Goal: Information Seeking & Learning: Learn about a topic

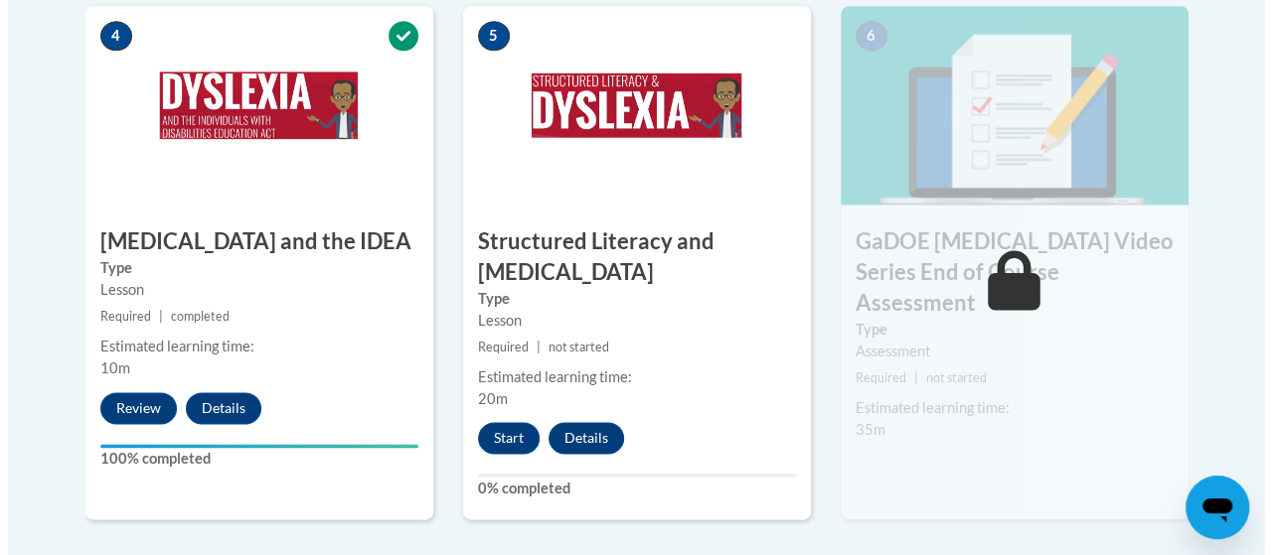
scroll to position [1238, 0]
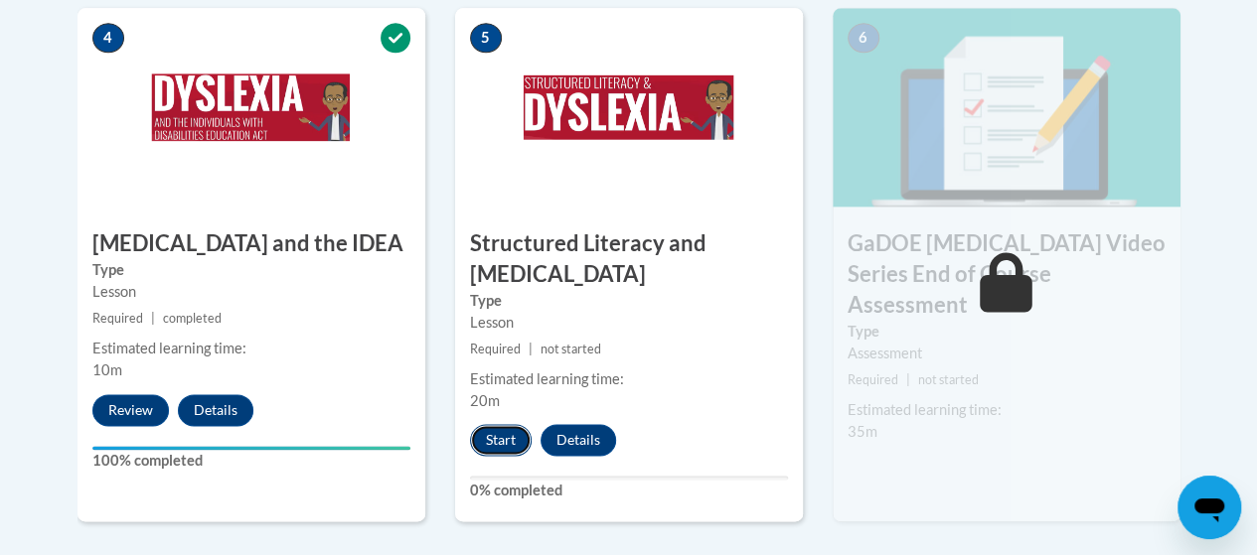
click at [505, 428] on button "Start" at bounding box center [501, 440] width 62 height 32
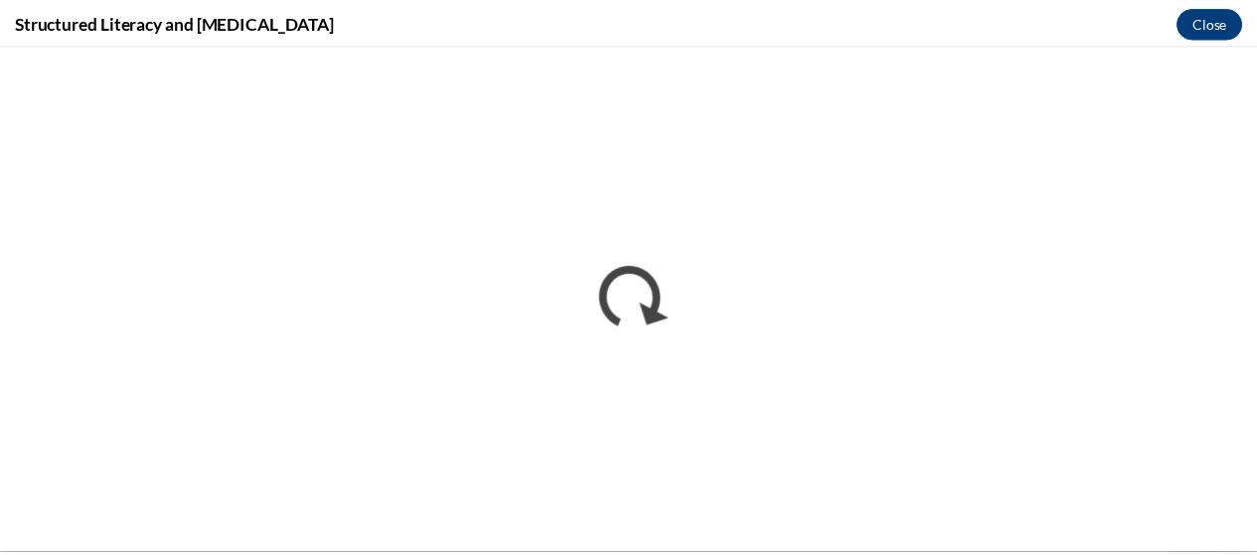
scroll to position [0, 0]
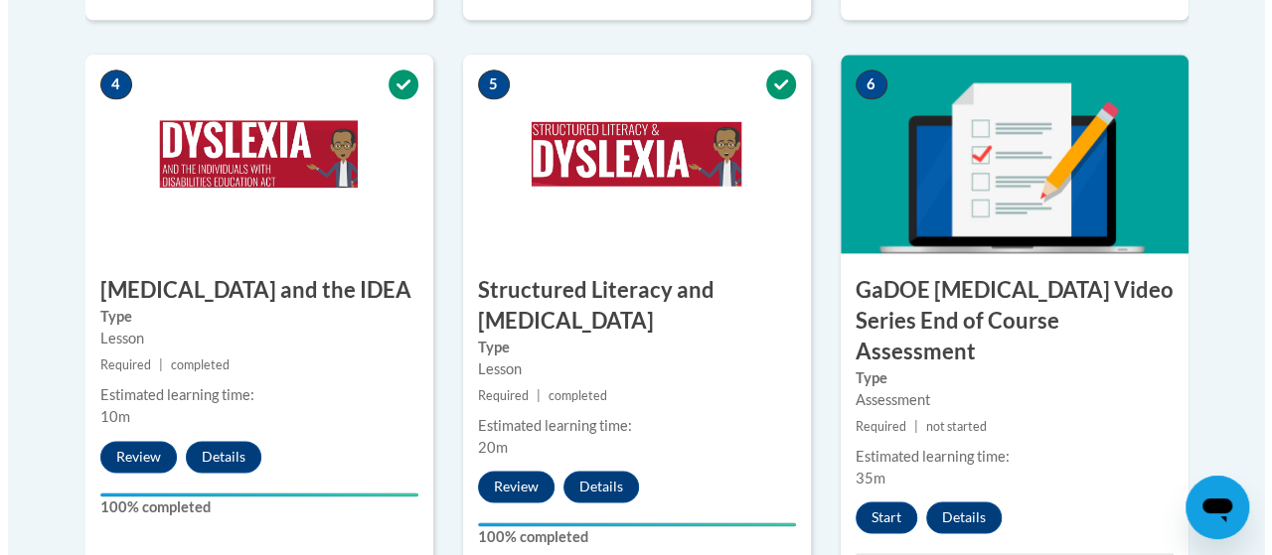
scroll to position [1194, 0]
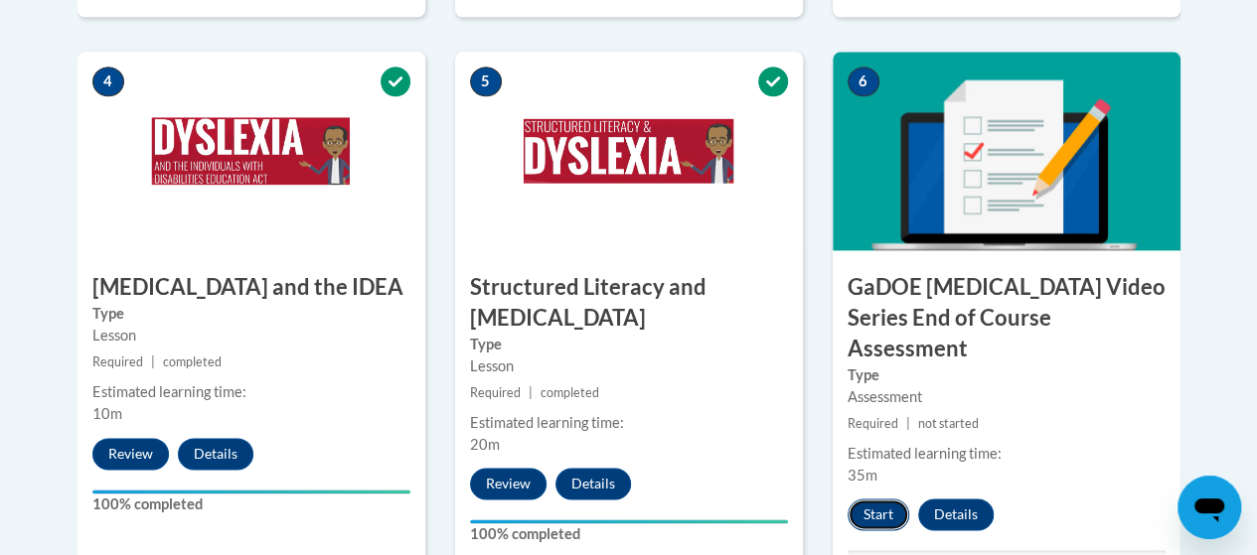
click at [880, 499] on button "Start" at bounding box center [879, 515] width 62 height 32
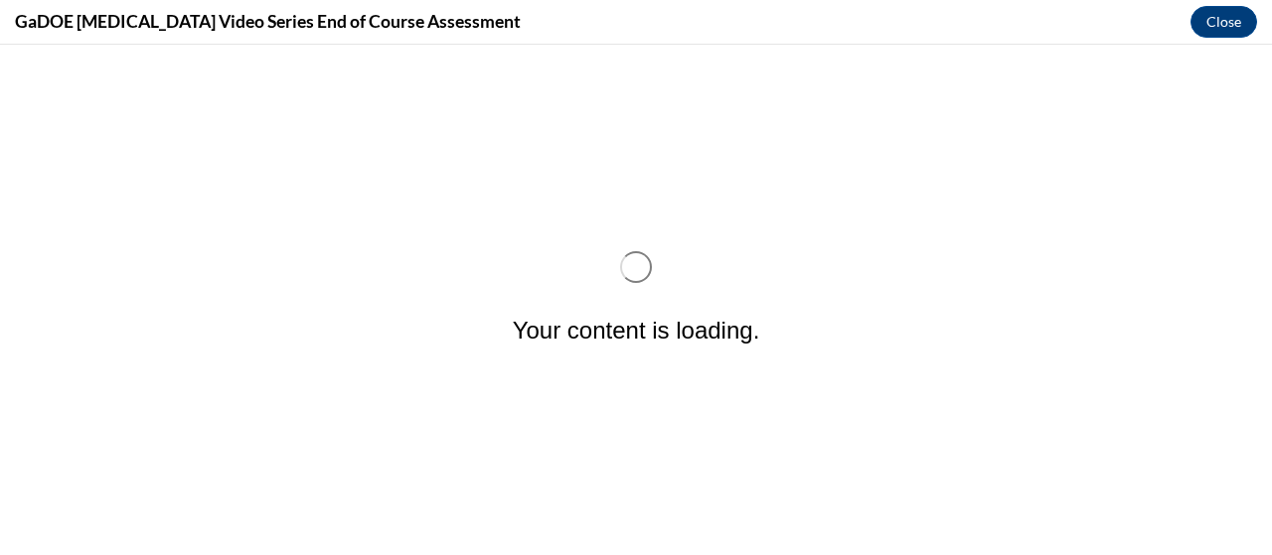
scroll to position [0, 0]
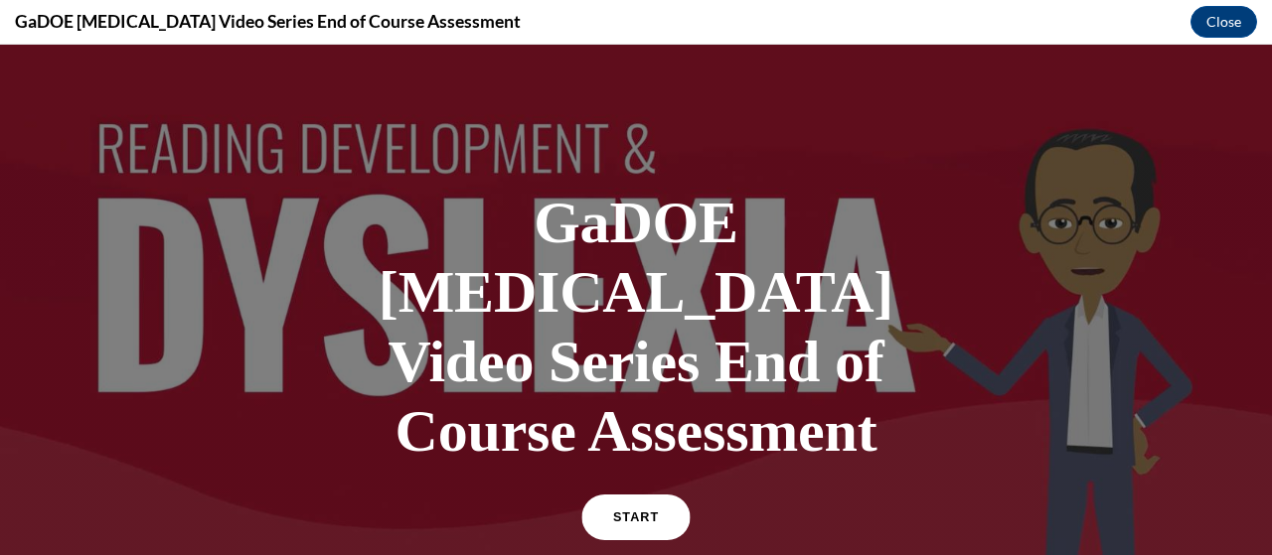
click at [630, 495] on link "START" at bounding box center [635, 518] width 108 height 46
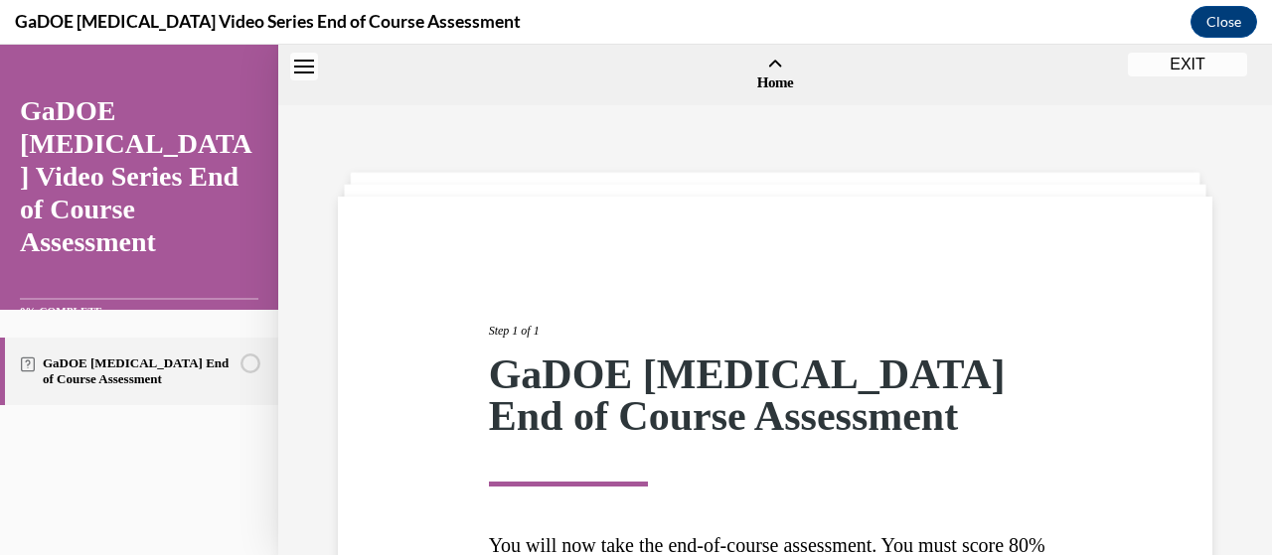
scroll to position [62, 0]
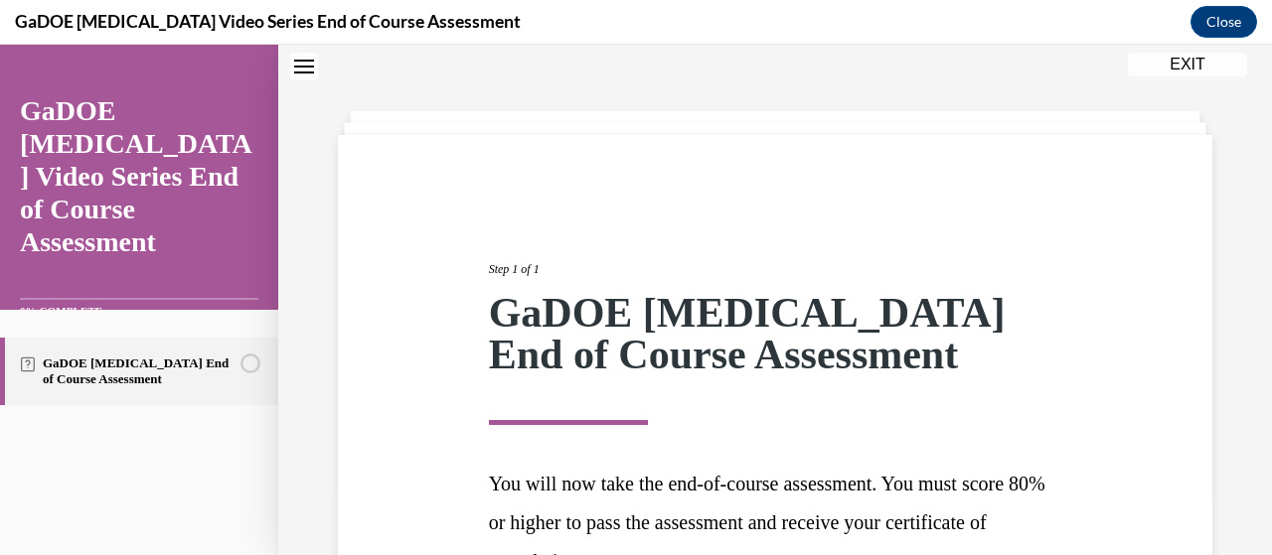
drag, startPoint x: 1267, startPoint y: 191, endPoint x: 904, endPoint y: 208, distance: 363.1
click at [904, 208] on div "Step 1 of 1 GaDOE Dyslexia End of Course Assessment You will now take the end-o…" at bounding box center [775, 437] width 874 height 604
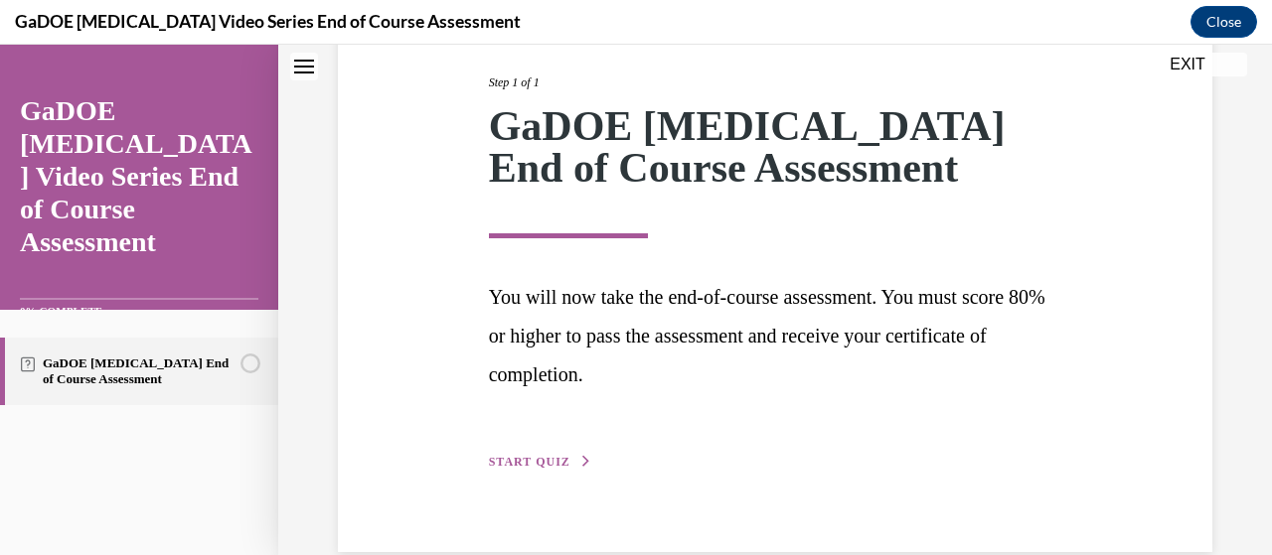
scroll to position [284, 0]
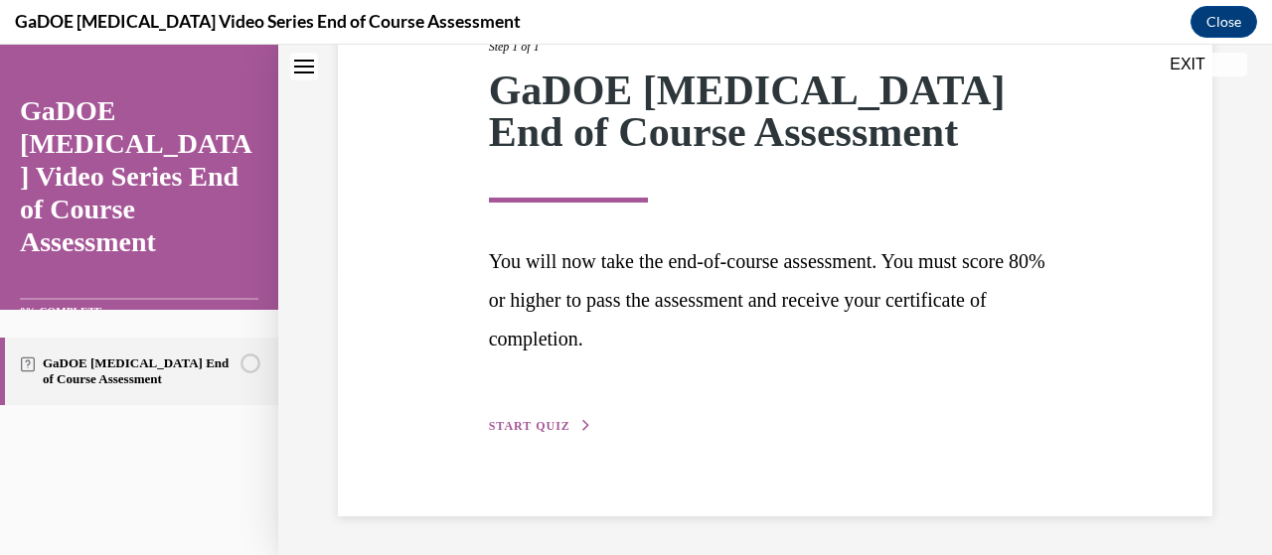
click at [525, 424] on span "START QUIZ" at bounding box center [529, 426] width 81 height 14
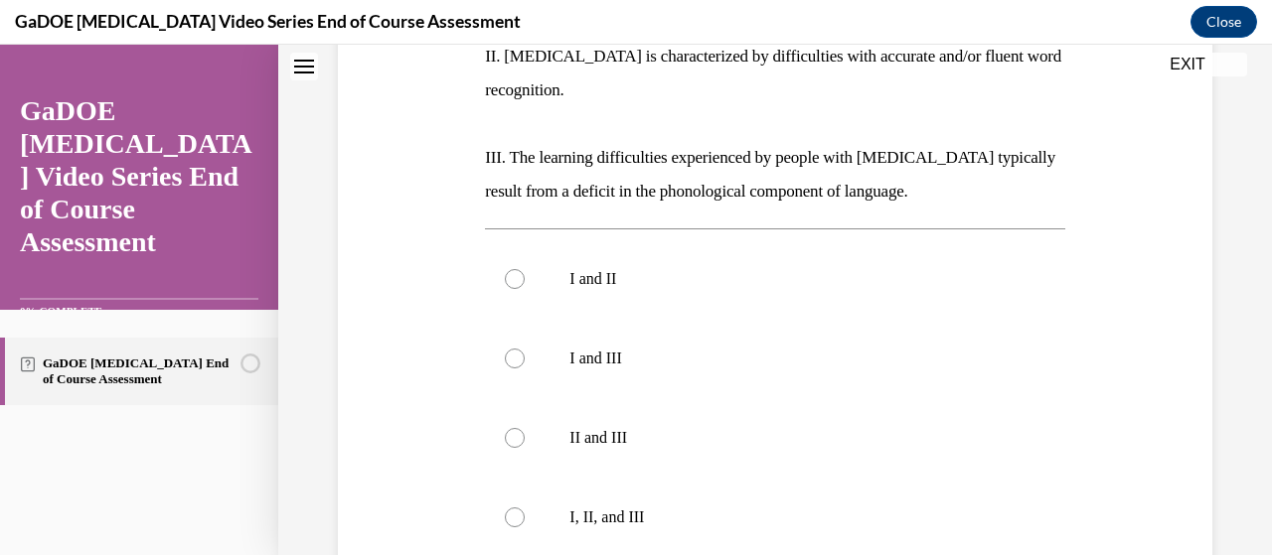
scroll to position [521, 0]
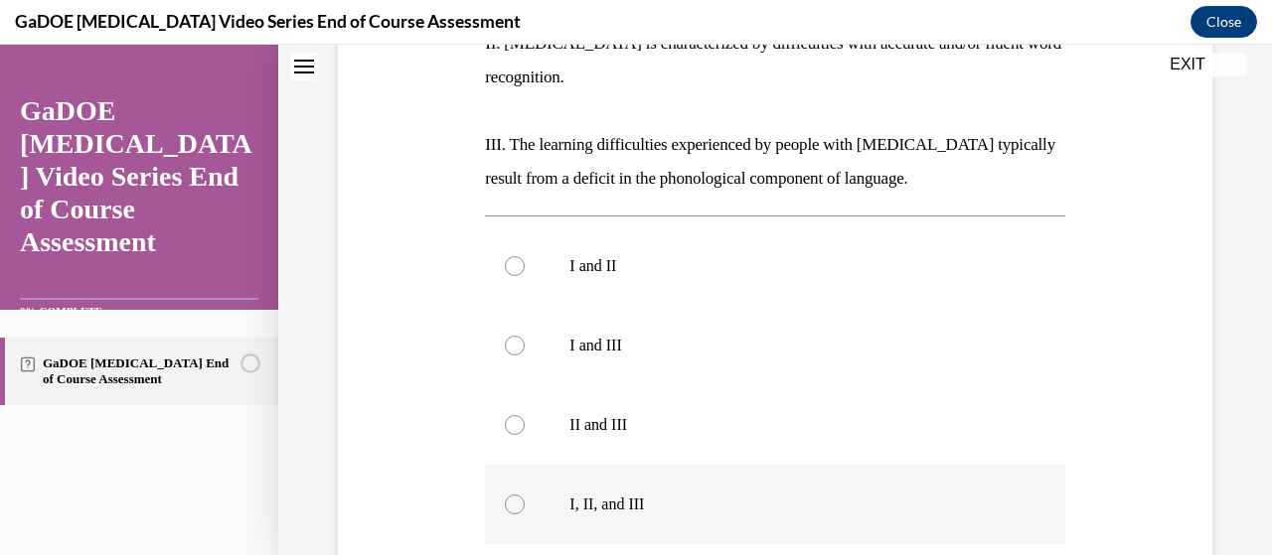
click at [513, 495] on div at bounding box center [515, 505] width 20 height 20
click at [513, 495] on input "I, II, and III" at bounding box center [515, 505] width 20 height 20
radio input "true"
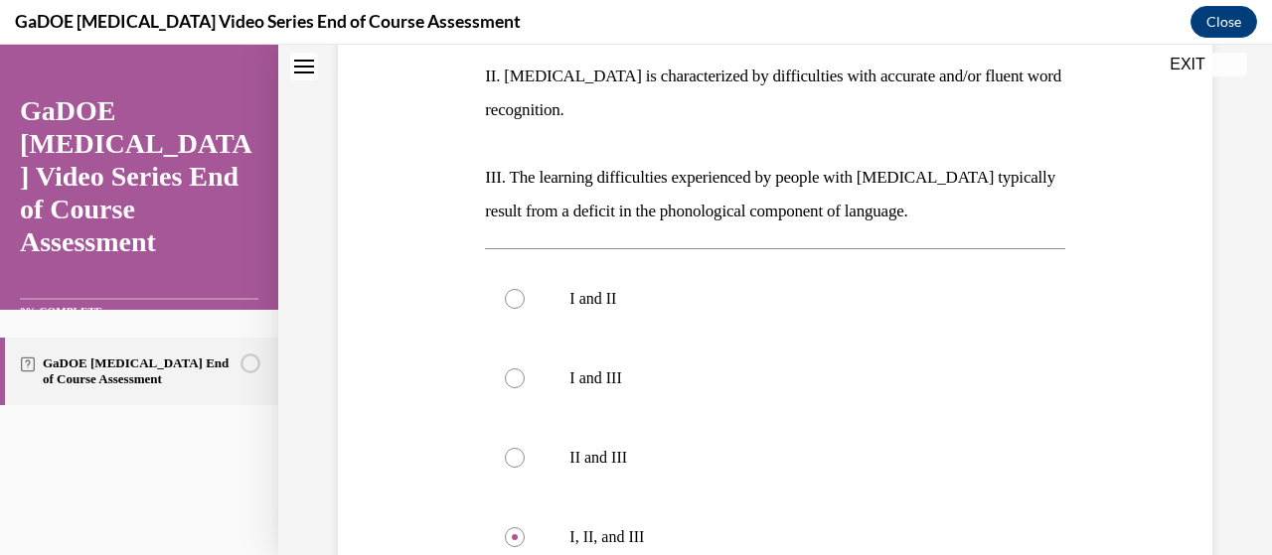
scroll to position [491, 0]
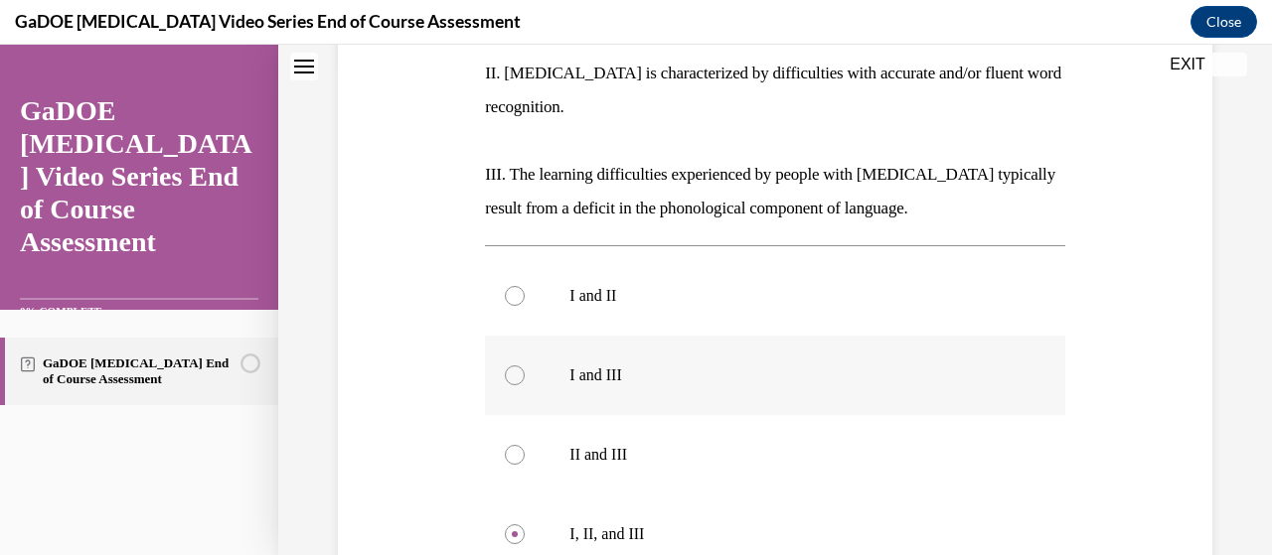
click at [514, 366] on div at bounding box center [515, 376] width 20 height 20
click at [514, 366] on input "I and III" at bounding box center [515, 376] width 20 height 20
radio input "true"
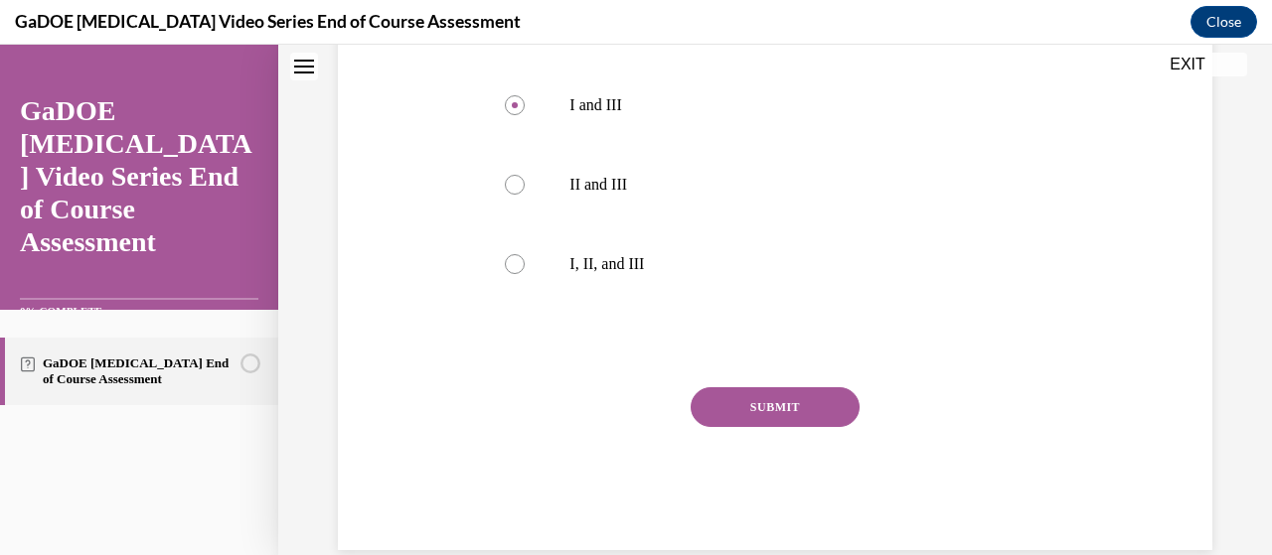
click at [780, 388] on button "SUBMIT" at bounding box center [775, 408] width 169 height 40
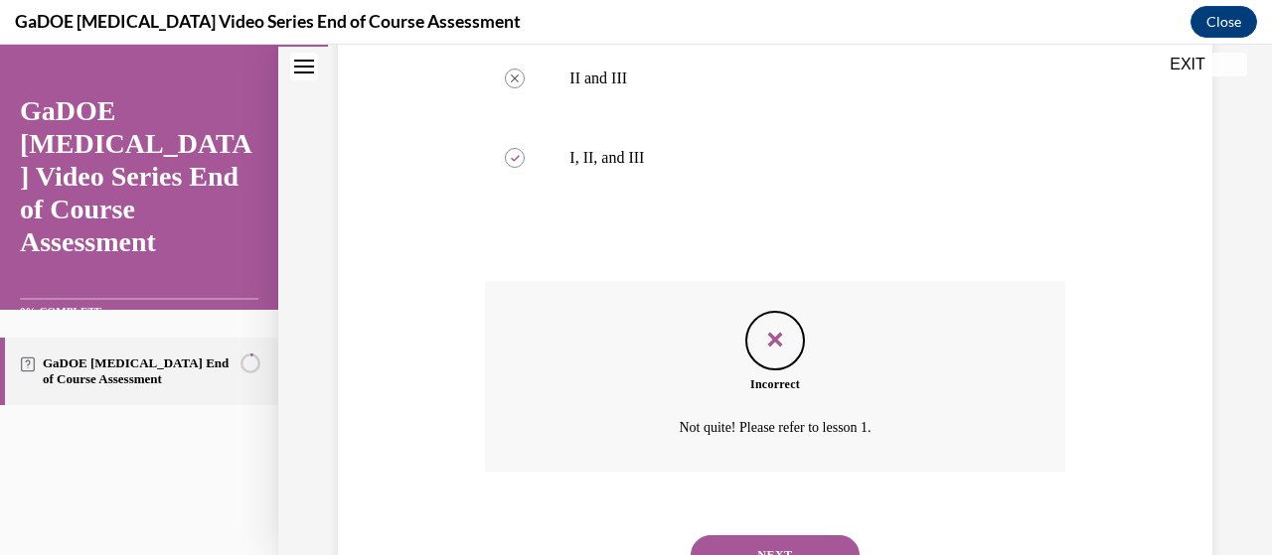
scroll to position [922, 0]
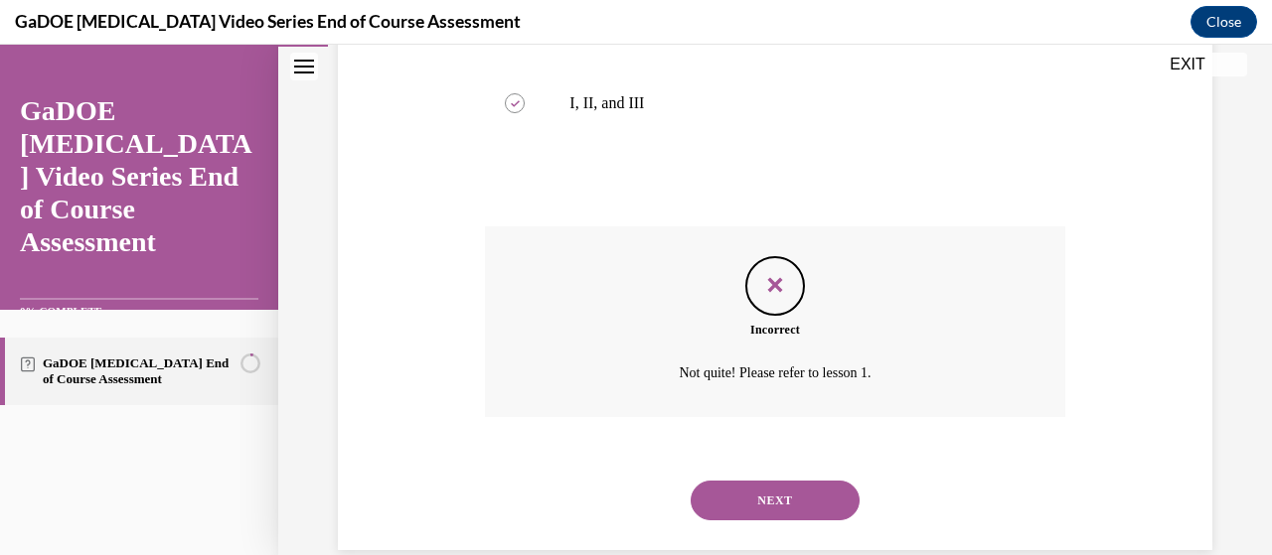
click at [776, 481] on button "NEXT" at bounding box center [775, 501] width 169 height 40
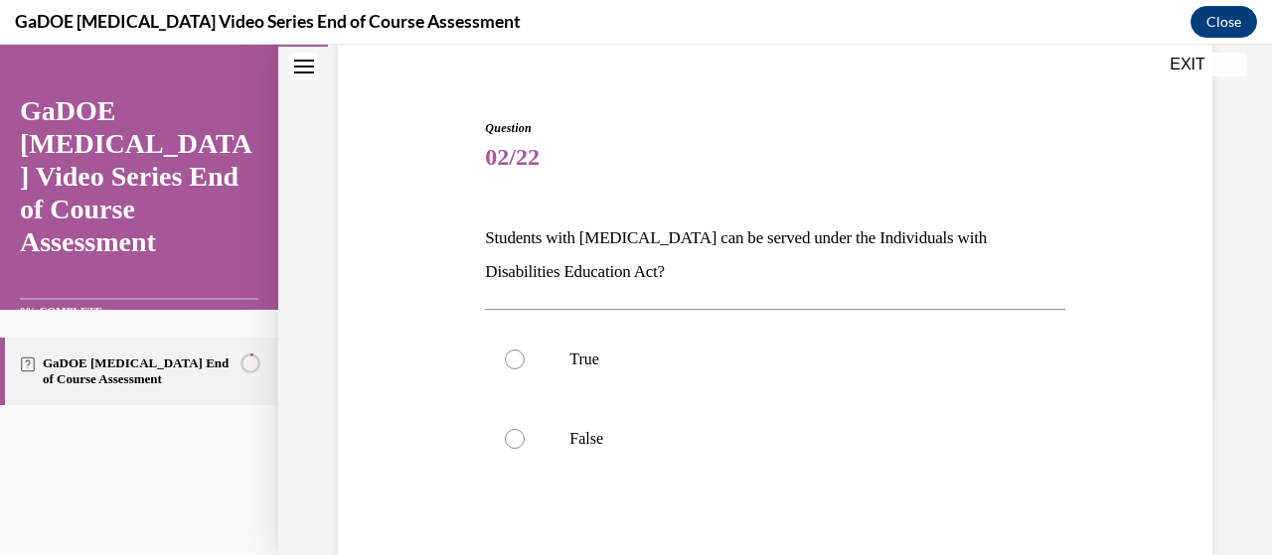
scroll to position [162, 0]
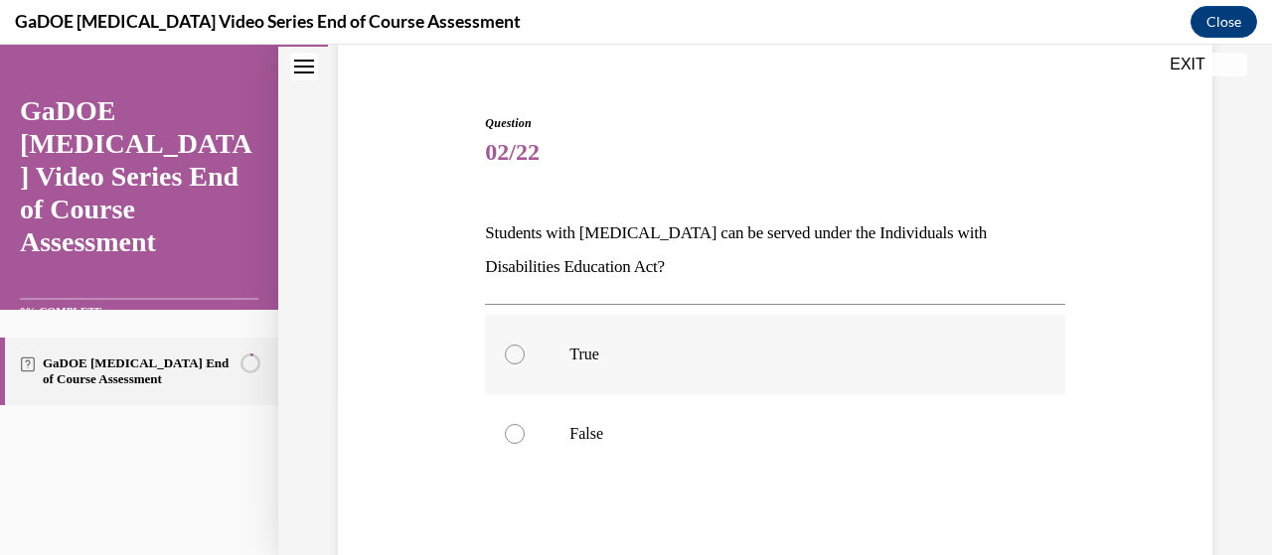
click at [511, 357] on div at bounding box center [515, 355] width 20 height 20
click at [511, 357] on input "True" at bounding box center [515, 355] width 20 height 20
radio input "true"
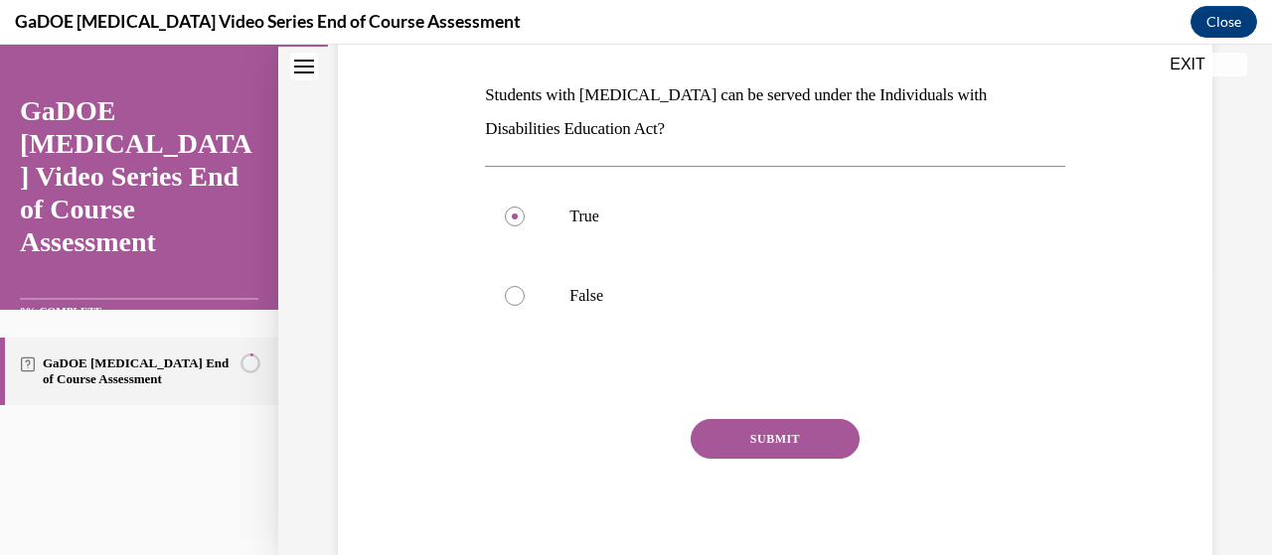
scroll to position [324, 0]
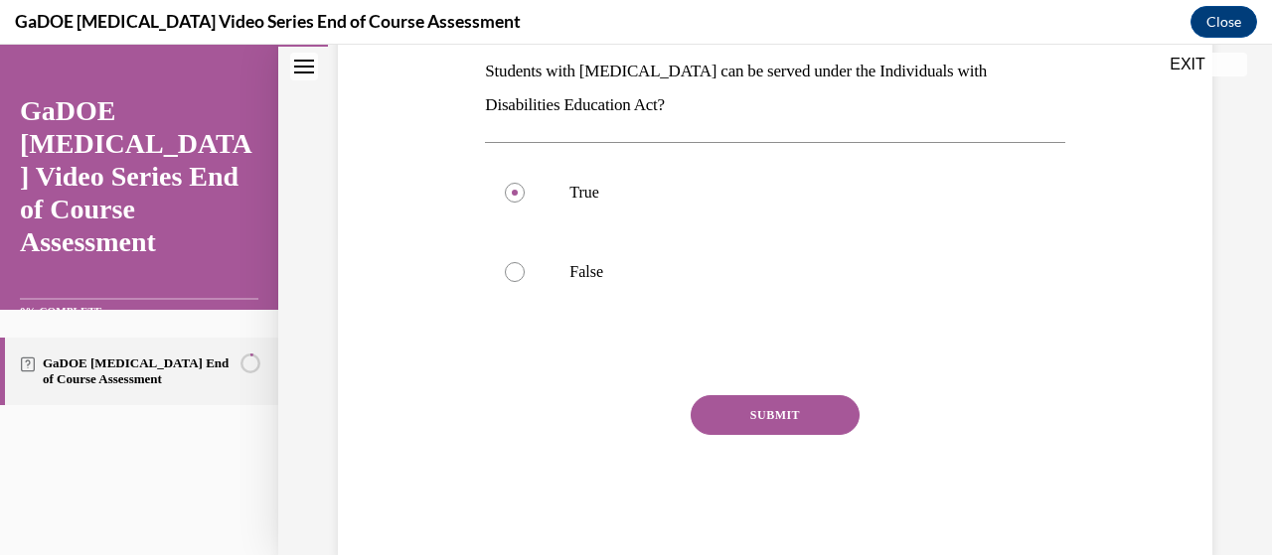
click at [772, 406] on button "SUBMIT" at bounding box center [775, 415] width 169 height 40
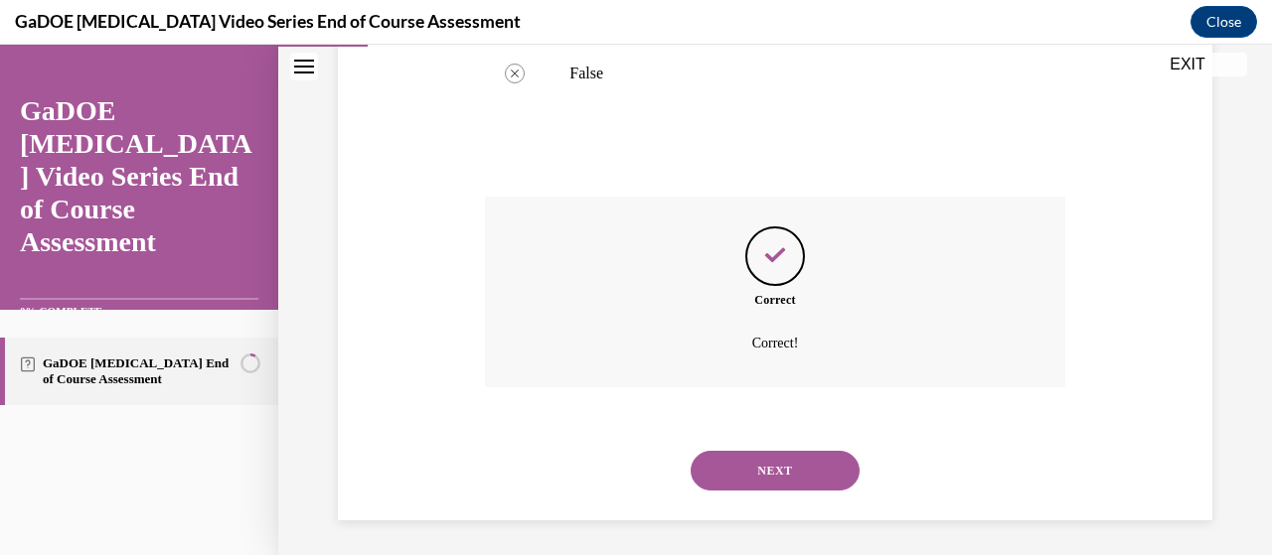
scroll to position [527, 0]
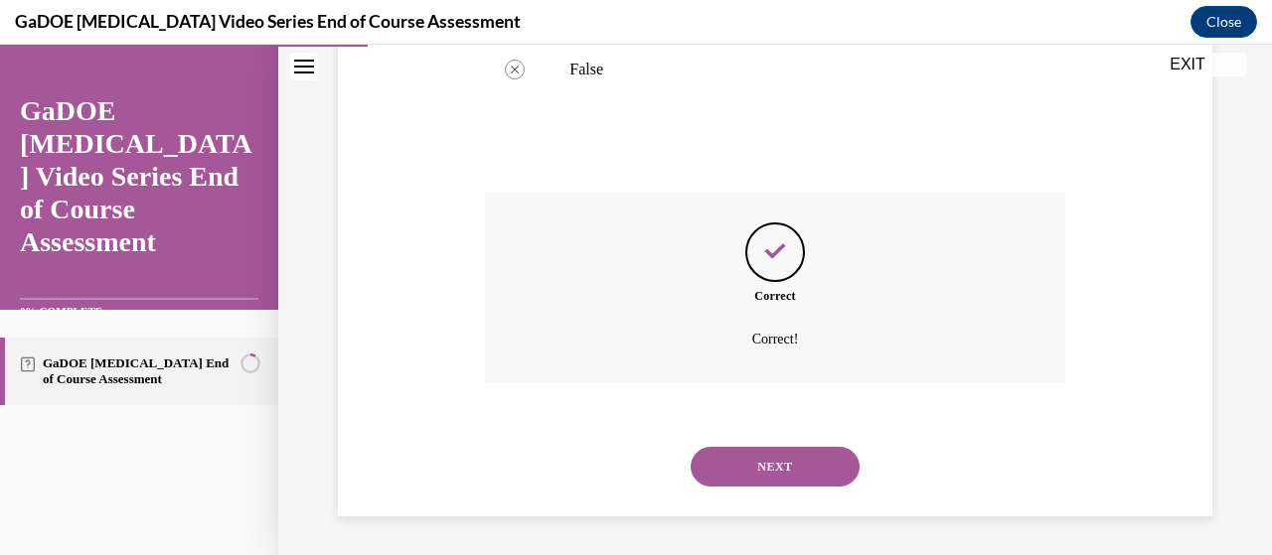
click at [768, 463] on button "NEXT" at bounding box center [775, 467] width 169 height 40
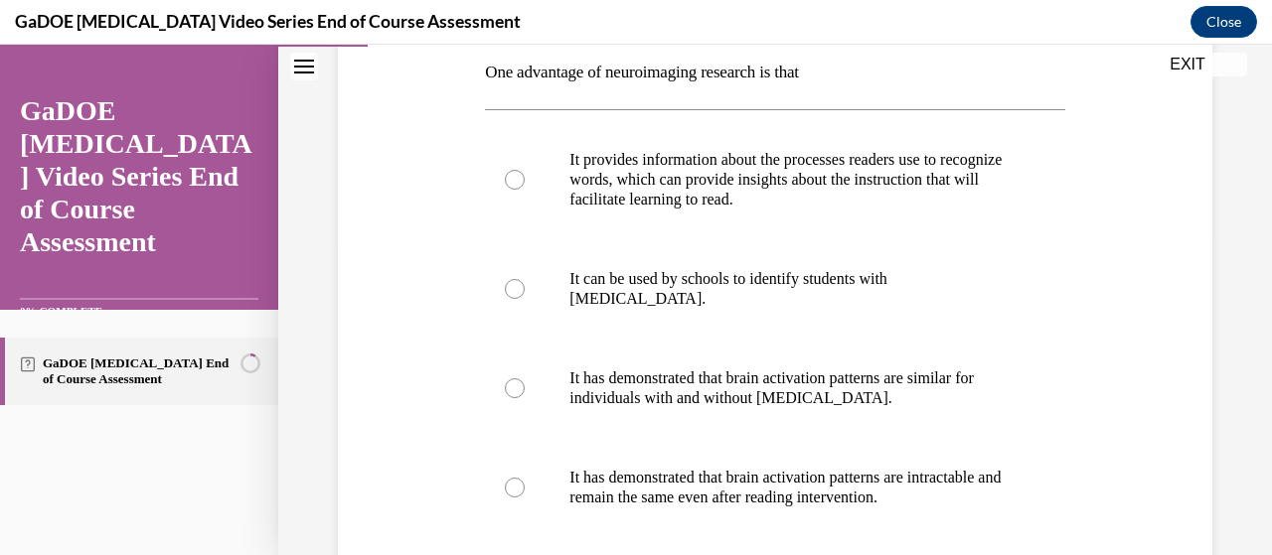
scroll to position [313, 0]
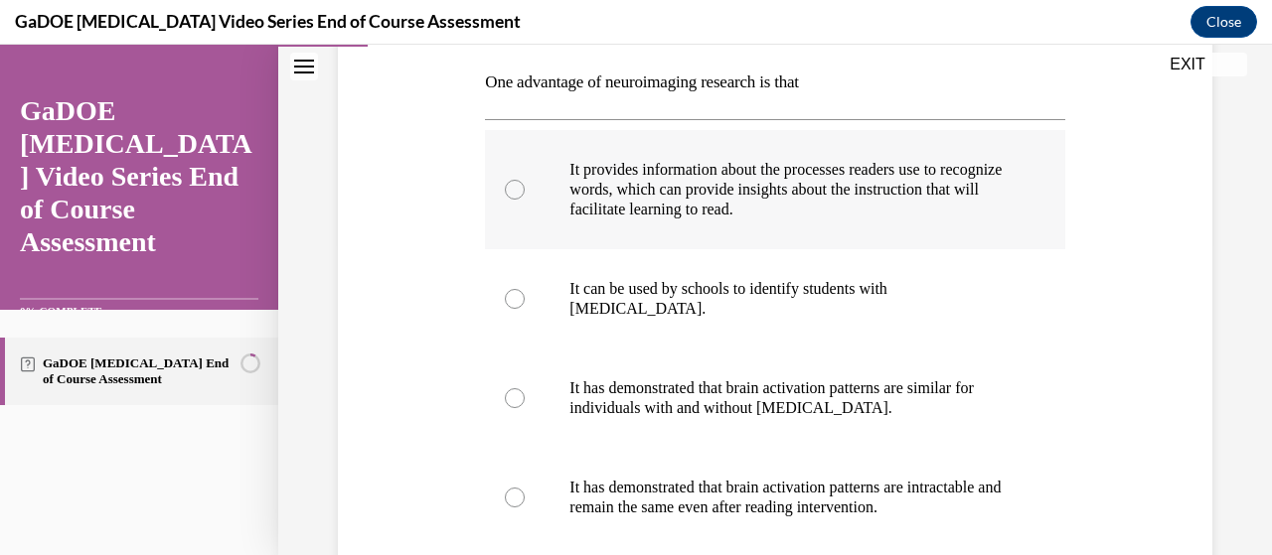
click at [509, 186] on div at bounding box center [515, 190] width 20 height 20
click at [509, 186] on input "It provides information about the processes readers use to recognize words, whi…" at bounding box center [515, 190] width 20 height 20
radio input "true"
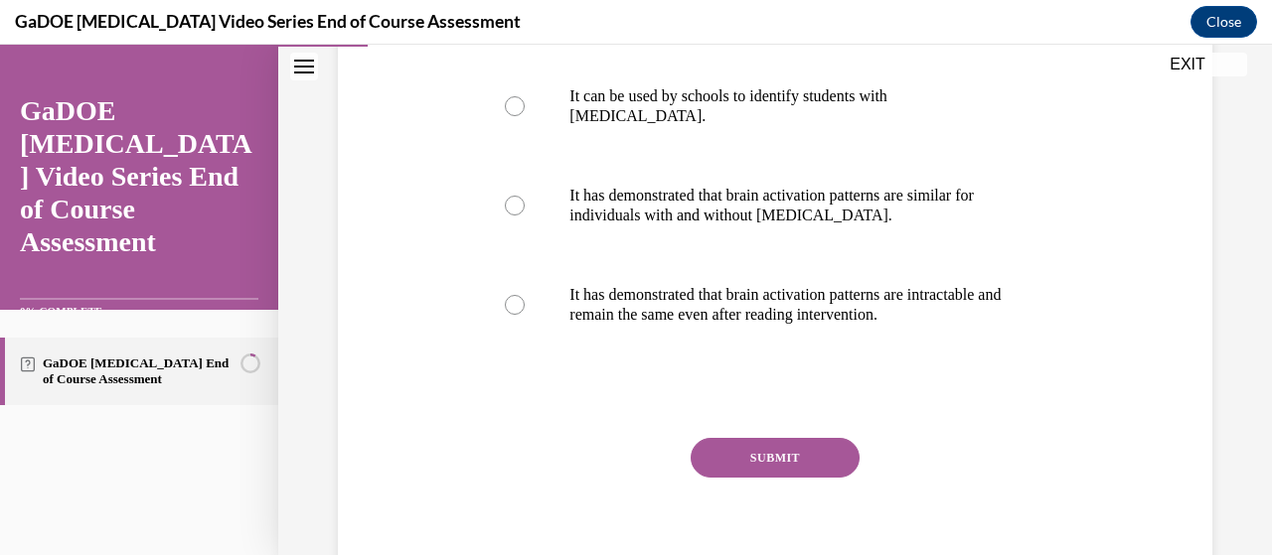
click at [727, 459] on button "SUBMIT" at bounding box center [775, 458] width 169 height 40
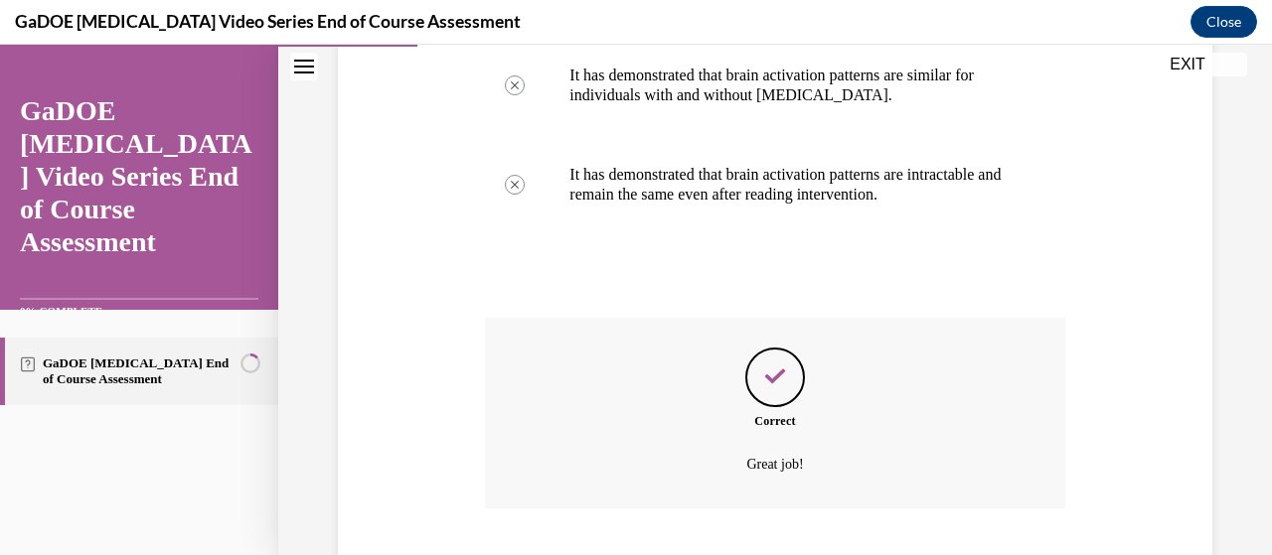
scroll to position [751, 0]
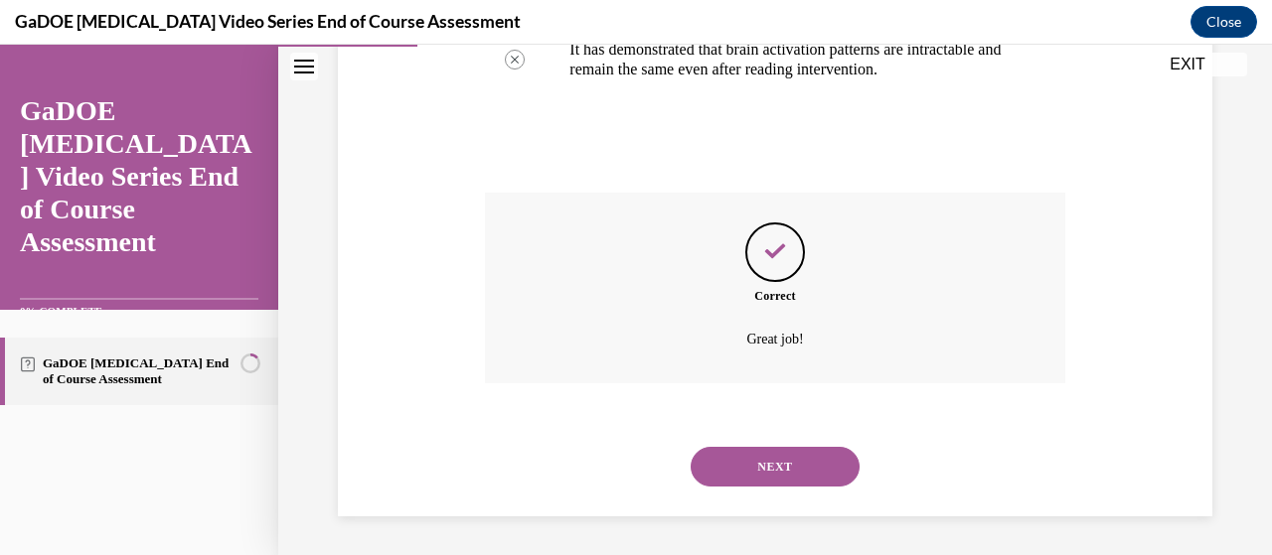
click at [758, 470] on button "NEXT" at bounding box center [775, 467] width 169 height 40
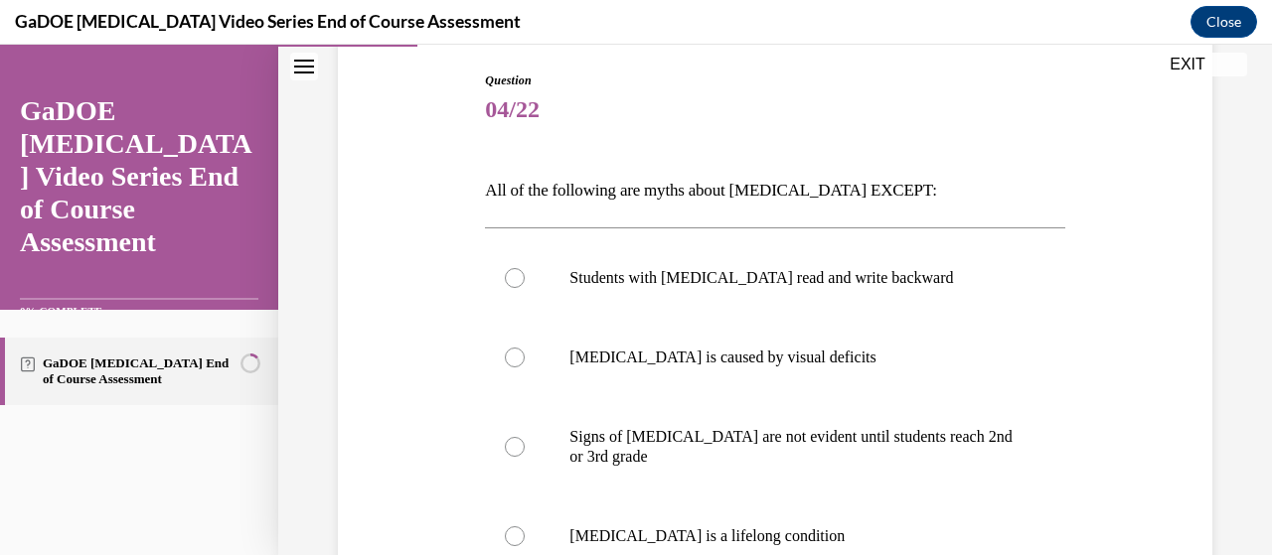
scroll to position [235, 0]
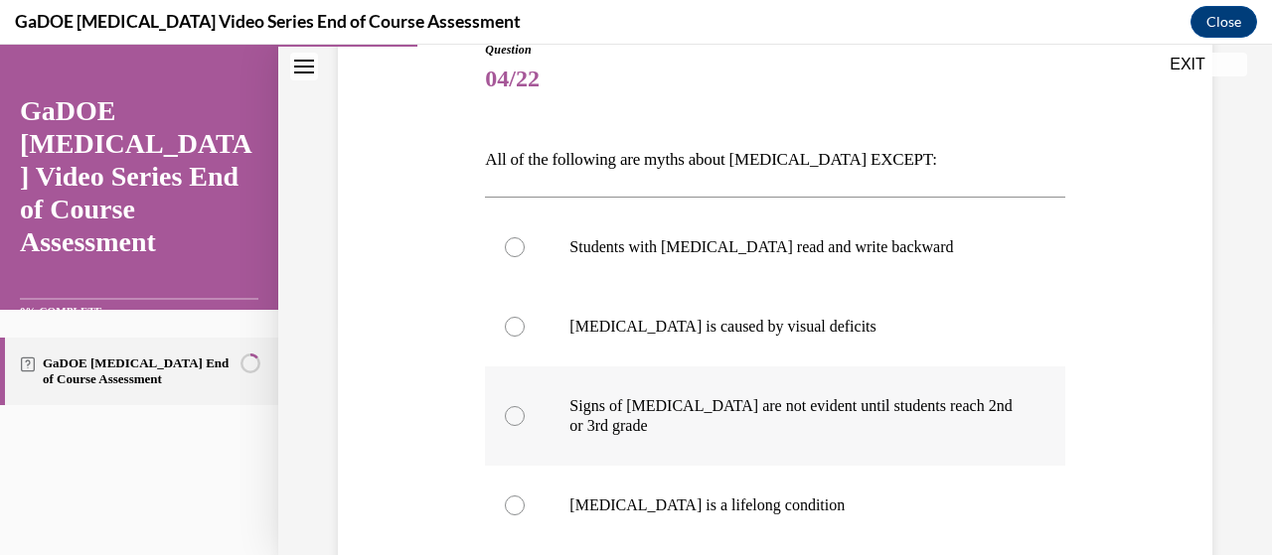
click at [513, 414] on div at bounding box center [515, 416] width 20 height 20
click at [513, 414] on input "Signs of dyslexia are not evident until students reach 2nd or 3rd grade" at bounding box center [515, 416] width 20 height 20
radio input "true"
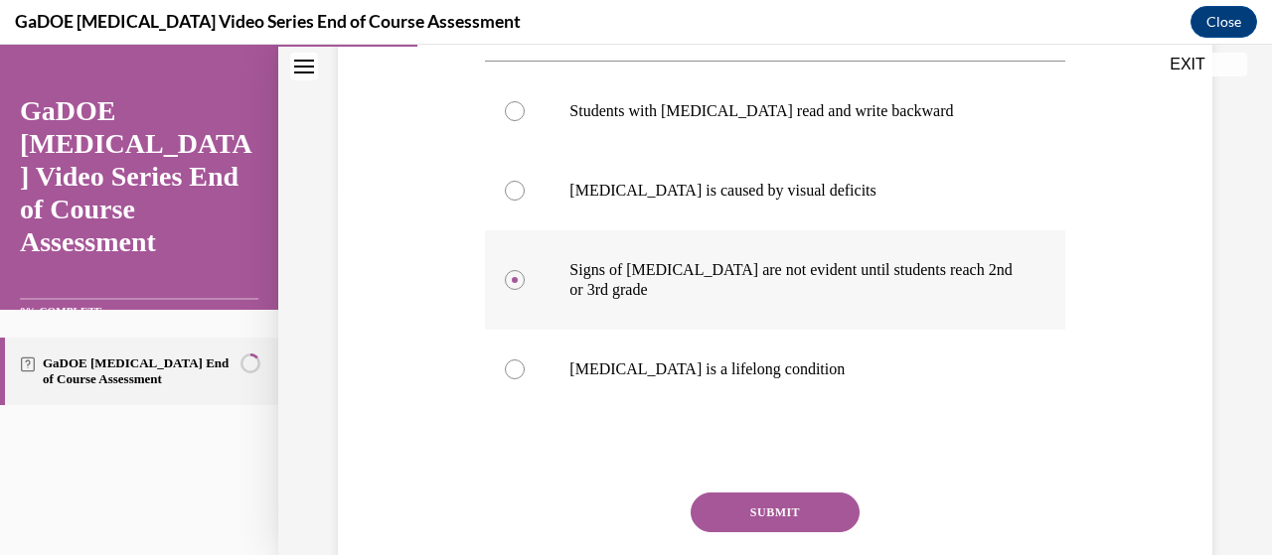
scroll to position [389, 0]
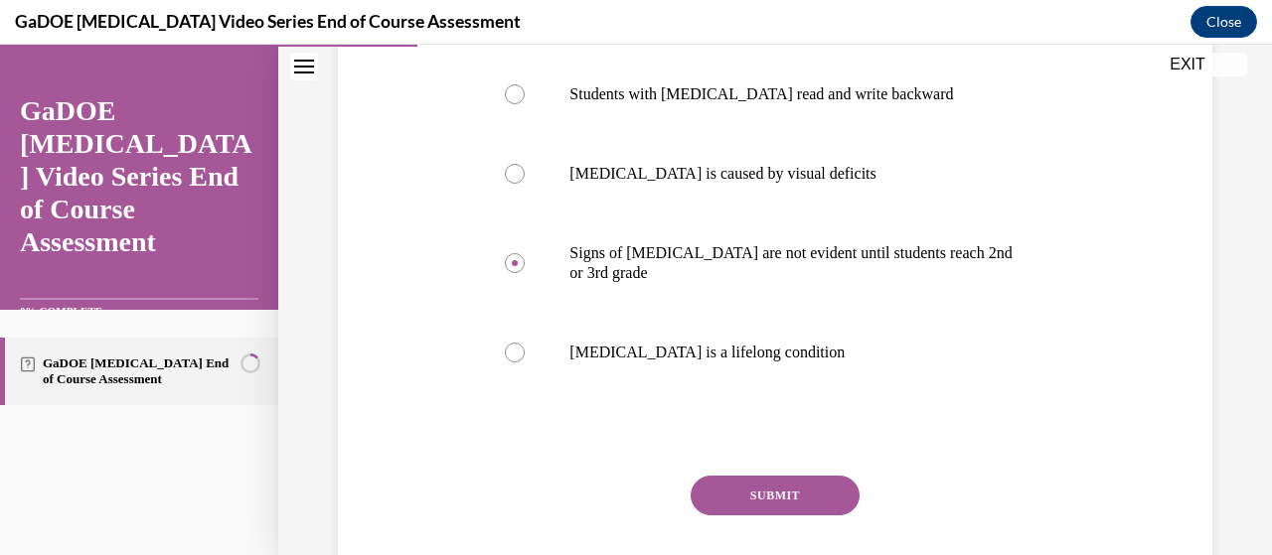
click at [722, 492] on button "SUBMIT" at bounding box center [775, 496] width 169 height 40
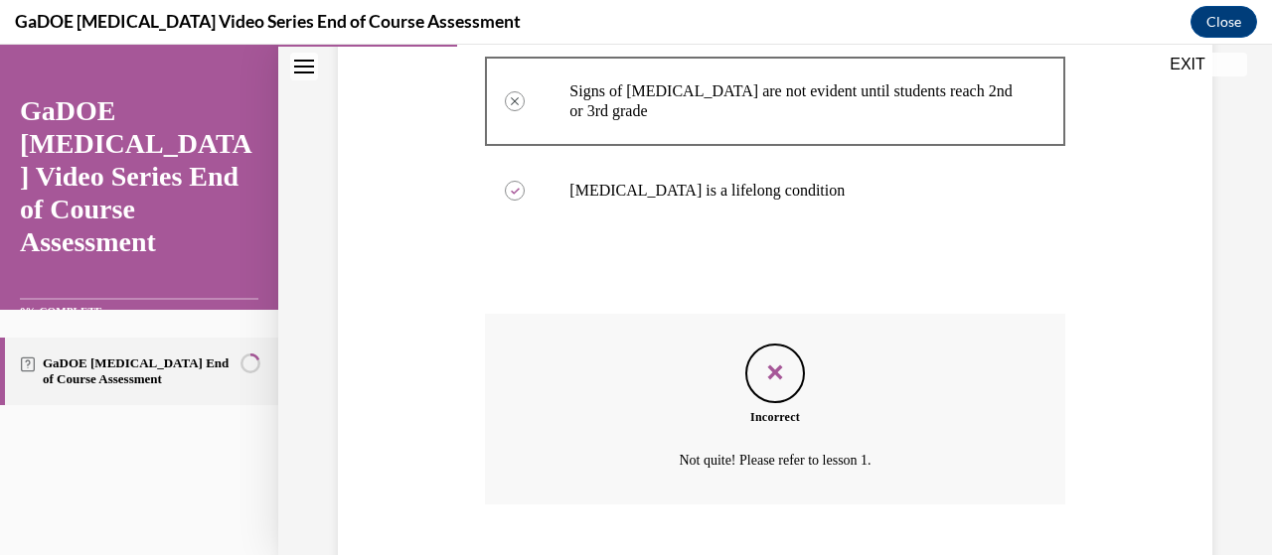
scroll to position [672, 0]
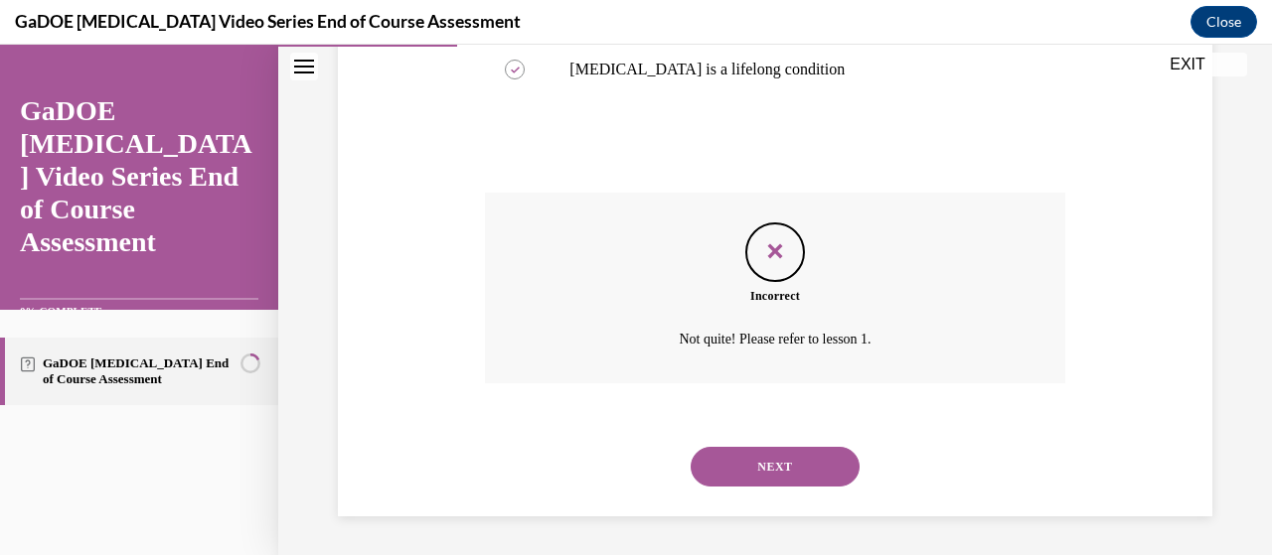
click at [749, 455] on button "NEXT" at bounding box center [775, 467] width 169 height 40
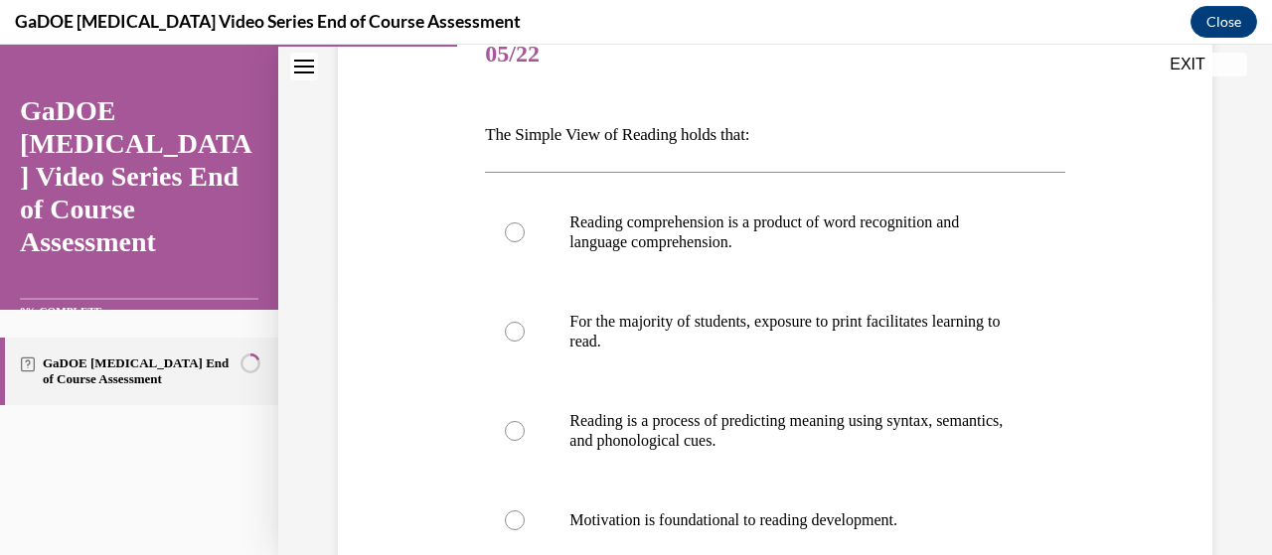
scroll to position [299, 0]
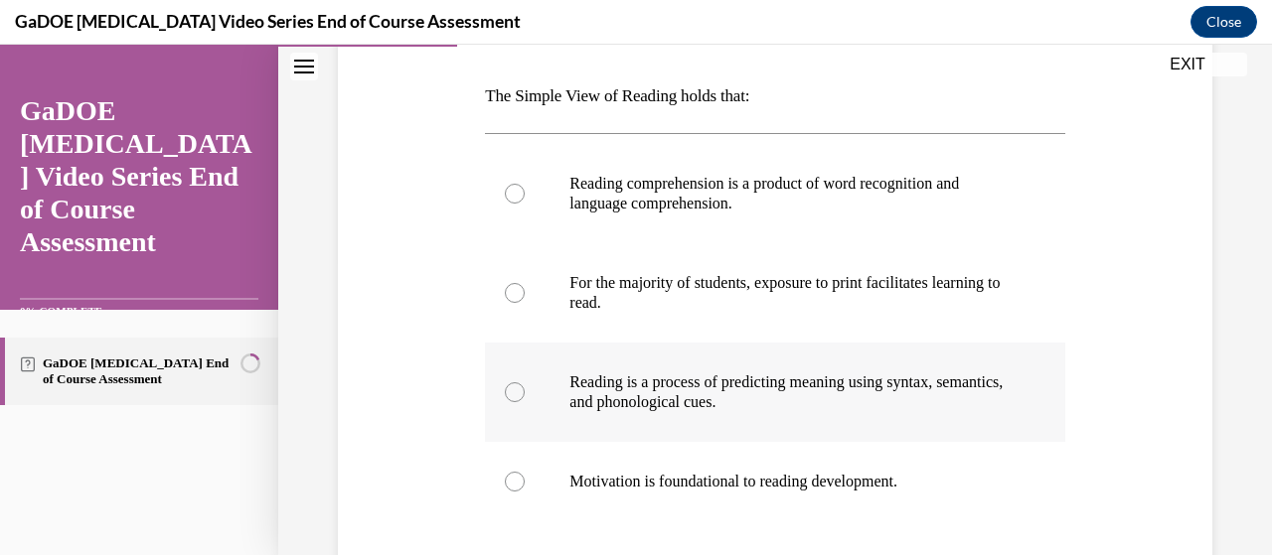
click at [510, 392] on div at bounding box center [515, 393] width 20 height 20
click at [510, 392] on input "Reading is a process of predicting meaning using syntax, semantics, and phonolo…" at bounding box center [515, 393] width 20 height 20
radio input "true"
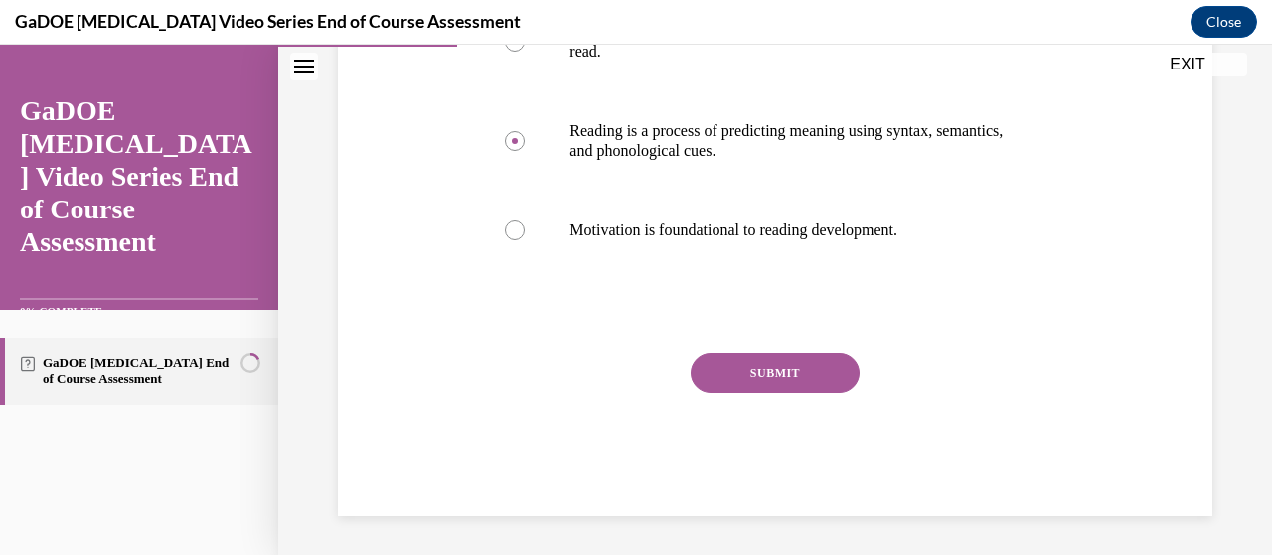
click at [745, 374] on button "SUBMIT" at bounding box center [775, 374] width 169 height 40
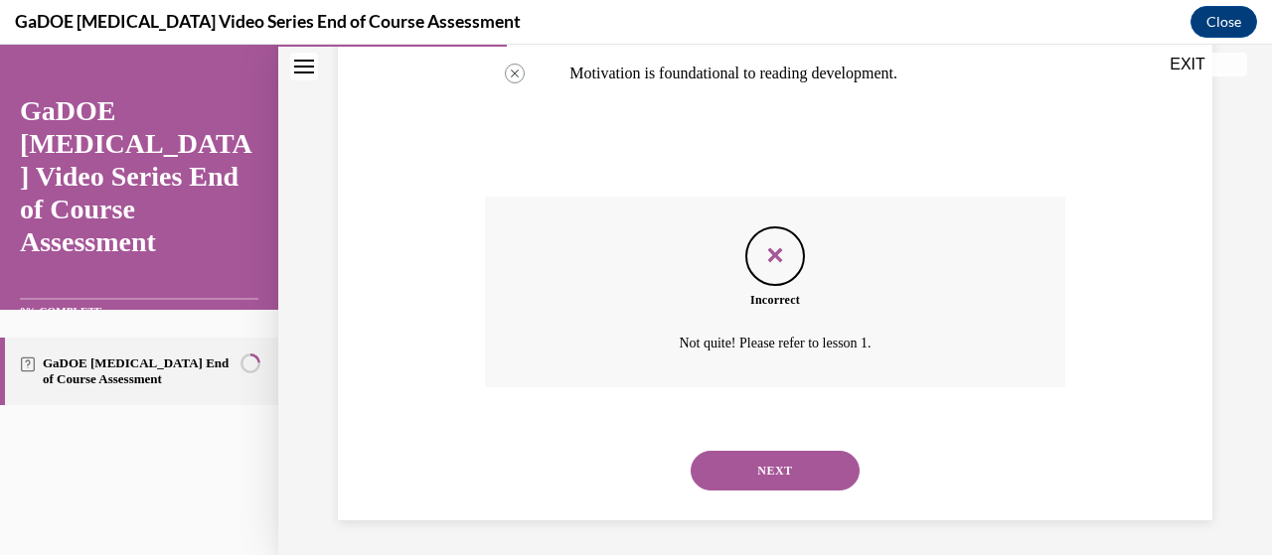
scroll to position [711, 0]
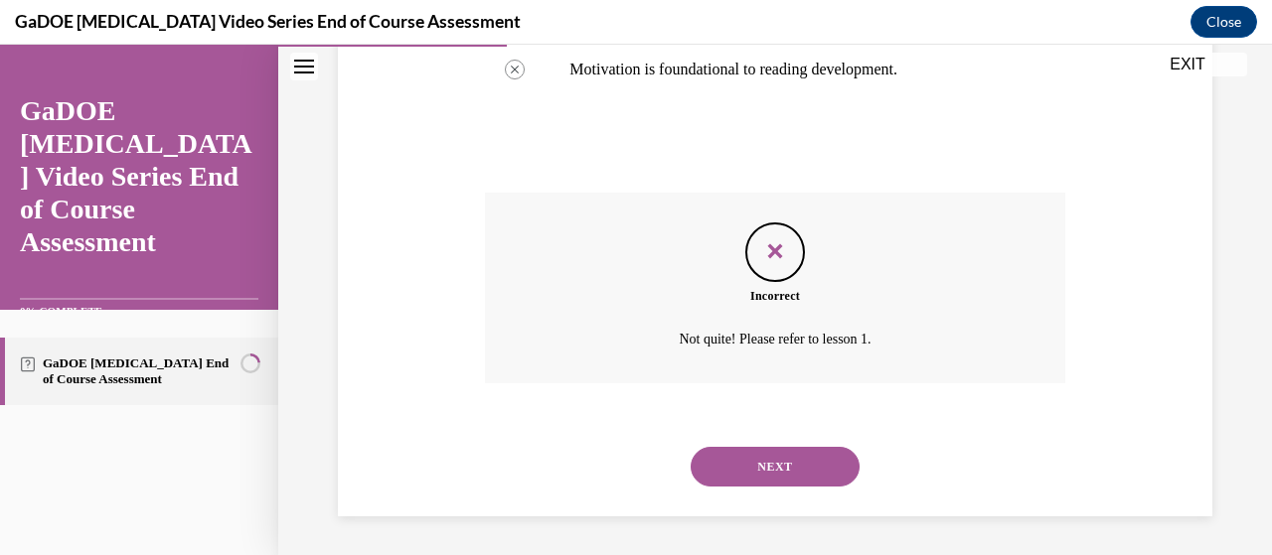
click at [751, 470] on button "NEXT" at bounding box center [775, 467] width 169 height 40
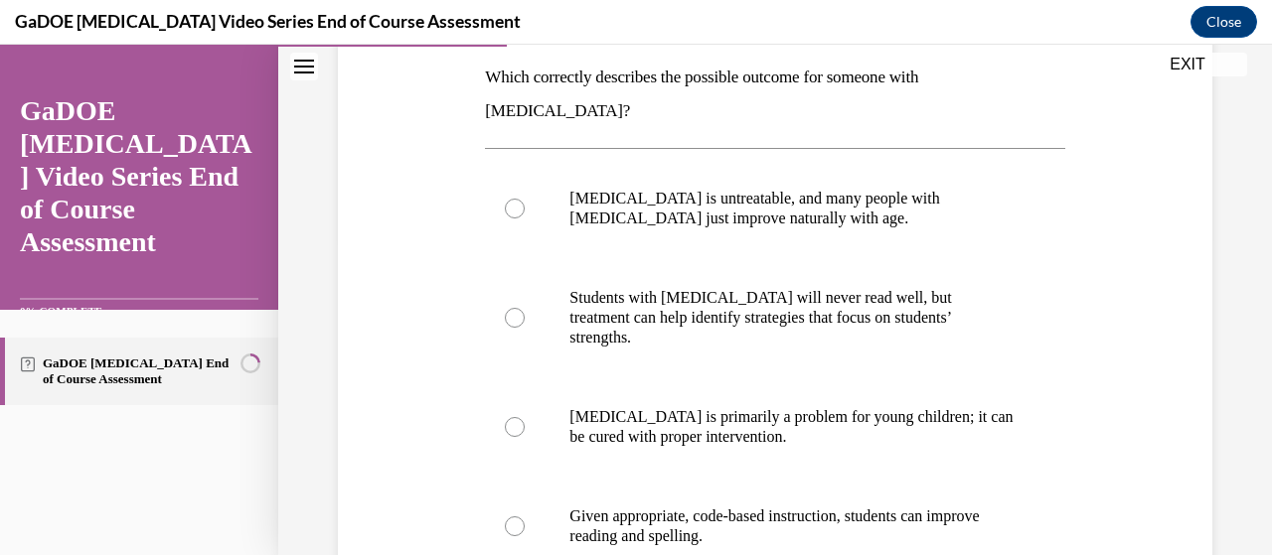
scroll to position [319, 0]
click at [515, 516] on div at bounding box center [515, 526] width 20 height 20
click at [515, 516] on input "Given appropriate, code-based instruction, students can improve reading and spe…" at bounding box center [515, 526] width 20 height 20
radio input "true"
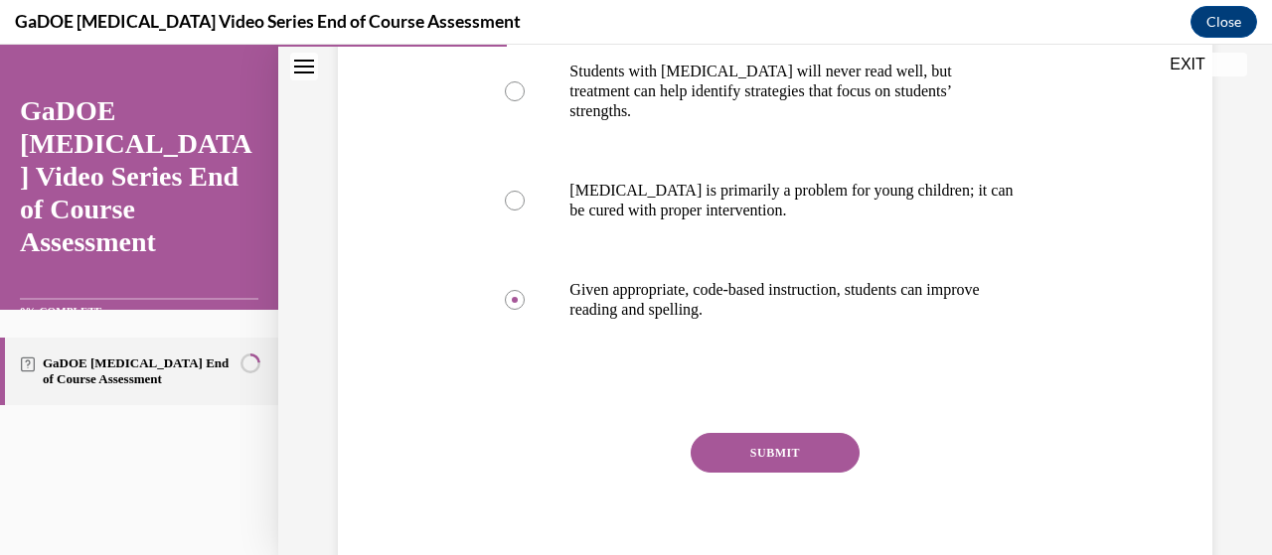
click at [760, 433] on button "SUBMIT" at bounding box center [775, 453] width 169 height 40
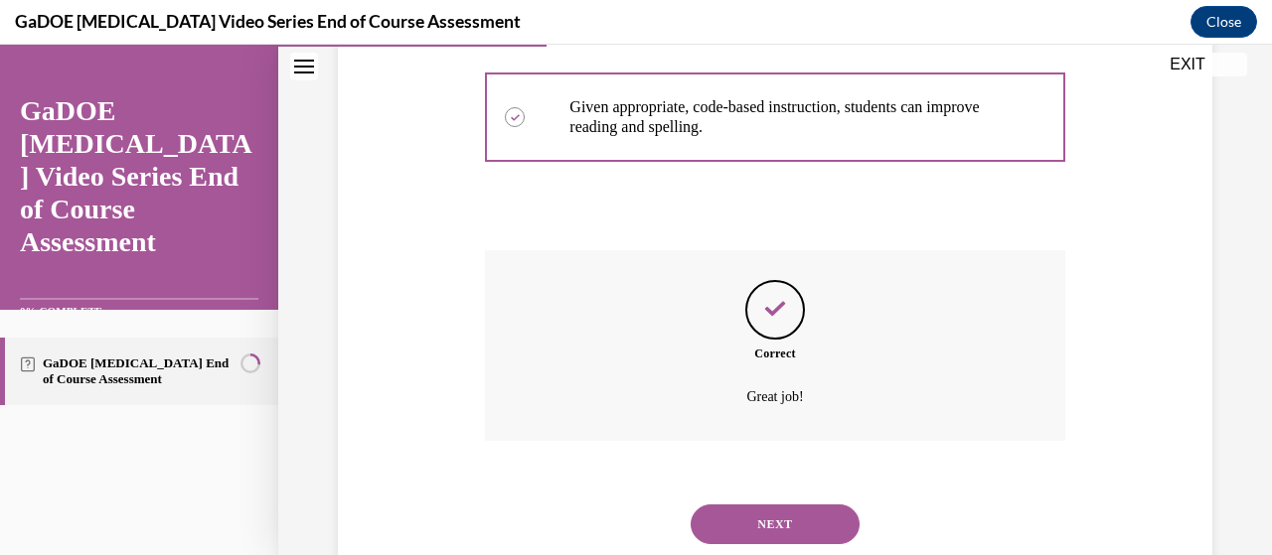
scroll to position [731, 0]
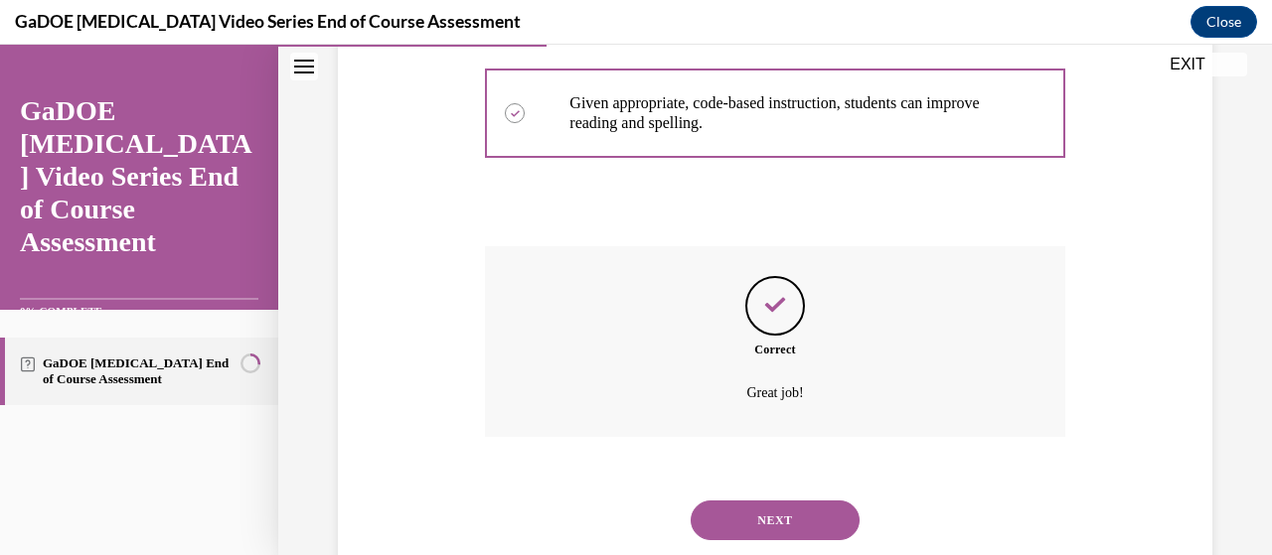
click at [725, 501] on button "NEXT" at bounding box center [775, 521] width 169 height 40
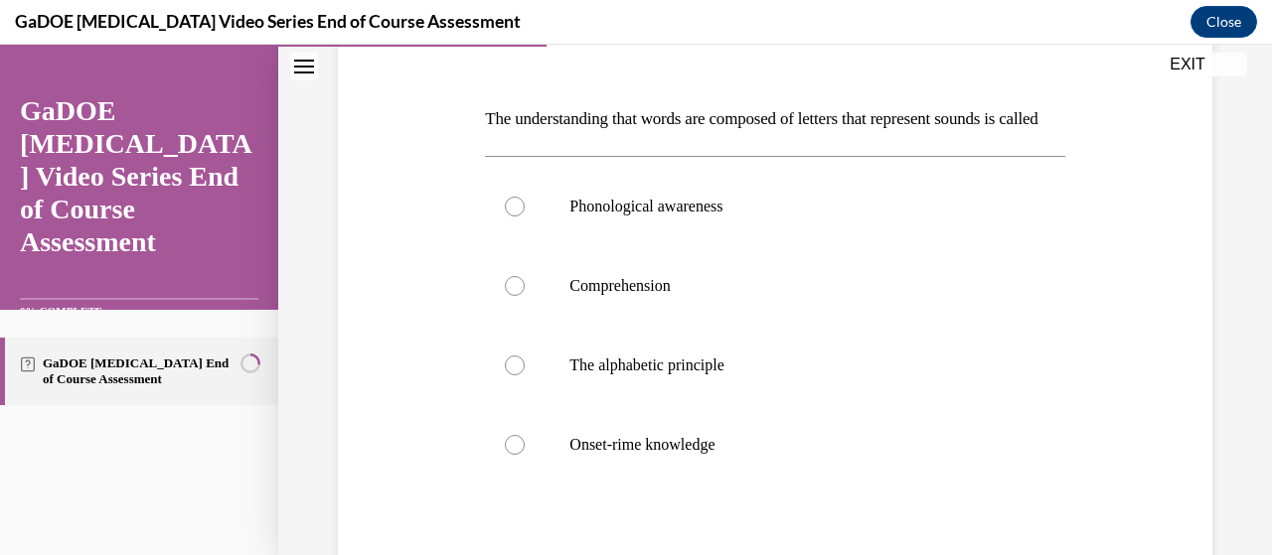
scroll to position [276, 0]
click at [520, 217] on div at bounding box center [515, 207] width 20 height 20
click at [520, 217] on input "Phonological awareness" at bounding box center [515, 207] width 20 height 20
radio input "true"
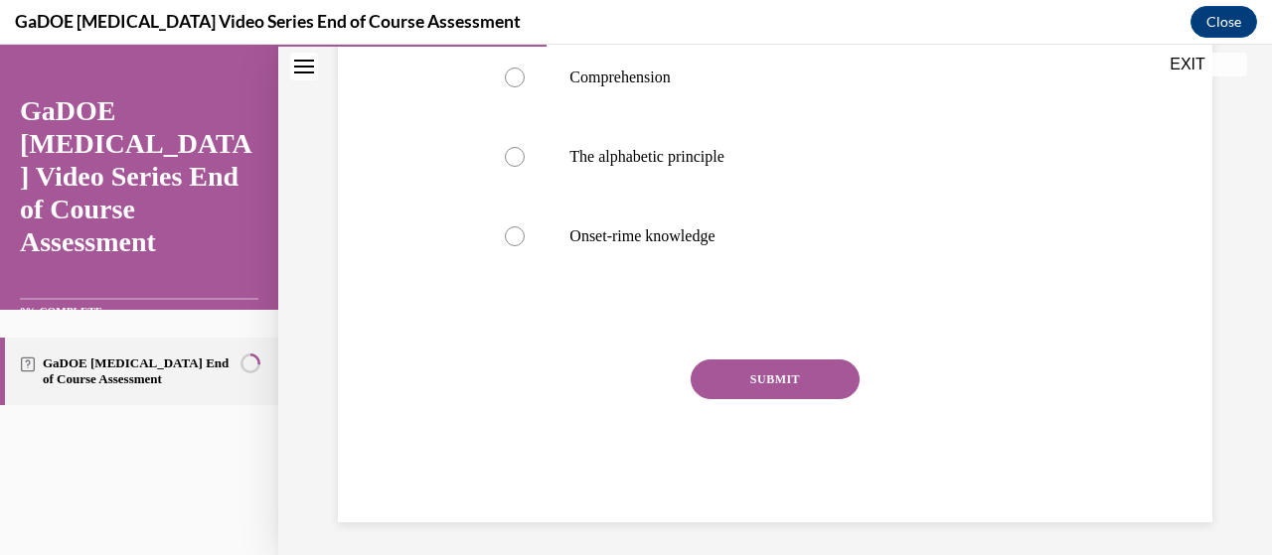
click at [743, 399] on button "SUBMIT" at bounding box center [775, 380] width 169 height 40
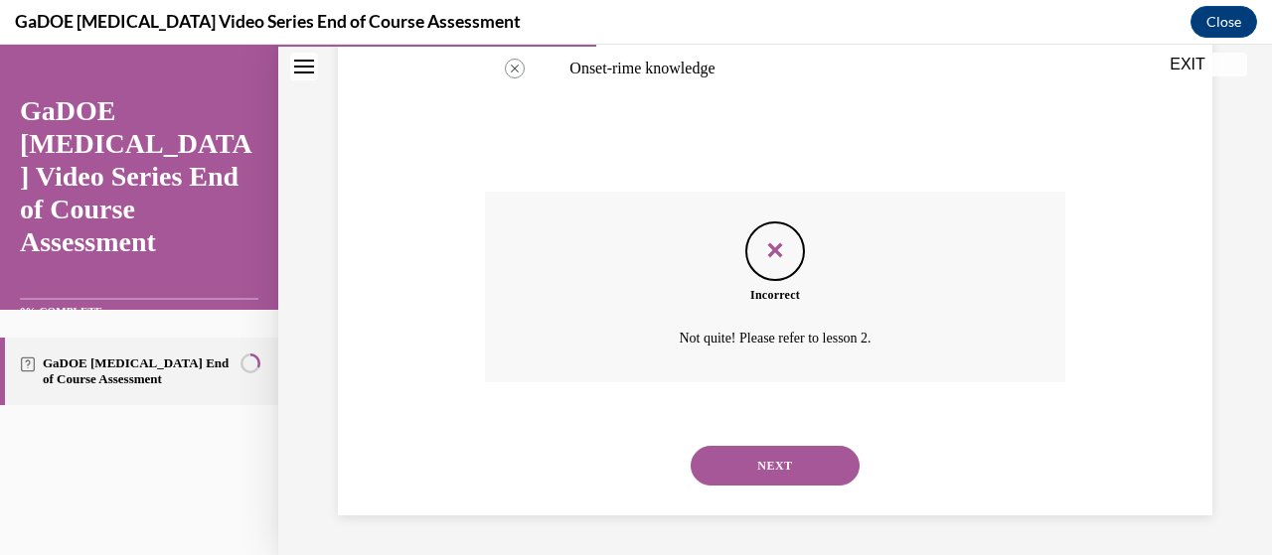
scroll to position [686, 0]
click at [727, 463] on button "NEXT" at bounding box center [775, 466] width 169 height 40
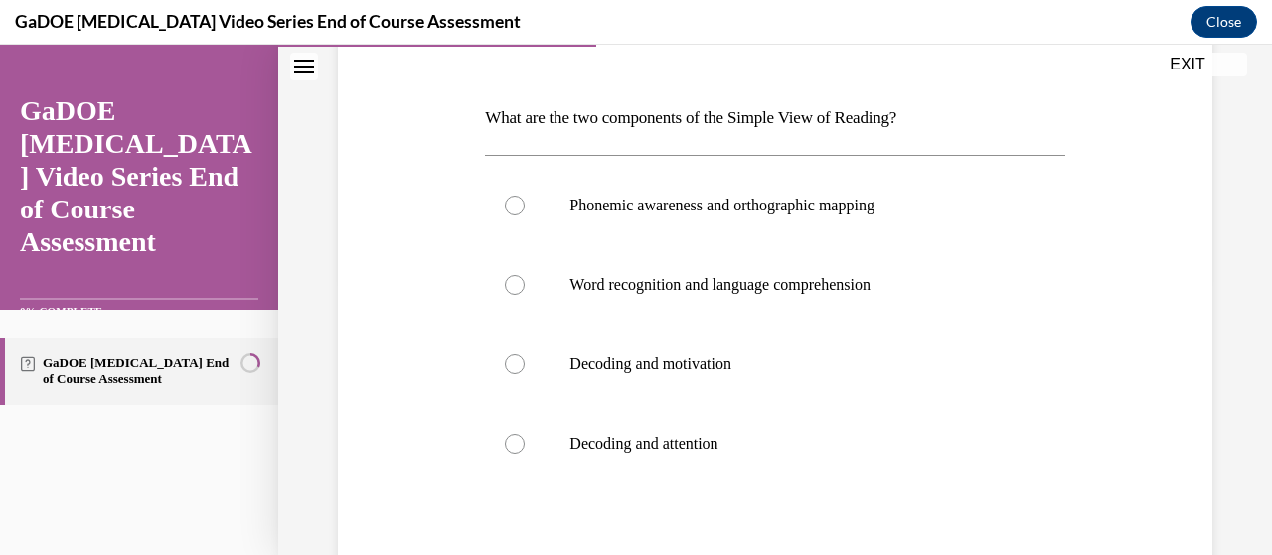
scroll to position [270, 0]
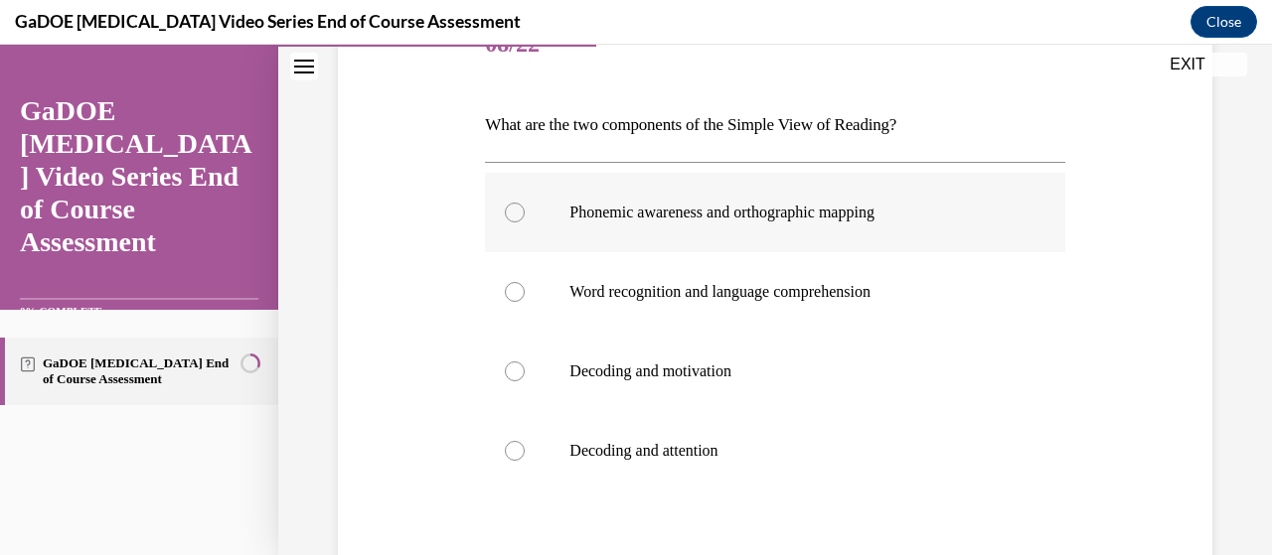
click at [515, 205] on div at bounding box center [515, 213] width 20 height 20
click at [515, 205] on input "Phonemic awareness and orthographic mapping" at bounding box center [515, 213] width 20 height 20
radio input "true"
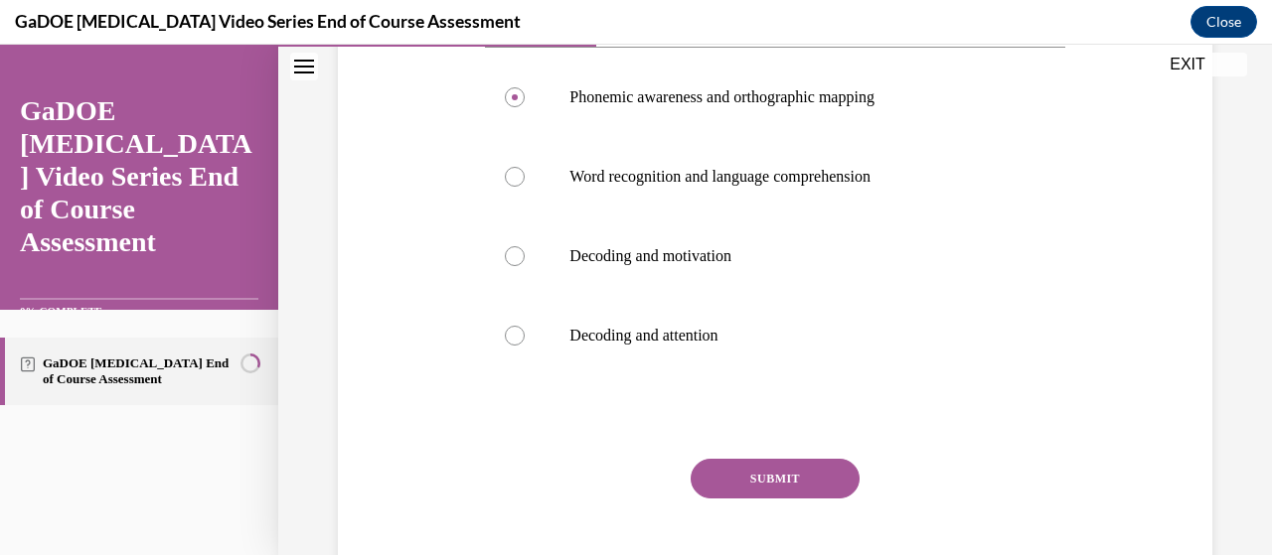
click at [717, 489] on button "SUBMIT" at bounding box center [775, 479] width 169 height 40
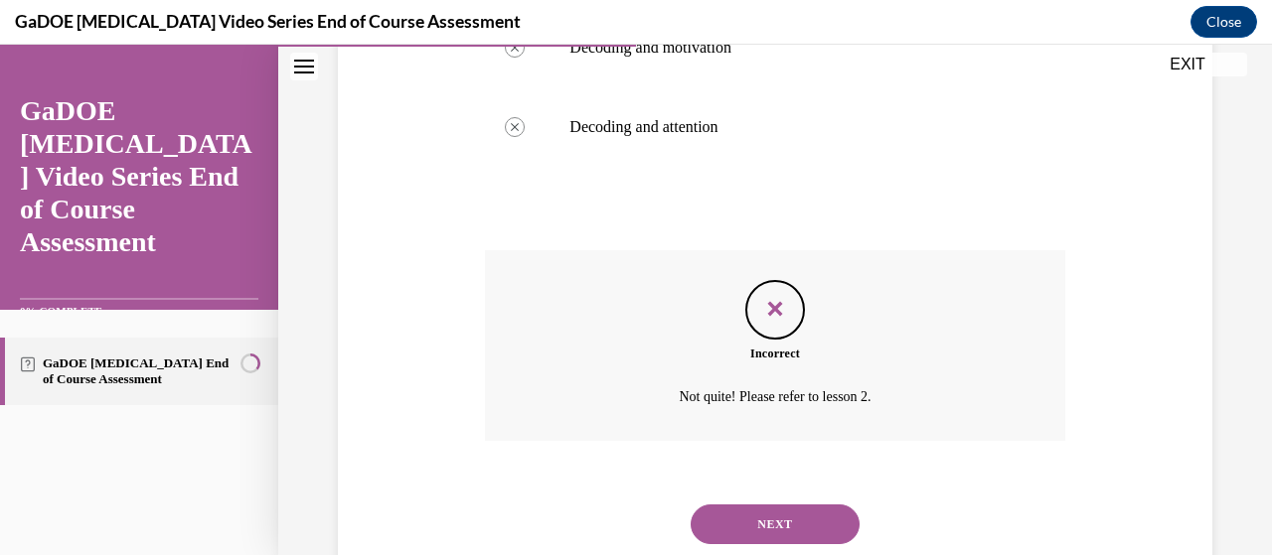
scroll to position [652, 0]
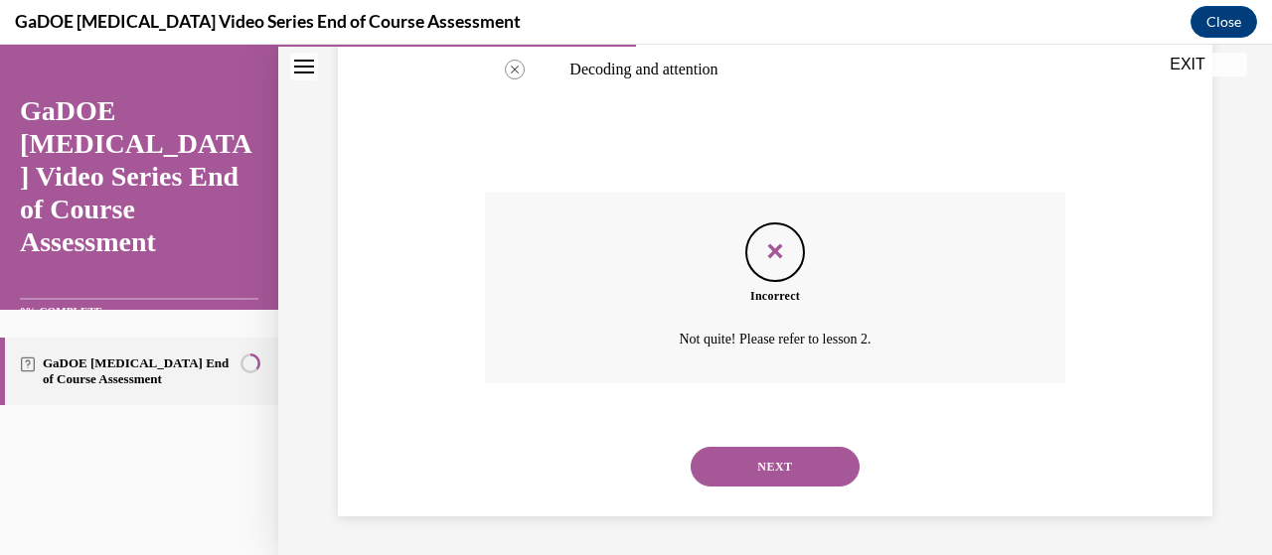
click at [731, 471] on button "NEXT" at bounding box center [775, 467] width 169 height 40
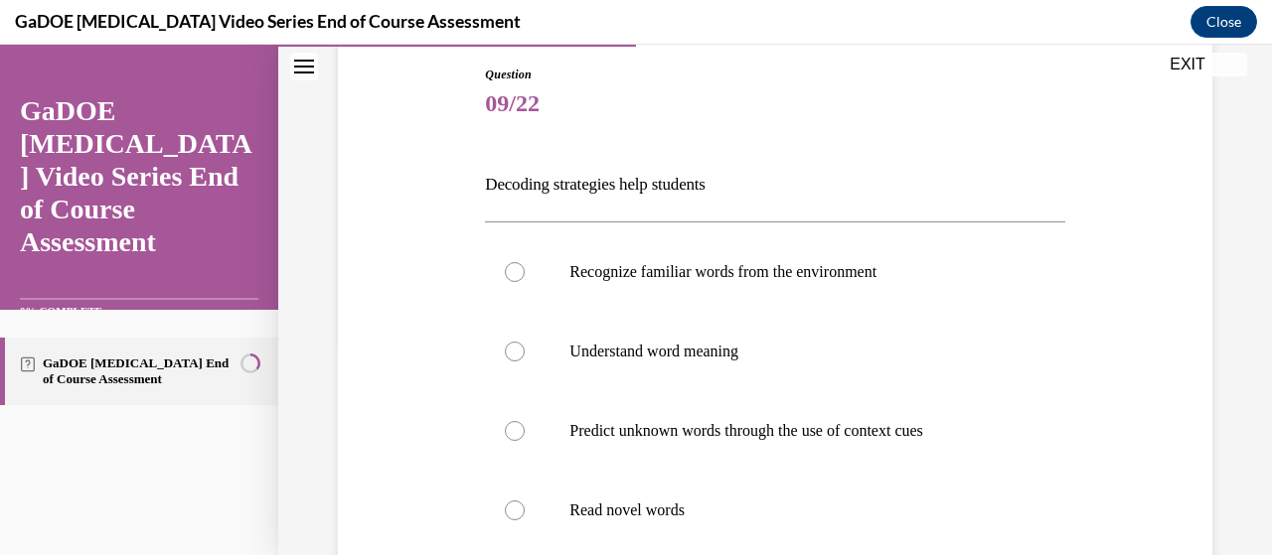
scroll to position [208, 0]
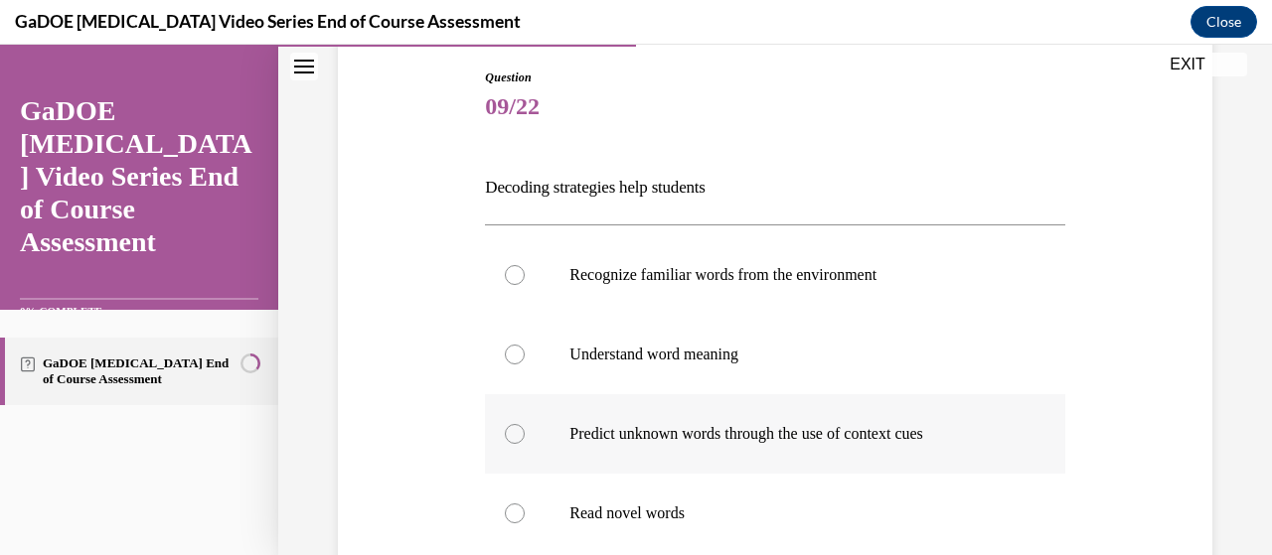
click at [495, 441] on label "Predict unknown words through the use of context cues" at bounding box center [774, 433] width 579 height 79
click at [505, 441] on input "Predict unknown words through the use of context cues" at bounding box center [515, 434] width 20 height 20
radio input "true"
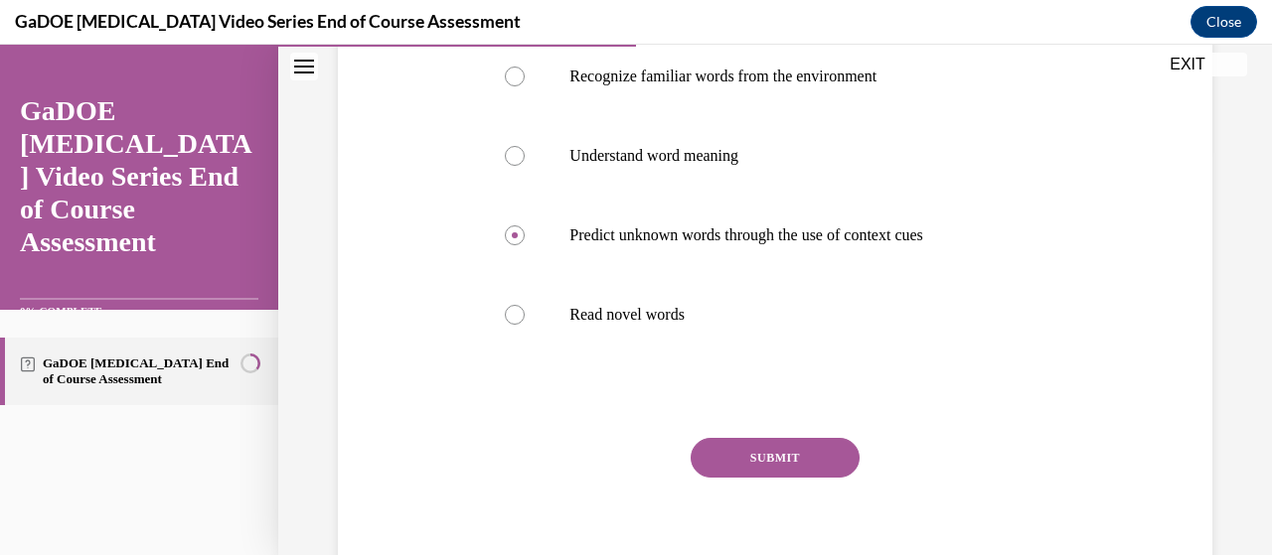
click at [743, 469] on button "SUBMIT" at bounding box center [775, 458] width 169 height 40
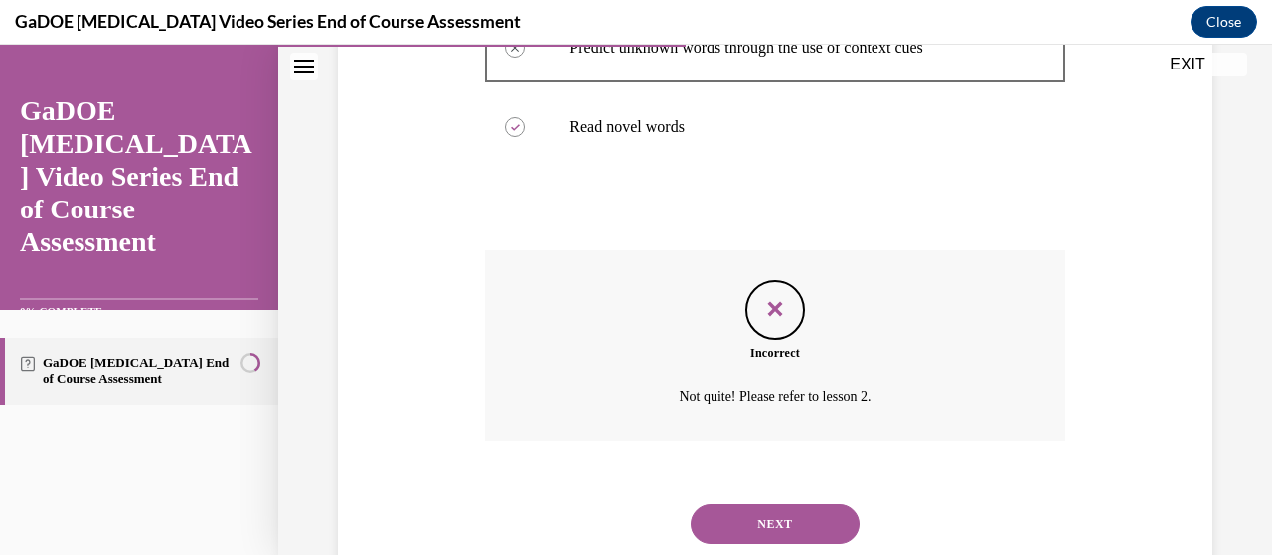
scroll to position [652, 0]
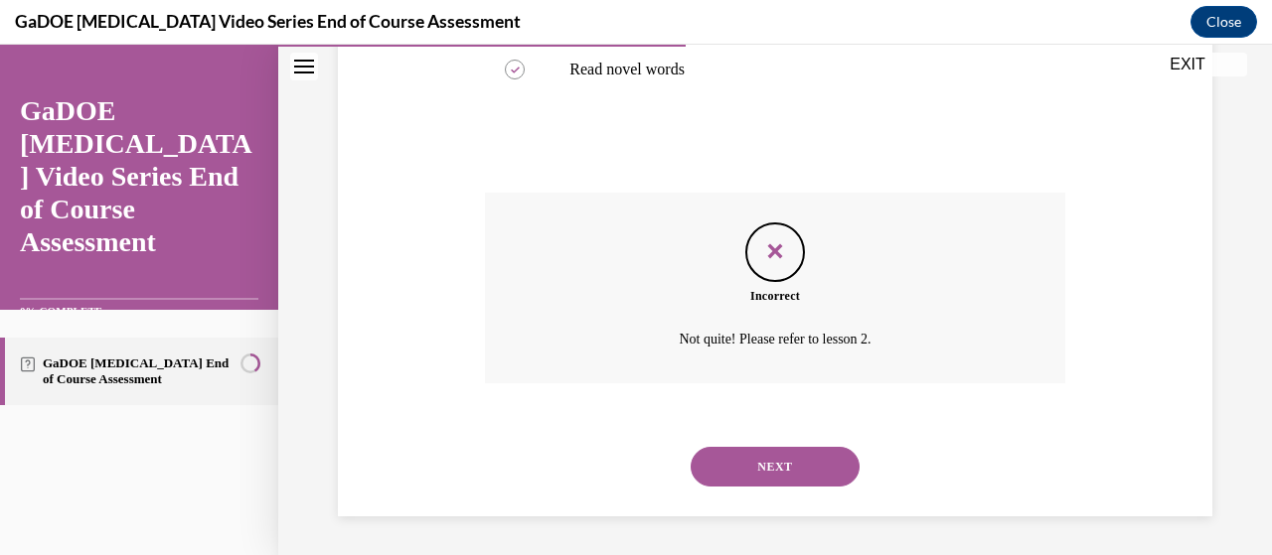
click at [733, 469] on button "NEXT" at bounding box center [775, 467] width 169 height 40
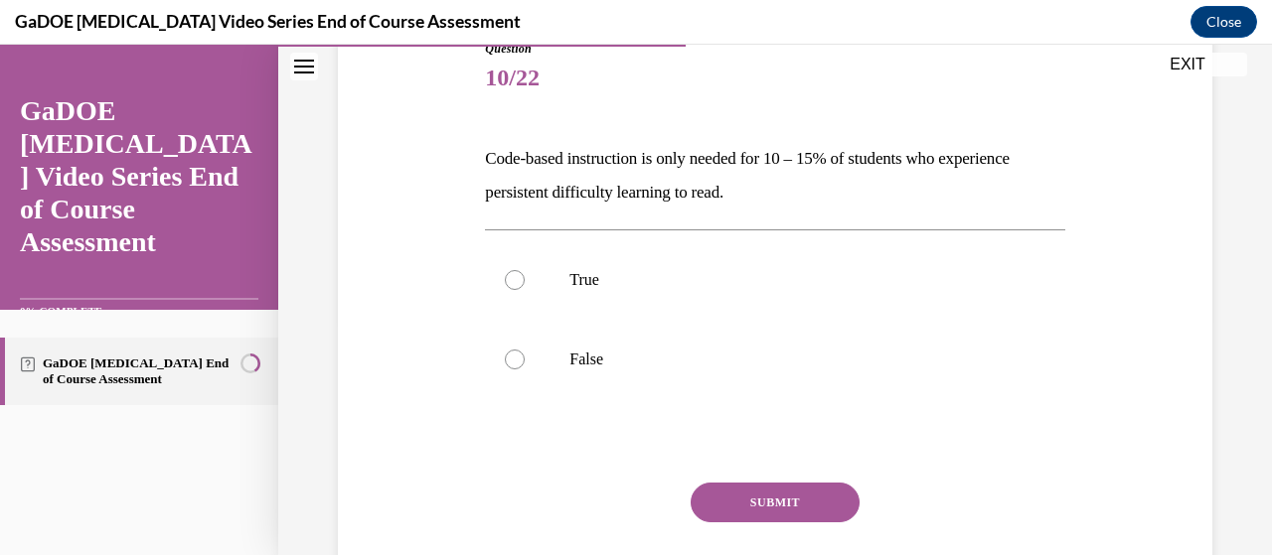
scroll to position [239, 0]
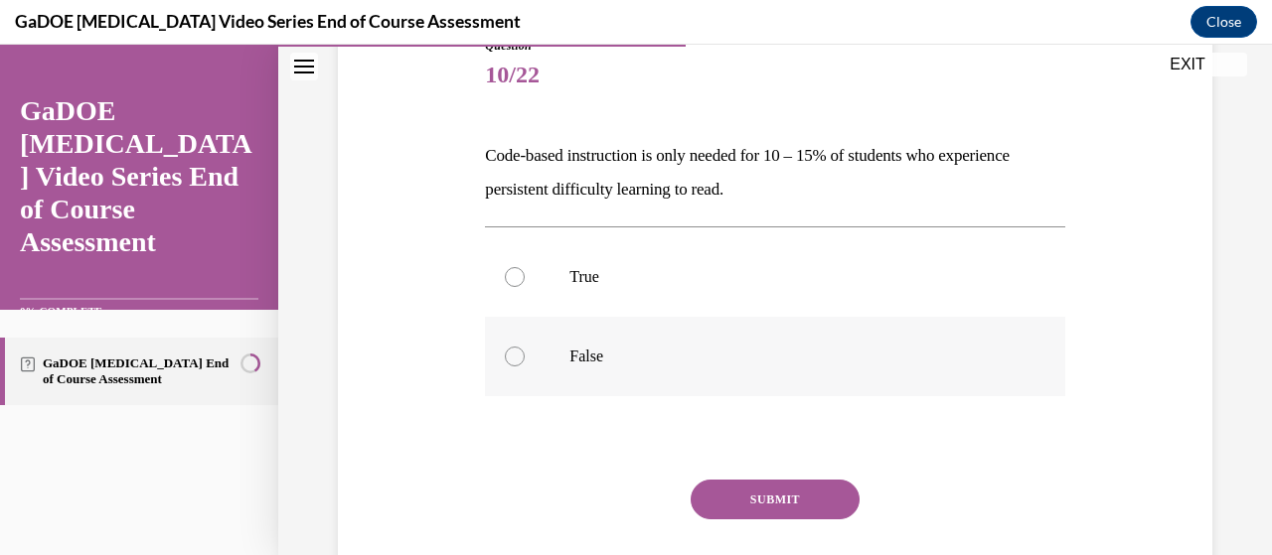
click at [515, 362] on div at bounding box center [515, 357] width 20 height 20
click at [515, 362] on input "False" at bounding box center [515, 357] width 20 height 20
radio input "true"
click at [759, 497] on button "SUBMIT" at bounding box center [775, 500] width 169 height 40
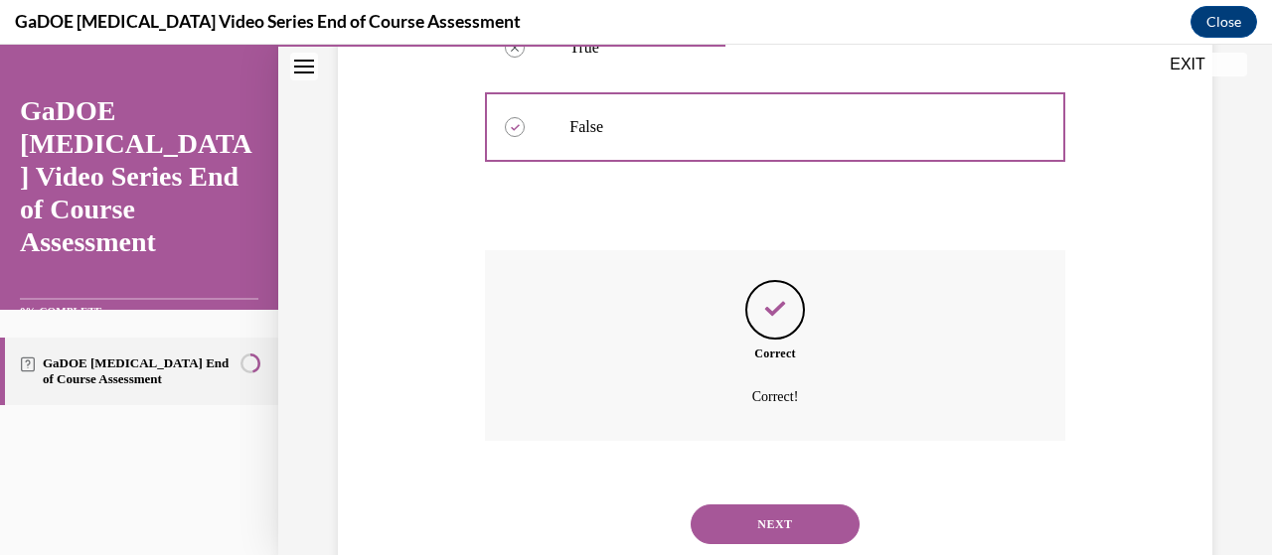
scroll to position [527, 0]
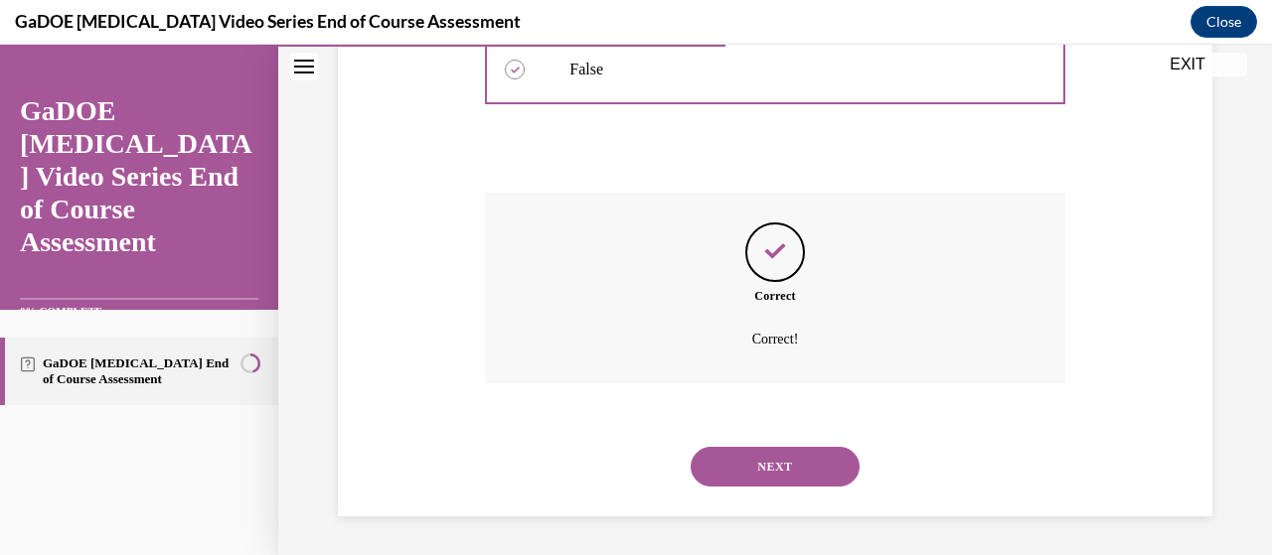
click at [725, 465] on button "NEXT" at bounding box center [775, 467] width 169 height 40
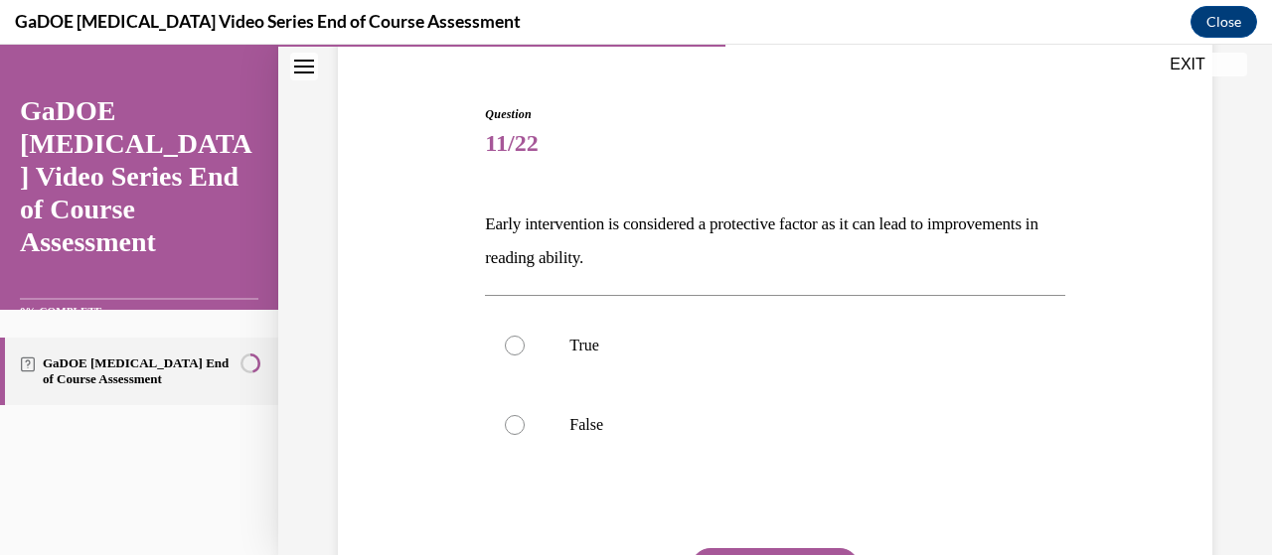
scroll to position [173, 0]
click at [506, 338] on div at bounding box center [515, 344] width 20 height 20
click at [506, 338] on input "True" at bounding box center [515, 344] width 20 height 20
radio input "true"
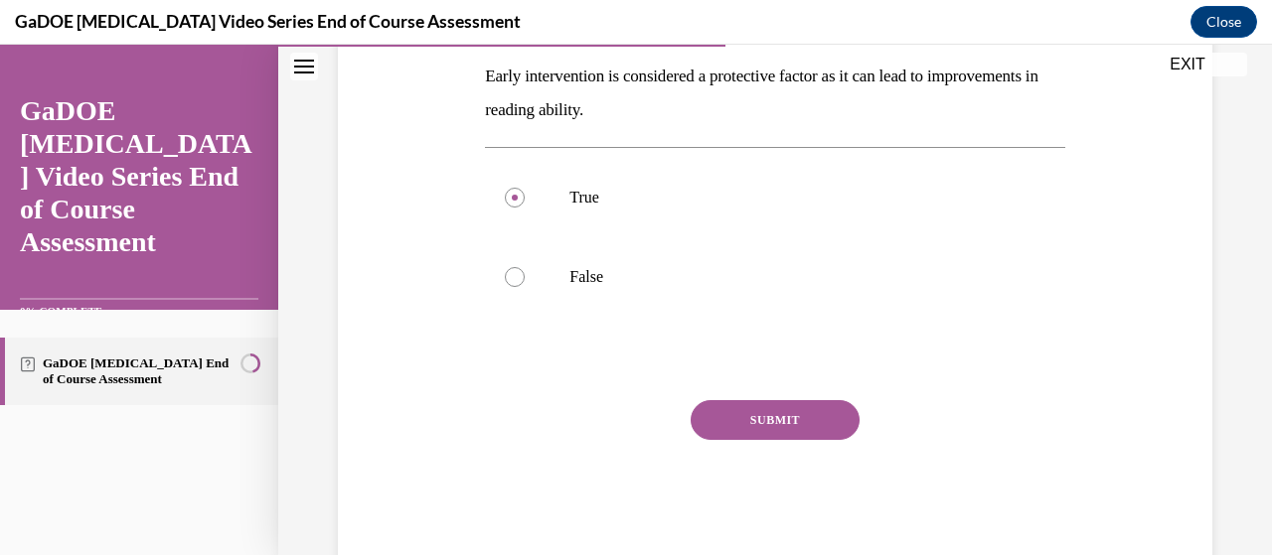
click at [756, 430] on button "SUBMIT" at bounding box center [775, 420] width 169 height 40
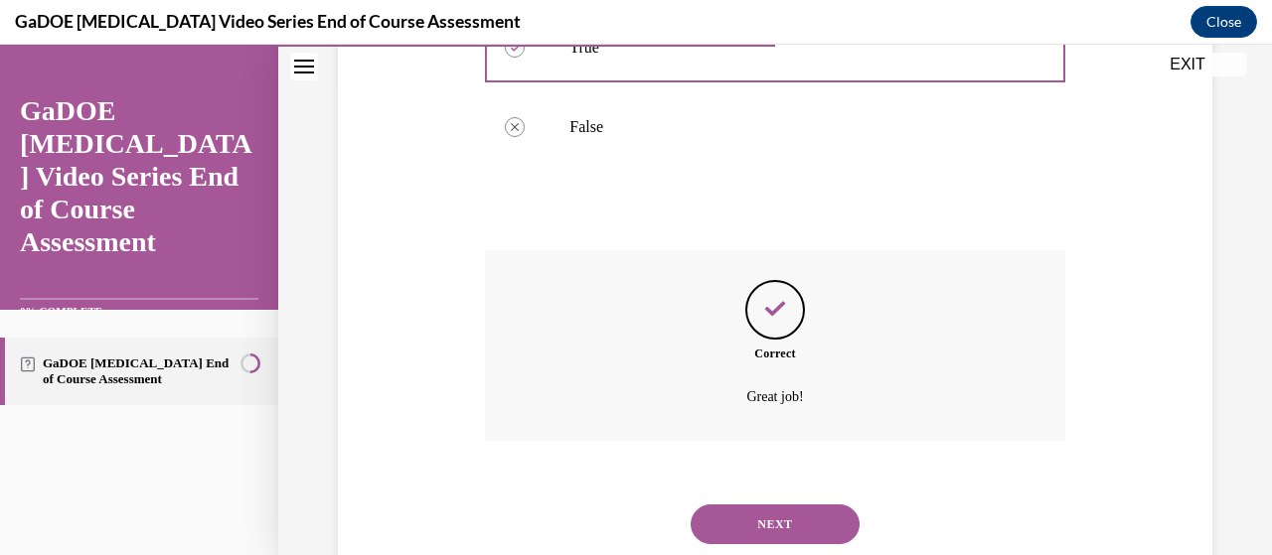
scroll to position [527, 0]
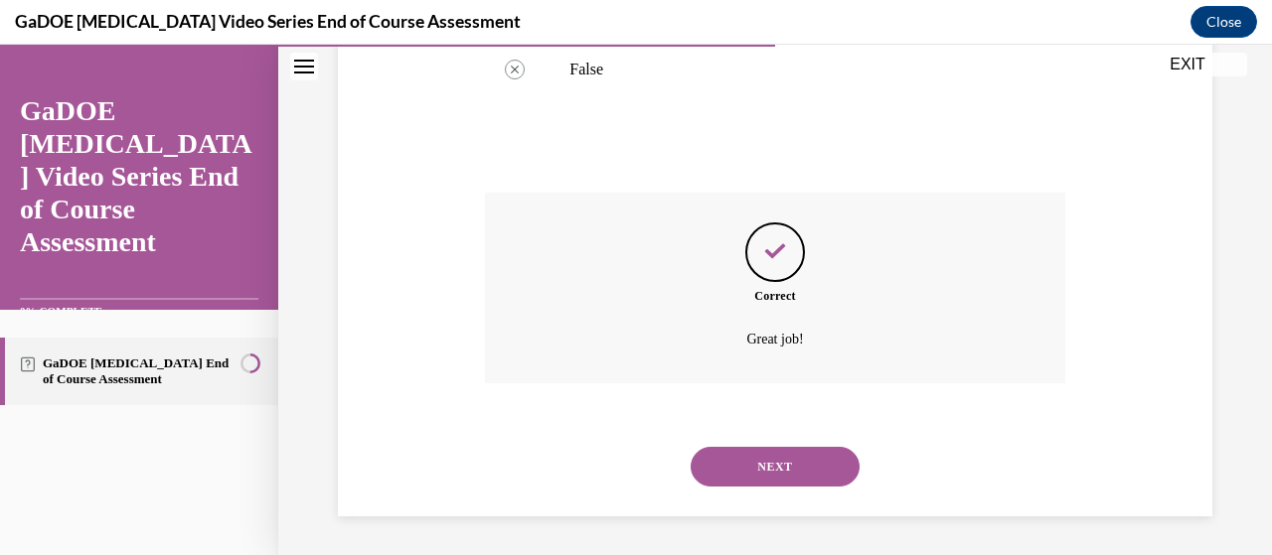
click at [723, 474] on button "NEXT" at bounding box center [775, 467] width 169 height 40
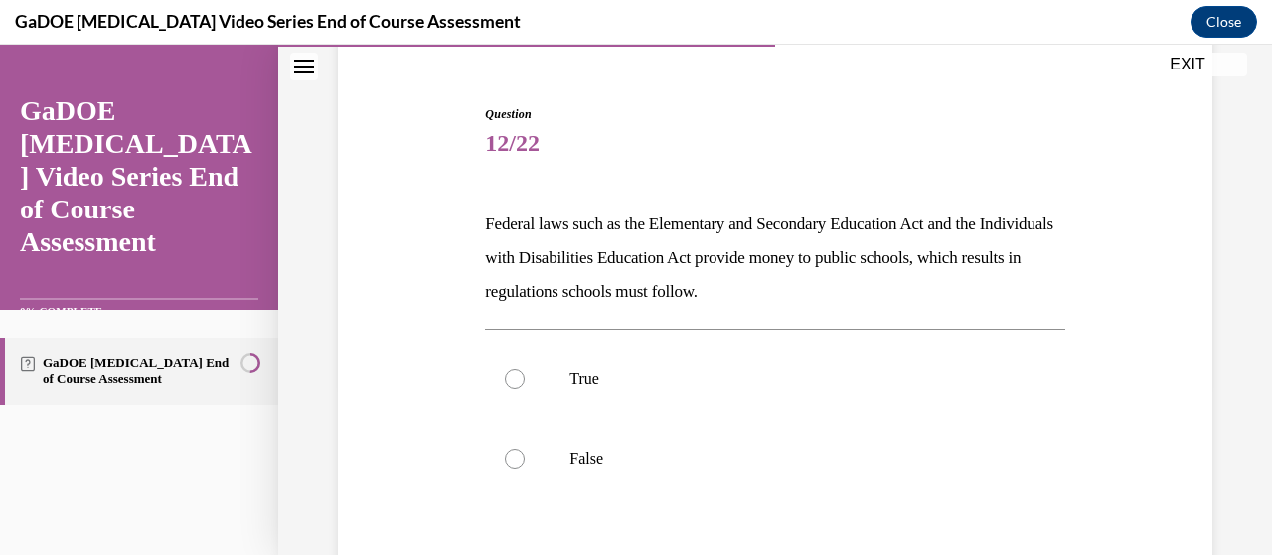
scroll to position [178, 0]
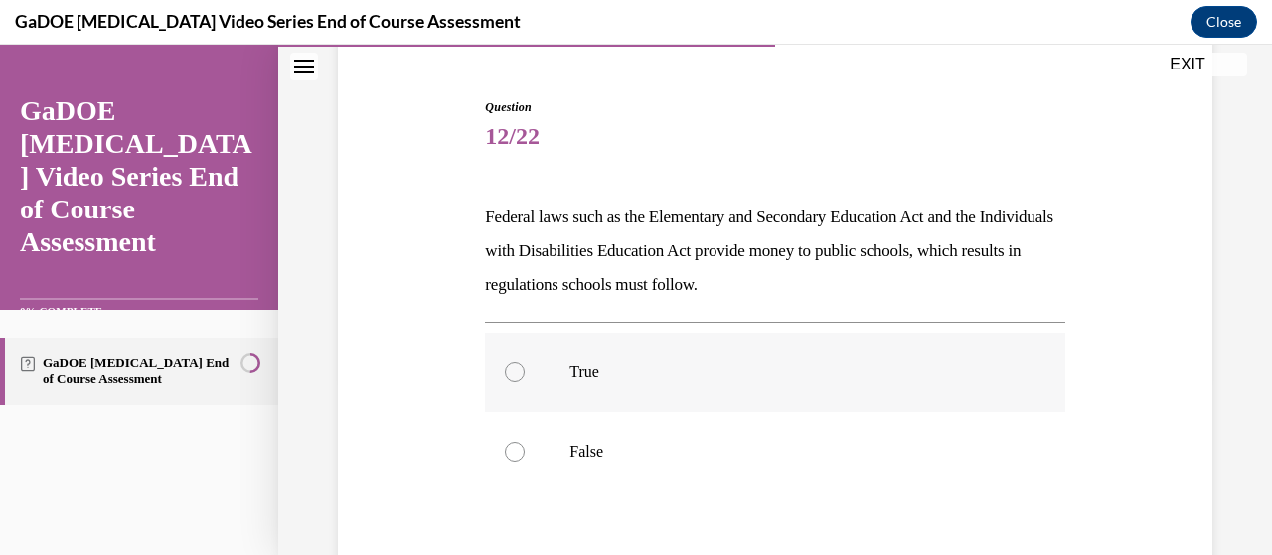
click at [519, 385] on label "True" at bounding box center [774, 372] width 579 height 79
click at [519, 383] on input "True" at bounding box center [515, 373] width 20 height 20
radio input "true"
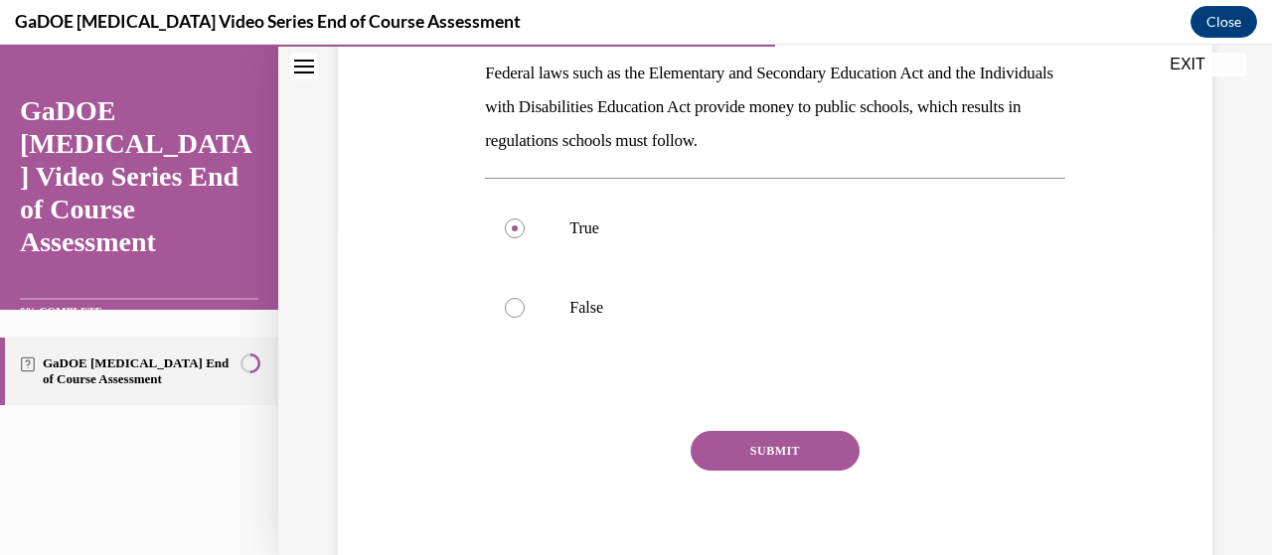
click at [739, 459] on button "SUBMIT" at bounding box center [775, 451] width 169 height 40
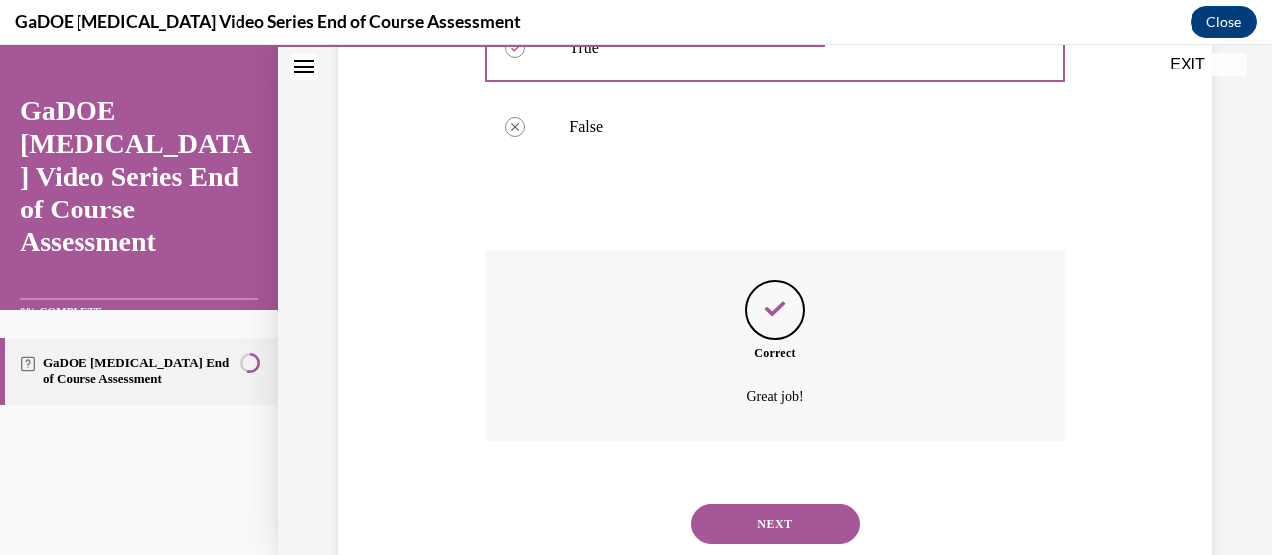
scroll to position [560, 0]
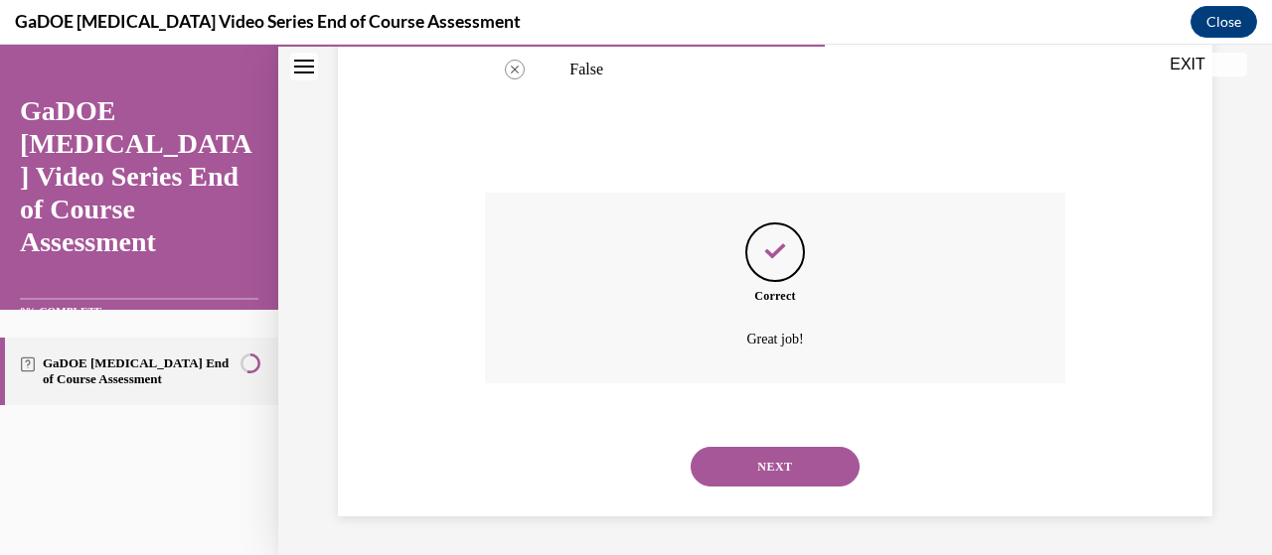
click at [721, 473] on button "NEXT" at bounding box center [775, 467] width 169 height 40
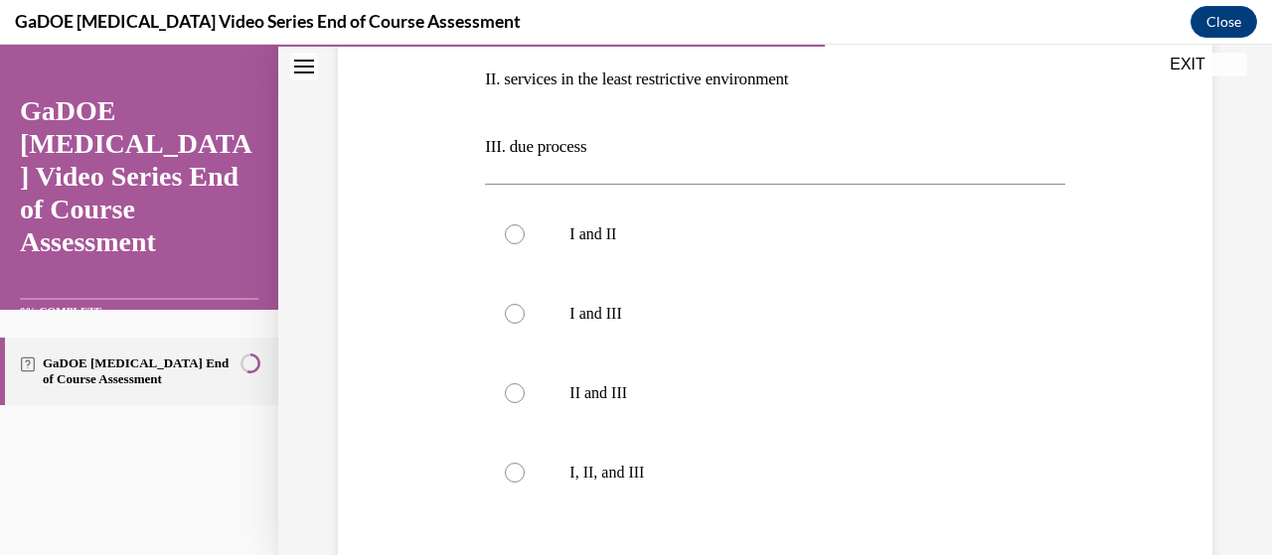
scroll to position [488, 0]
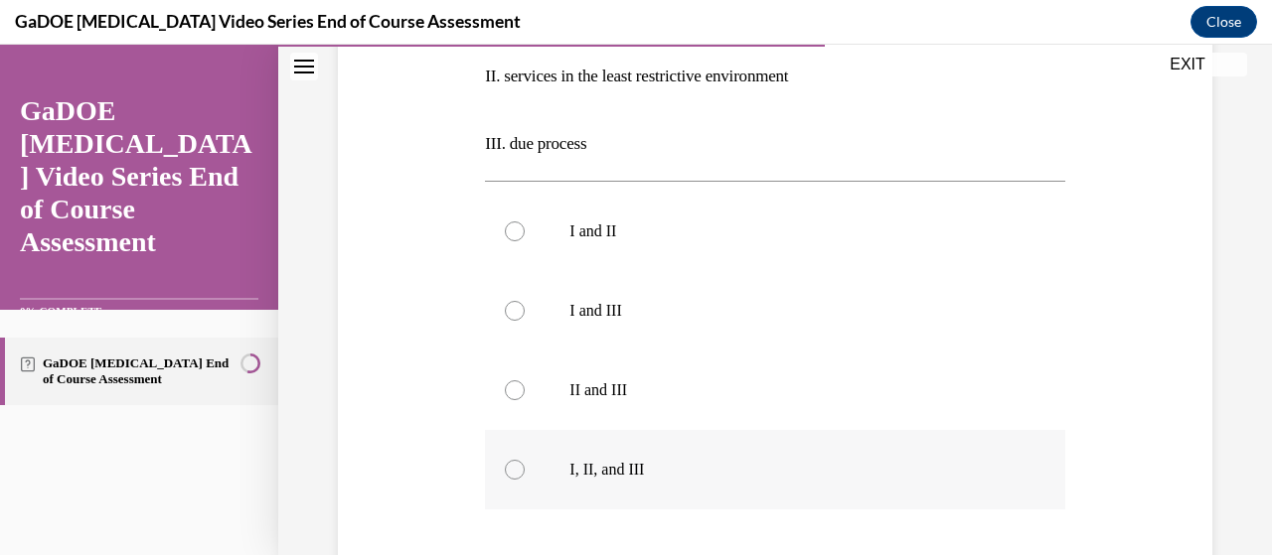
click at [506, 472] on div at bounding box center [515, 470] width 20 height 20
click at [506, 472] on input "I, II, and III" at bounding box center [515, 470] width 20 height 20
radio input "true"
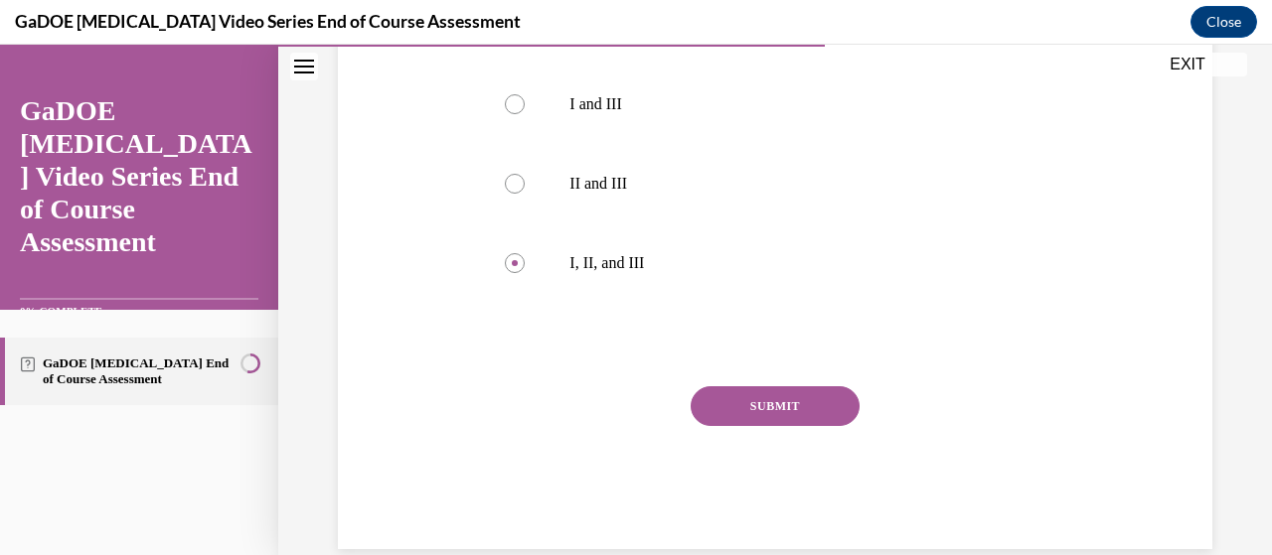
click at [743, 410] on button "SUBMIT" at bounding box center [775, 407] width 169 height 40
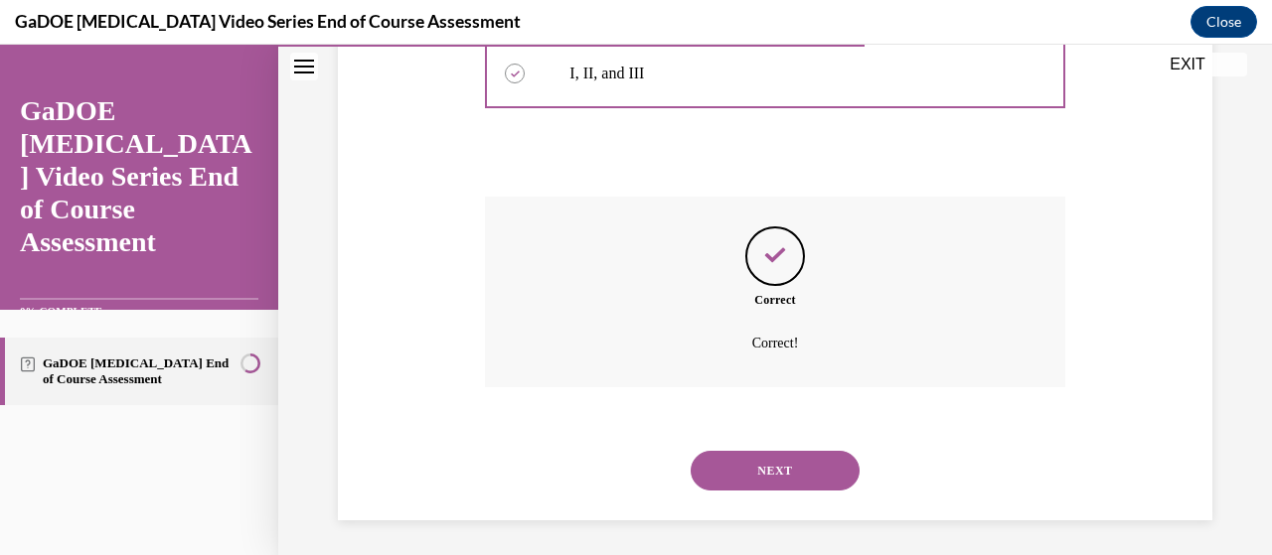
scroll to position [888, 0]
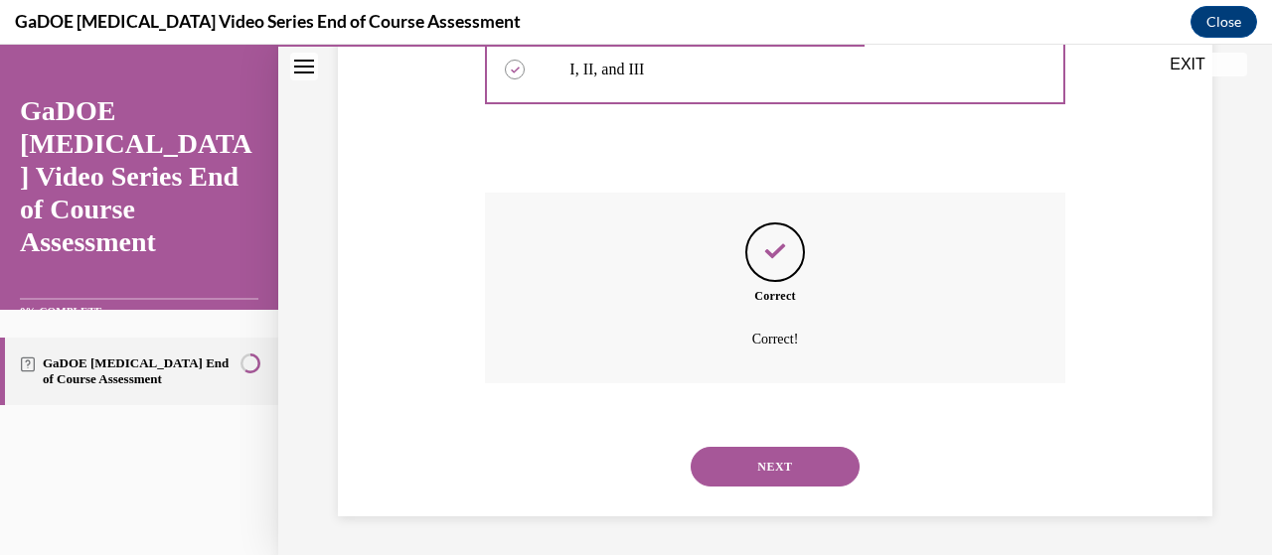
click at [751, 473] on button "NEXT" at bounding box center [775, 467] width 169 height 40
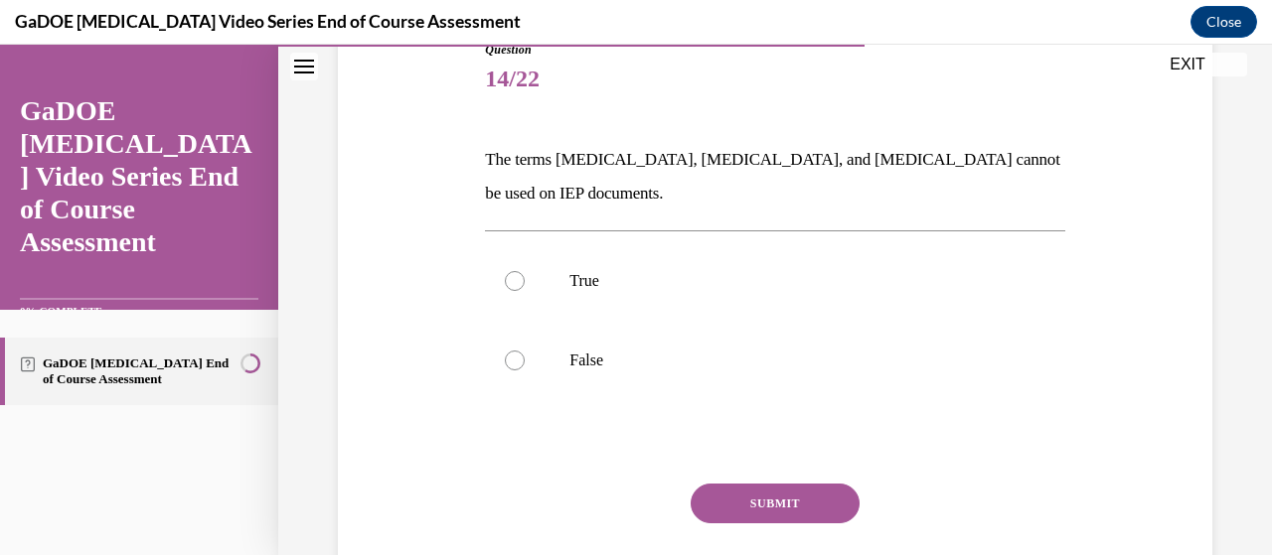
scroll to position [236, 0]
click at [507, 362] on div at bounding box center [515, 360] width 20 height 20
click at [507, 362] on input "False" at bounding box center [515, 360] width 20 height 20
radio input "true"
click at [735, 510] on button "SUBMIT" at bounding box center [775, 503] width 169 height 40
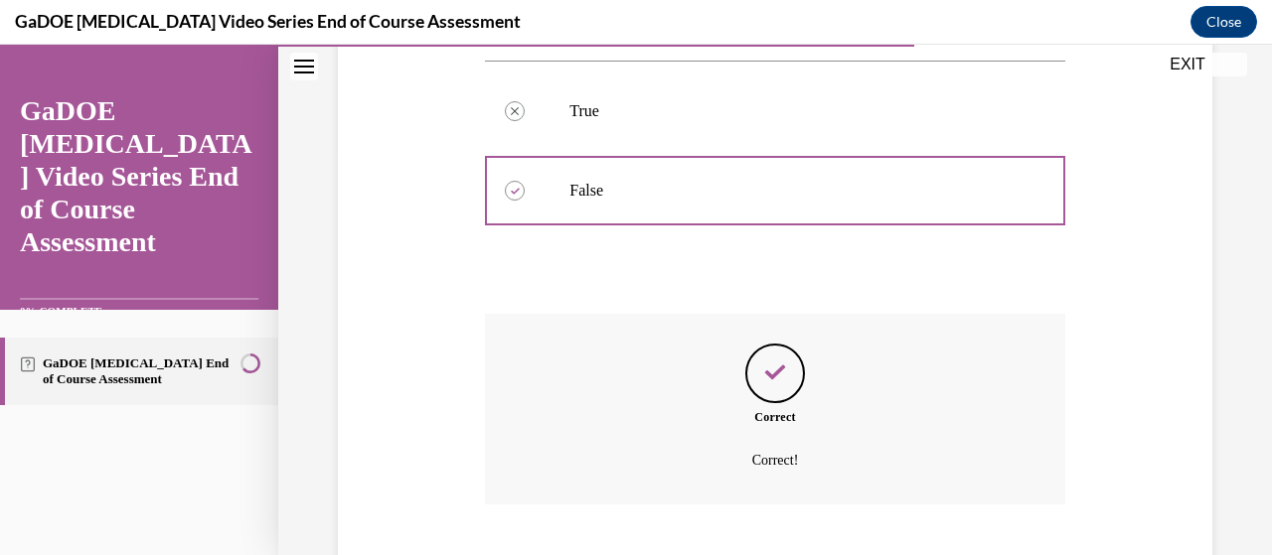
scroll to position [527, 0]
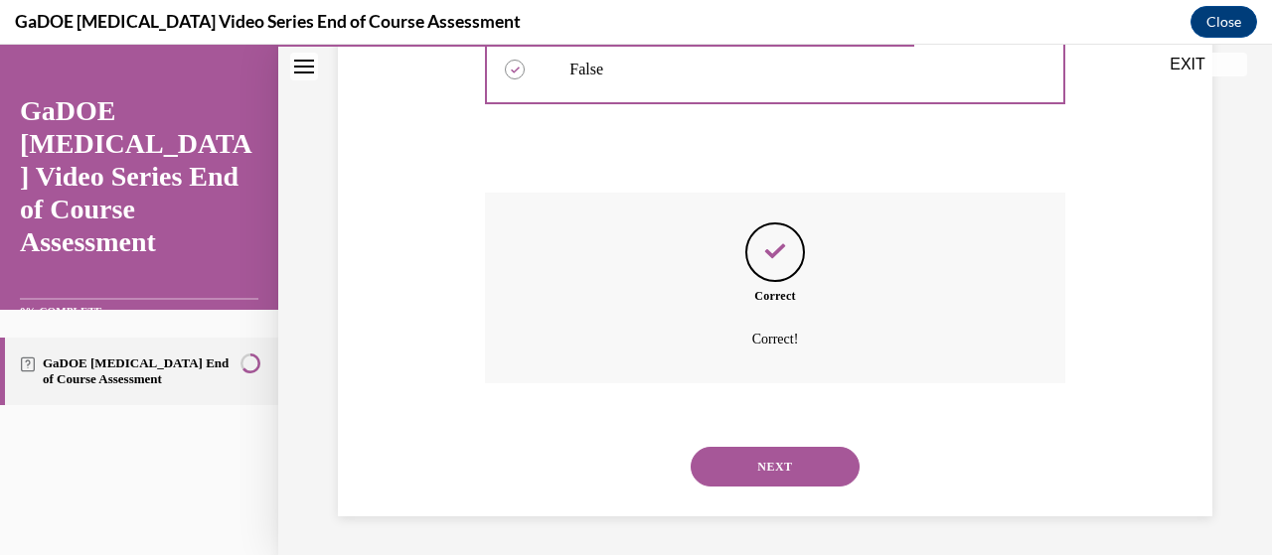
click at [754, 477] on button "NEXT" at bounding box center [775, 467] width 169 height 40
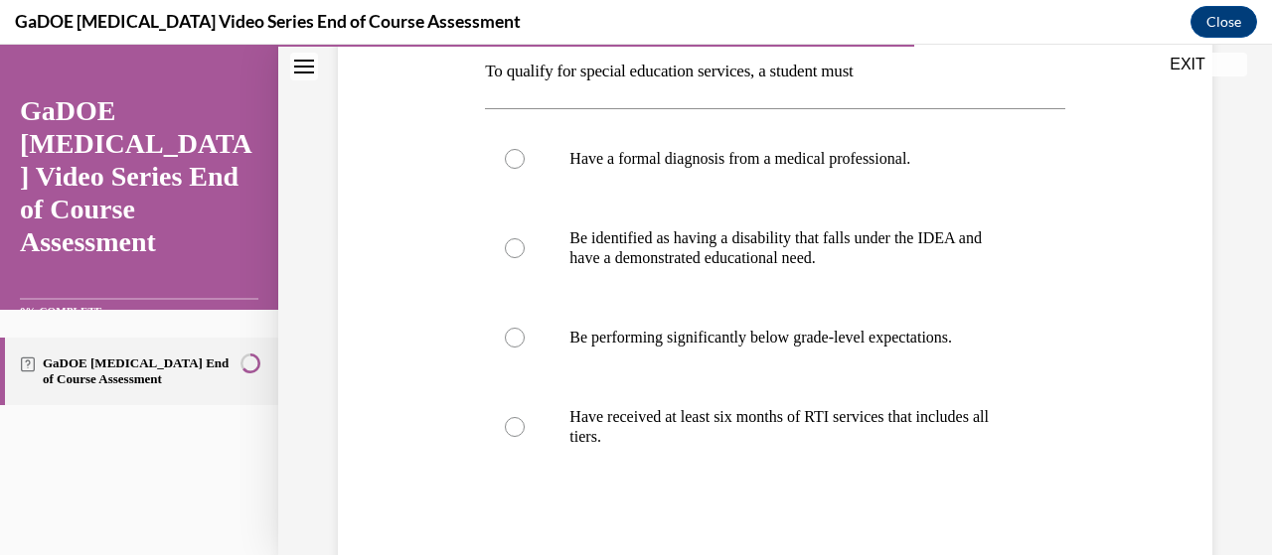
scroll to position [343, 0]
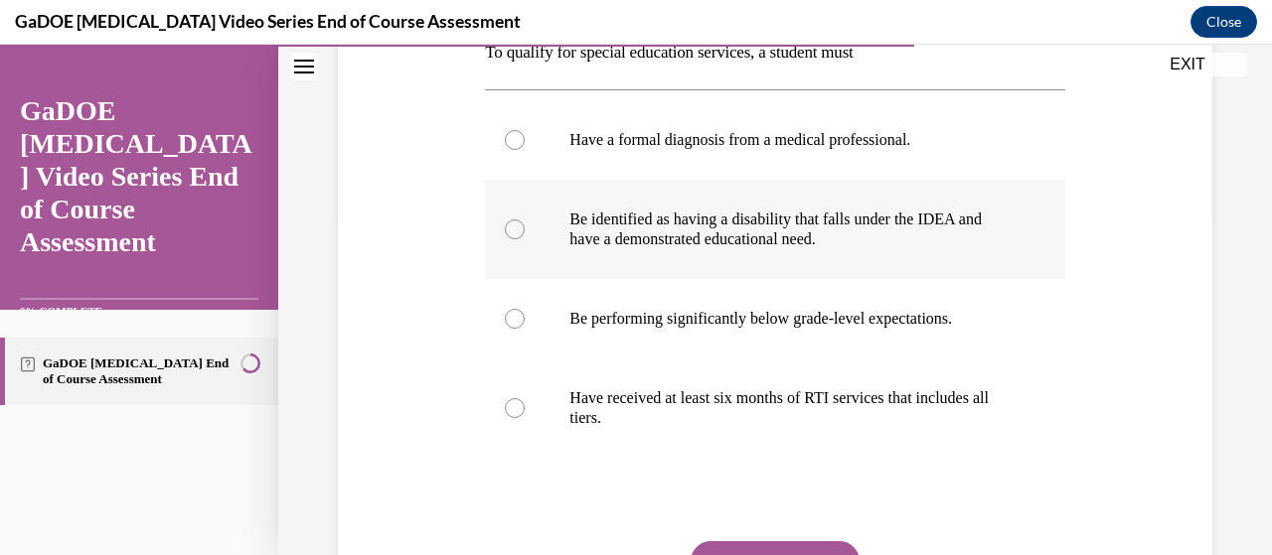
click at [507, 225] on div at bounding box center [515, 230] width 20 height 20
click at [507, 225] on input "Be identified as having a disability that falls under the IDEA and have a demon…" at bounding box center [515, 230] width 20 height 20
radio input "true"
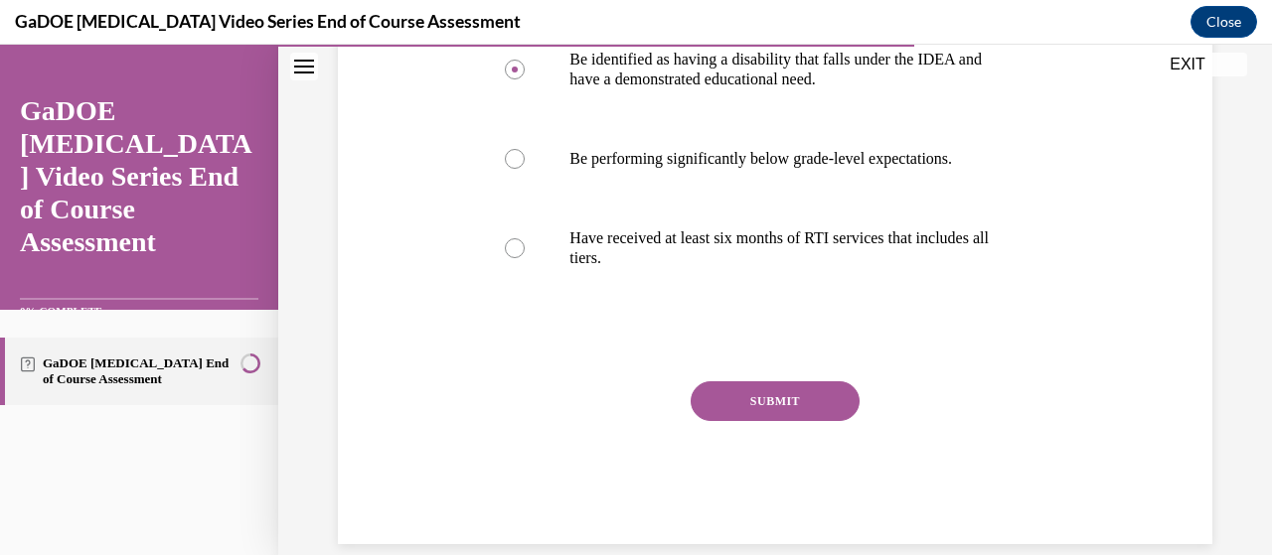
click at [737, 411] on button "SUBMIT" at bounding box center [775, 402] width 169 height 40
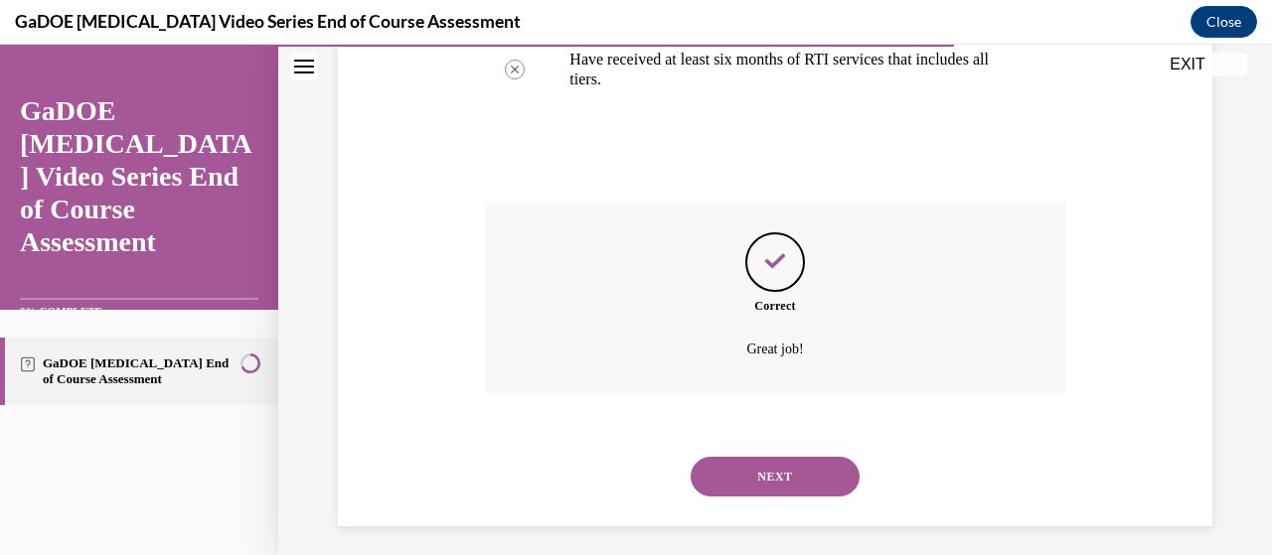
scroll to position [692, 0]
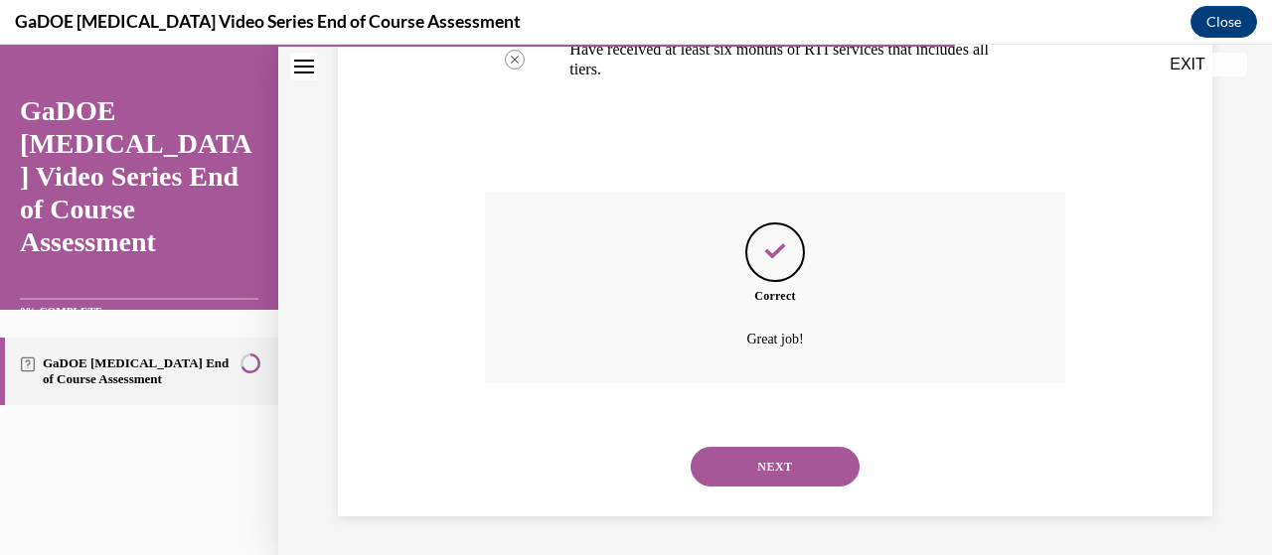
click at [719, 463] on button "NEXT" at bounding box center [775, 467] width 169 height 40
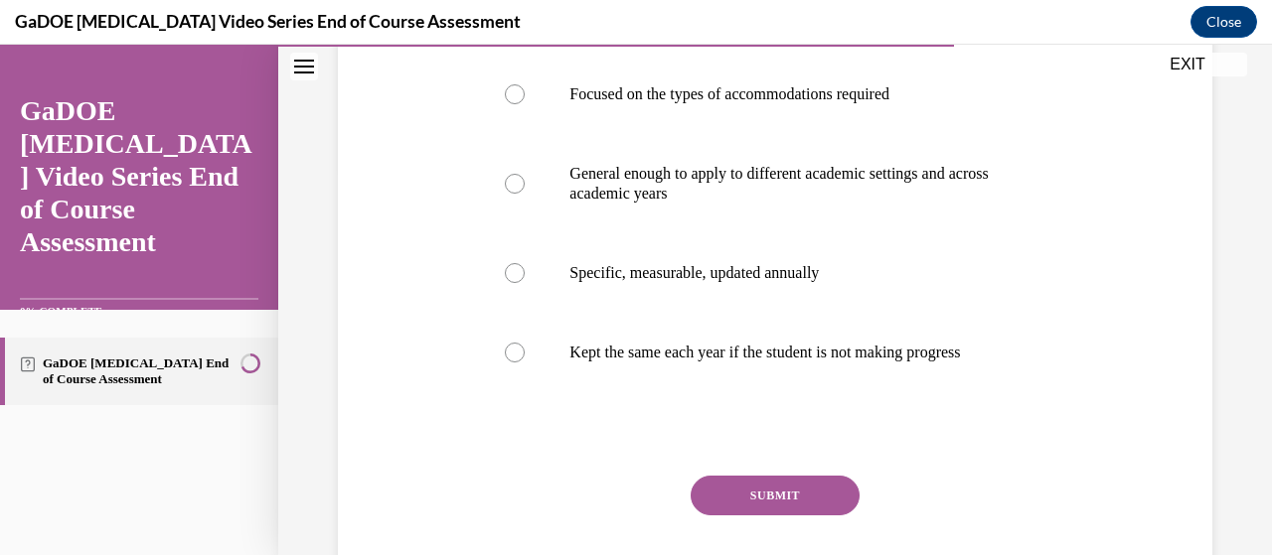
scroll to position [389, 0]
click at [511, 265] on div at bounding box center [515, 272] width 20 height 20
click at [511, 265] on input "Specific, measurable, updated annually" at bounding box center [515, 272] width 20 height 20
radio input "true"
click at [744, 508] on button "SUBMIT" at bounding box center [775, 495] width 169 height 40
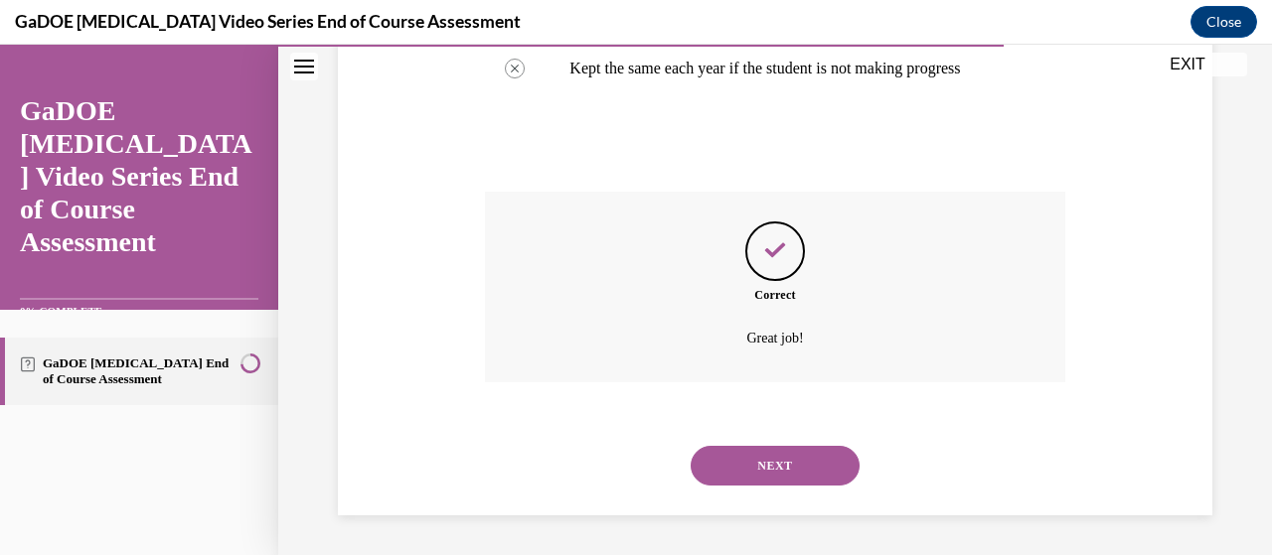
scroll to position [692, 0]
click at [714, 482] on button "NEXT" at bounding box center [775, 466] width 169 height 40
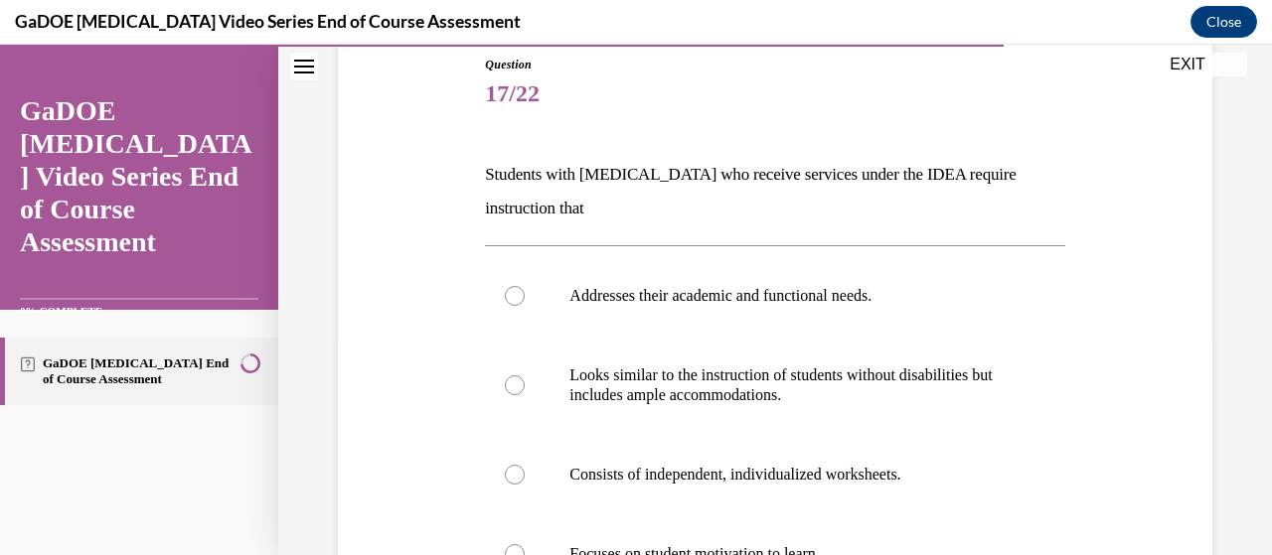
scroll to position [220, 0]
click at [532, 293] on label "Addresses their academic and functional needs." at bounding box center [774, 296] width 579 height 79
click at [525, 293] on input "Addresses their academic and functional needs." at bounding box center [515, 297] width 20 height 20
radio input "true"
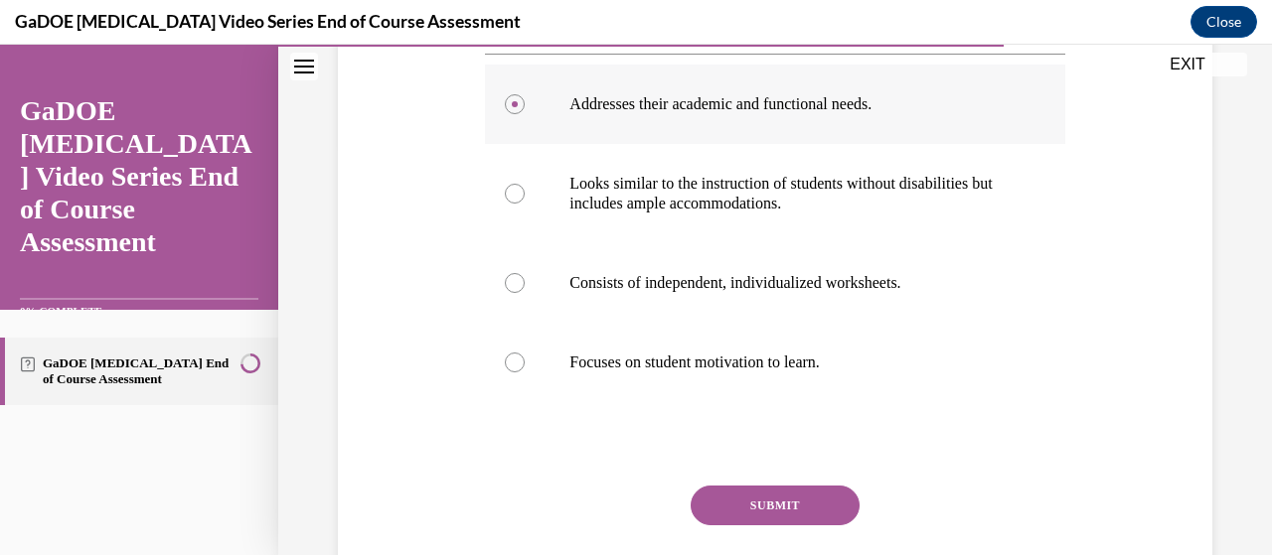
scroll to position [414, 0]
click at [703, 509] on button "SUBMIT" at bounding box center [775, 504] width 169 height 40
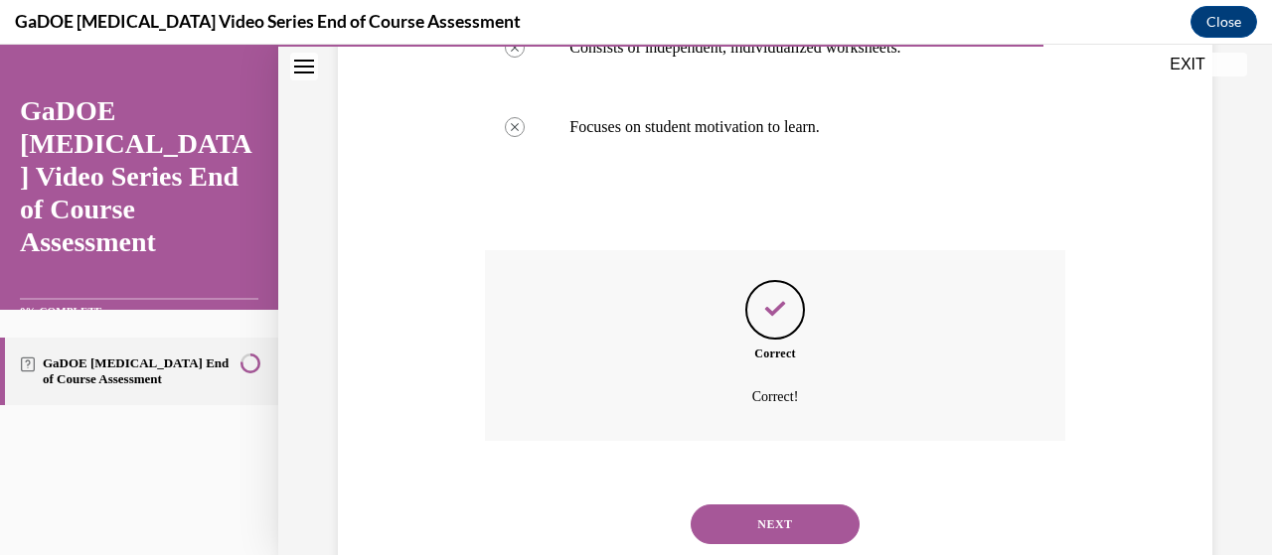
scroll to position [705, 0]
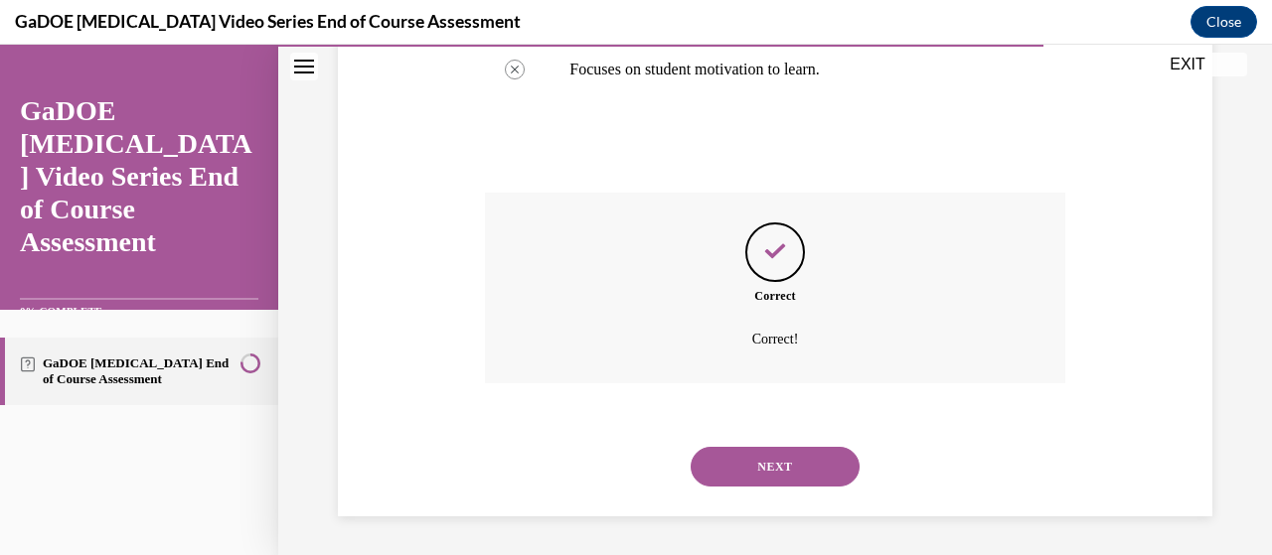
click at [698, 469] on button "NEXT" at bounding box center [775, 467] width 169 height 40
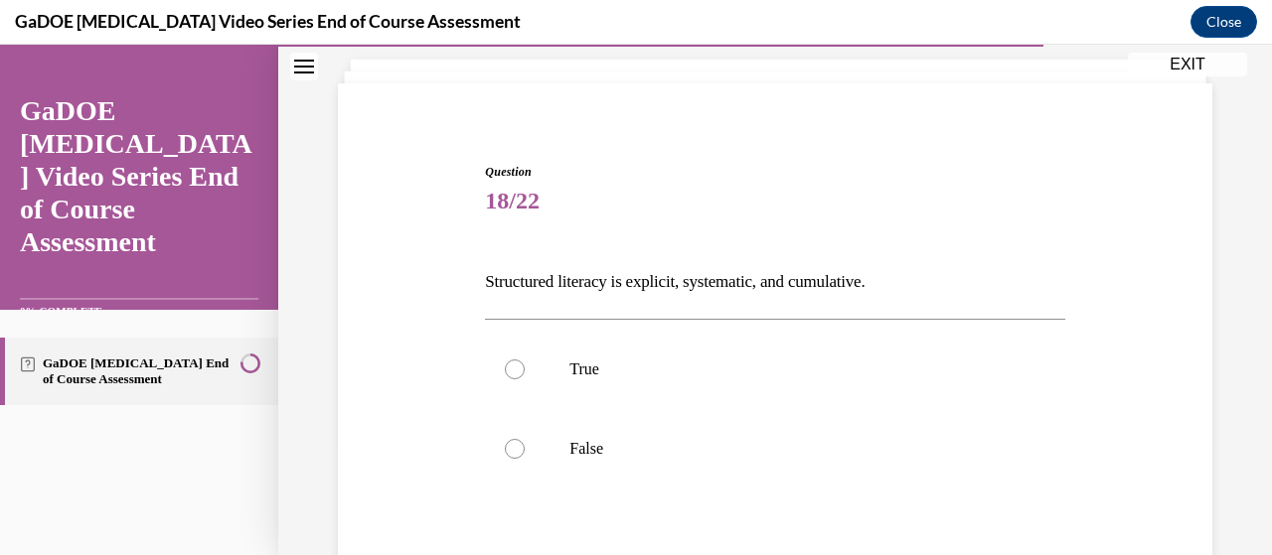
scroll to position [127, 0]
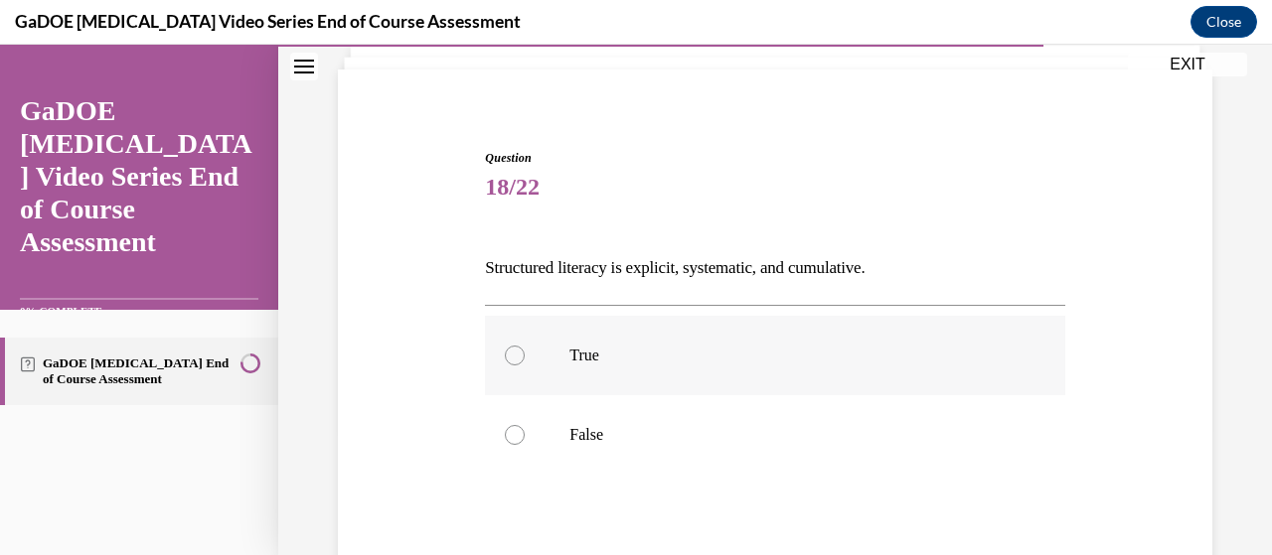
click at [501, 352] on label "True" at bounding box center [774, 355] width 579 height 79
click at [505, 352] on input "True" at bounding box center [515, 356] width 20 height 20
radio input "true"
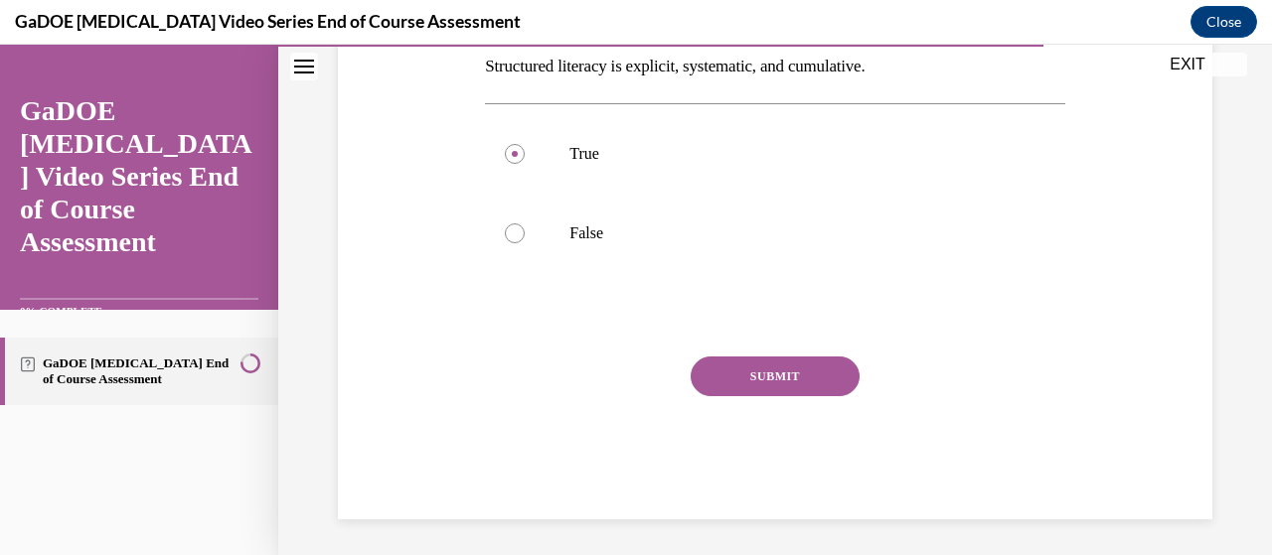
click at [757, 377] on button "SUBMIT" at bounding box center [775, 377] width 169 height 40
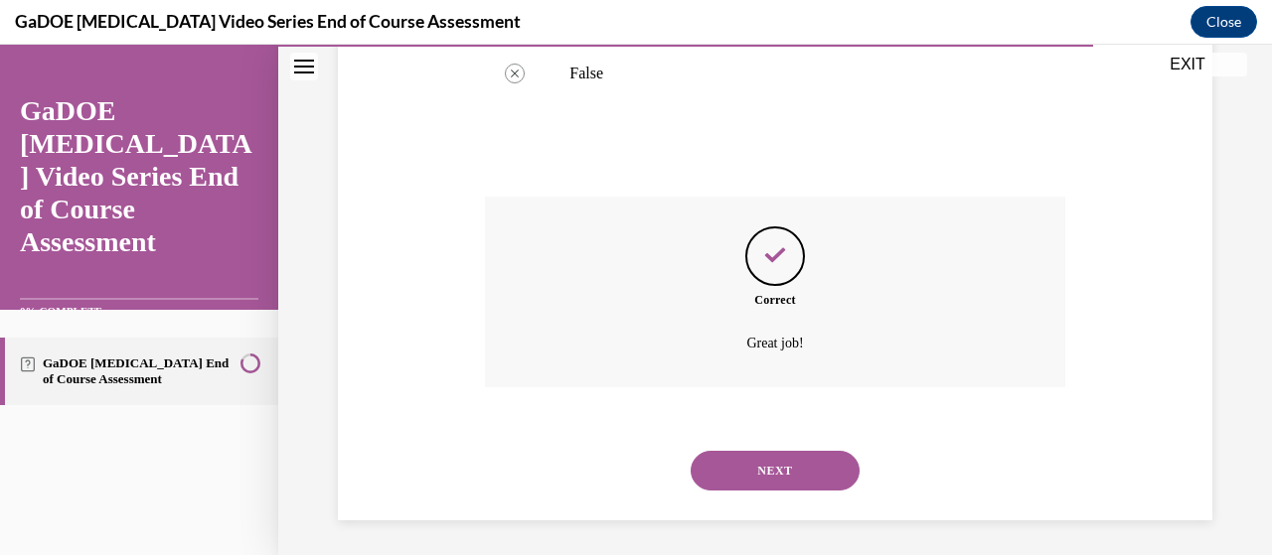
scroll to position [493, 0]
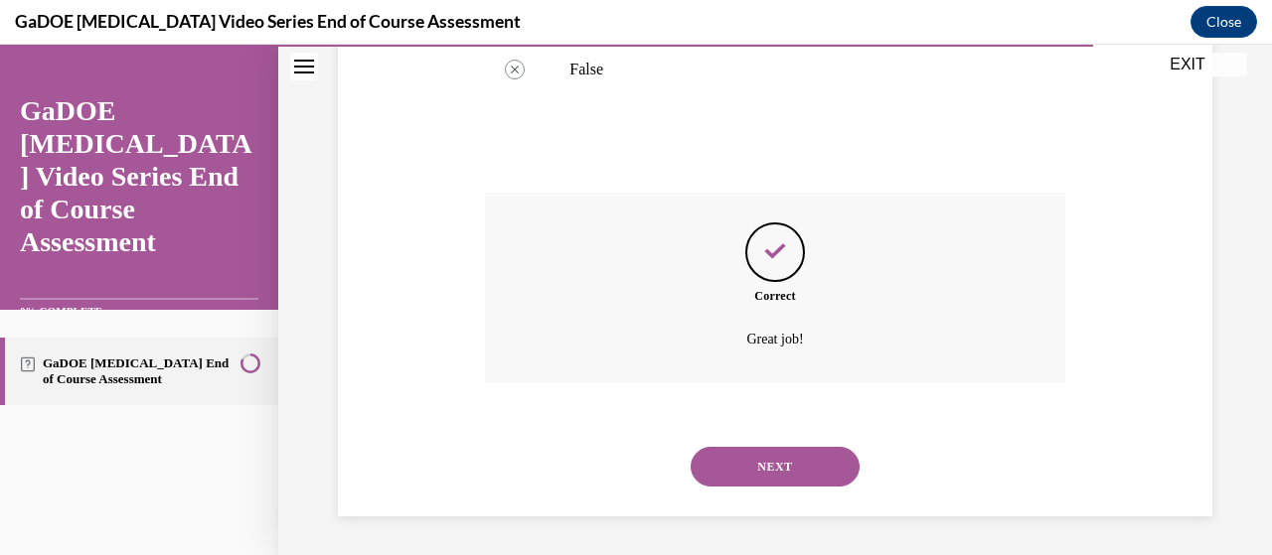
click at [751, 467] on button "NEXT" at bounding box center [775, 467] width 169 height 40
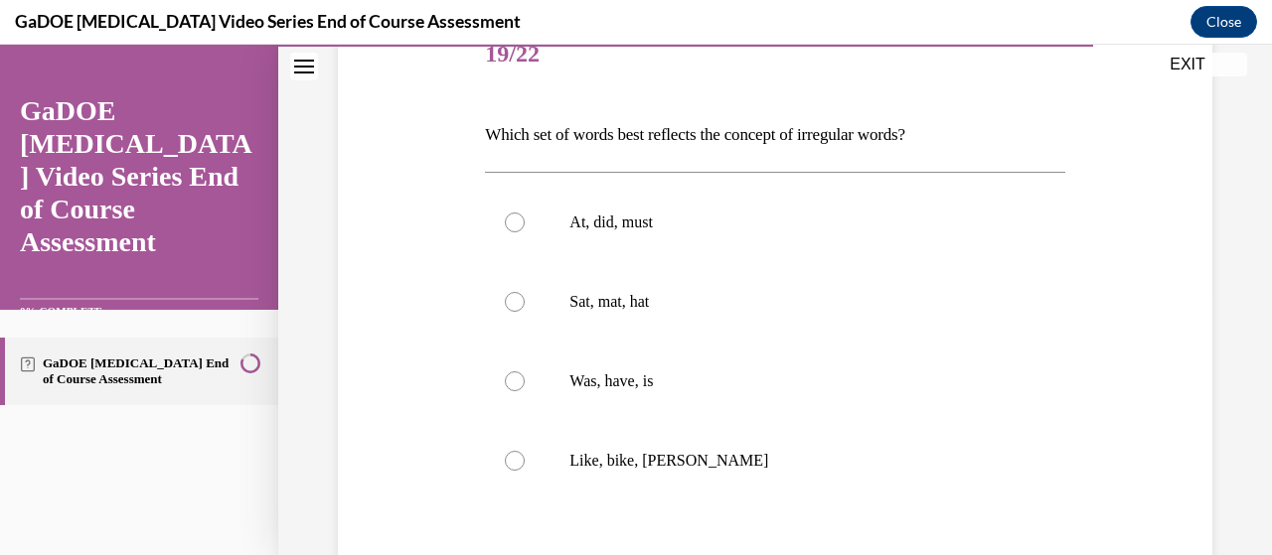
scroll to position [264, 0]
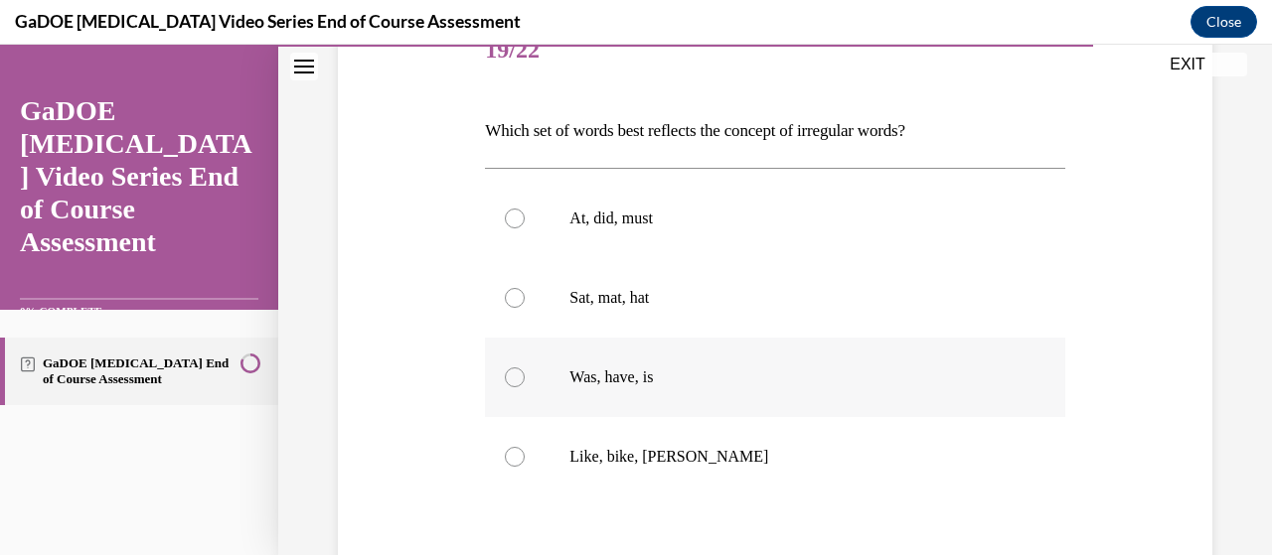
click at [512, 382] on div at bounding box center [515, 378] width 20 height 20
click at [512, 382] on input "Was, have, is" at bounding box center [515, 378] width 20 height 20
radio input "true"
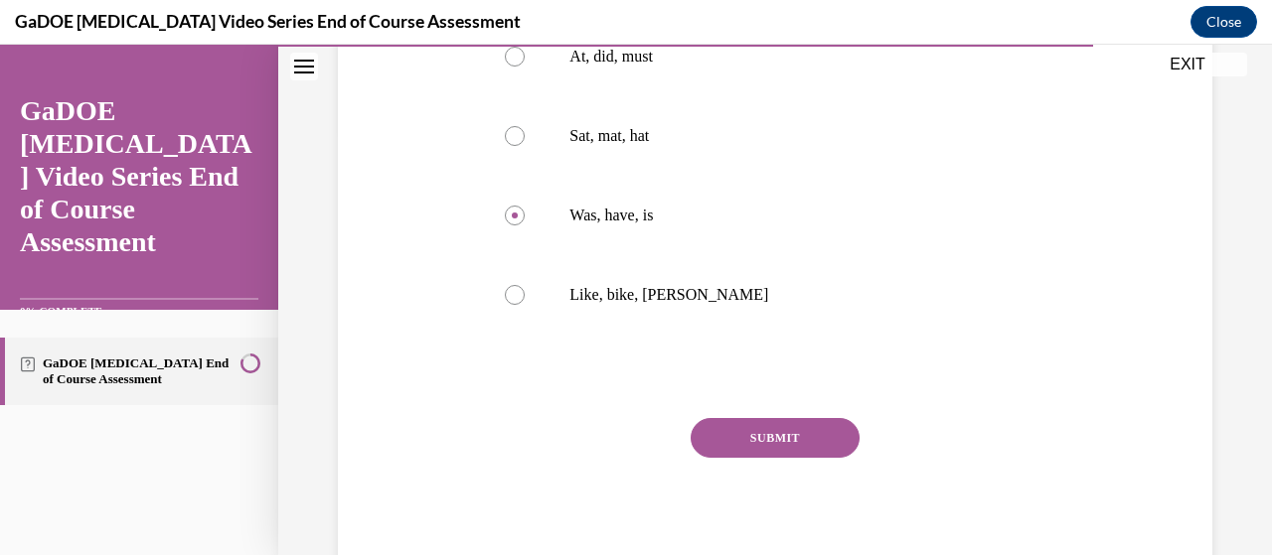
click at [751, 449] on button "SUBMIT" at bounding box center [775, 438] width 169 height 40
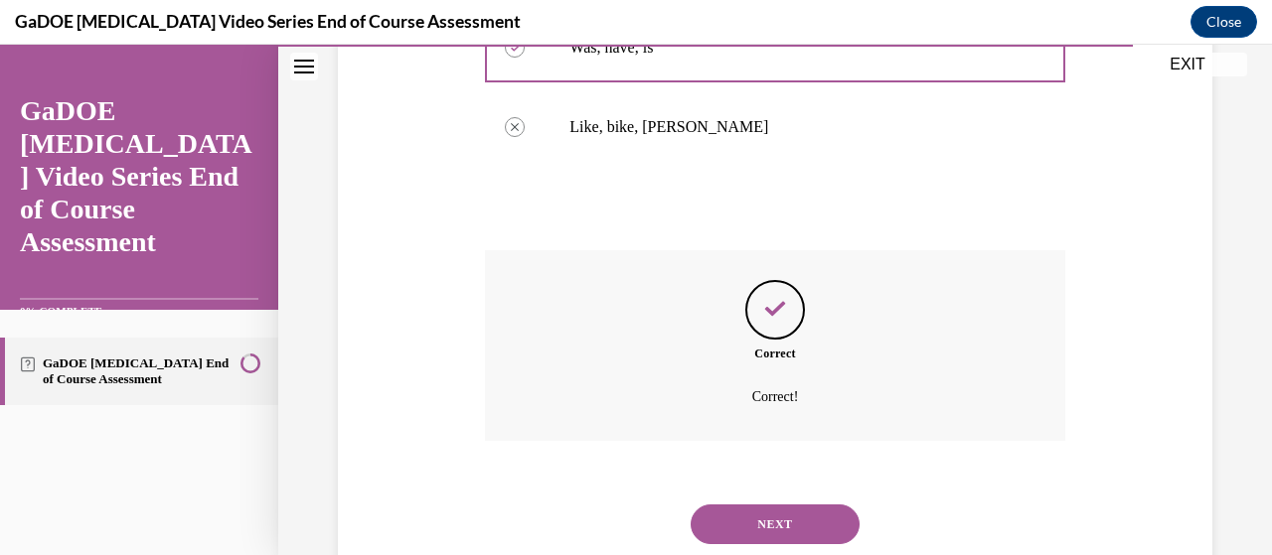
scroll to position [652, 0]
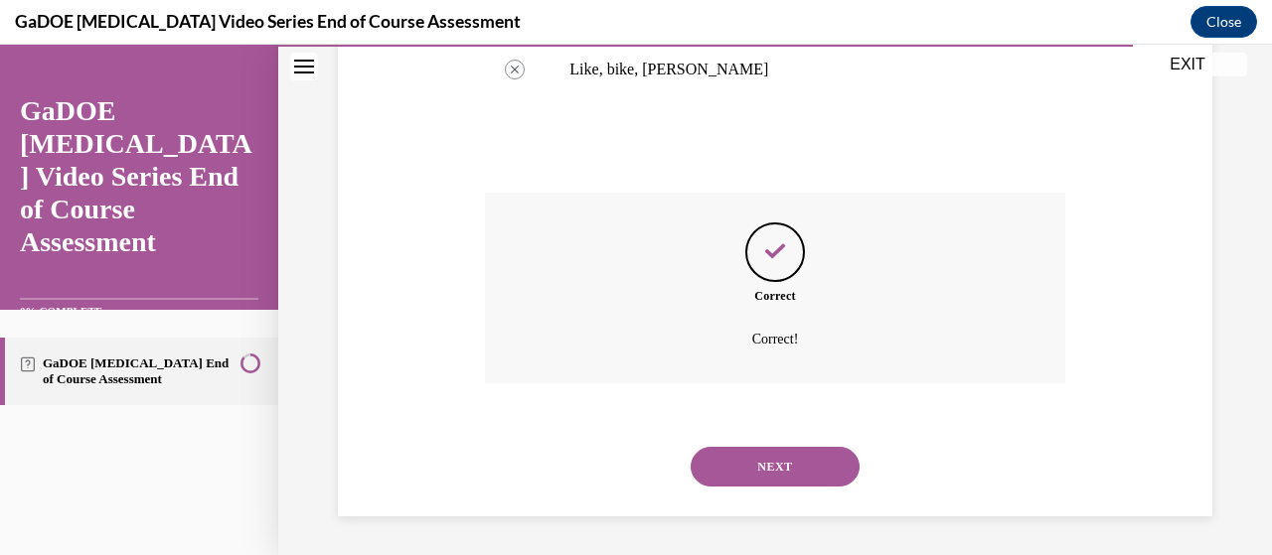
click at [739, 460] on button "NEXT" at bounding box center [775, 467] width 169 height 40
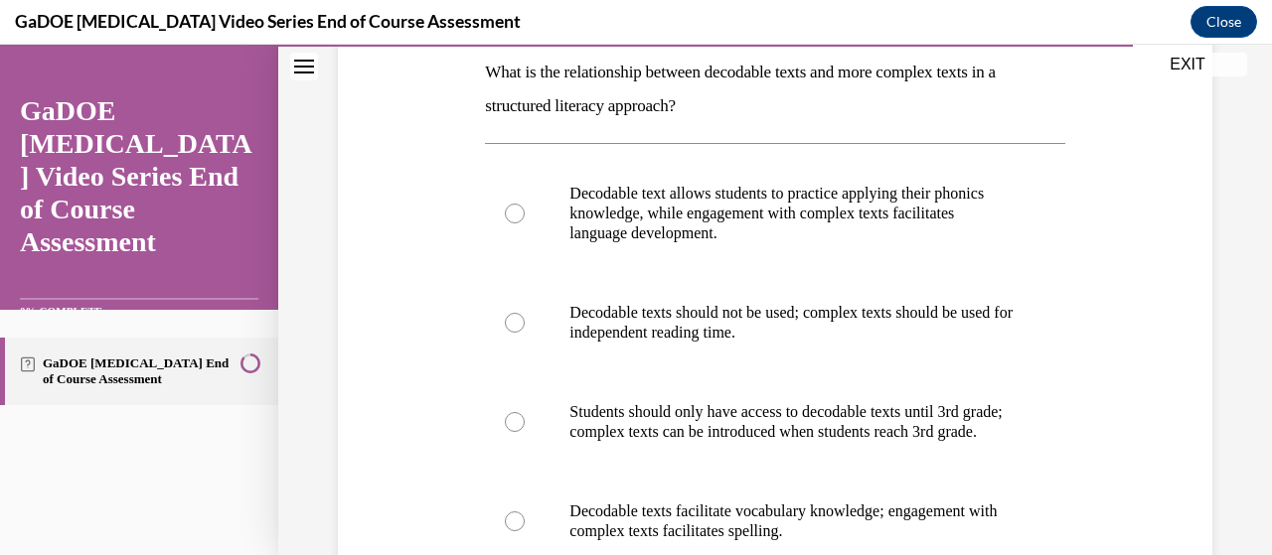
scroll to position [322, 0]
click at [521, 216] on div at bounding box center [515, 215] width 20 height 20
click at [521, 216] on input "Decodable text allows students to practice applying their phonics knowledge, wh…" at bounding box center [515, 215] width 20 height 20
radio input "true"
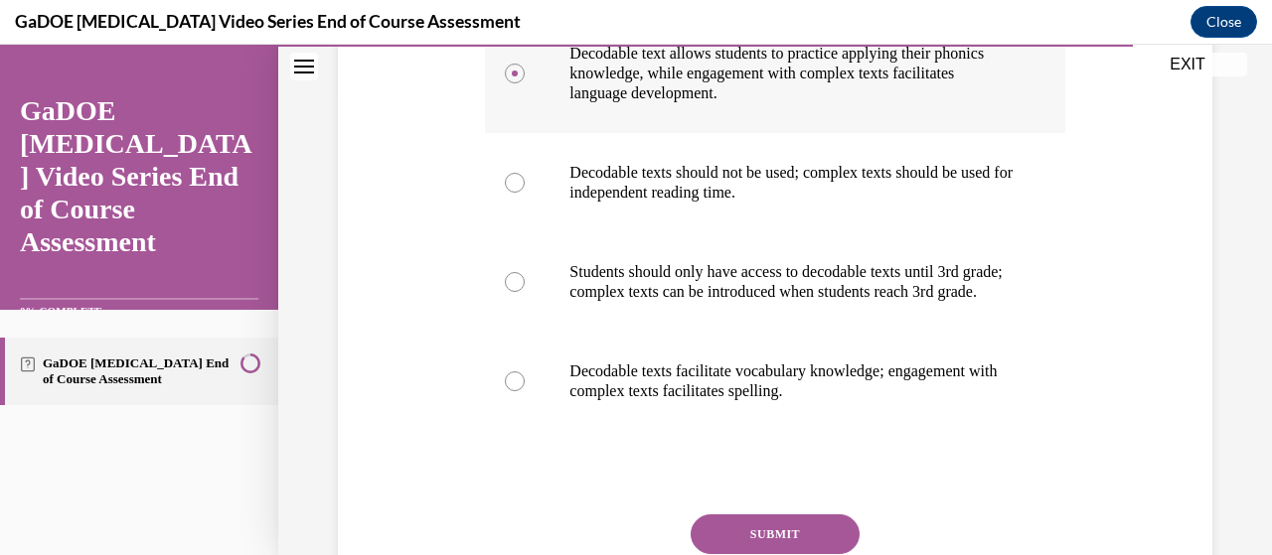
scroll to position [516, 0]
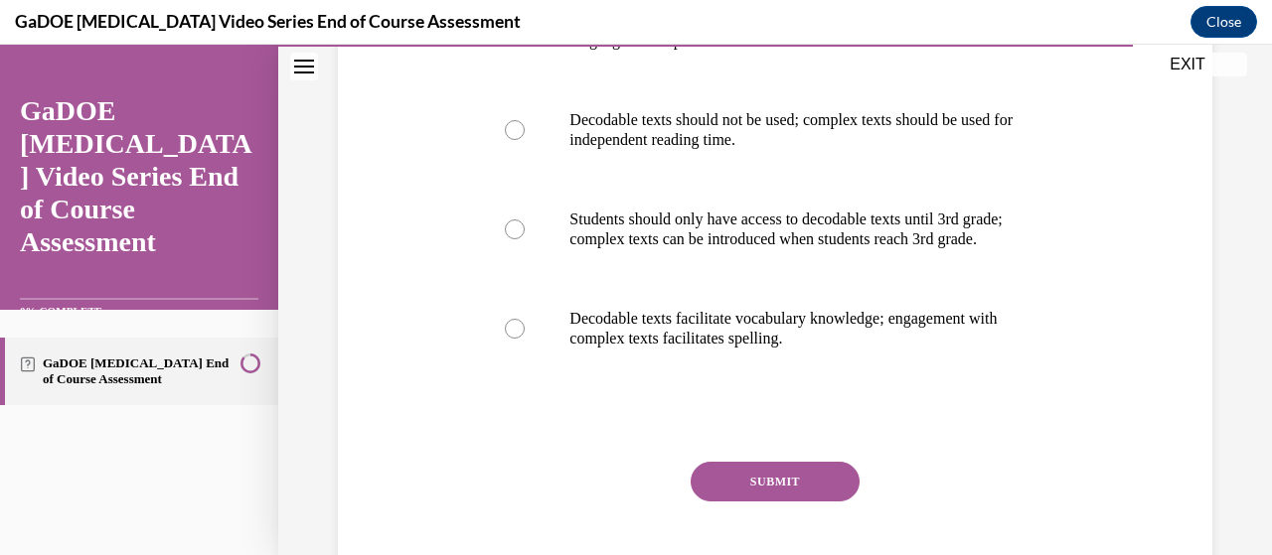
click at [740, 497] on button "SUBMIT" at bounding box center [775, 482] width 169 height 40
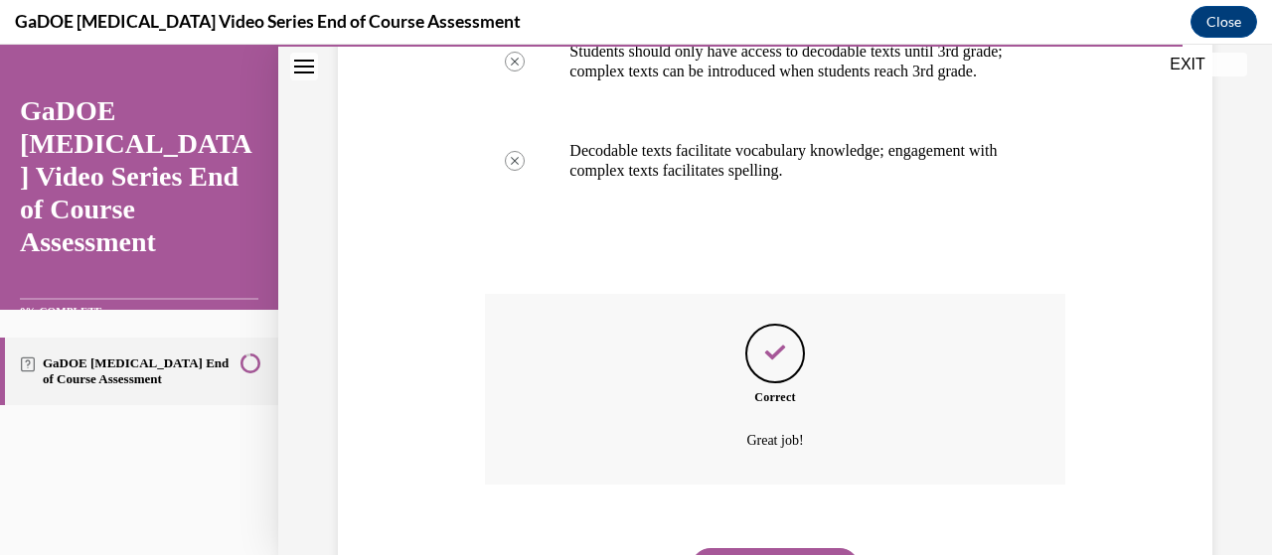
scroll to position [805, 0]
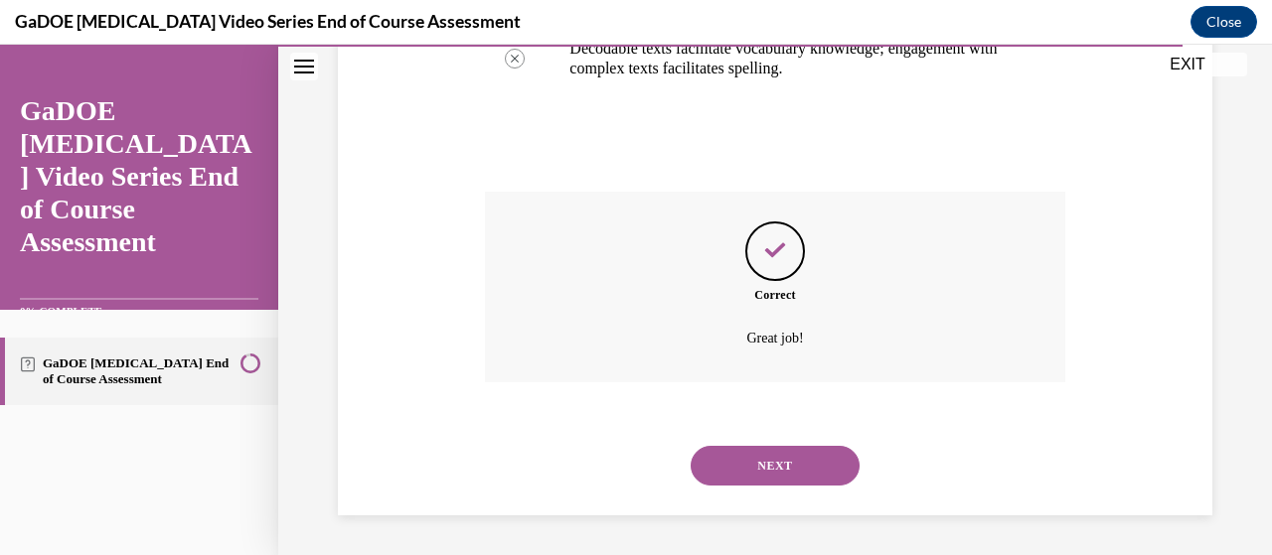
click at [741, 477] on button "NEXT" at bounding box center [775, 466] width 169 height 40
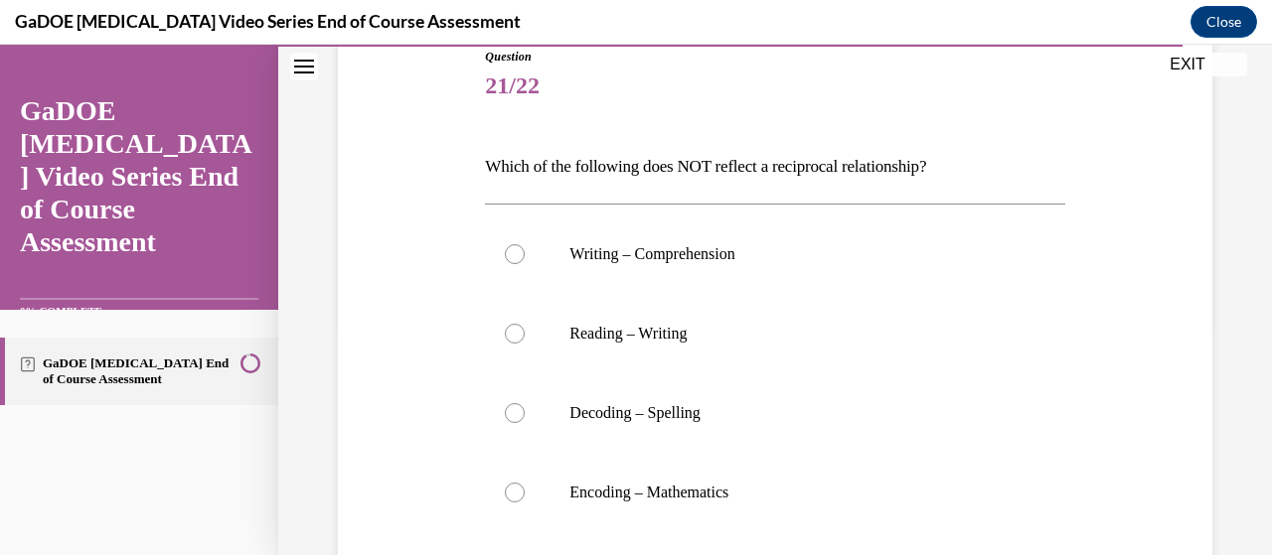
scroll to position [233, 0]
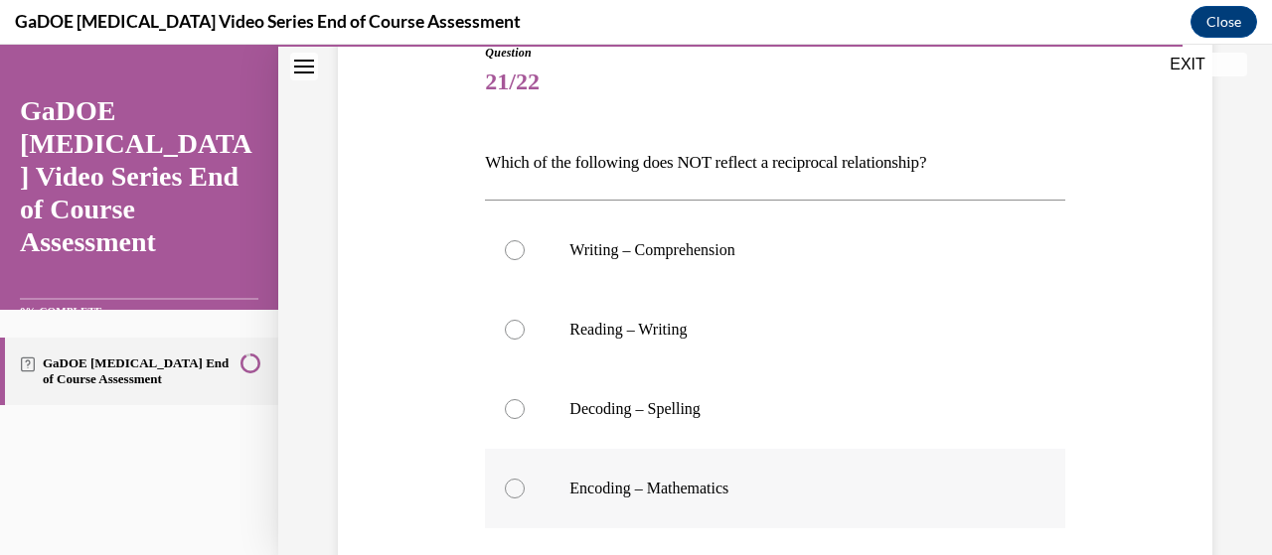
click at [508, 487] on div at bounding box center [515, 489] width 20 height 20
click at [508, 487] on input "Encoding – Mathematics" at bounding box center [515, 489] width 20 height 20
radio input "true"
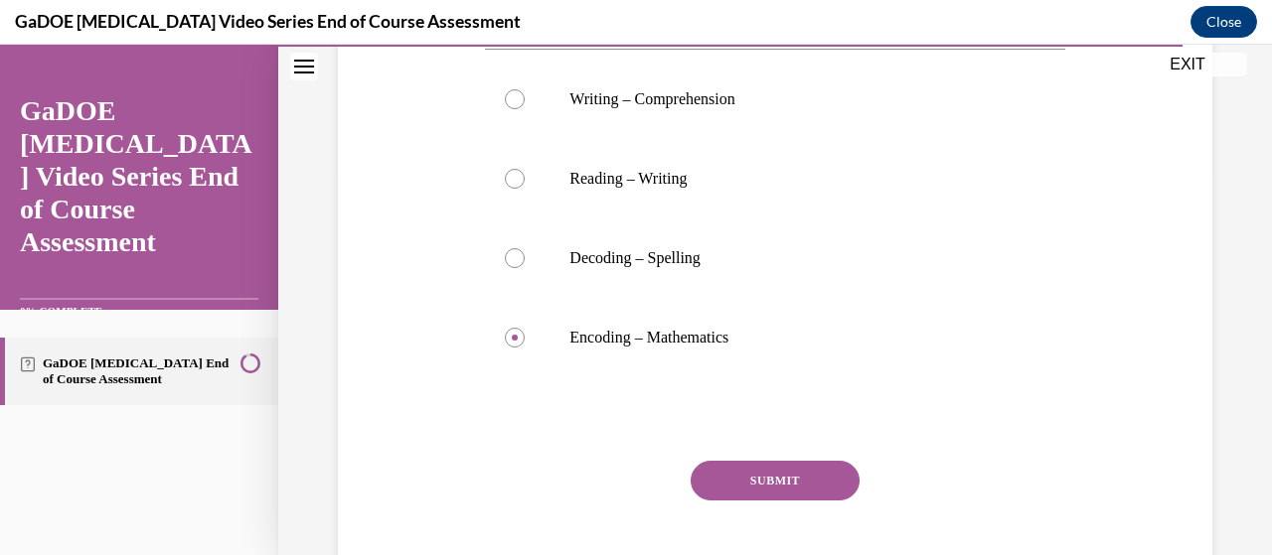
click at [731, 475] on button "SUBMIT" at bounding box center [775, 481] width 169 height 40
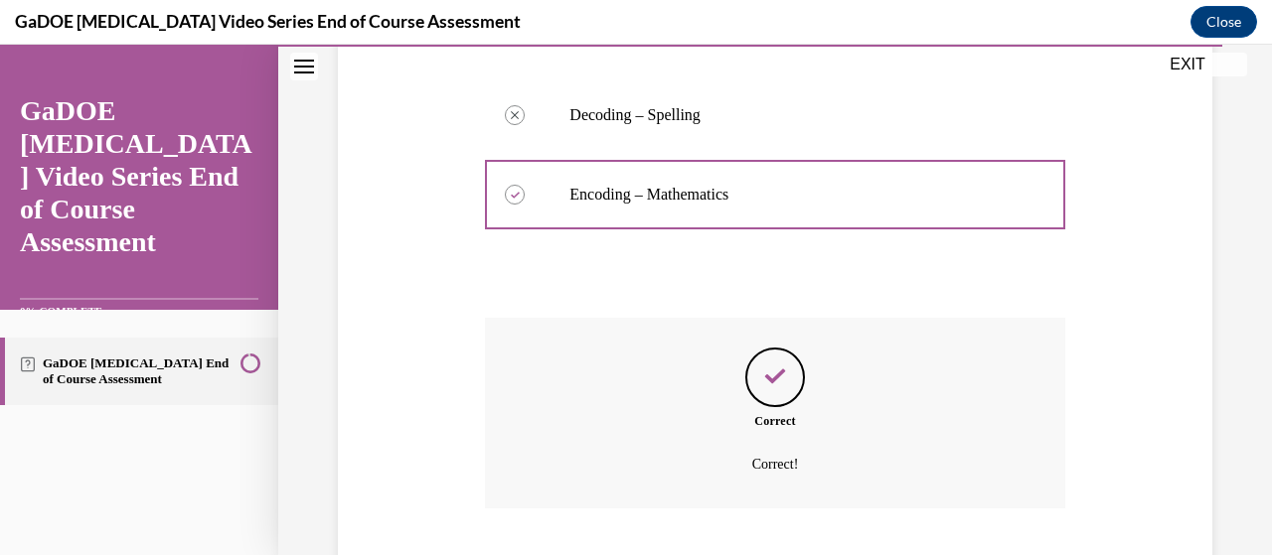
scroll to position [652, 0]
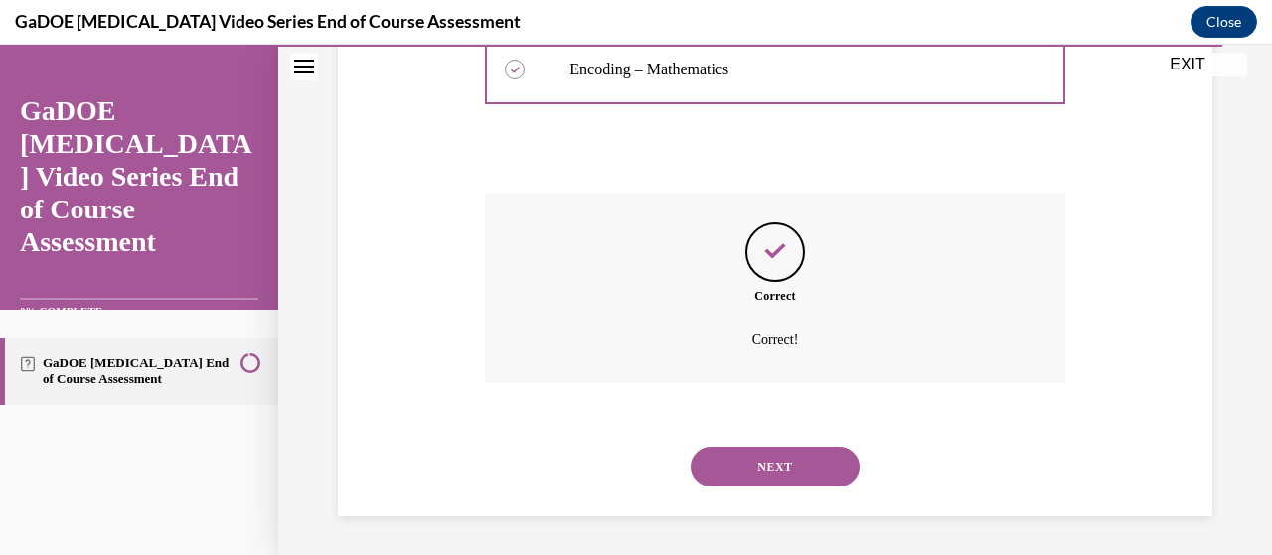
click at [727, 469] on button "NEXT" at bounding box center [775, 467] width 169 height 40
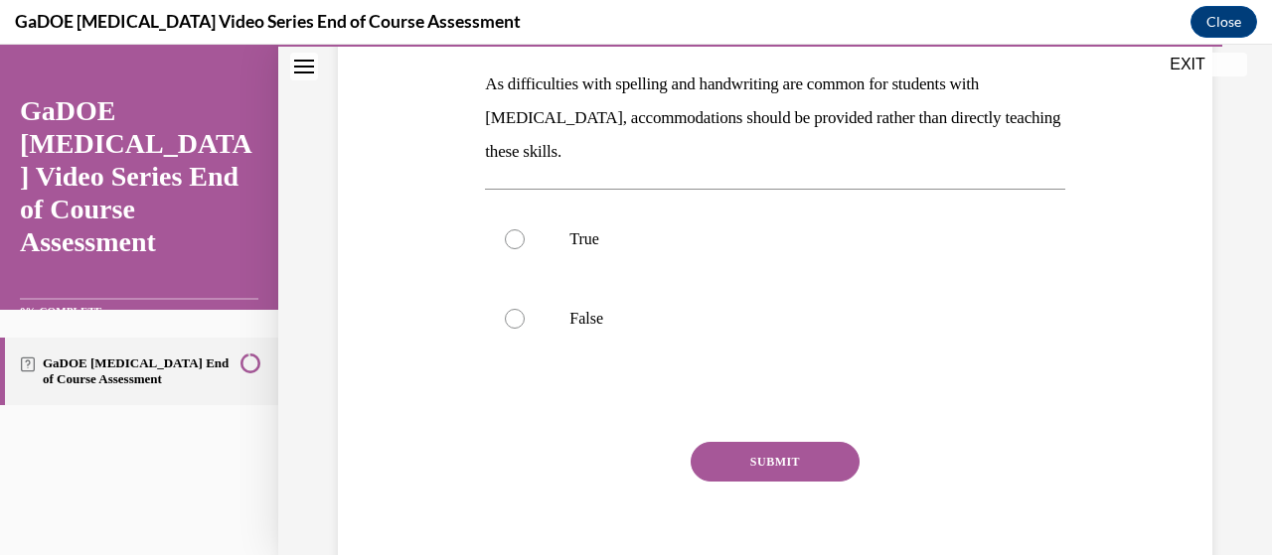
scroll to position [314, 0]
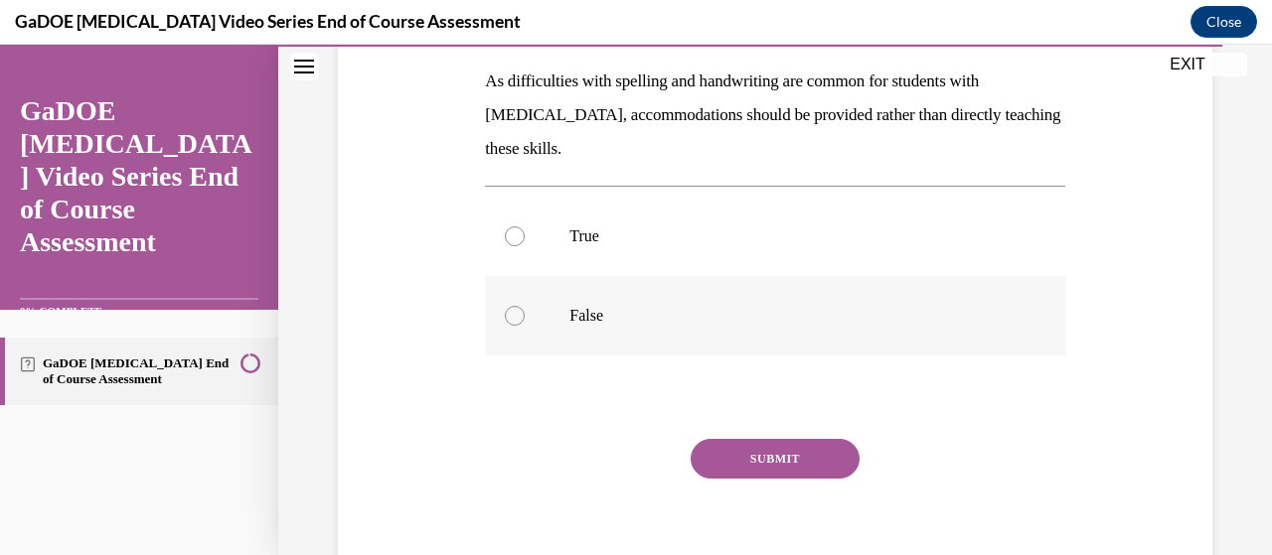
click at [503, 322] on label "False" at bounding box center [774, 315] width 579 height 79
click at [505, 322] on input "False" at bounding box center [515, 316] width 20 height 20
radio input "true"
click at [733, 473] on button "SUBMIT" at bounding box center [775, 459] width 169 height 40
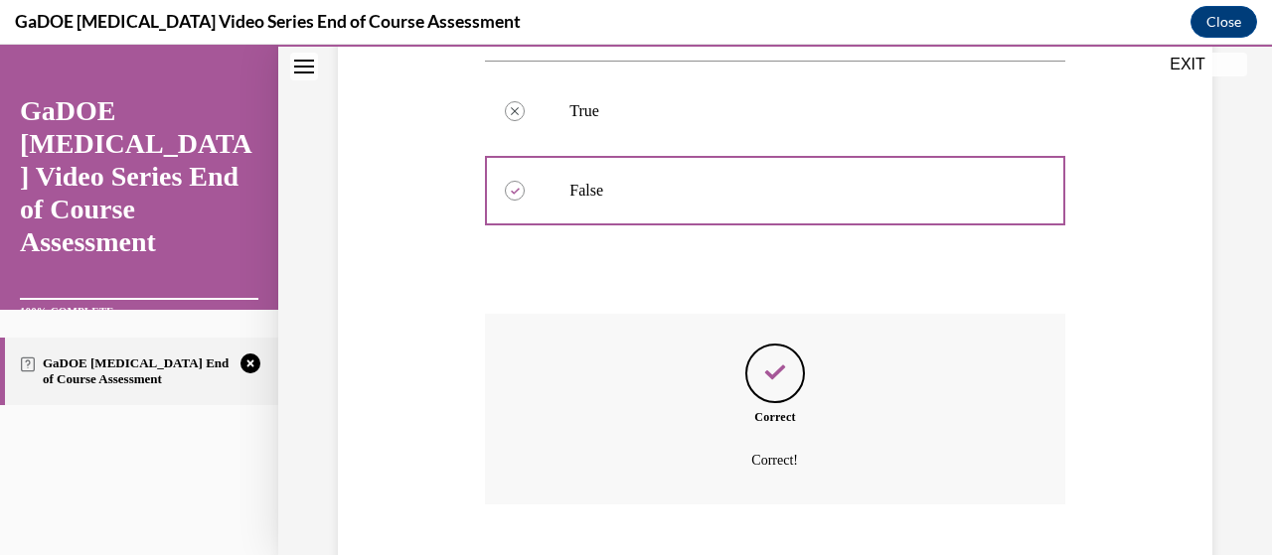
scroll to position [560, 0]
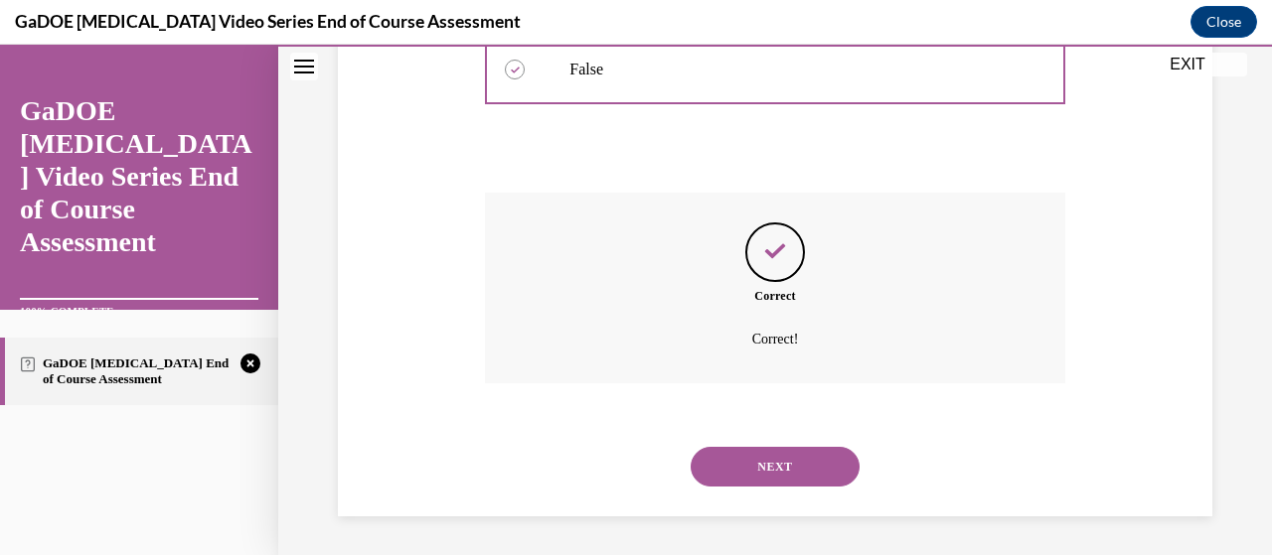
click at [741, 473] on button "NEXT" at bounding box center [775, 467] width 169 height 40
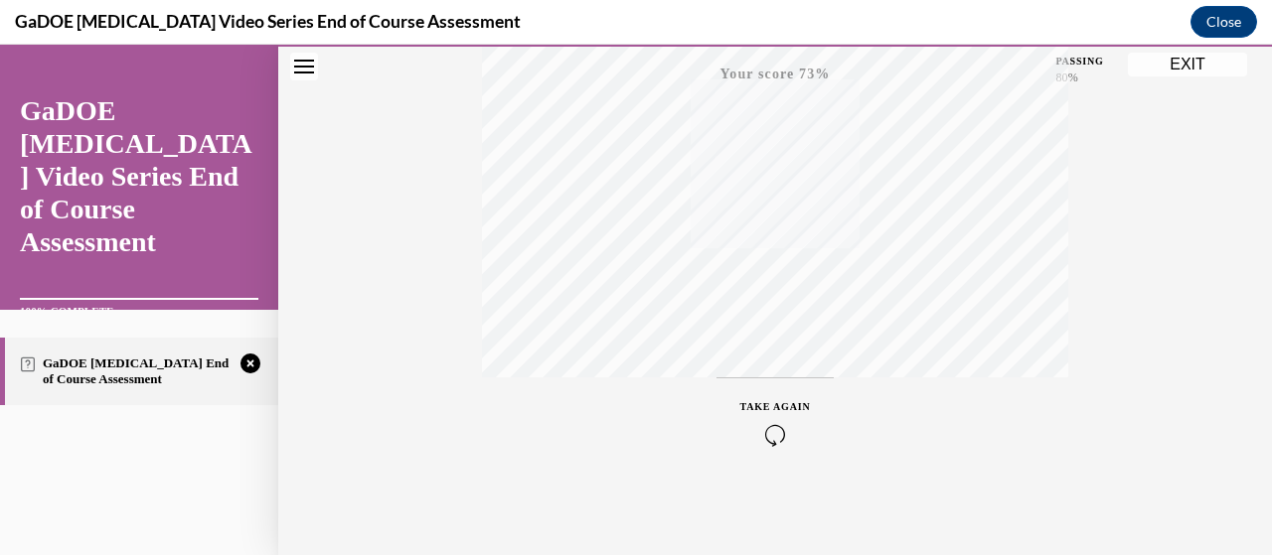
click at [770, 416] on div "TAKE AGAIN" at bounding box center [775, 422] width 71 height 47
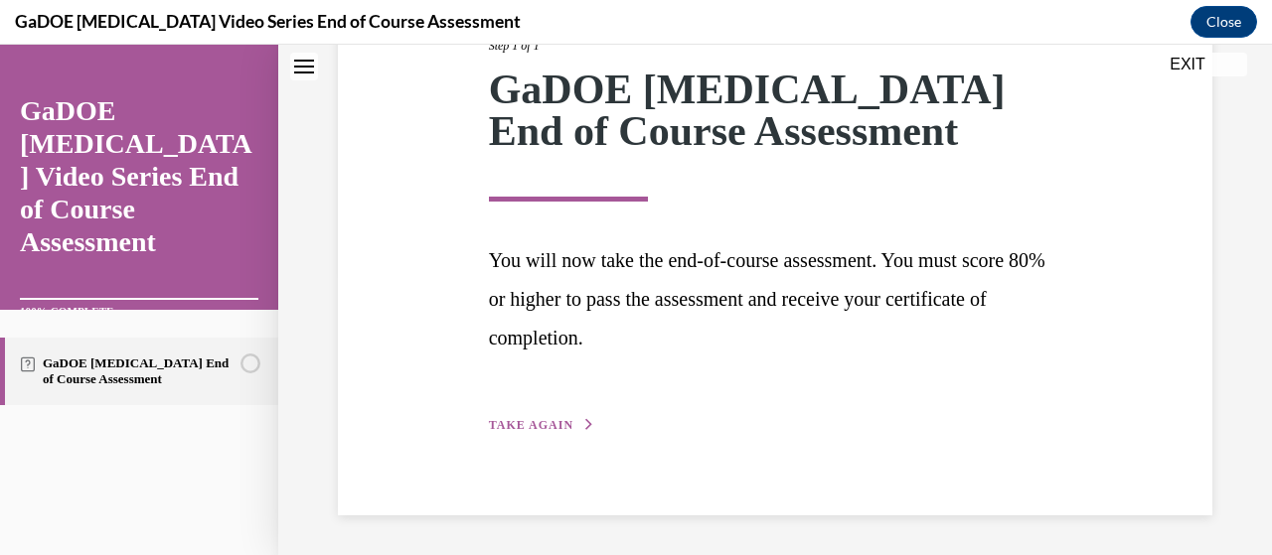
scroll to position [284, 0]
click at [556, 427] on span "TAKE AGAIN" at bounding box center [531, 426] width 84 height 14
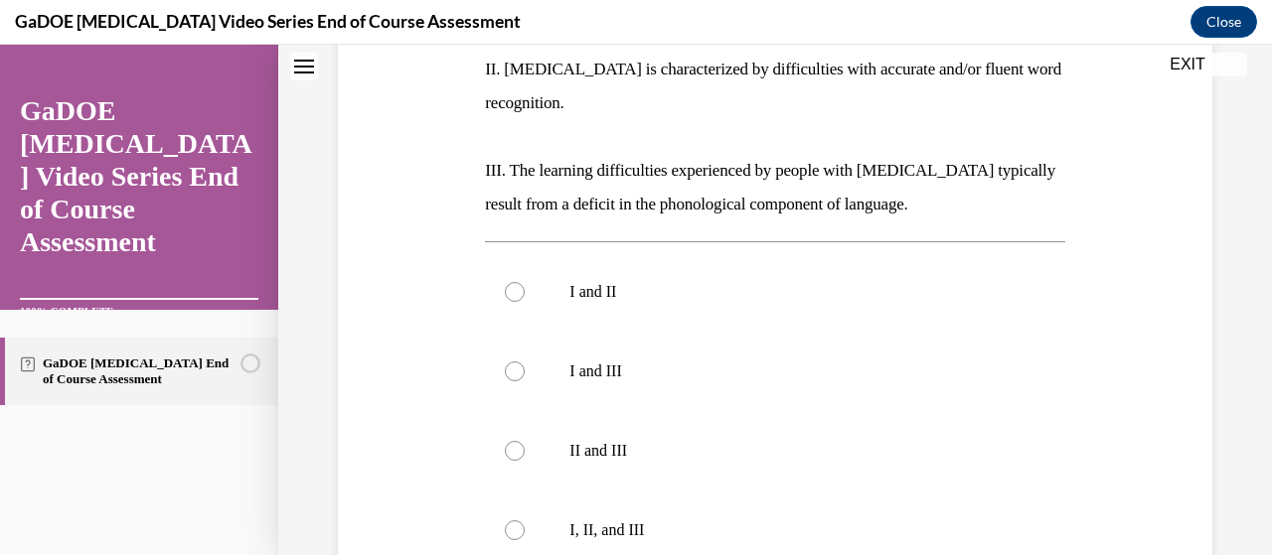
scroll to position [506, 0]
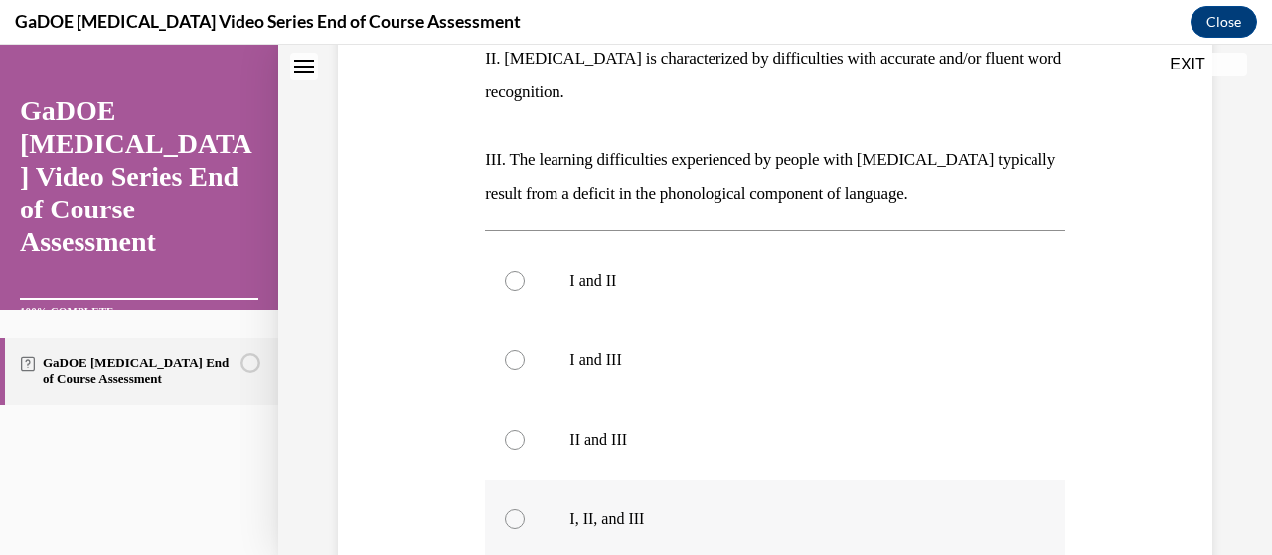
click at [507, 510] on div at bounding box center [515, 520] width 20 height 20
click at [507, 510] on input "I, II, and III" at bounding box center [515, 520] width 20 height 20
radio input "true"
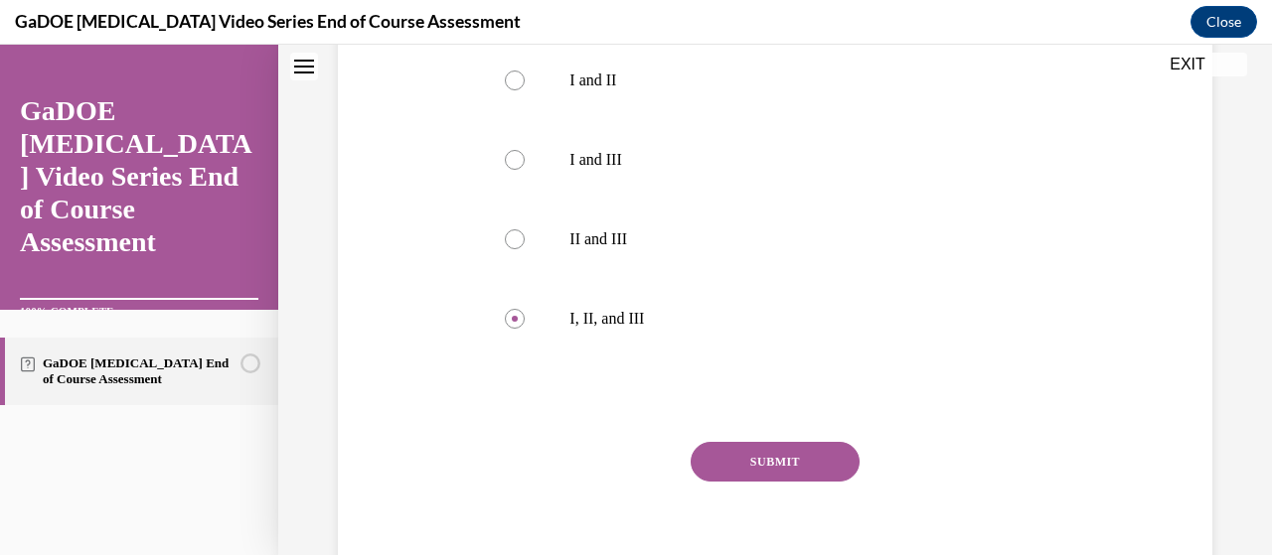
click at [737, 442] on button "SUBMIT" at bounding box center [775, 462] width 169 height 40
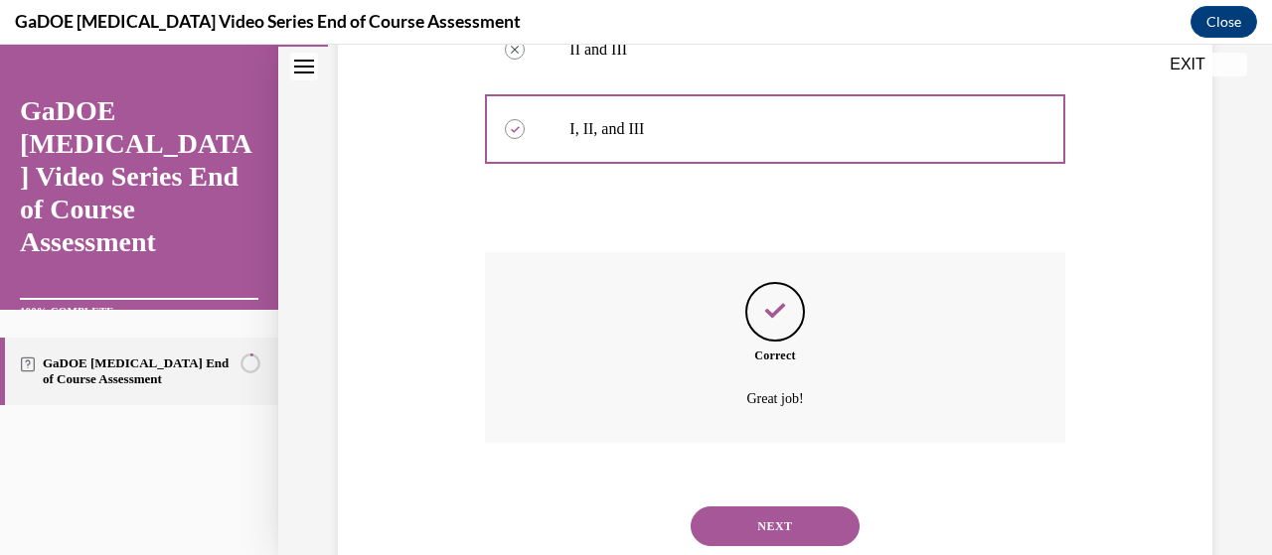
scroll to position [922, 0]
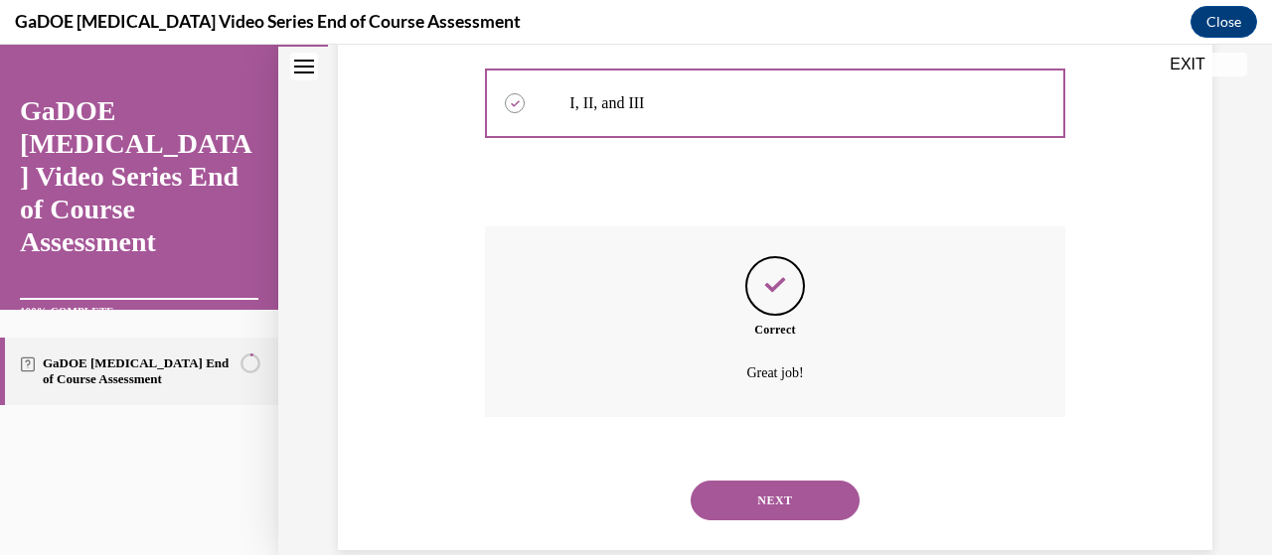
click at [726, 481] on button "NEXT" at bounding box center [775, 501] width 169 height 40
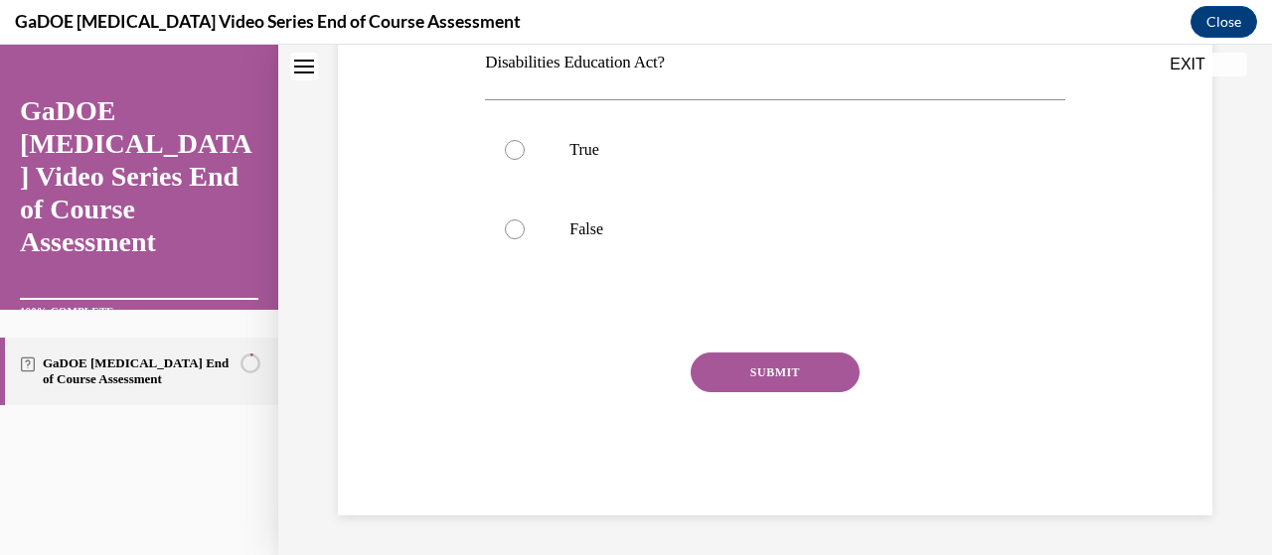
scroll to position [0, 0]
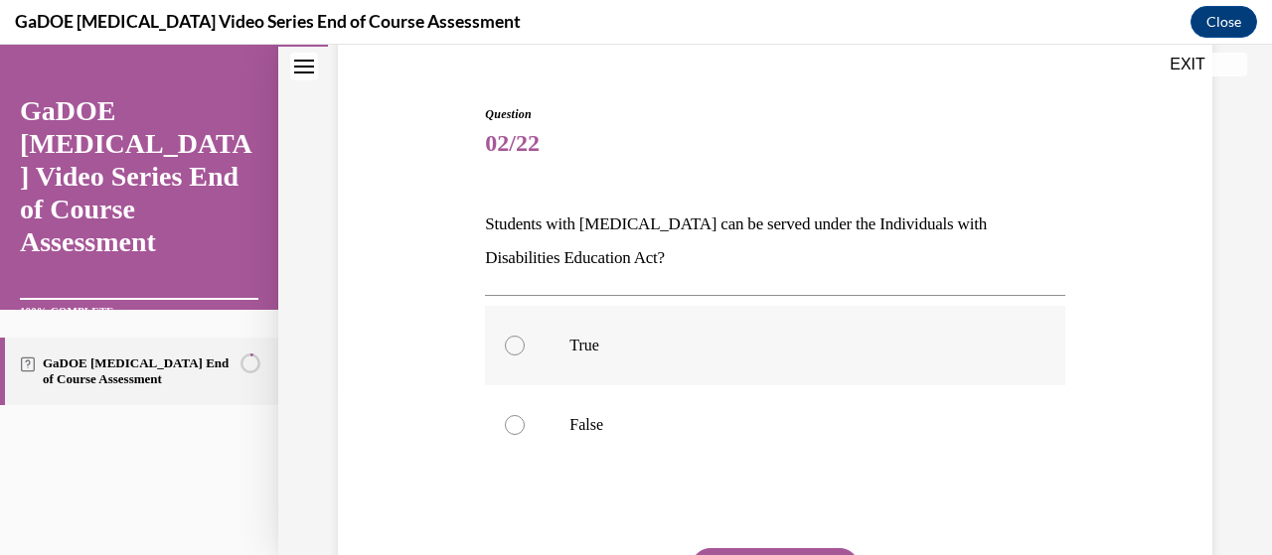
click at [511, 358] on label "True" at bounding box center [774, 345] width 579 height 79
click at [511, 356] on input "True" at bounding box center [515, 346] width 20 height 20
radio input "true"
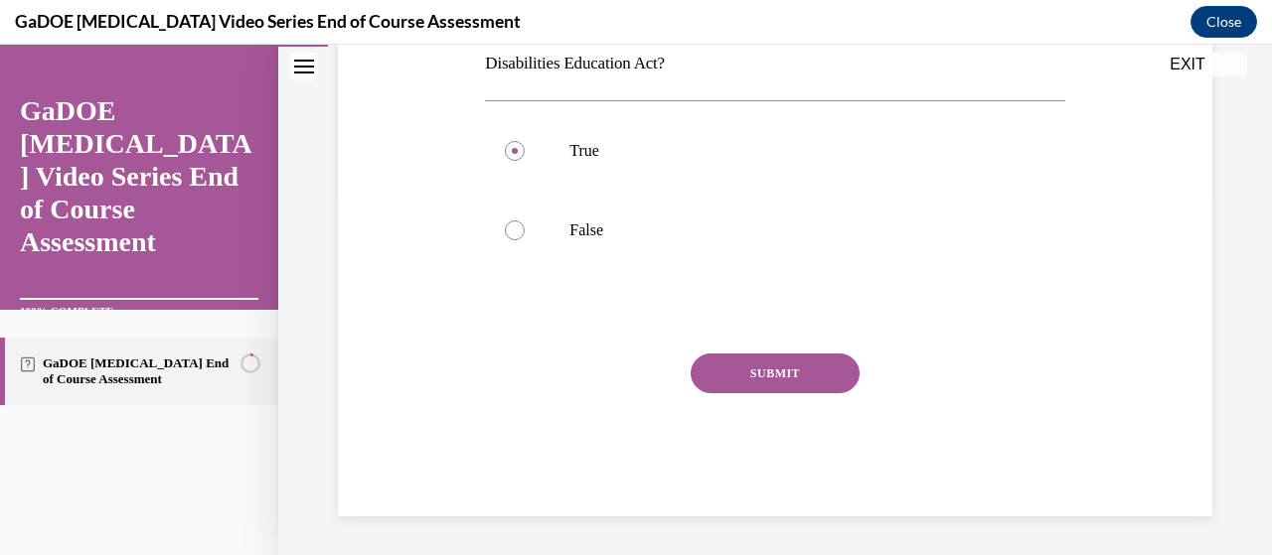
click at [751, 380] on button "SUBMIT" at bounding box center [775, 374] width 169 height 40
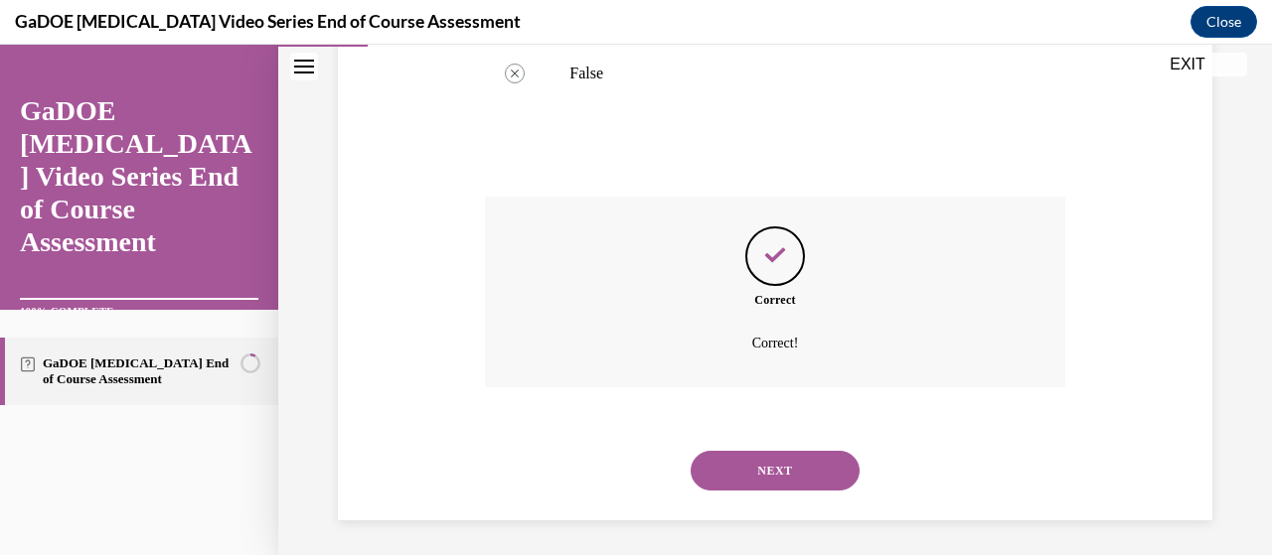
scroll to position [527, 0]
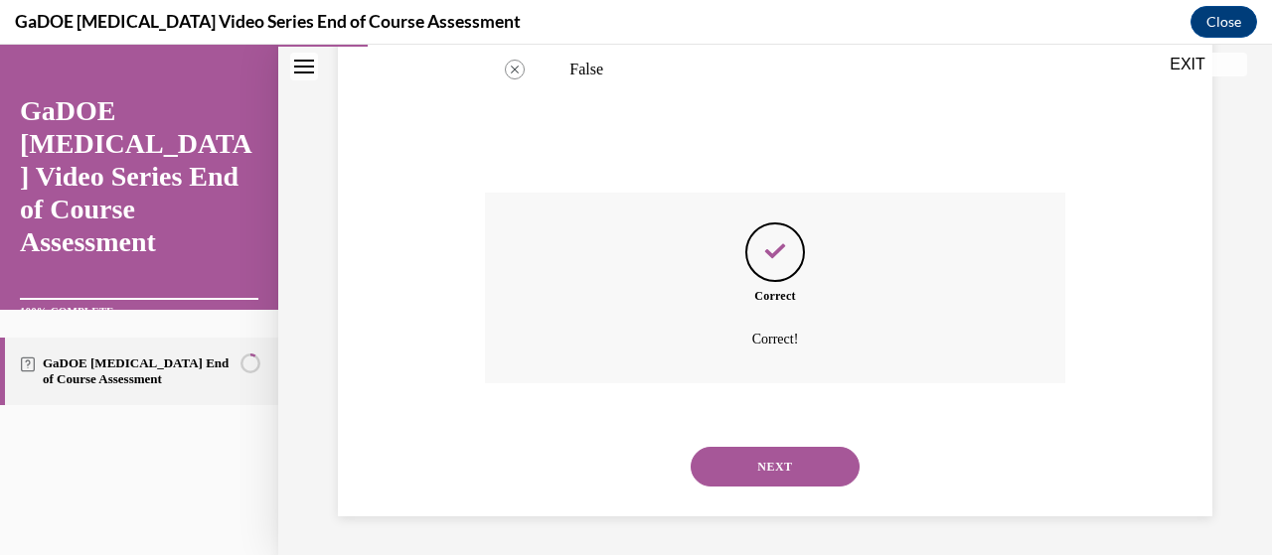
click at [769, 457] on button "NEXT" at bounding box center [775, 467] width 169 height 40
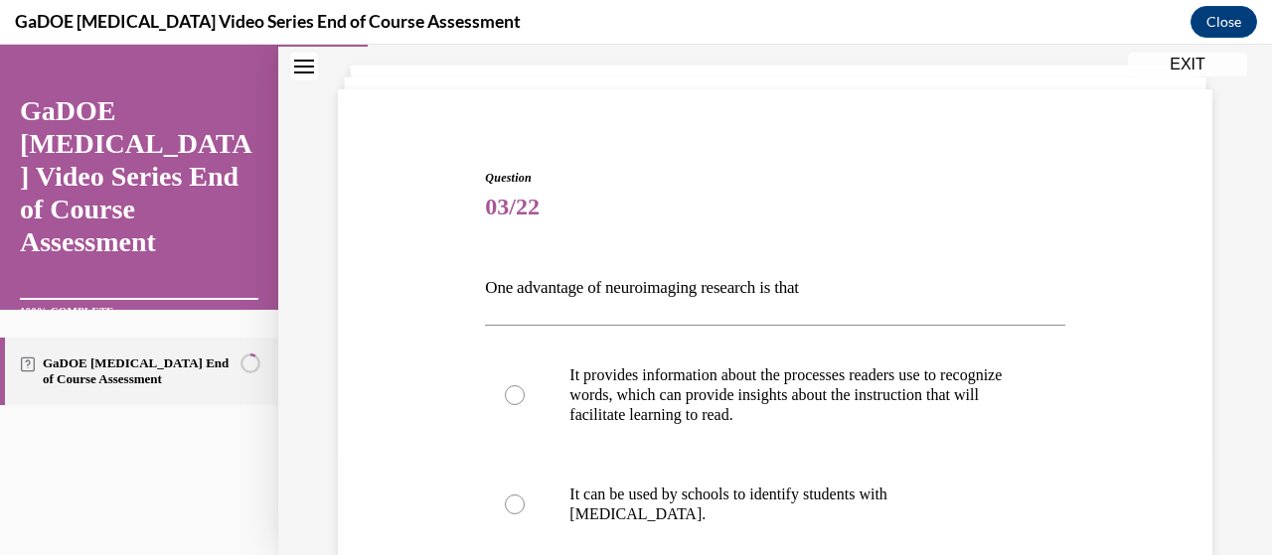
scroll to position [110, 0]
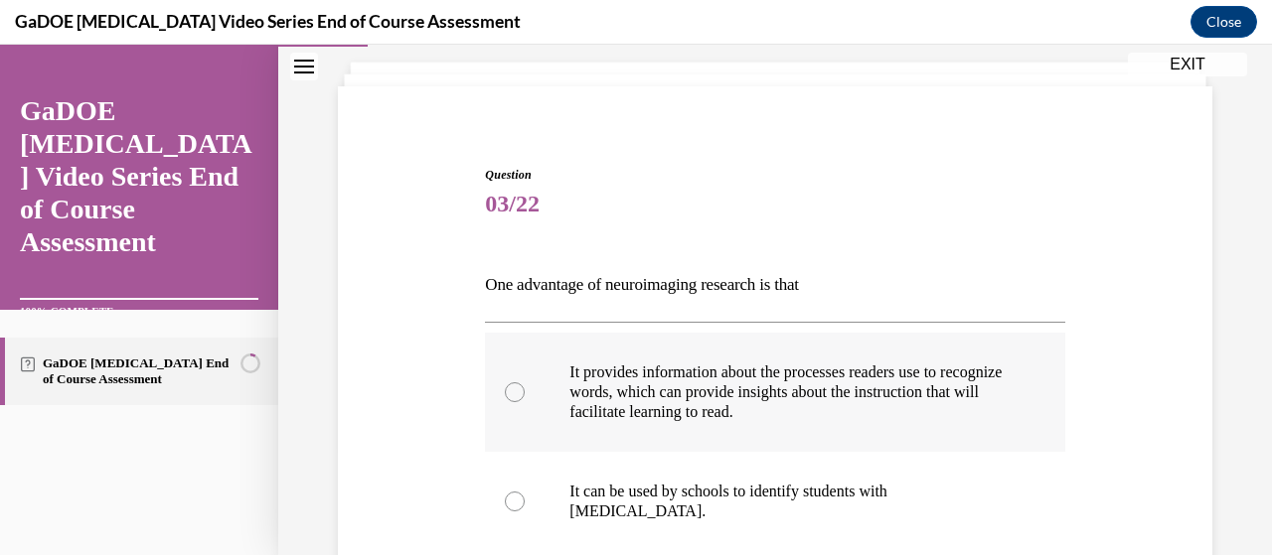
click at [514, 389] on div at bounding box center [515, 393] width 20 height 20
click at [514, 389] on input "It provides information about the processes readers use to recognize words, whi…" at bounding box center [515, 393] width 20 height 20
radio input "true"
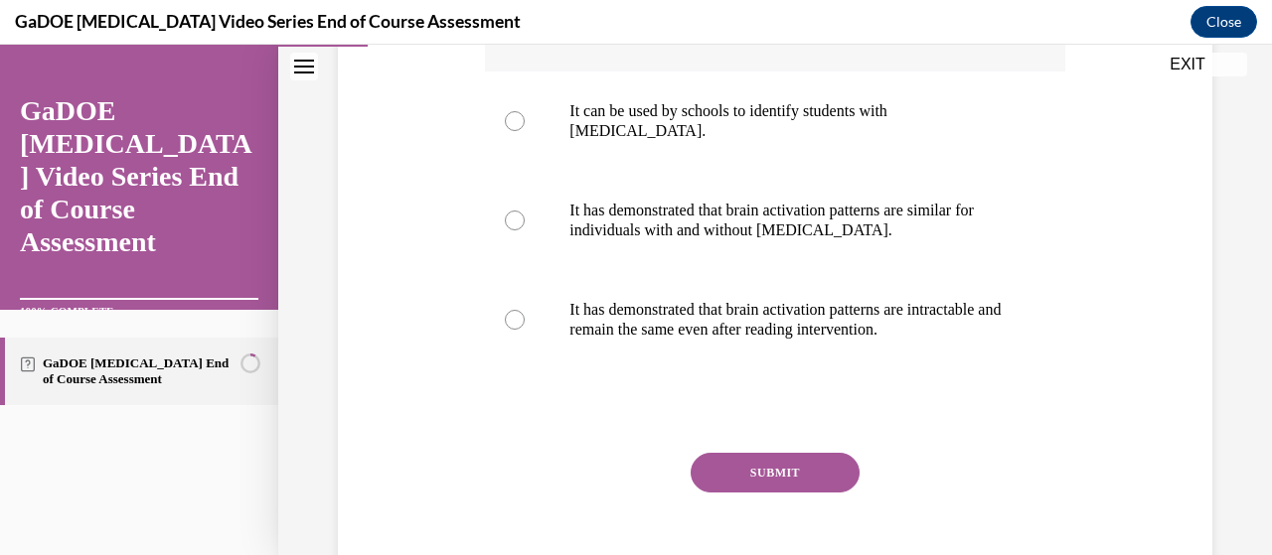
scroll to position [495, 0]
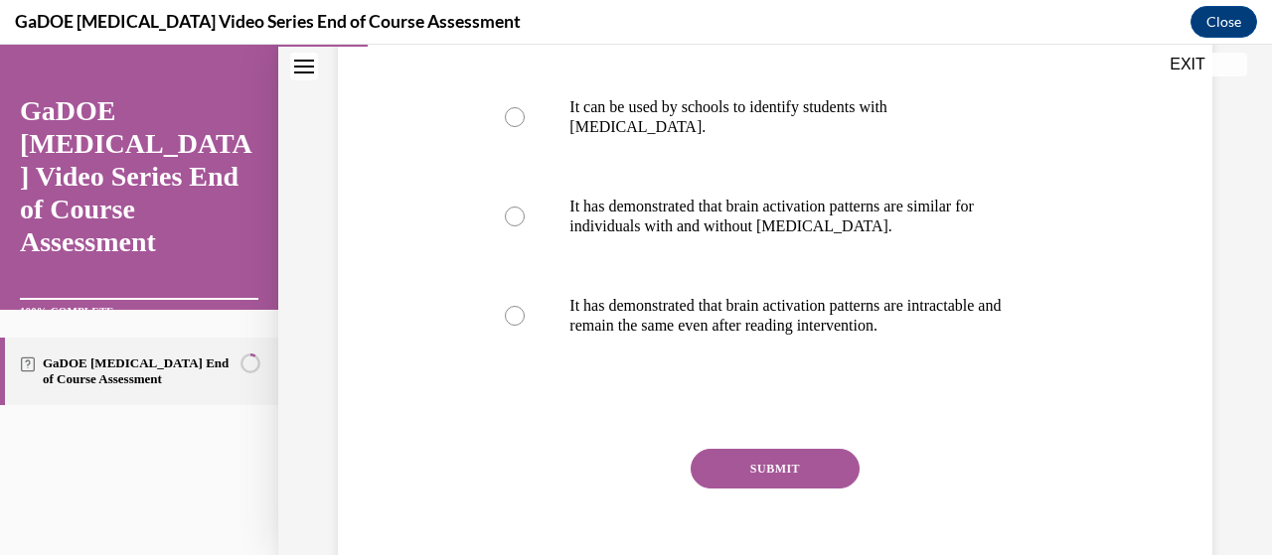
click at [711, 472] on button "SUBMIT" at bounding box center [775, 469] width 169 height 40
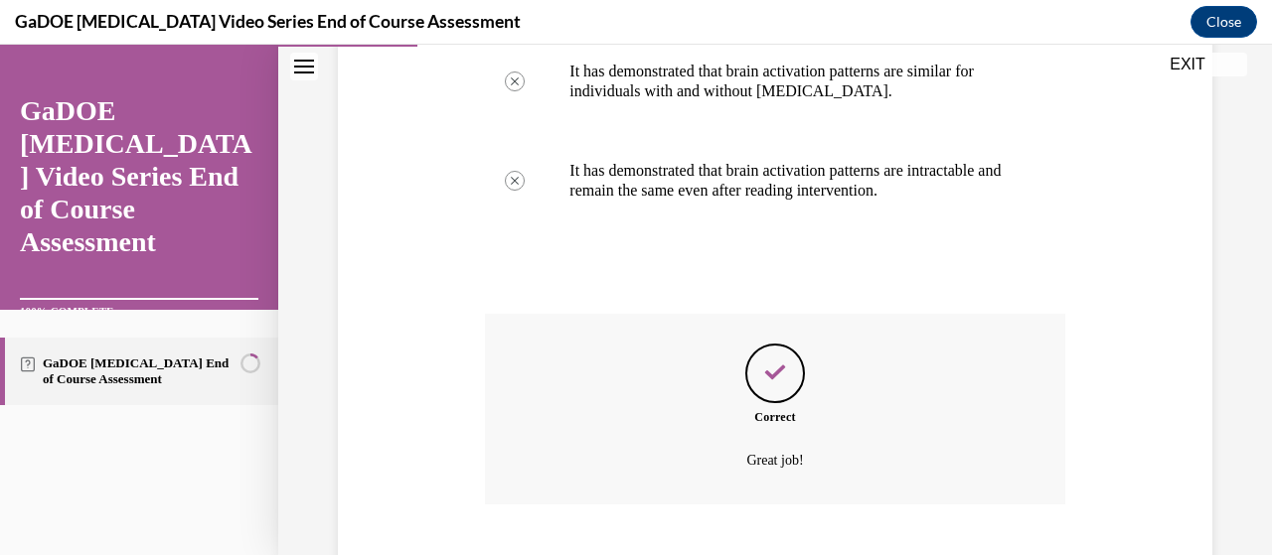
scroll to position [751, 0]
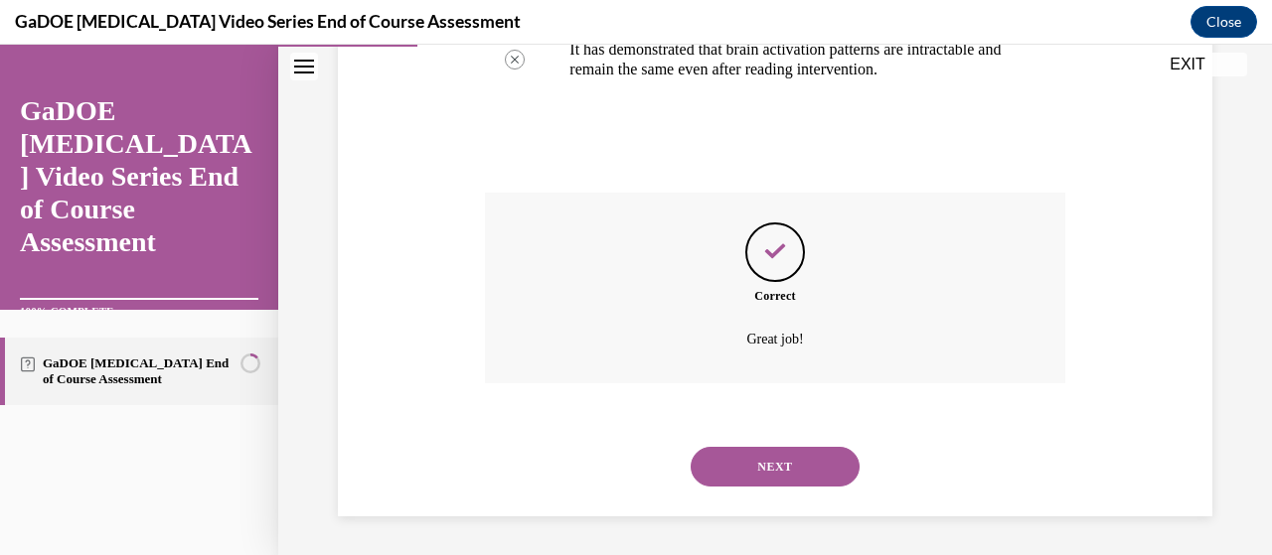
click at [741, 479] on button "NEXT" at bounding box center [775, 467] width 169 height 40
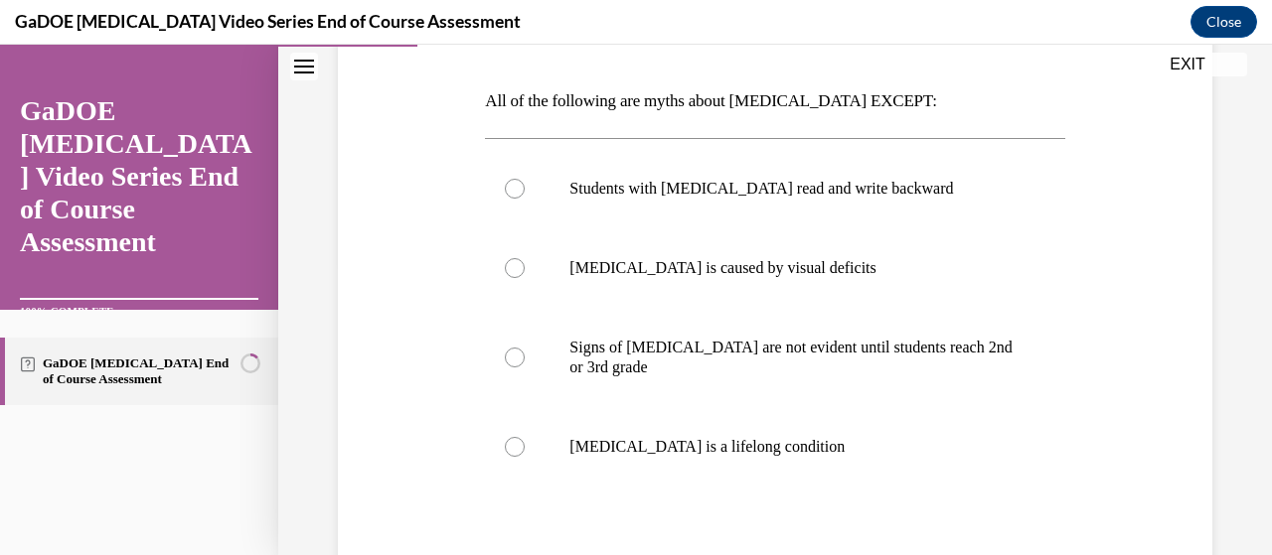
scroll to position [298, 0]
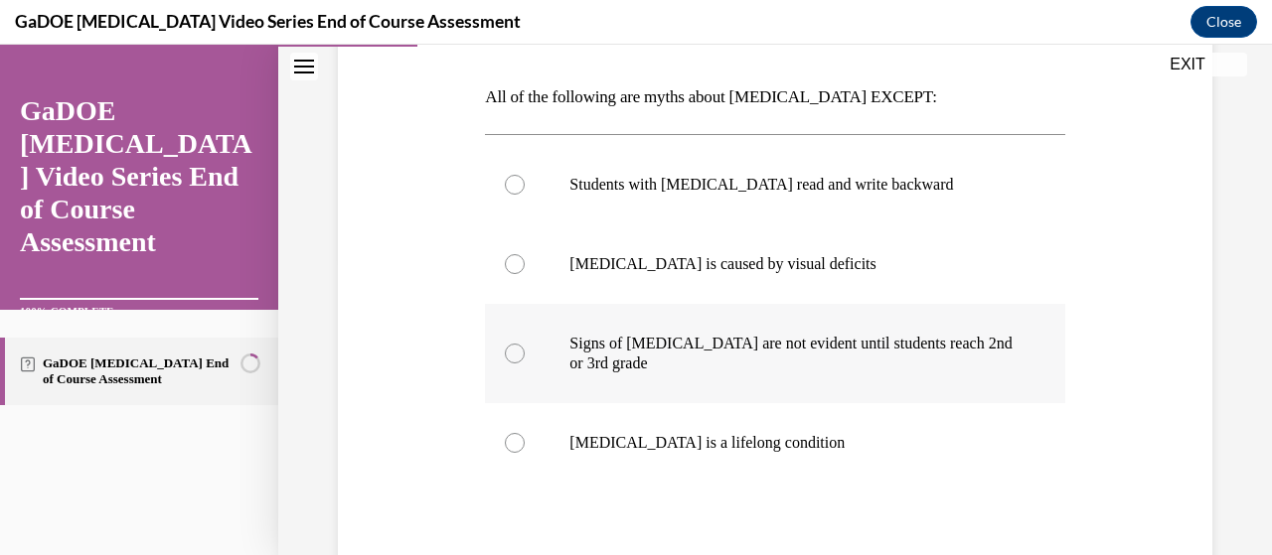
click at [504, 360] on label "Signs of dyslexia are not evident until students reach 2nd or 3rd grade" at bounding box center [774, 353] width 579 height 99
click at [505, 360] on input "Signs of dyslexia are not evident until students reach 2nd or 3rd grade" at bounding box center [515, 354] width 20 height 20
radio input "true"
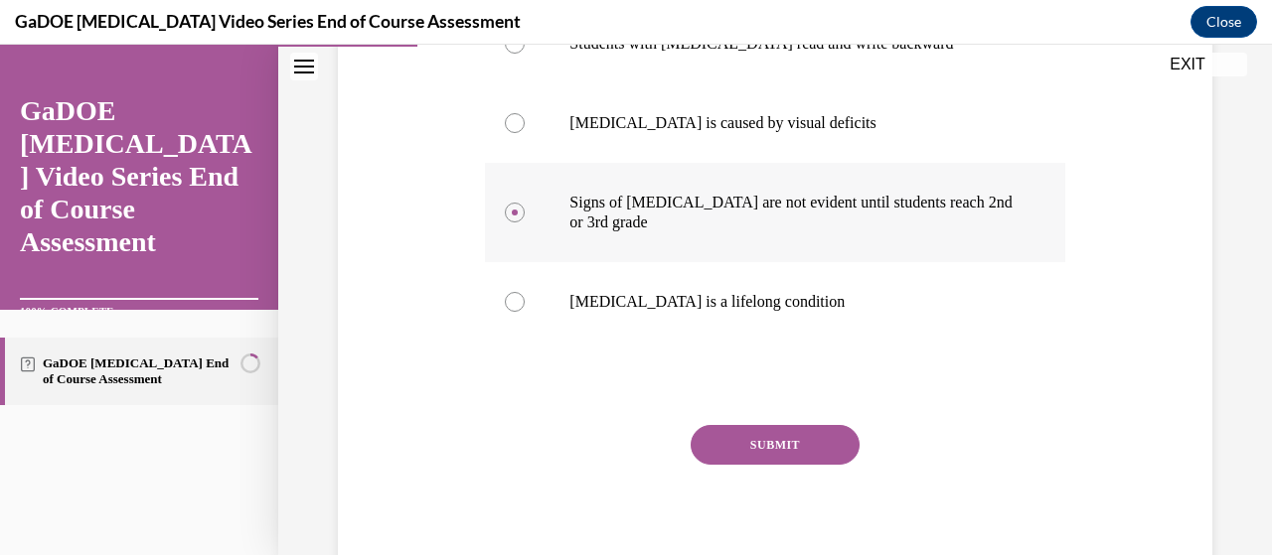
scroll to position [443, 0]
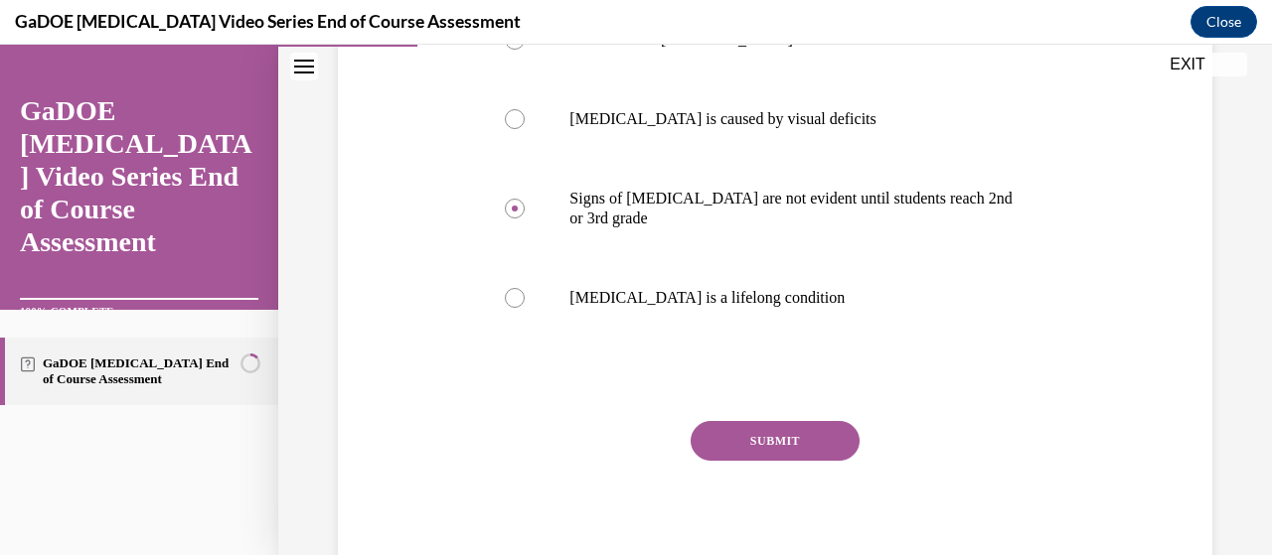
click at [729, 443] on button "SUBMIT" at bounding box center [775, 441] width 169 height 40
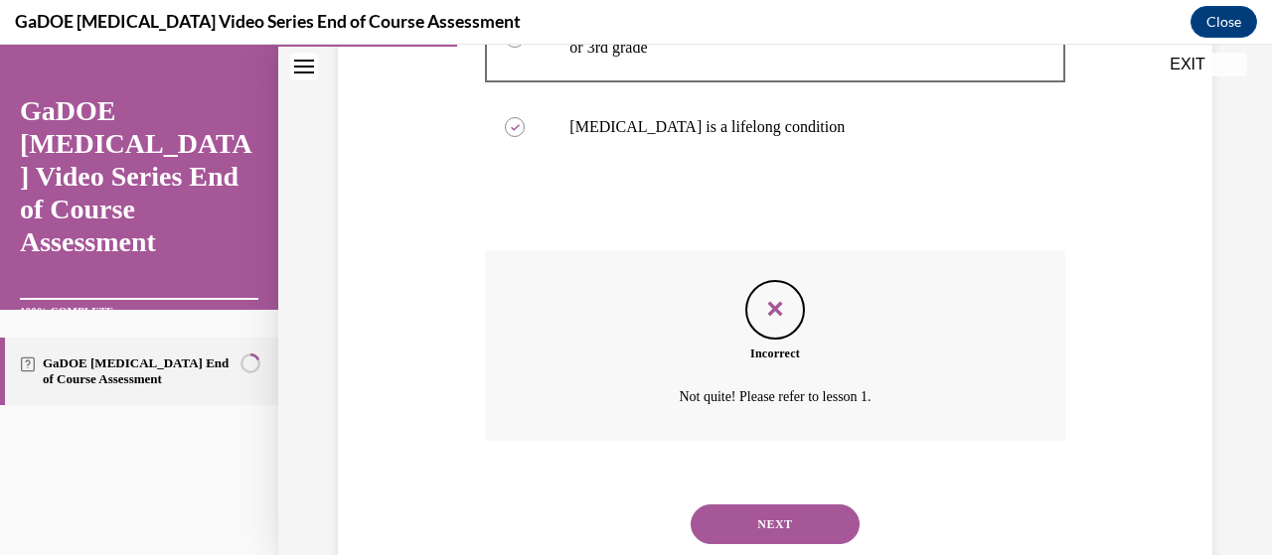
scroll to position [672, 0]
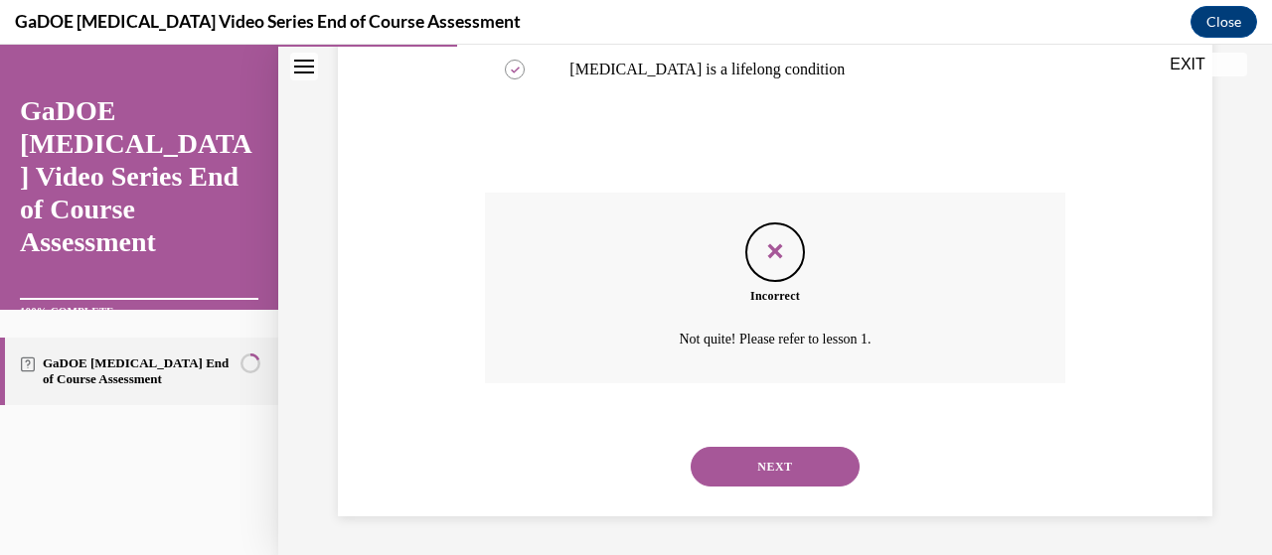
click at [723, 467] on button "NEXT" at bounding box center [775, 467] width 169 height 40
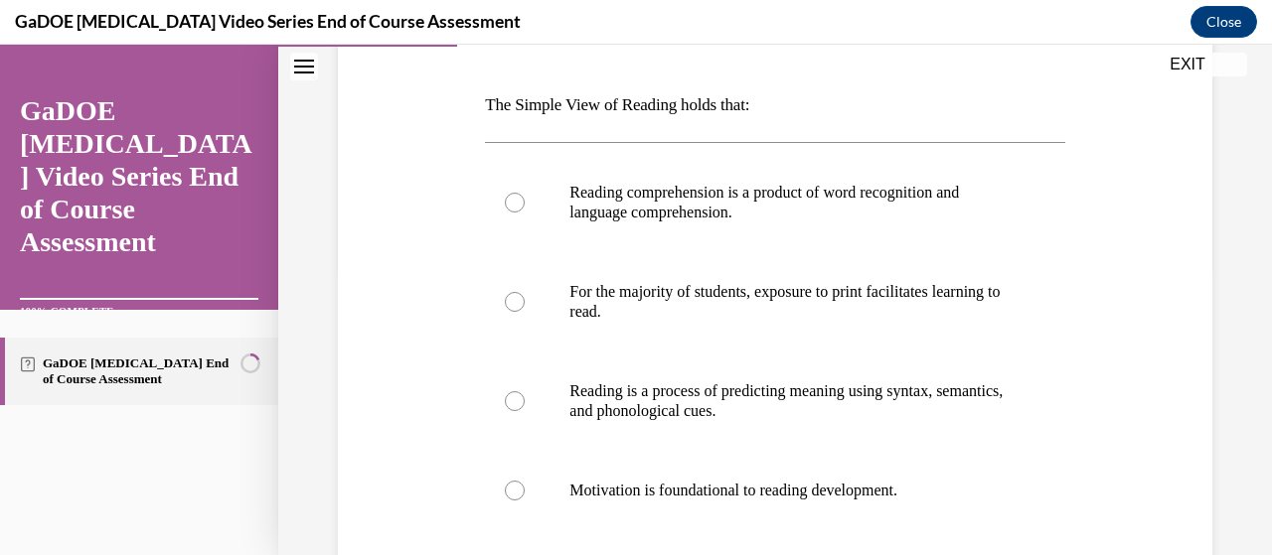
scroll to position [300, 0]
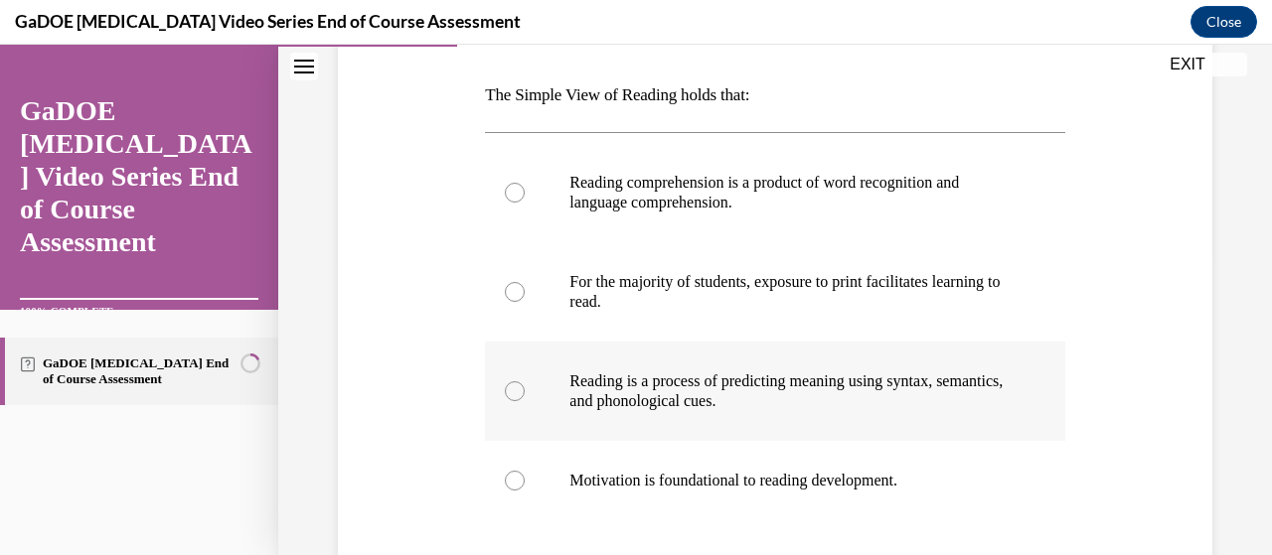
click at [506, 399] on label "Reading is a process of predicting meaning using syntax, semantics, and phonolo…" at bounding box center [774, 391] width 579 height 99
click at [506, 399] on input "Reading is a process of predicting meaning using syntax, semantics, and phonolo…" at bounding box center [515, 392] width 20 height 20
radio input "true"
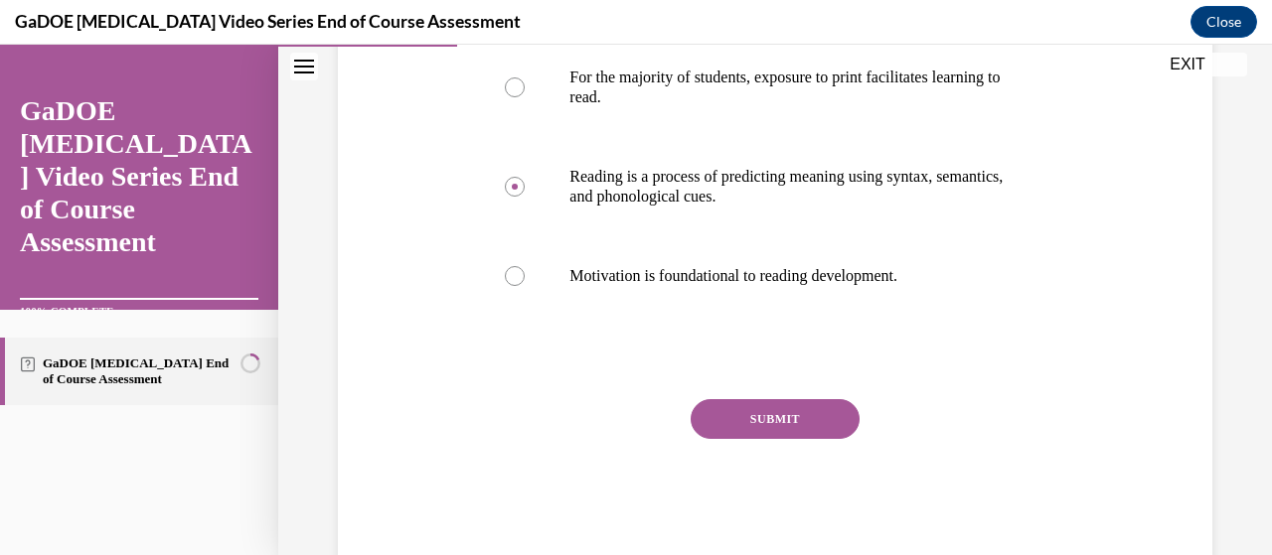
click at [722, 420] on button "SUBMIT" at bounding box center [775, 419] width 169 height 40
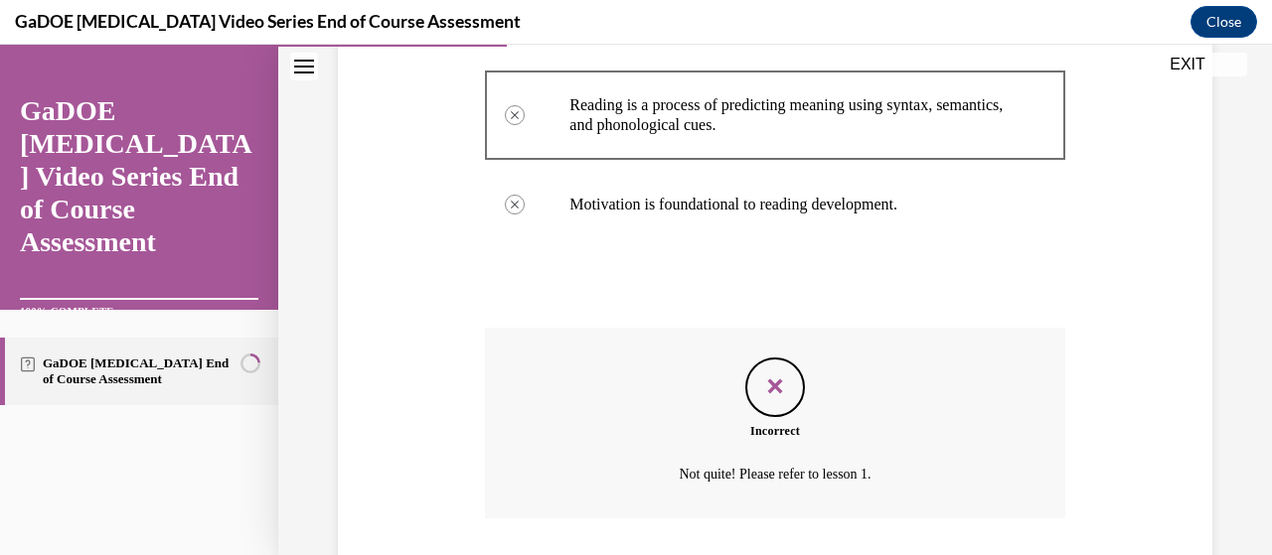
scroll to position [672, 0]
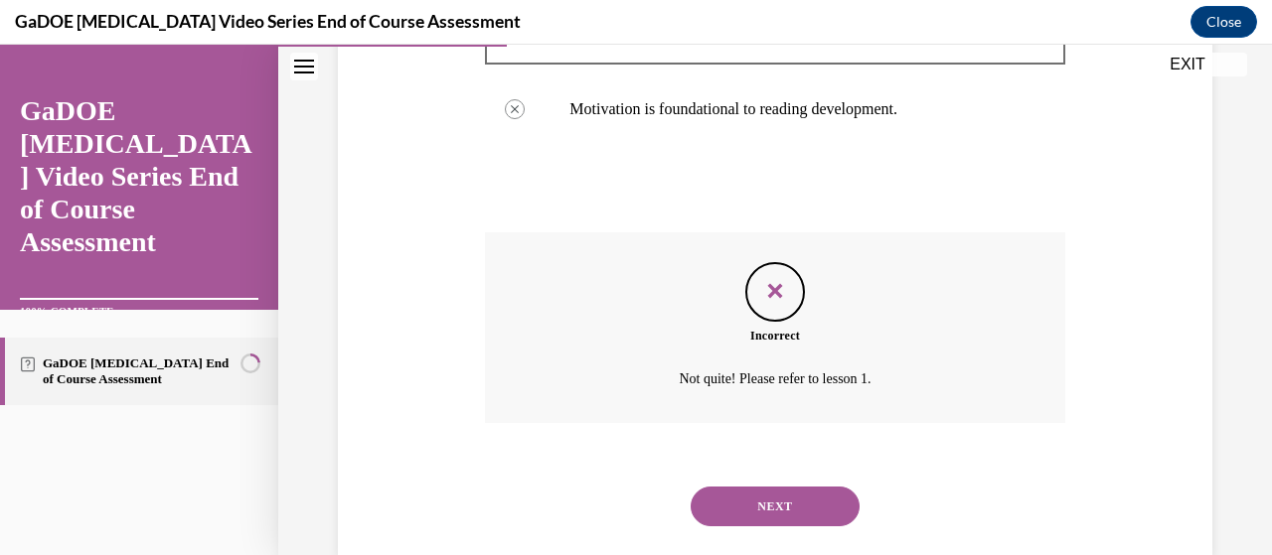
click at [730, 512] on button "NEXT" at bounding box center [775, 507] width 169 height 40
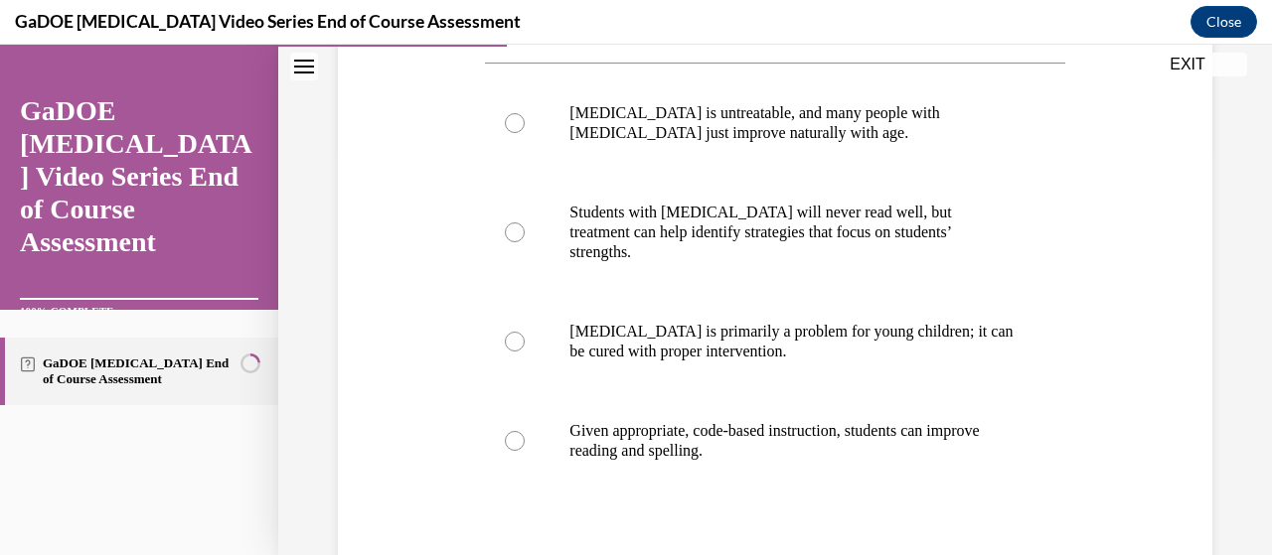
scroll to position [404, 0]
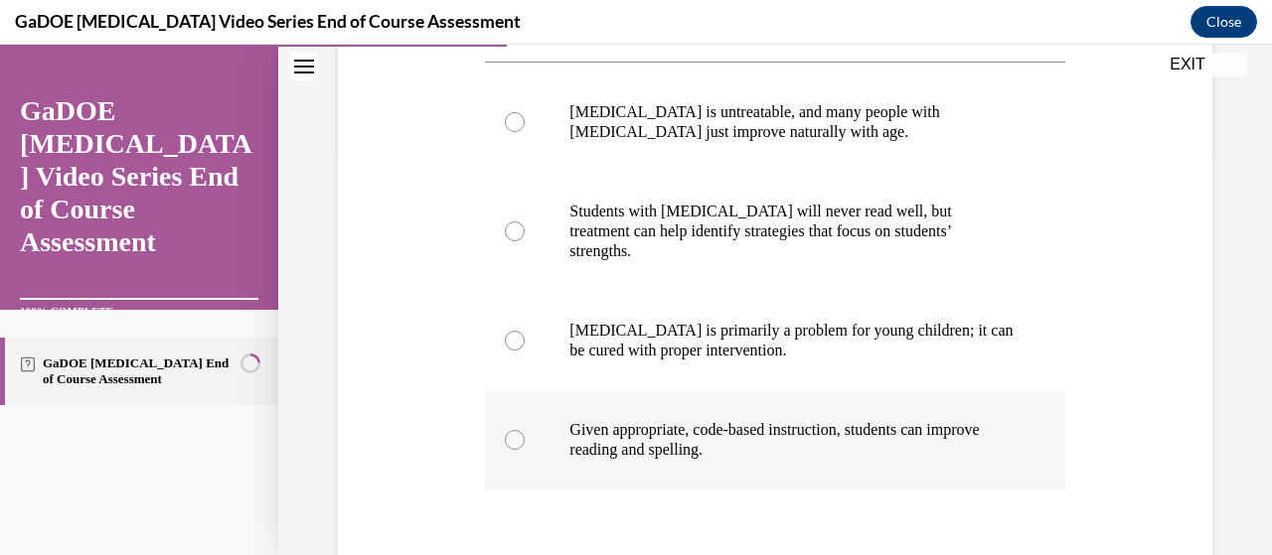
click at [517, 395] on label "Given appropriate, code-based instruction, students can improve reading and spe…" at bounding box center [774, 439] width 579 height 99
click at [517, 430] on input "Given appropriate, code-based instruction, students can improve reading and spe…" at bounding box center [515, 440] width 20 height 20
radio input "true"
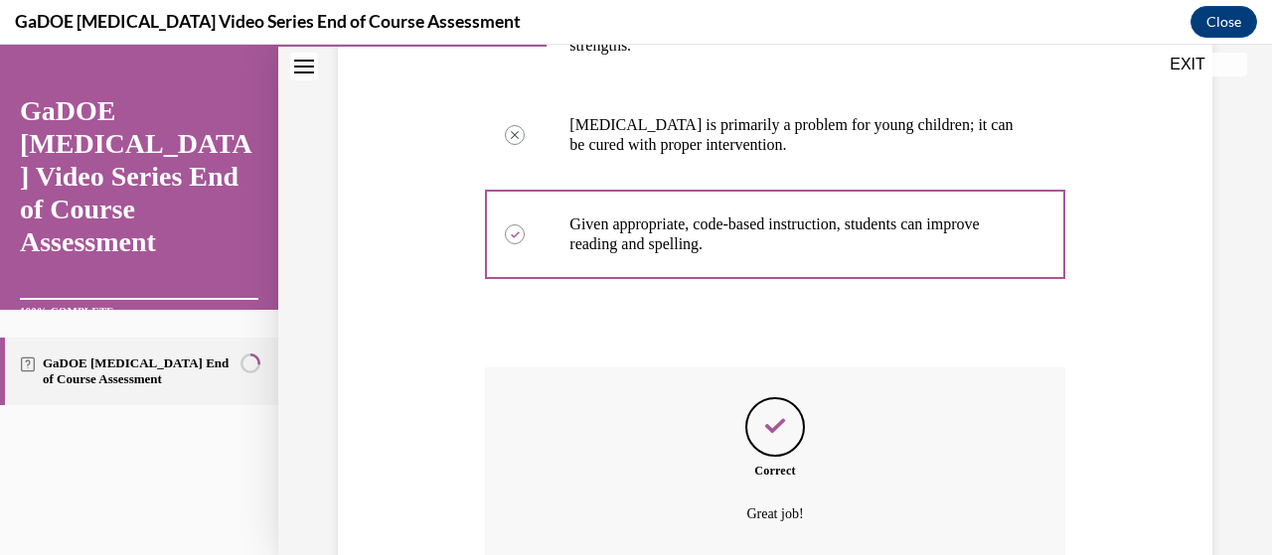
scroll to position [731, 0]
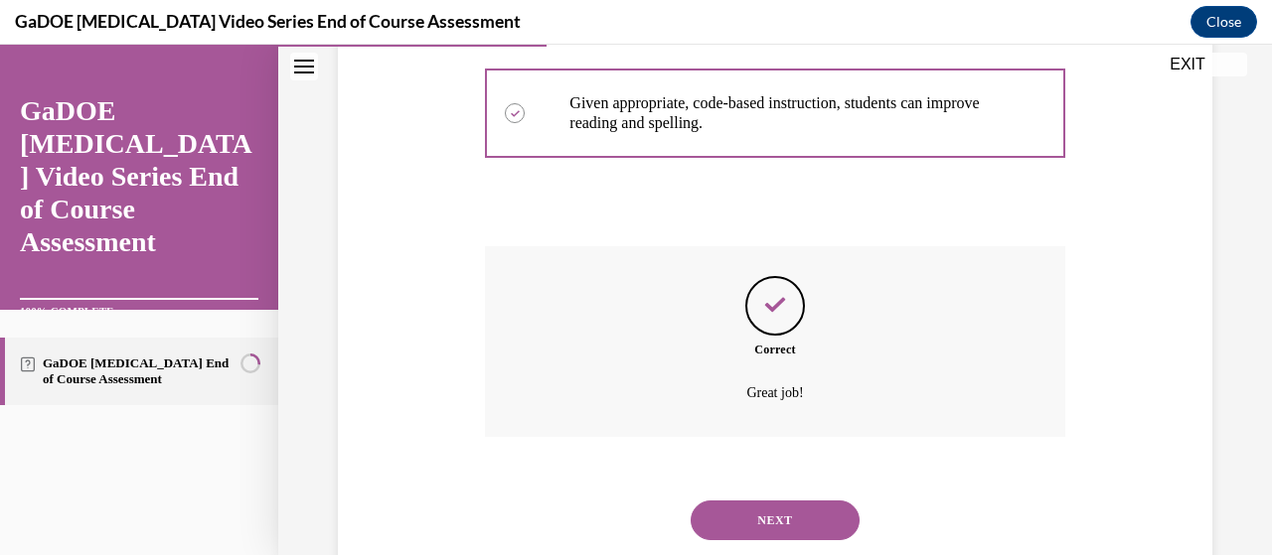
click at [474, 409] on div "Question 06/22 Which correctly describes the possible outcome for someone with …" at bounding box center [775, 27] width 884 height 1085
click at [717, 501] on button "NEXT" at bounding box center [775, 521] width 169 height 40
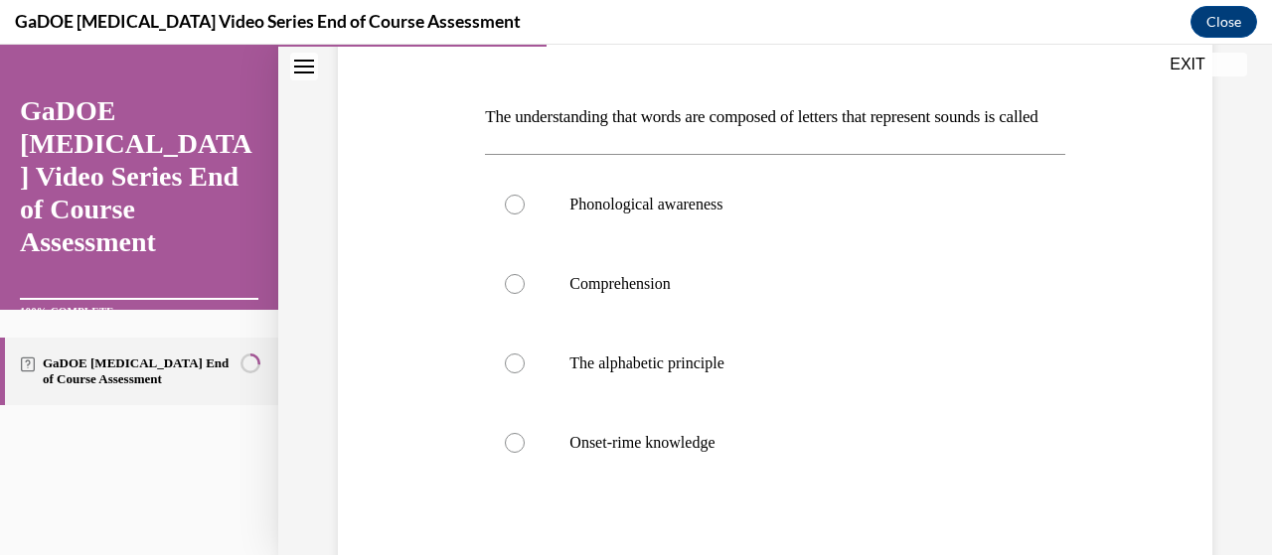
scroll to position [293, 0]
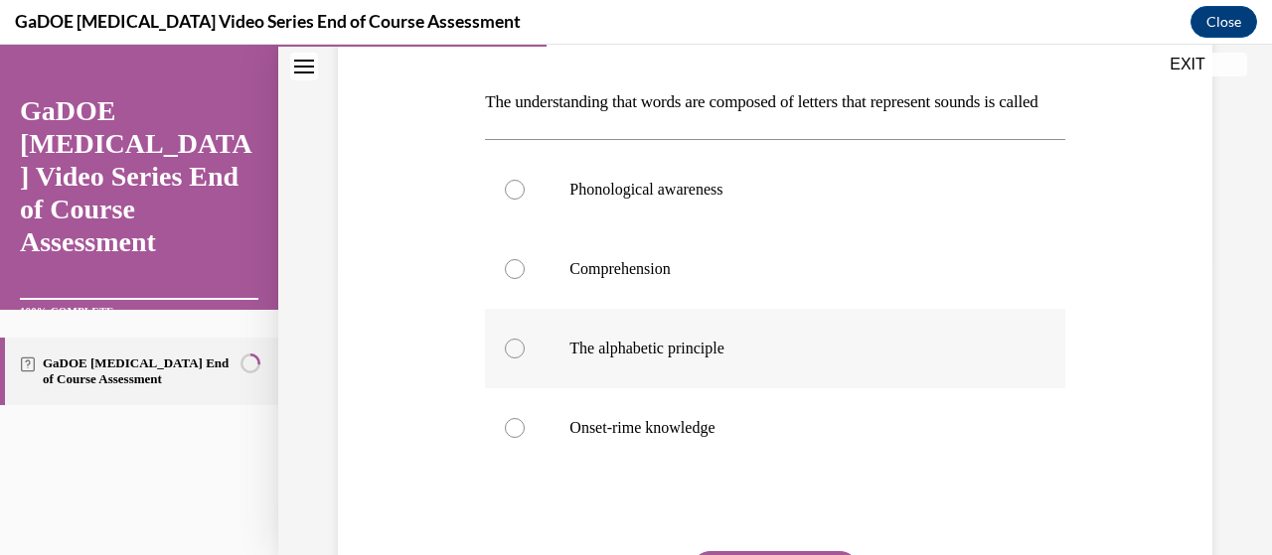
click at [517, 359] on div at bounding box center [515, 349] width 20 height 20
click at [517, 359] on input "The alphabetic principle" at bounding box center [515, 349] width 20 height 20
radio input "true"
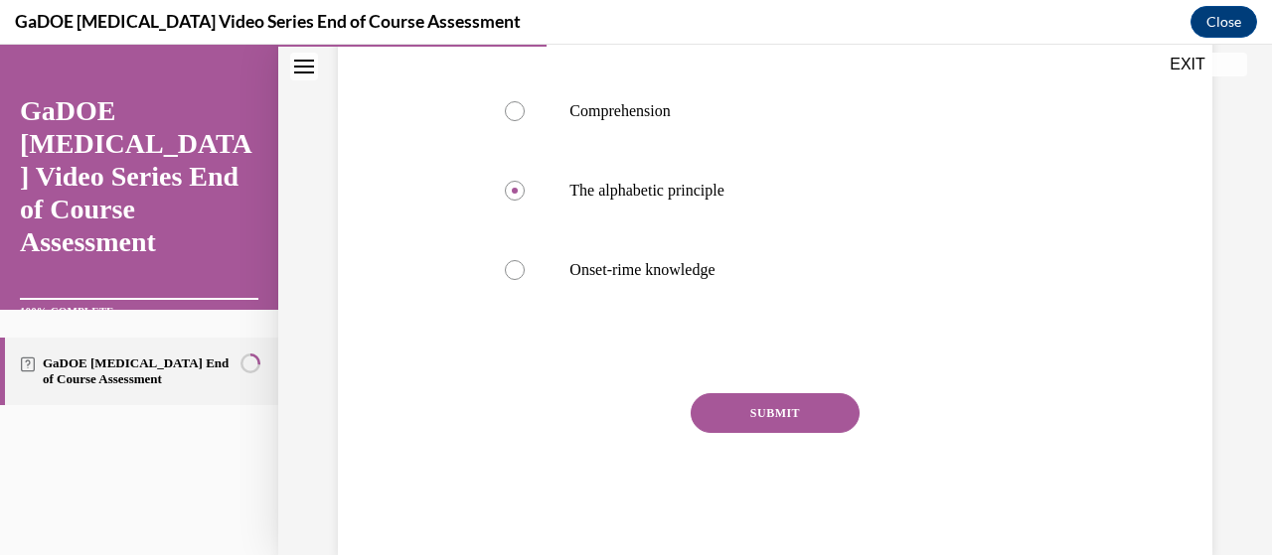
click at [723, 433] on button "SUBMIT" at bounding box center [775, 413] width 169 height 40
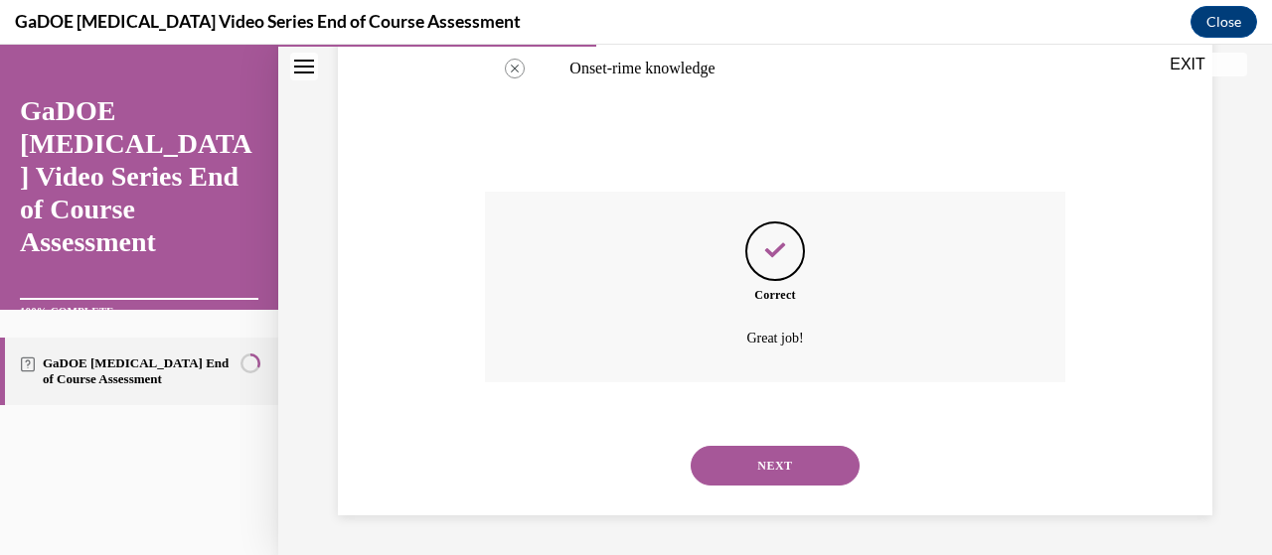
scroll to position [686, 0]
click at [725, 463] on button "NEXT" at bounding box center [775, 466] width 169 height 40
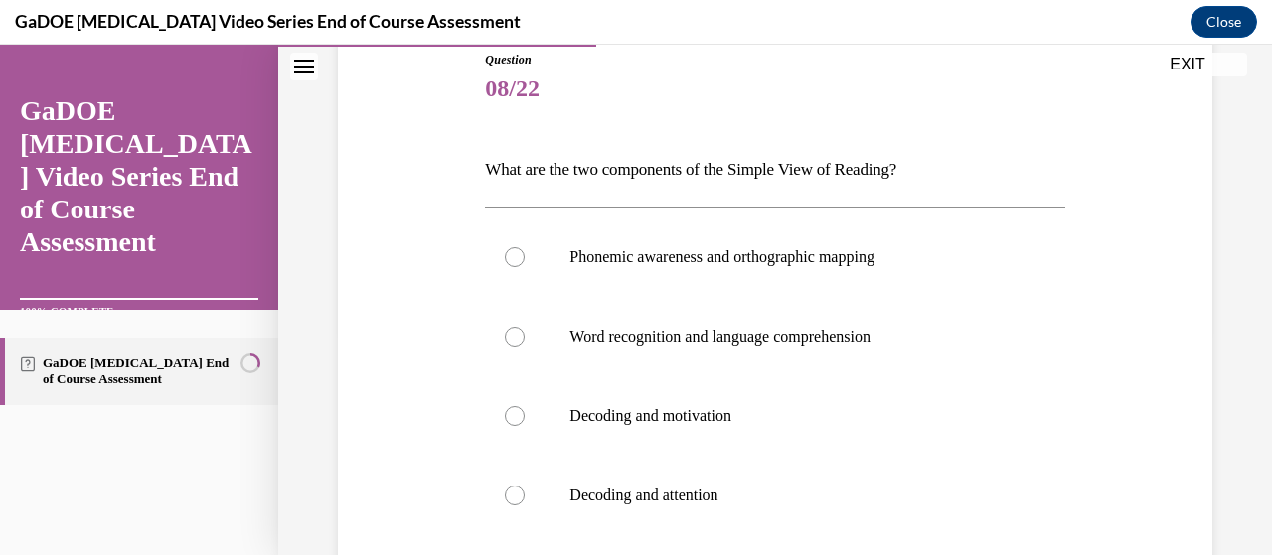
scroll to position [224, 0]
click at [508, 267] on label "Phonemic awareness and orthographic mapping" at bounding box center [774, 259] width 579 height 79
click at [508, 267] on input "Phonemic awareness and orthographic mapping" at bounding box center [515, 259] width 20 height 20
radio input "true"
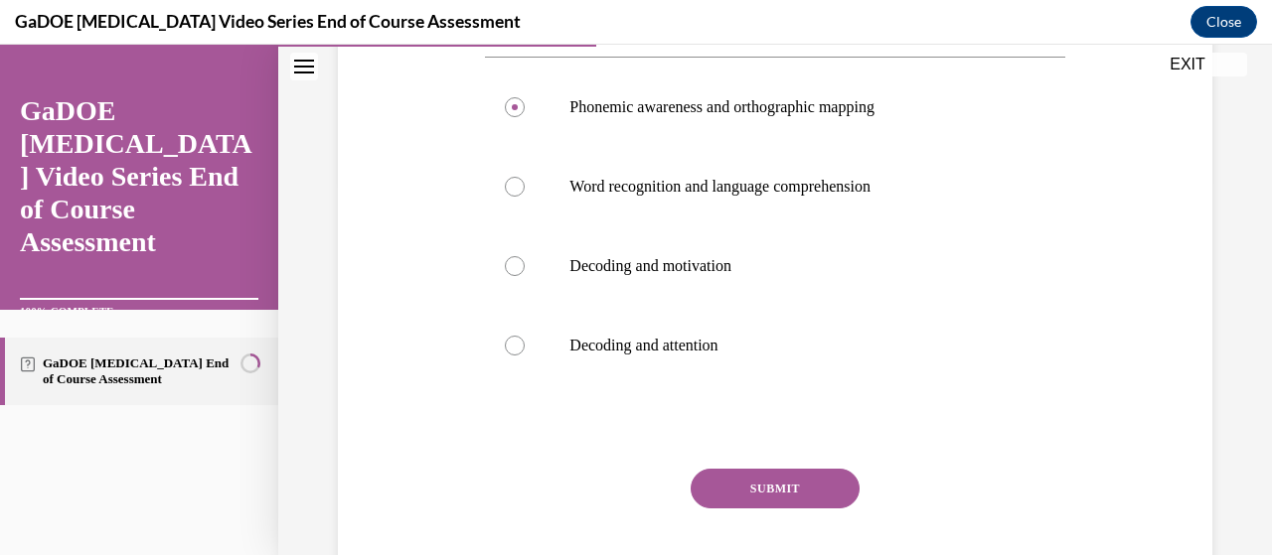
click at [729, 490] on button "SUBMIT" at bounding box center [775, 489] width 169 height 40
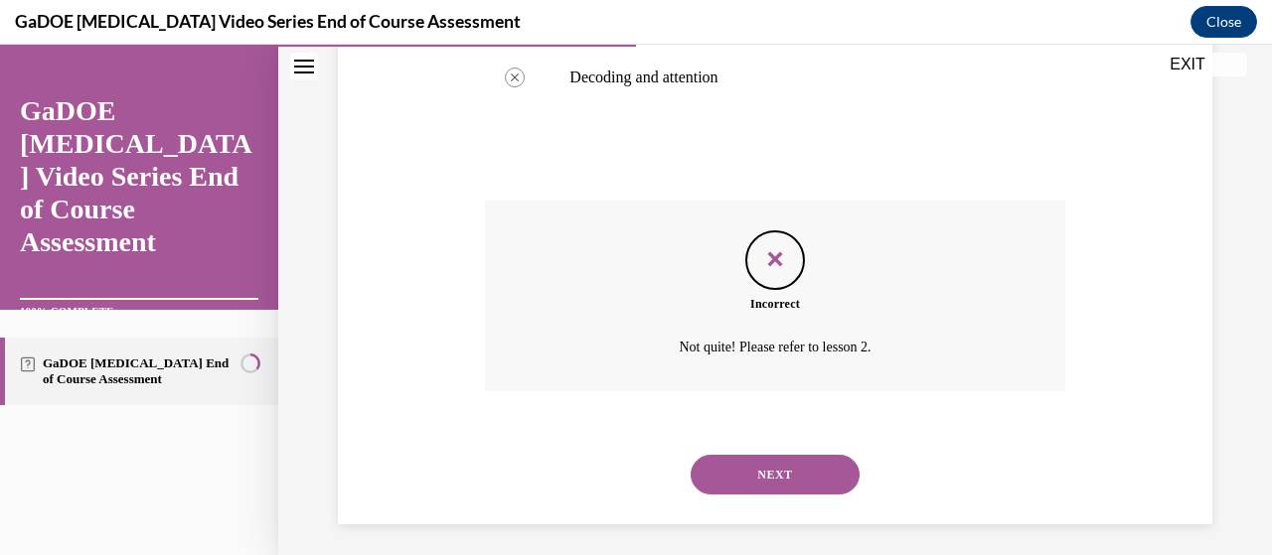
scroll to position [652, 0]
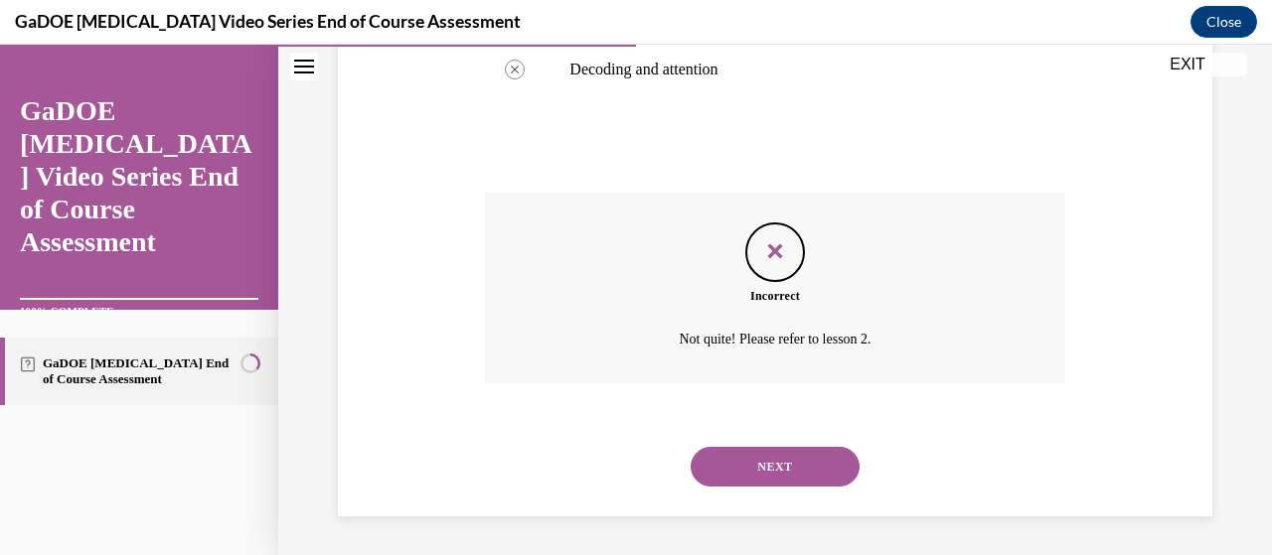
click at [730, 476] on button "NEXT" at bounding box center [775, 467] width 169 height 40
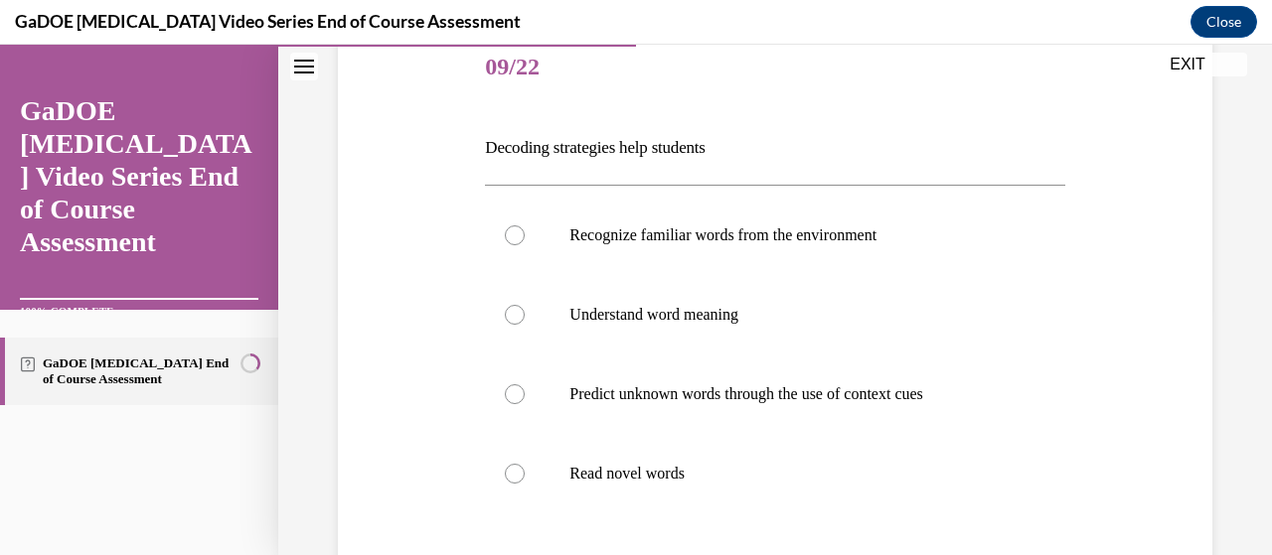
scroll to position [246, 0]
click at [507, 318] on div at bounding box center [515, 316] width 20 height 20
click at [507, 318] on input "Understand word meaning" at bounding box center [515, 316] width 20 height 20
radio input "true"
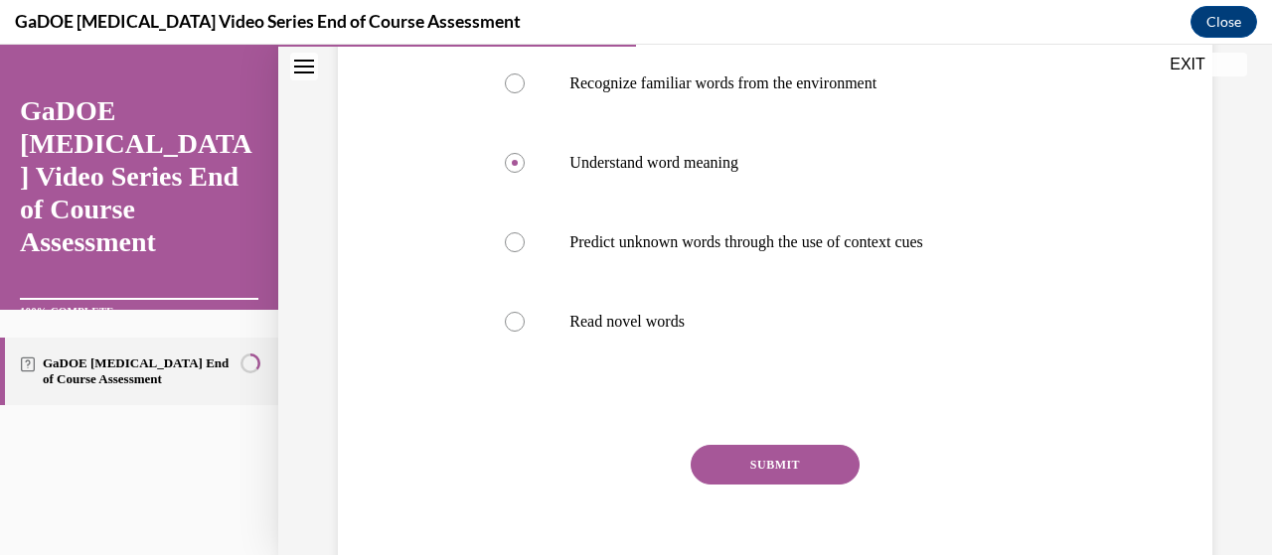
click at [732, 476] on button "SUBMIT" at bounding box center [775, 465] width 169 height 40
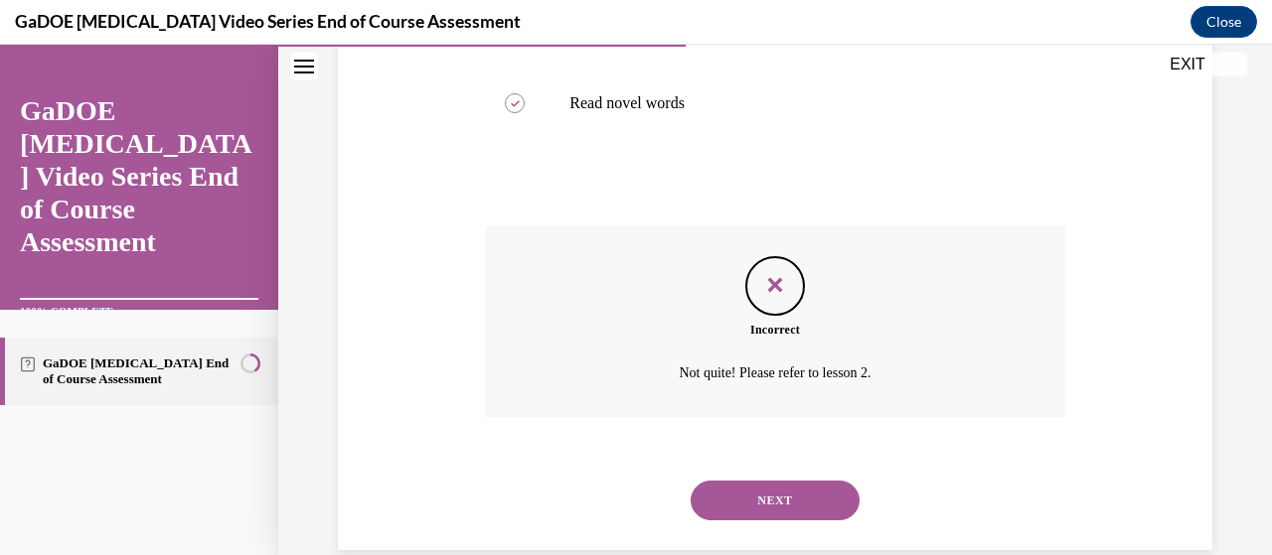
scroll to position [619, 0]
click at [731, 507] on button "NEXT" at bounding box center [775, 500] width 169 height 40
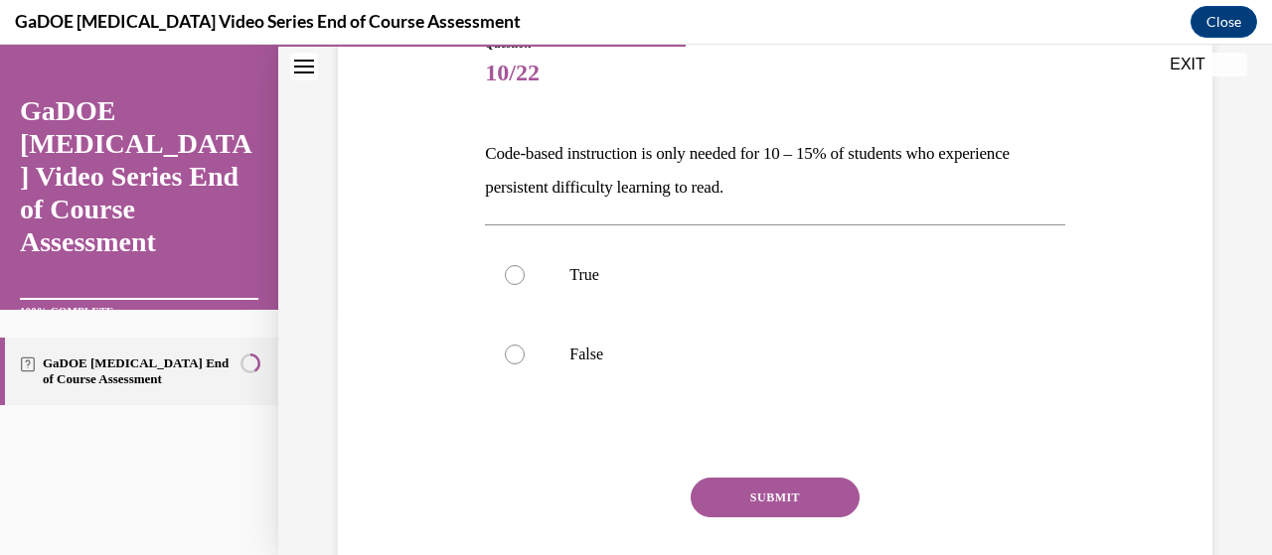
scroll to position [244, 0]
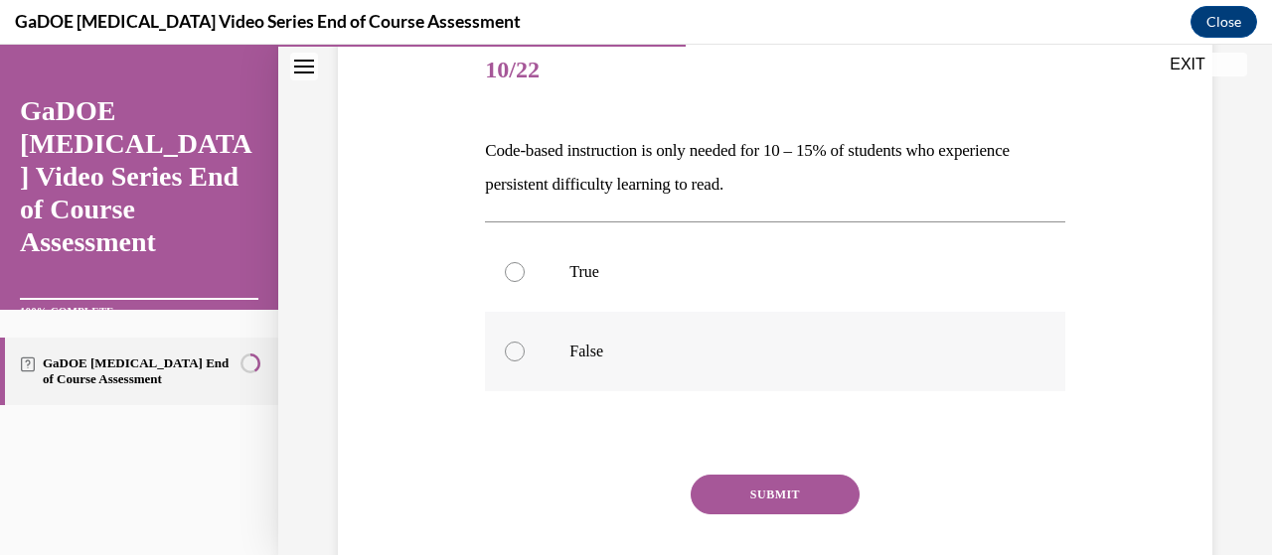
click at [505, 360] on label "False" at bounding box center [774, 351] width 579 height 79
click at [505, 360] on input "False" at bounding box center [515, 352] width 20 height 20
radio input "true"
click at [740, 503] on button "SUBMIT" at bounding box center [775, 495] width 169 height 40
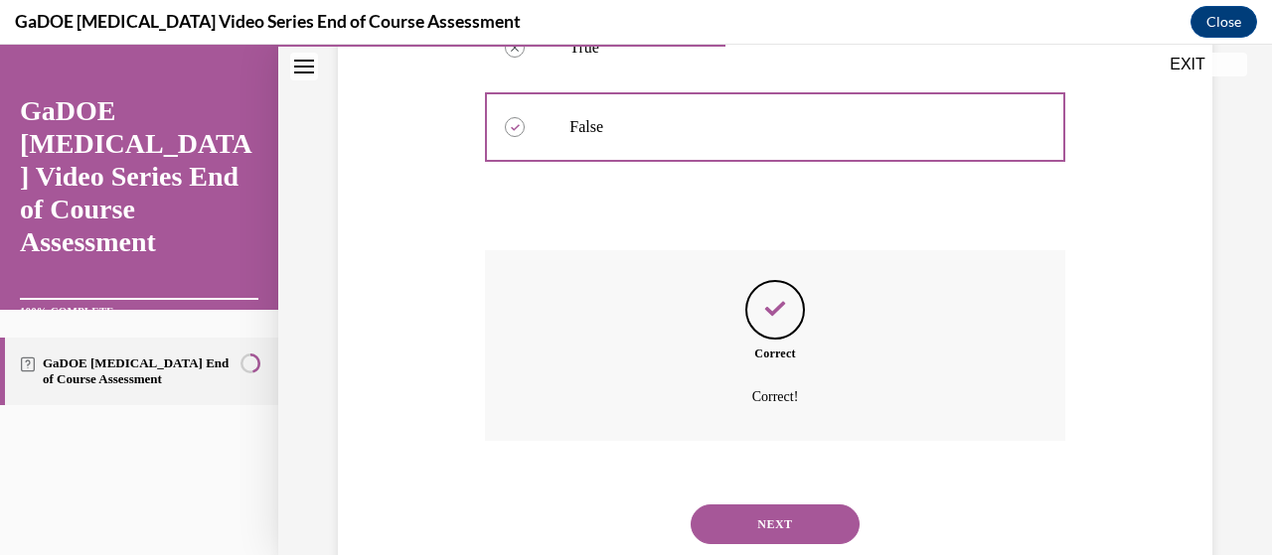
scroll to position [527, 0]
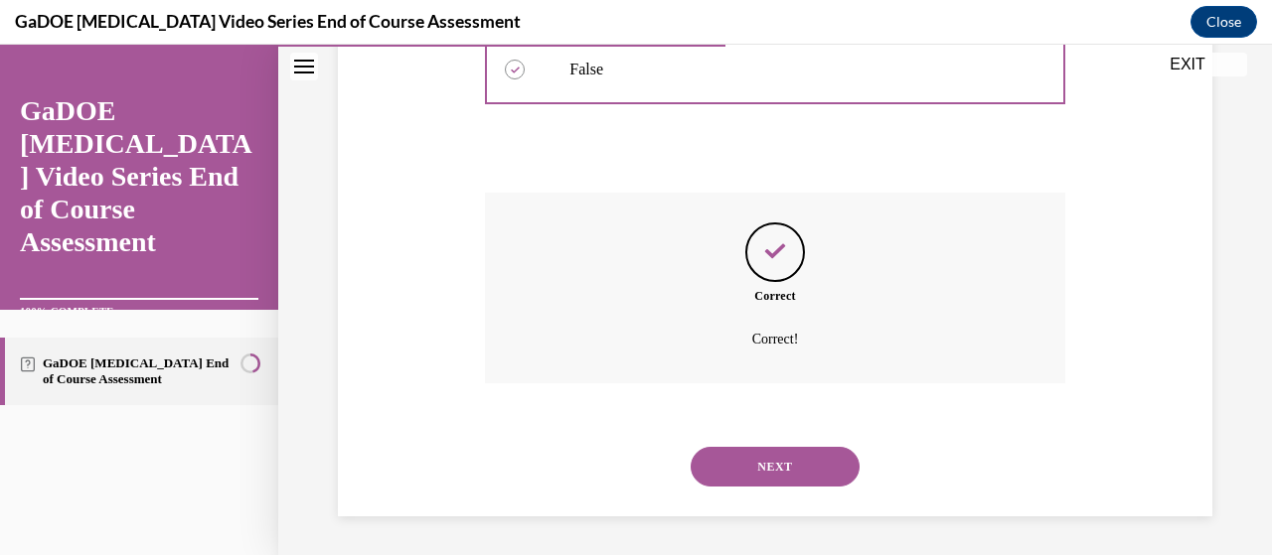
click at [746, 484] on button "NEXT" at bounding box center [775, 467] width 169 height 40
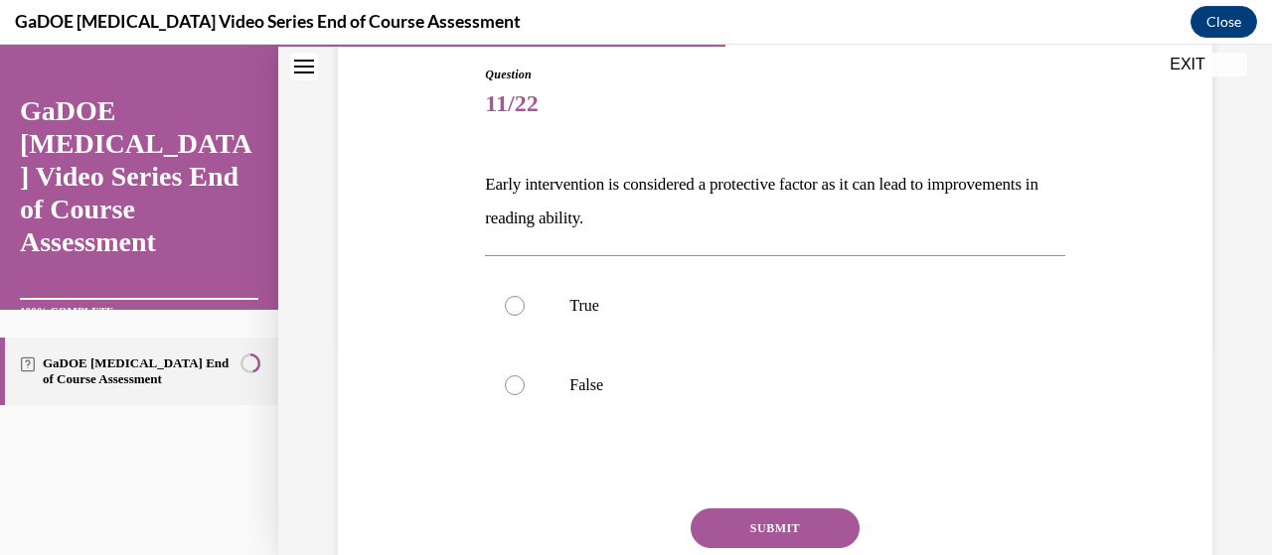
scroll to position [223, 0]
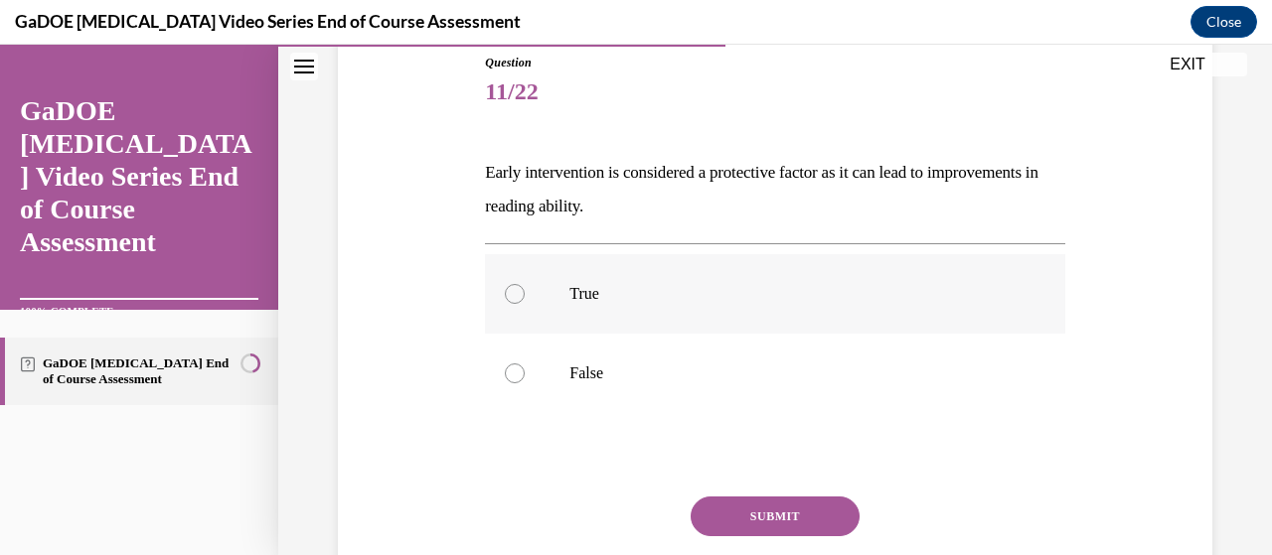
click at [513, 295] on div at bounding box center [515, 294] width 20 height 20
click at [513, 295] on input "True" at bounding box center [515, 294] width 20 height 20
radio input "true"
click at [755, 528] on button "SUBMIT" at bounding box center [775, 517] width 169 height 40
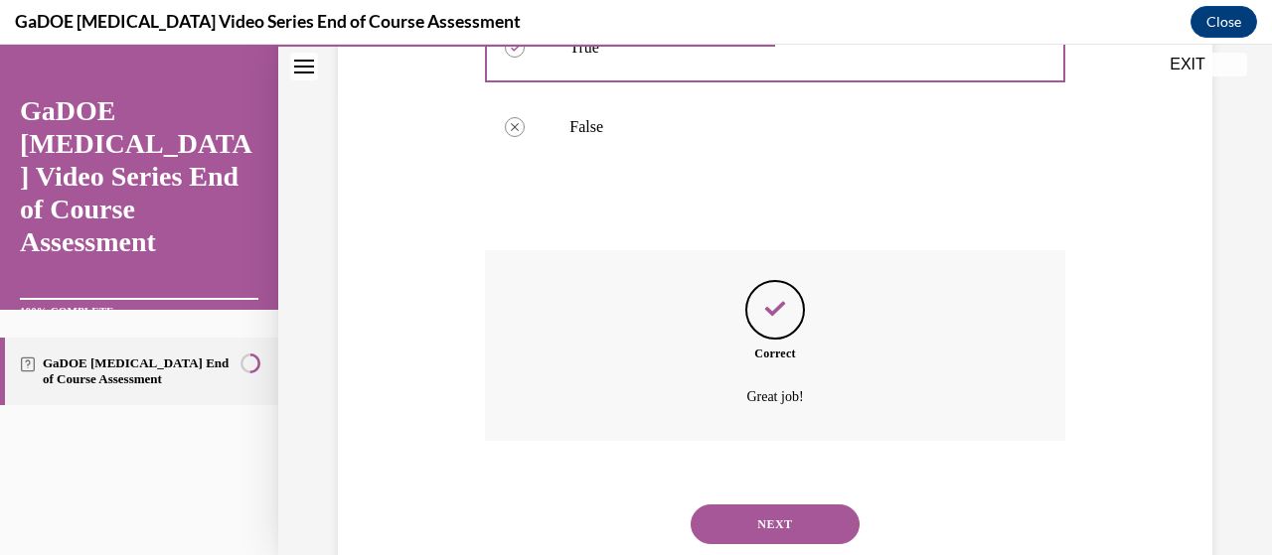
scroll to position [527, 0]
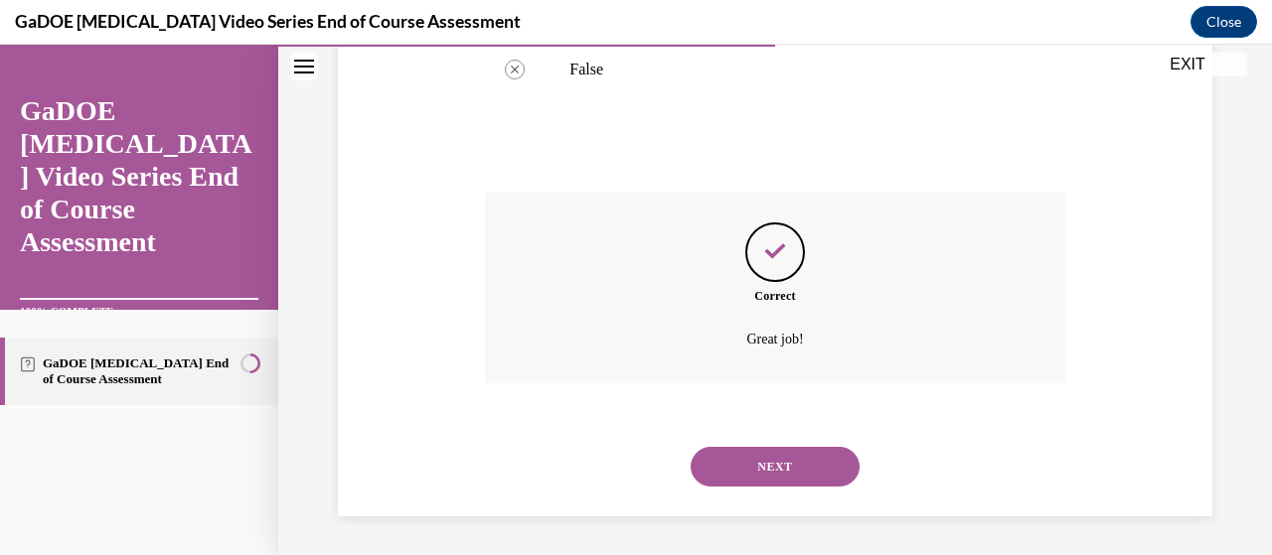
click at [734, 481] on button "NEXT" at bounding box center [775, 467] width 169 height 40
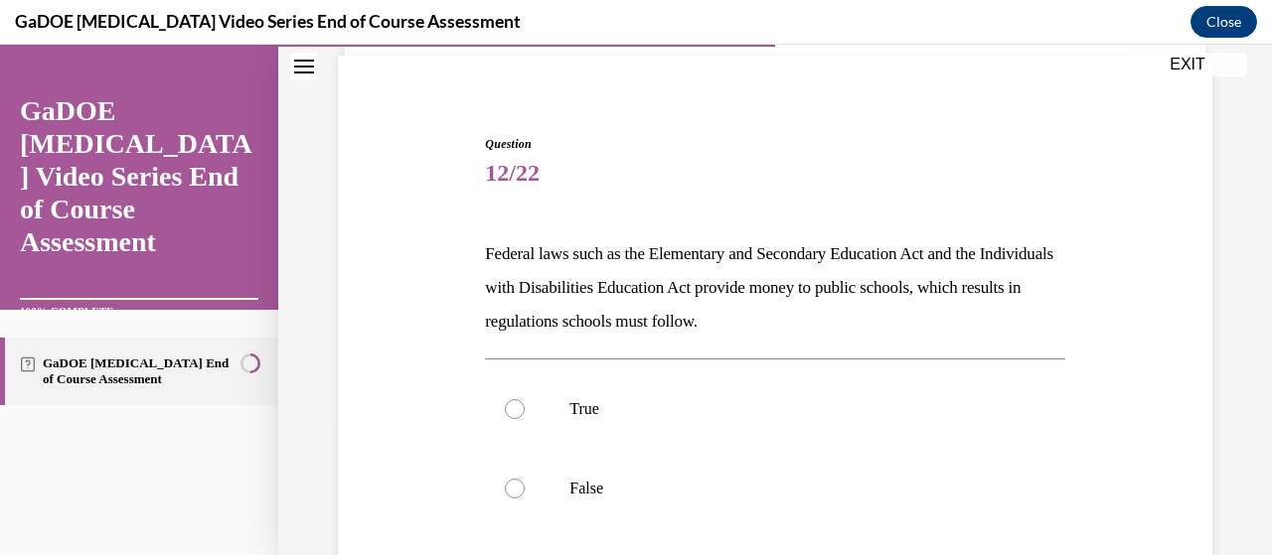
scroll to position [164, 0]
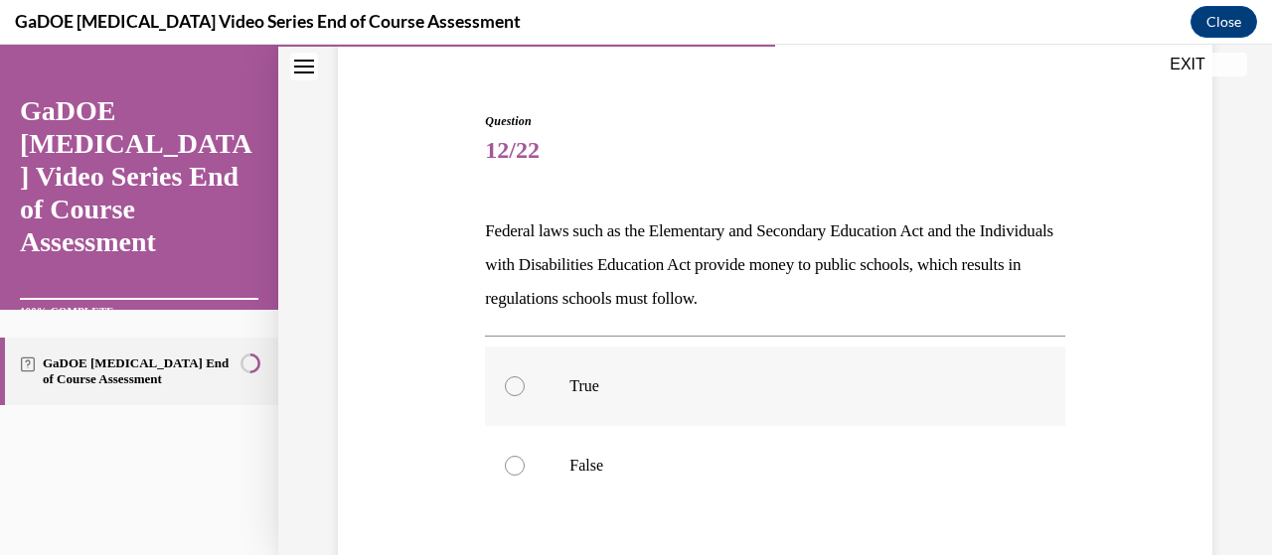
click at [506, 383] on div at bounding box center [515, 387] width 20 height 20
click at [506, 383] on input "True" at bounding box center [515, 387] width 20 height 20
radio input "true"
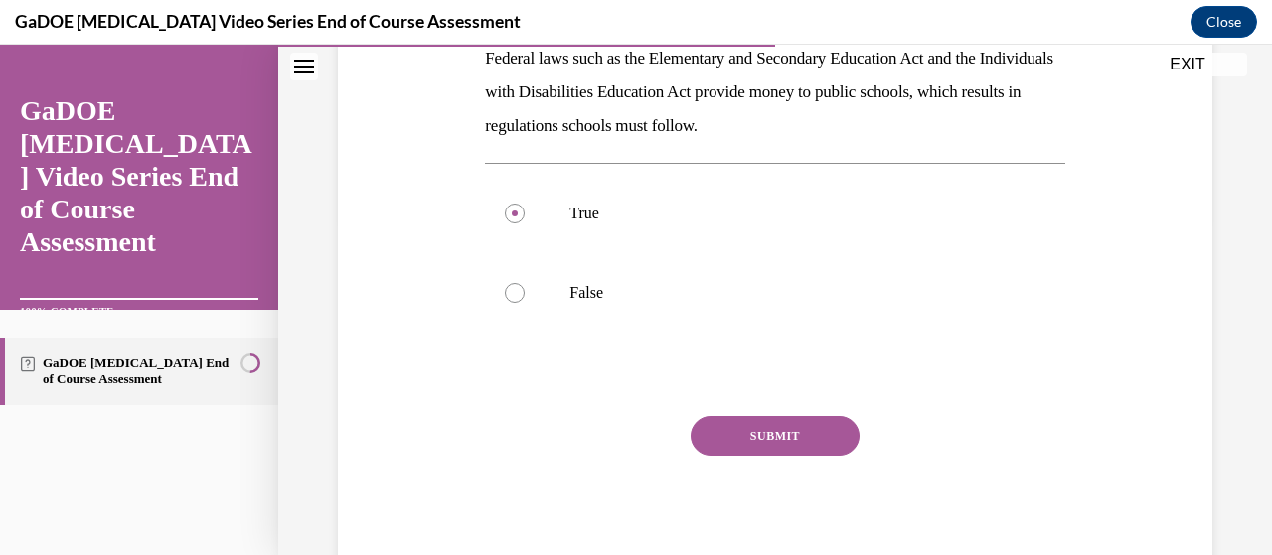
click at [717, 449] on button "SUBMIT" at bounding box center [775, 436] width 169 height 40
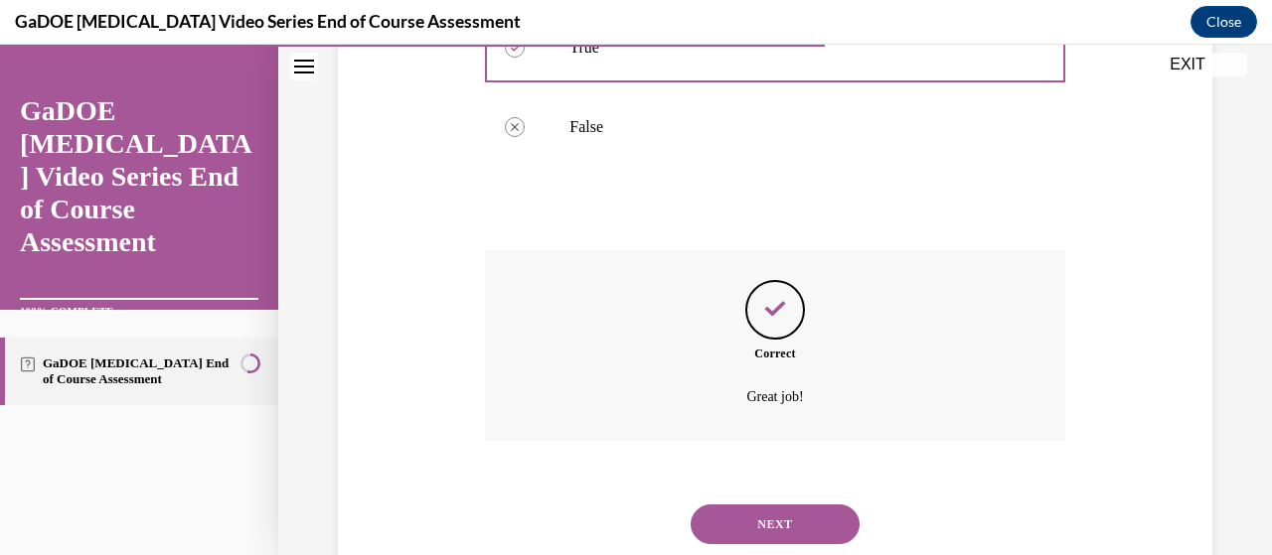
scroll to position [560, 0]
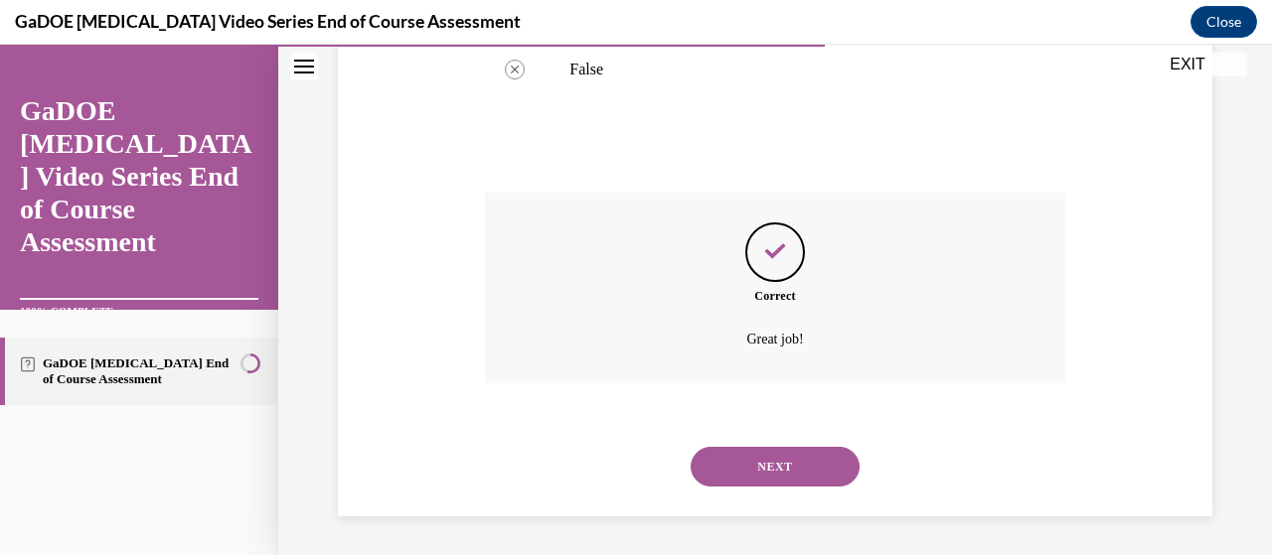
click at [703, 466] on button "NEXT" at bounding box center [775, 467] width 169 height 40
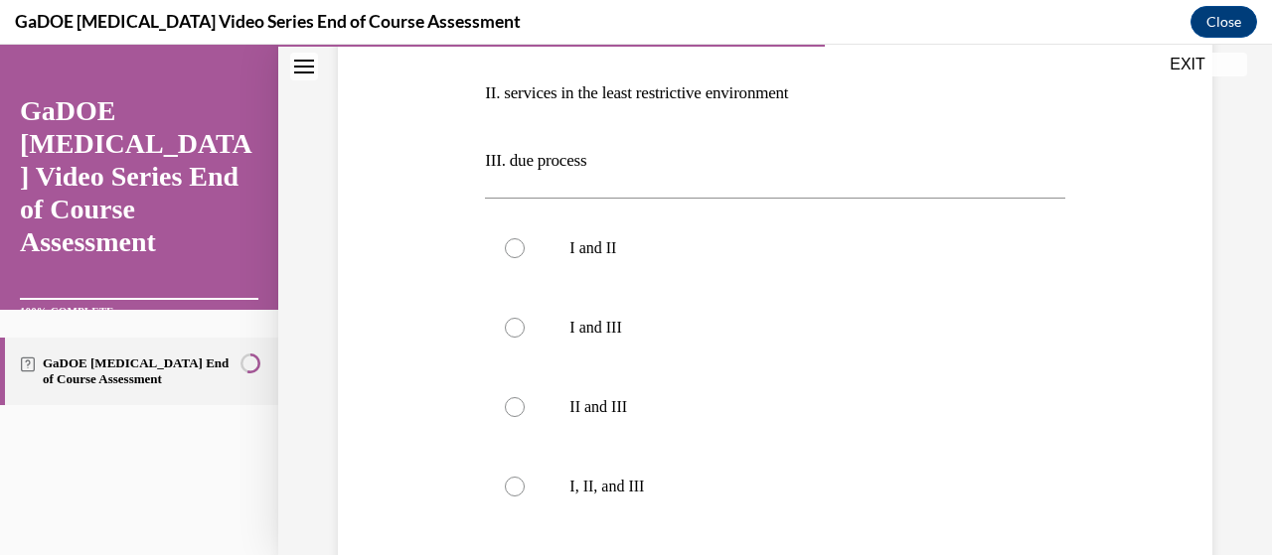
scroll to position [477, 0]
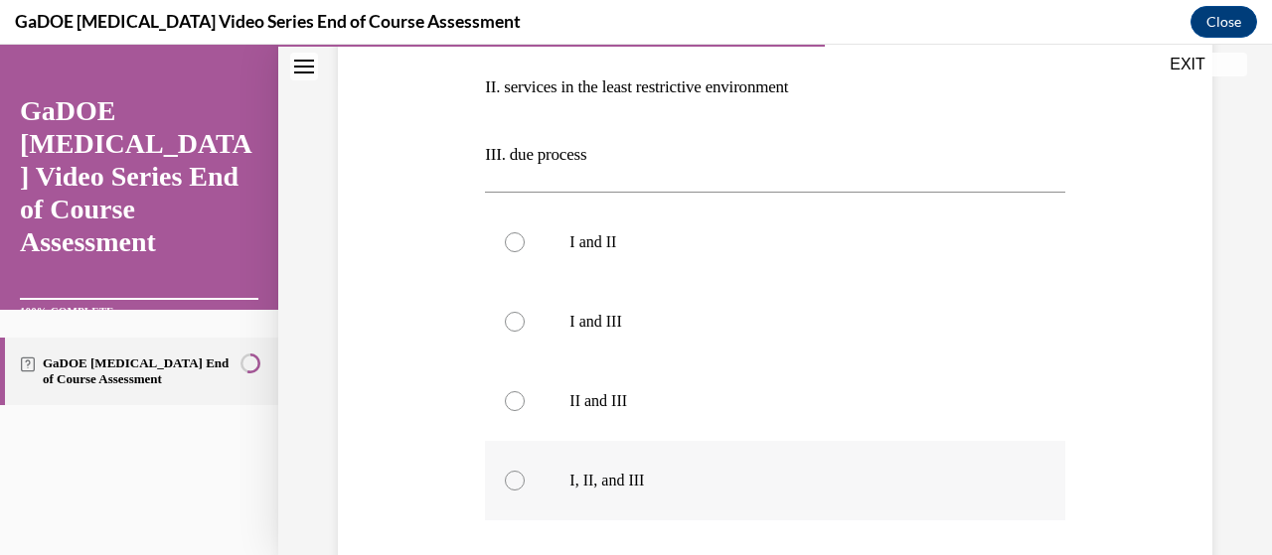
click at [512, 475] on div at bounding box center [515, 481] width 20 height 20
click at [512, 475] on input "I, II, and III" at bounding box center [515, 481] width 20 height 20
radio input "true"
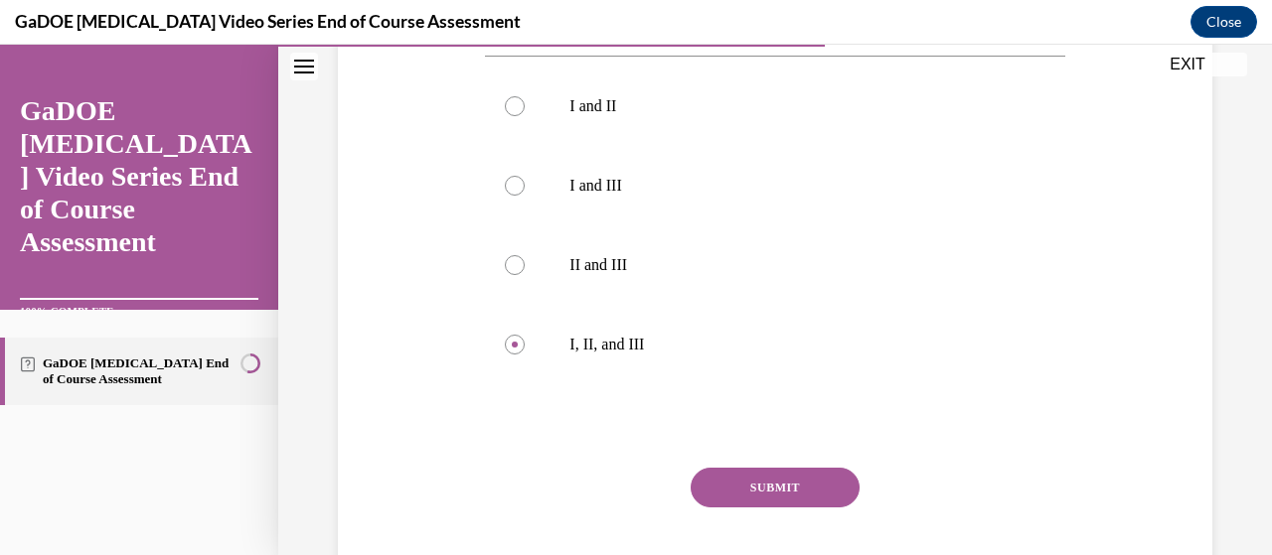
click at [724, 495] on button "SUBMIT" at bounding box center [775, 488] width 169 height 40
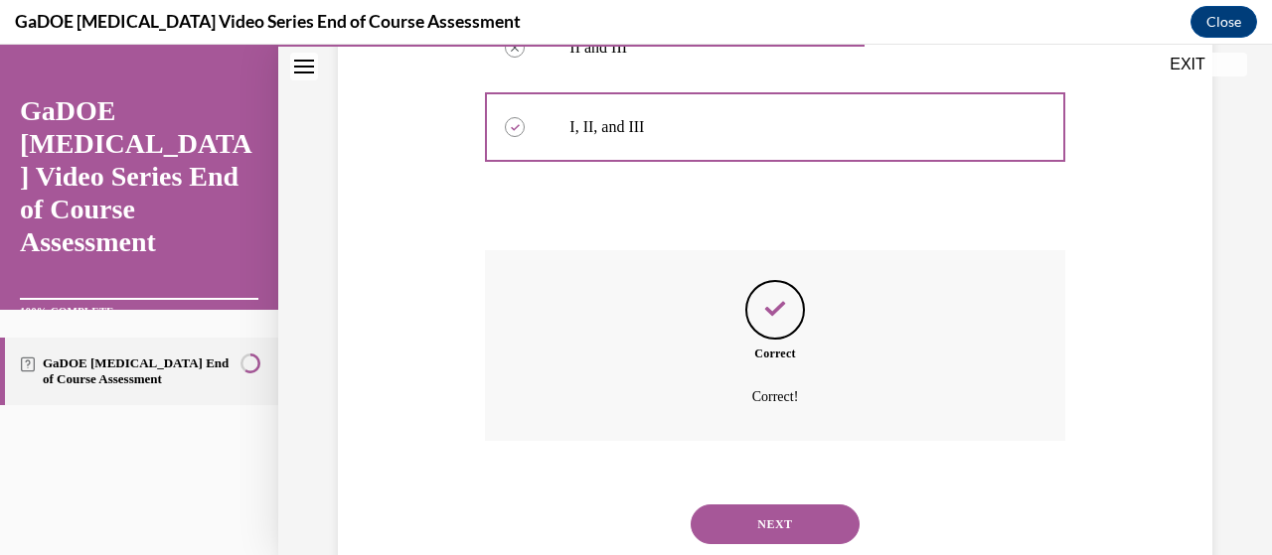
scroll to position [888, 0]
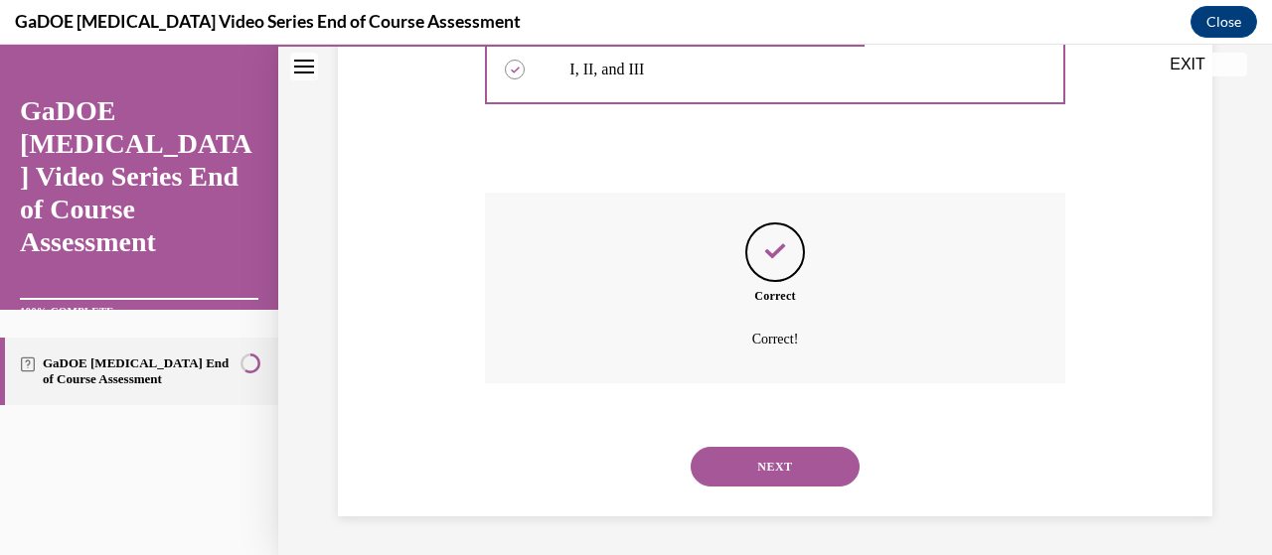
click at [725, 481] on button "NEXT" at bounding box center [775, 467] width 169 height 40
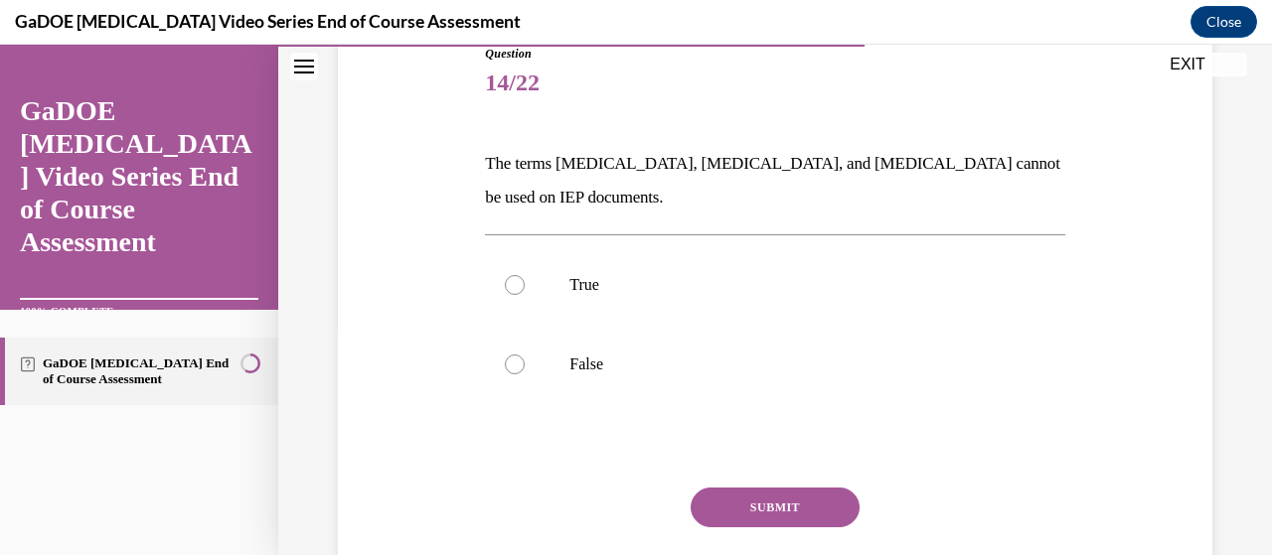
scroll to position [236, 0]
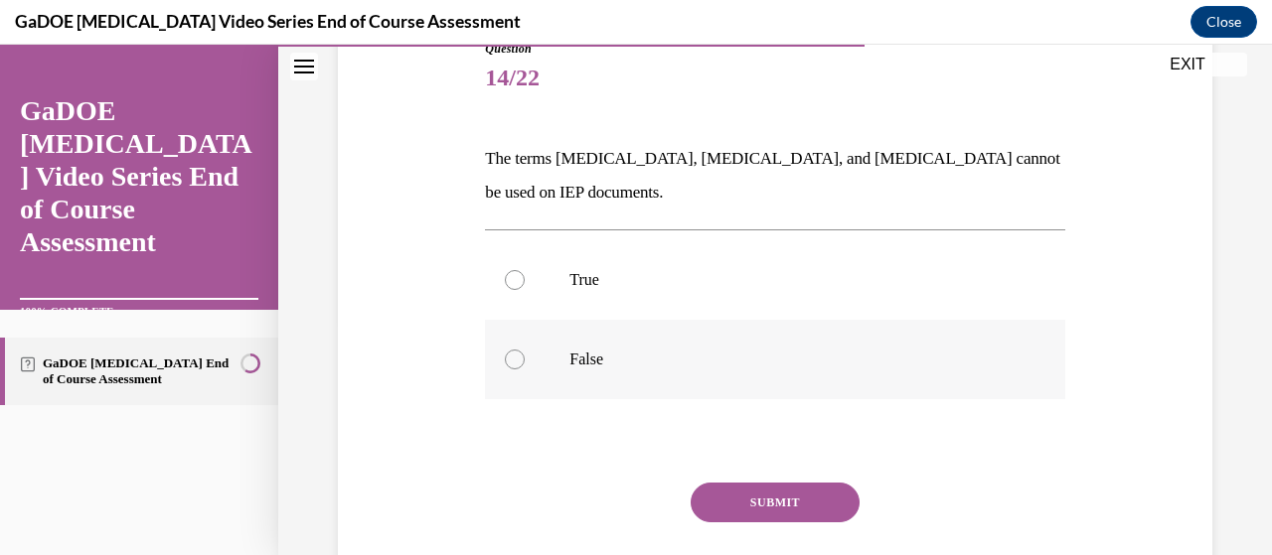
click at [493, 362] on label "False" at bounding box center [774, 359] width 579 height 79
click at [505, 362] on input "False" at bounding box center [515, 360] width 20 height 20
radio input "true"
click at [754, 493] on button "SUBMIT" at bounding box center [775, 503] width 169 height 40
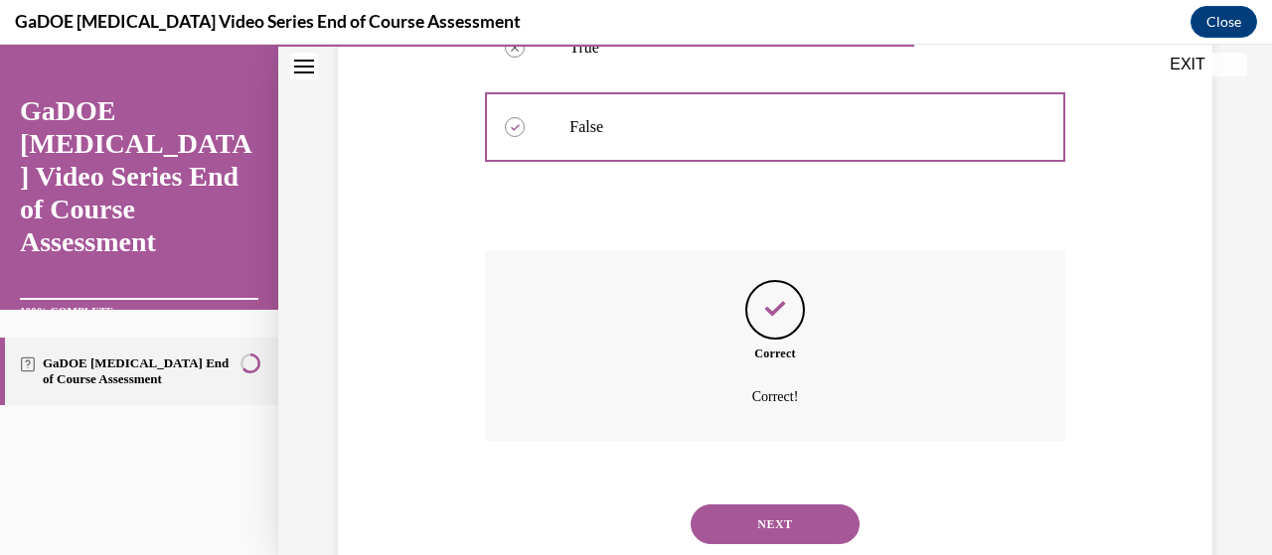
scroll to position [527, 0]
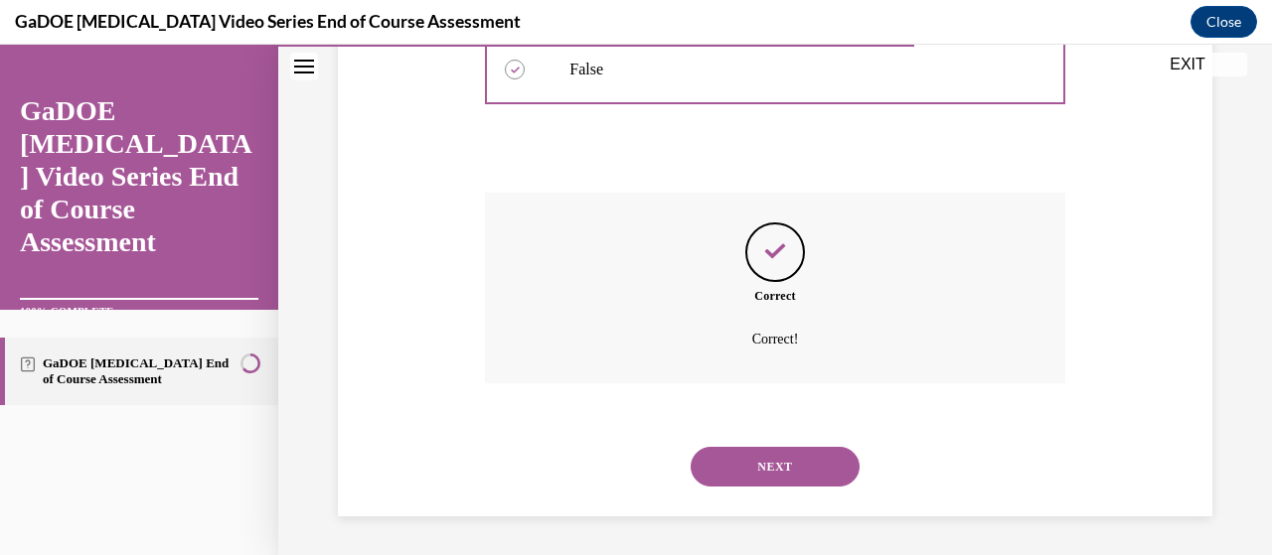
click at [714, 482] on button "NEXT" at bounding box center [775, 467] width 169 height 40
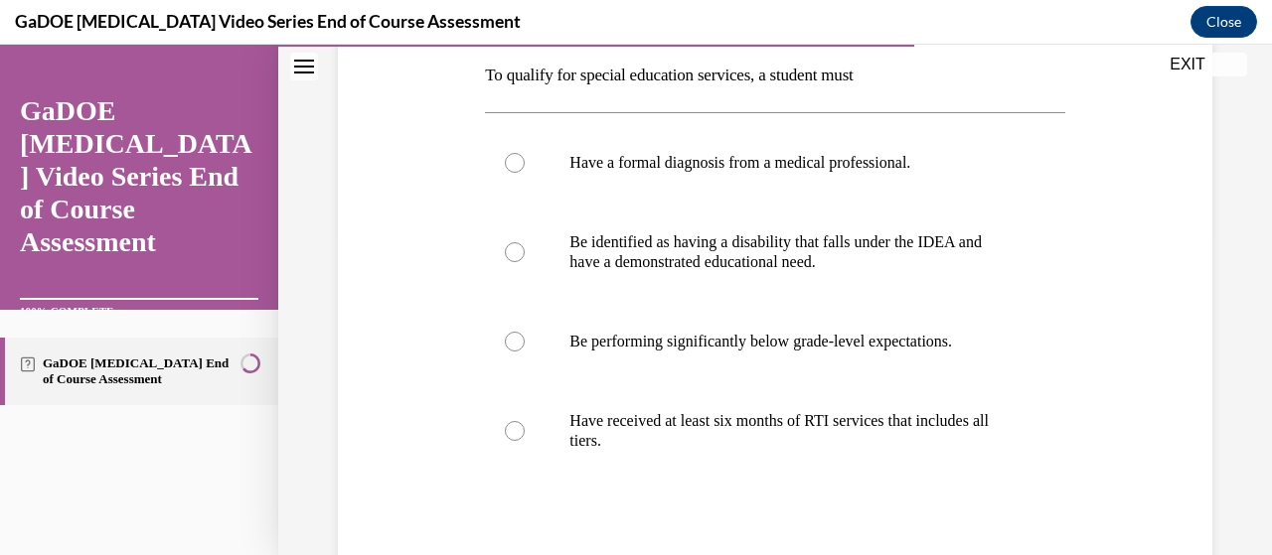
scroll to position [323, 0]
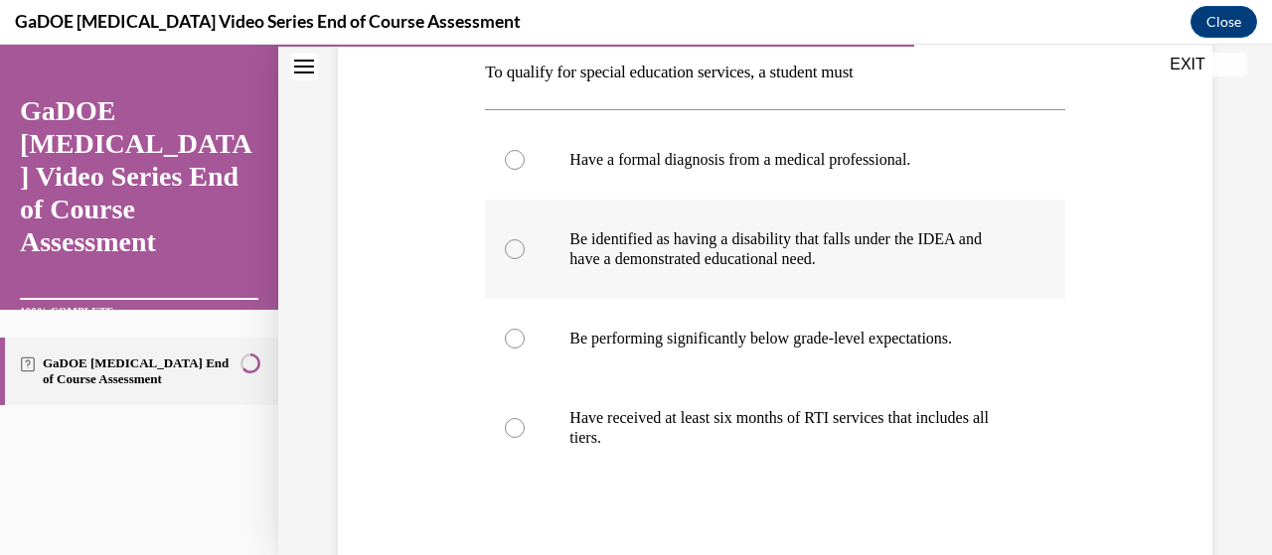
click at [511, 258] on label "Be identified as having a disability that falls under the IDEA and have a demon…" at bounding box center [774, 249] width 579 height 99
click at [511, 258] on input "Be identified as having a disability that falls under the IDEA and have a demon…" at bounding box center [515, 249] width 20 height 20
radio input "true"
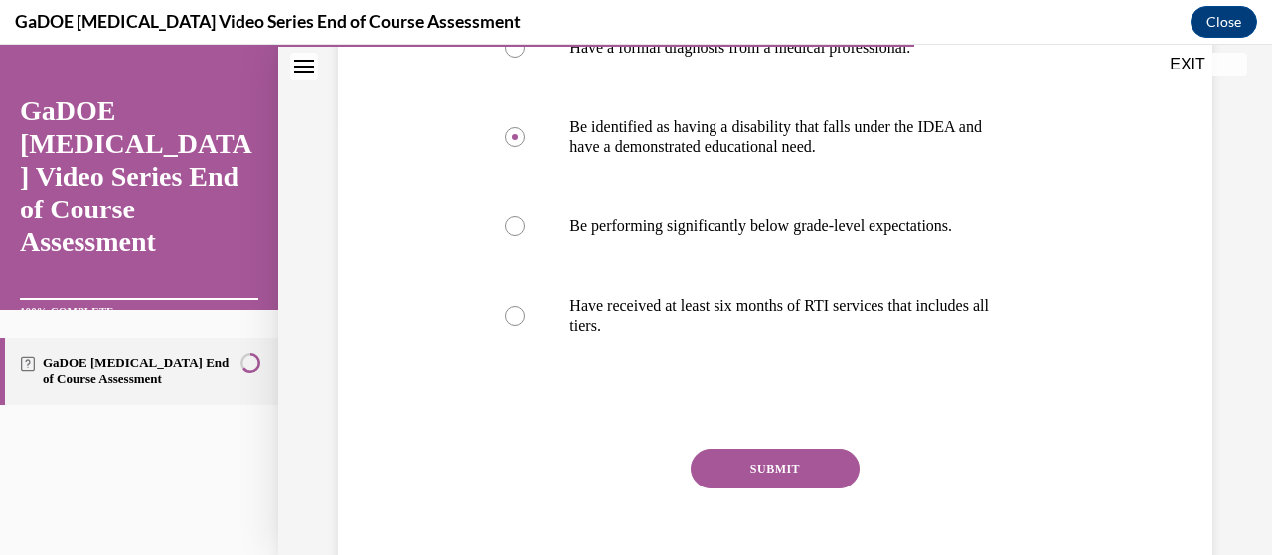
click at [717, 471] on button "SUBMIT" at bounding box center [775, 469] width 169 height 40
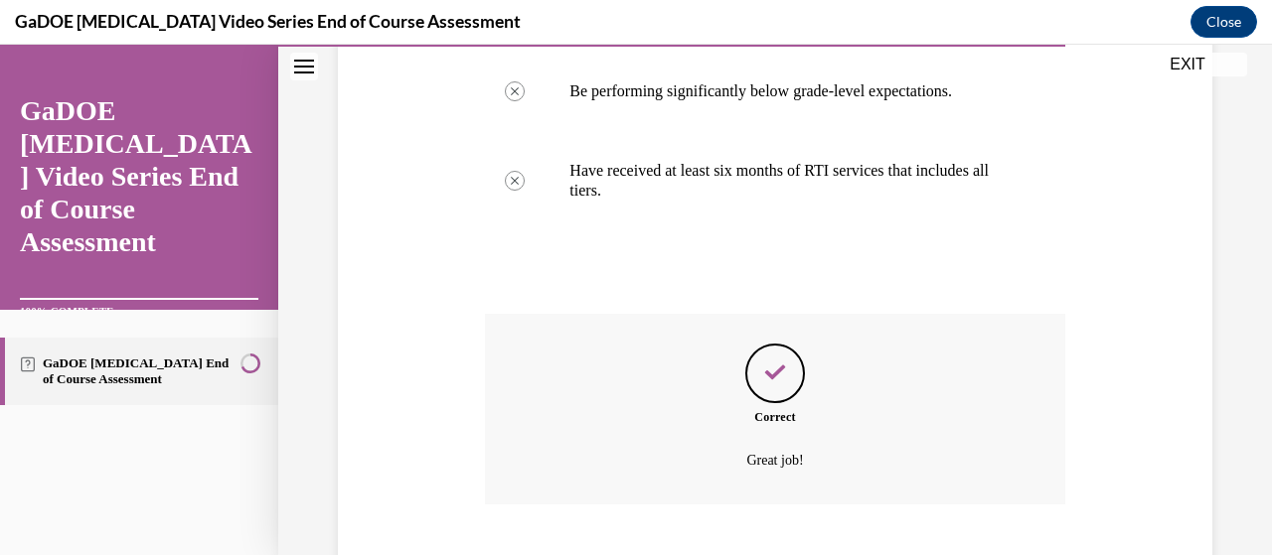
scroll to position [692, 0]
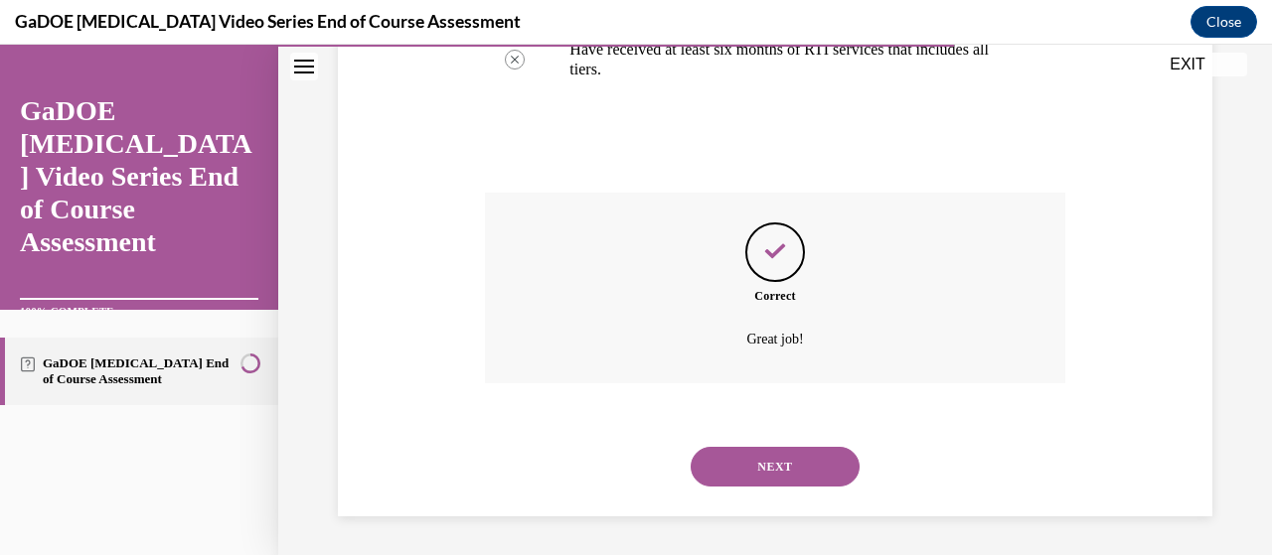
click at [719, 475] on button "NEXT" at bounding box center [775, 467] width 169 height 40
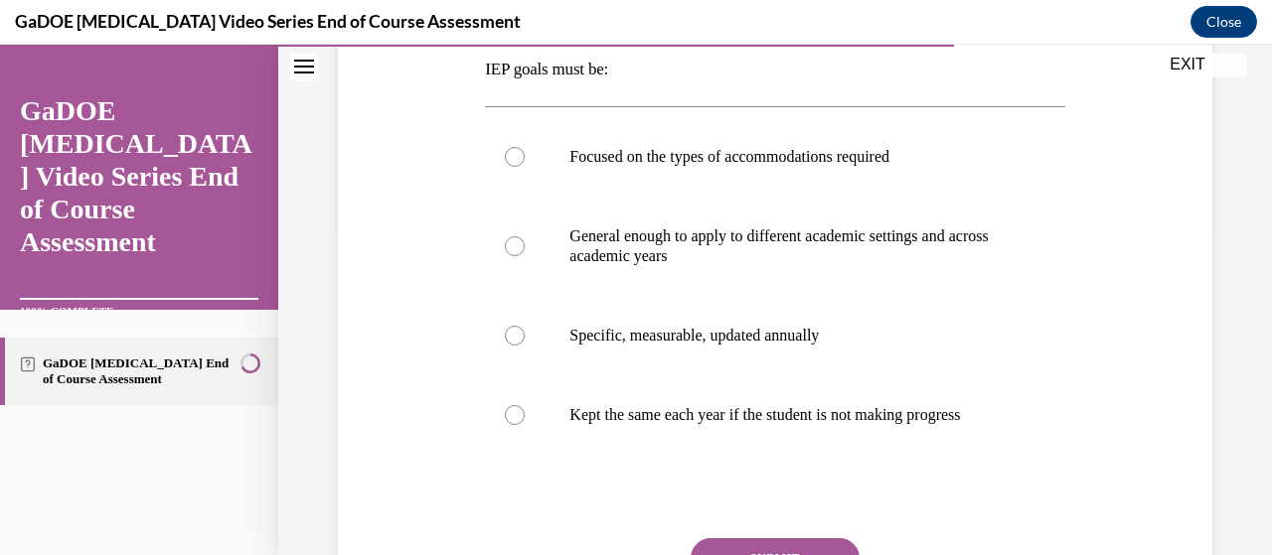
scroll to position [336, 0]
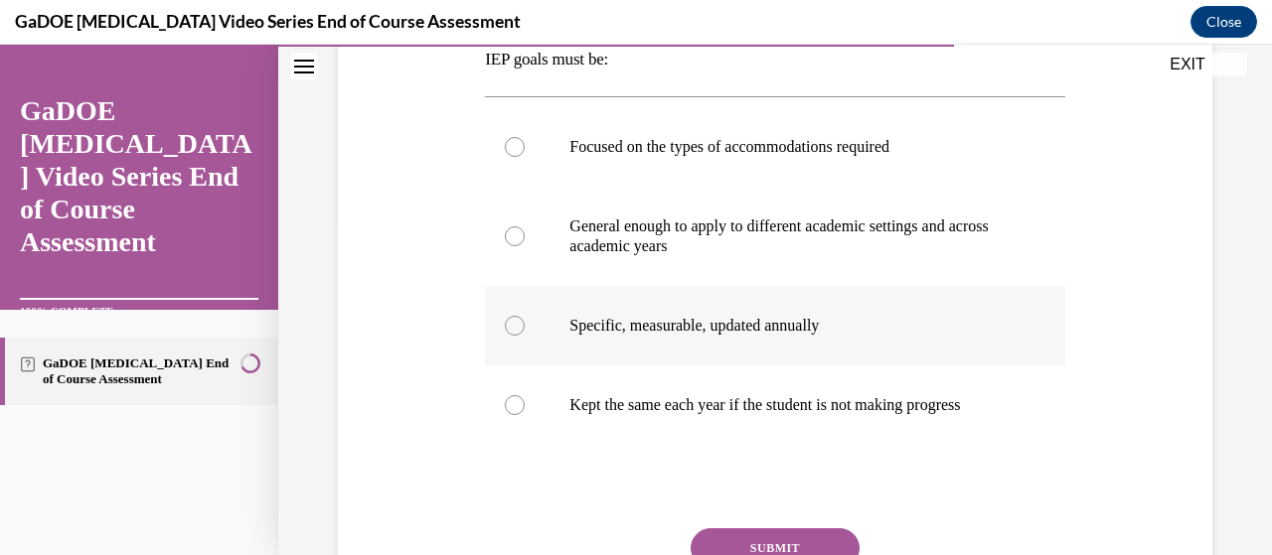
click at [507, 330] on div at bounding box center [515, 326] width 20 height 20
click at [507, 330] on input "Specific, measurable, updated annually" at bounding box center [515, 326] width 20 height 20
radio input "true"
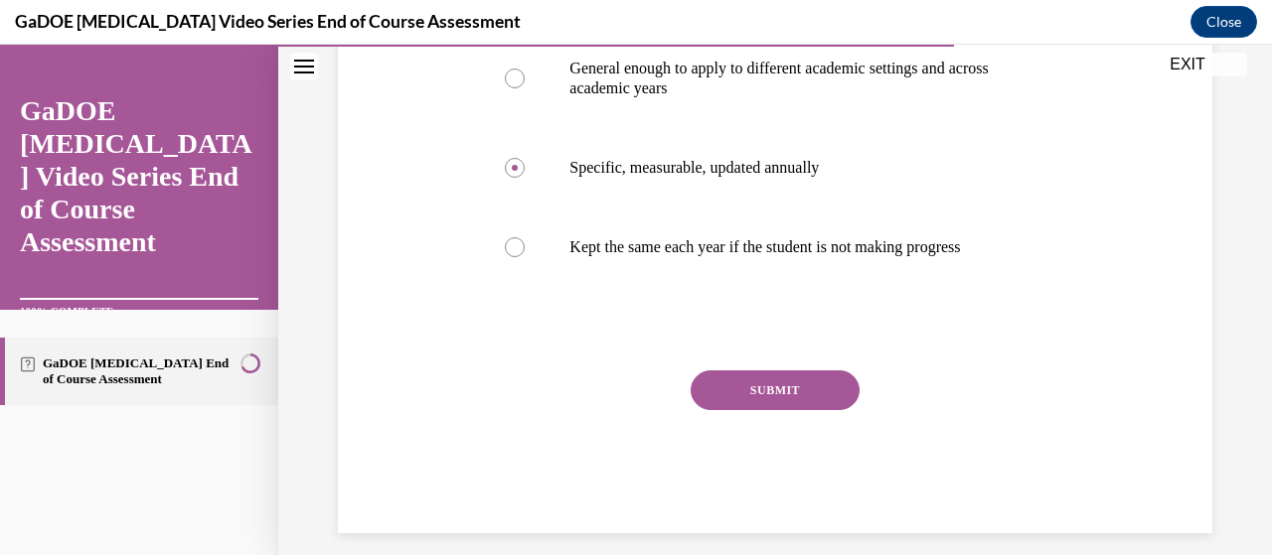
click at [729, 410] on button "SUBMIT" at bounding box center [775, 391] width 169 height 40
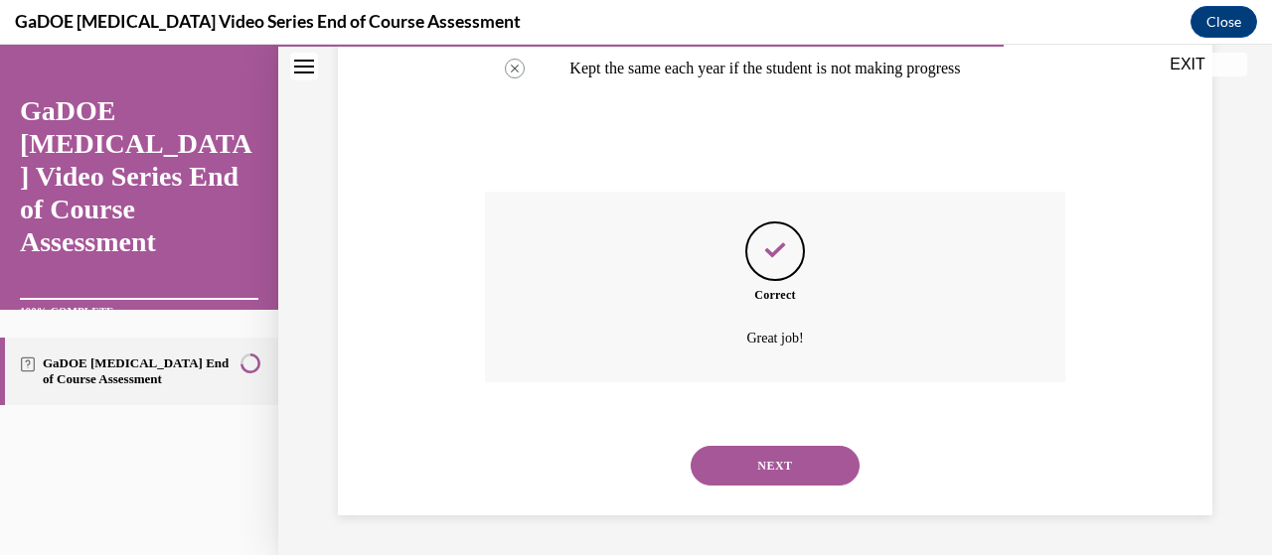
scroll to position [692, 0]
click at [711, 463] on button "NEXT" at bounding box center [775, 466] width 169 height 40
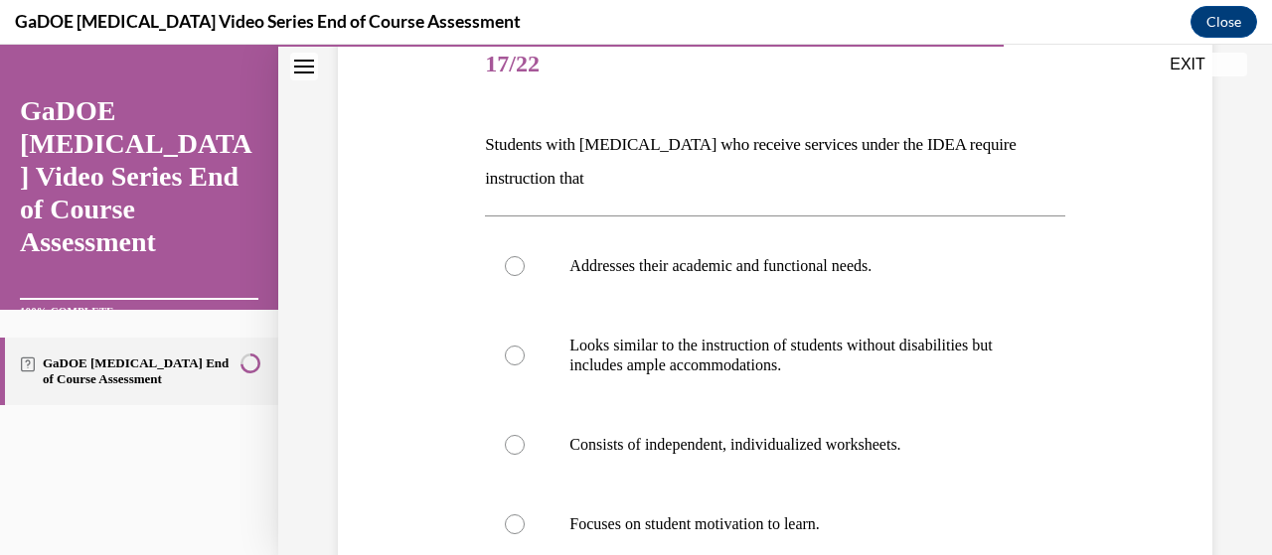
scroll to position [266, 0]
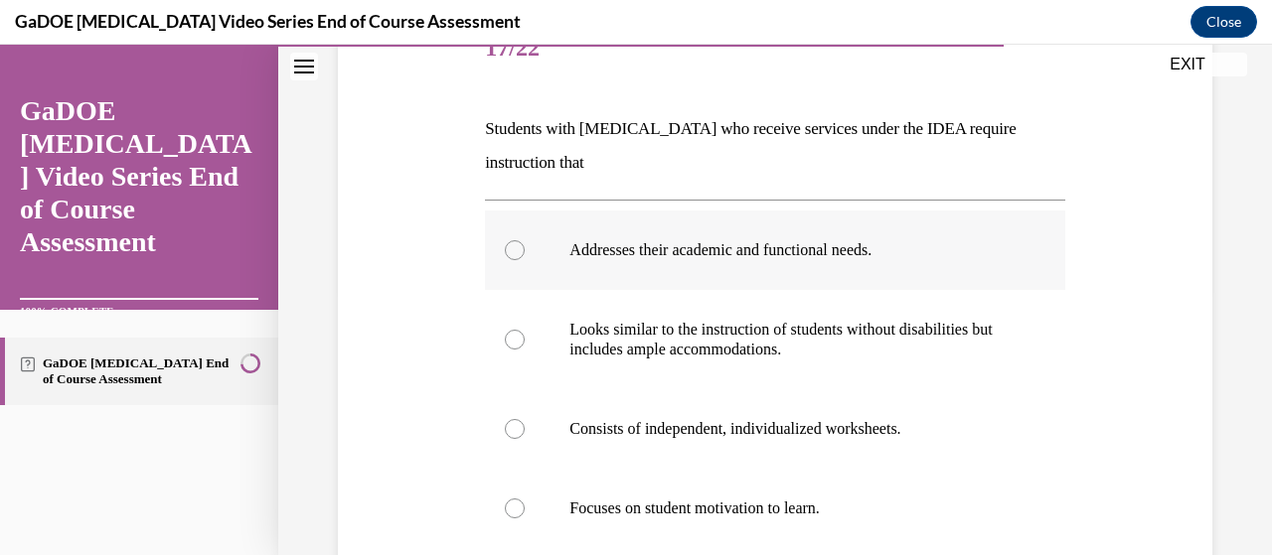
click at [514, 252] on div at bounding box center [515, 250] width 20 height 20
click at [514, 252] on input "Addresses their academic and functional needs." at bounding box center [515, 250] width 20 height 20
radio input "true"
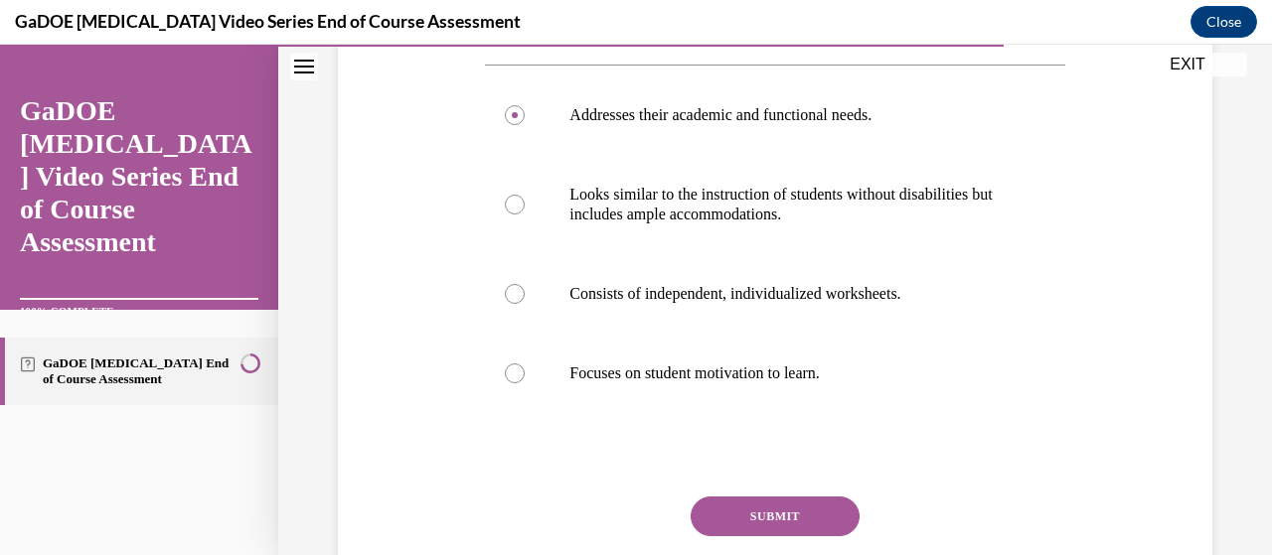
click at [741, 509] on button "SUBMIT" at bounding box center [775, 517] width 169 height 40
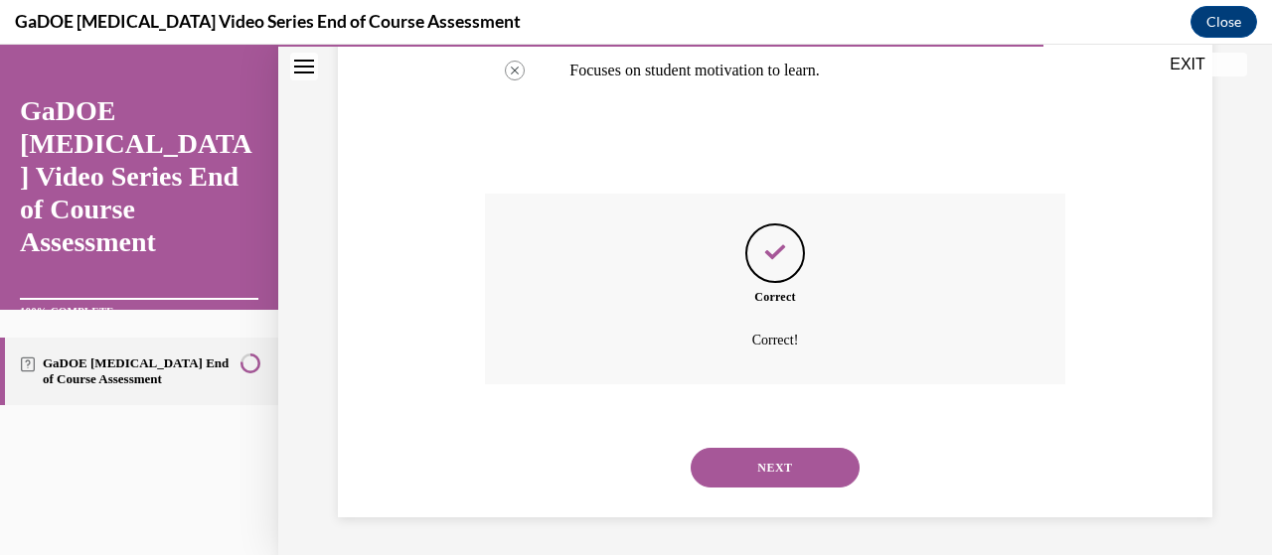
scroll to position [705, 0]
click at [728, 463] on button "NEXT" at bounding box center [775, 467] width 169 height 40
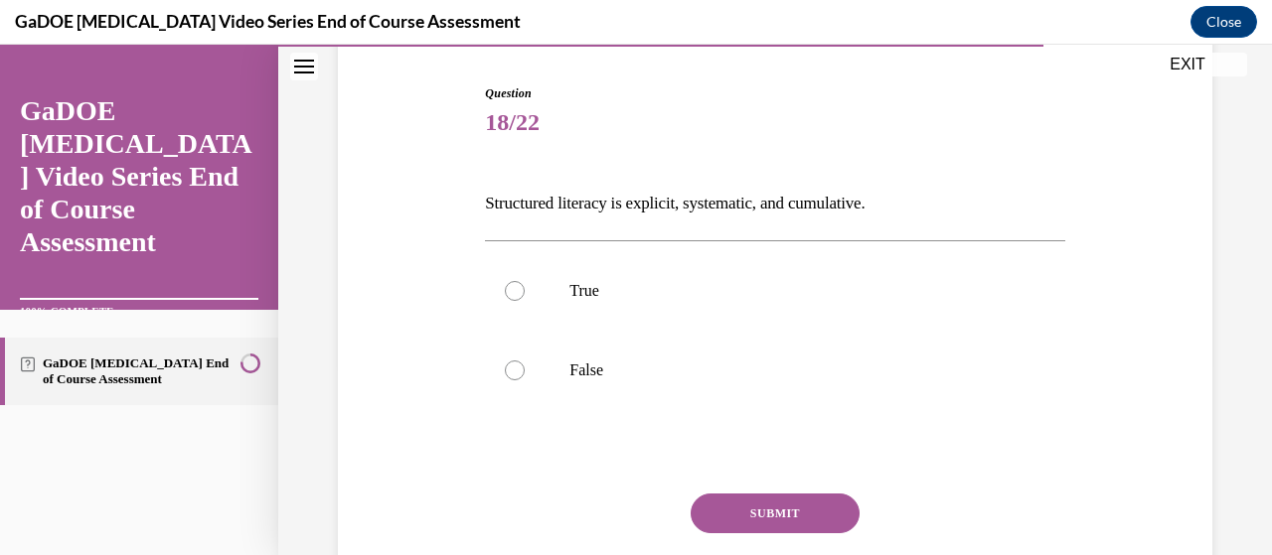
scroll to position [204, 0]
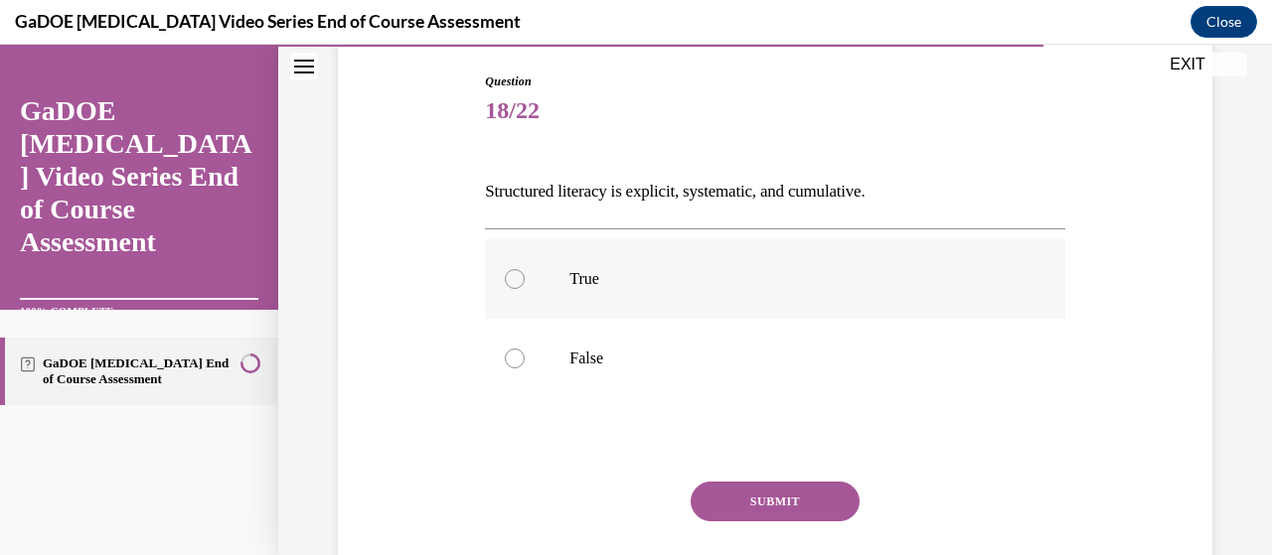
click at [517, 280] on div at bounding box center [515, 279] width 20 height 20
click at [517, 280] on input "True" at bounding box center [515, 279] width 20 height 20
radio input "true"
click at [741, 501] on button "SUBMIT" at bounding box center [775, 502] width 169 height 40
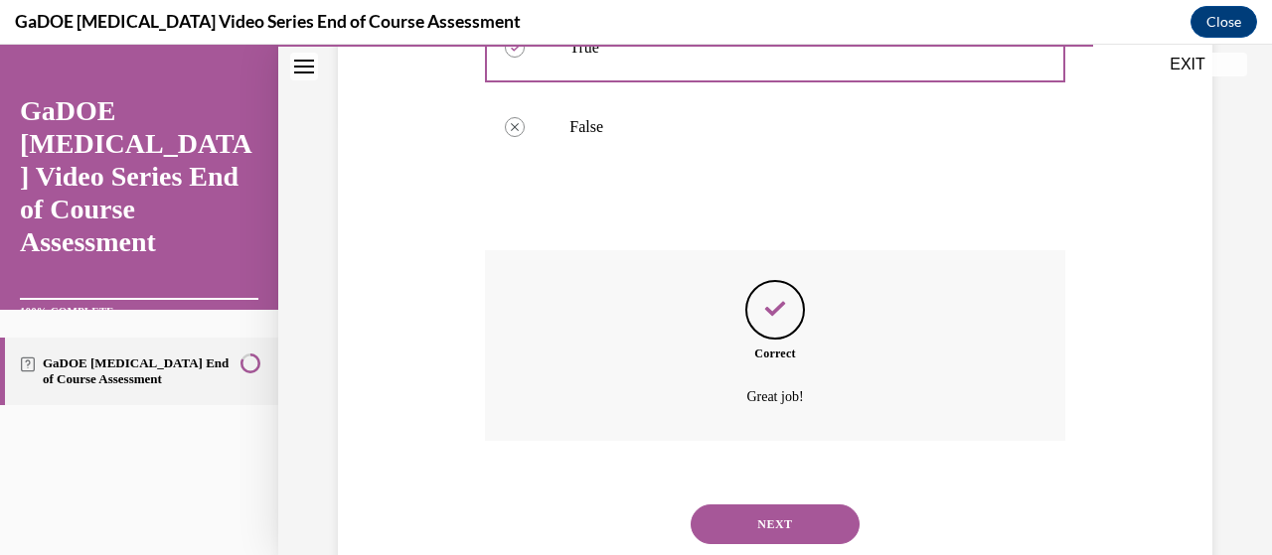
scroll to position [493, 0]
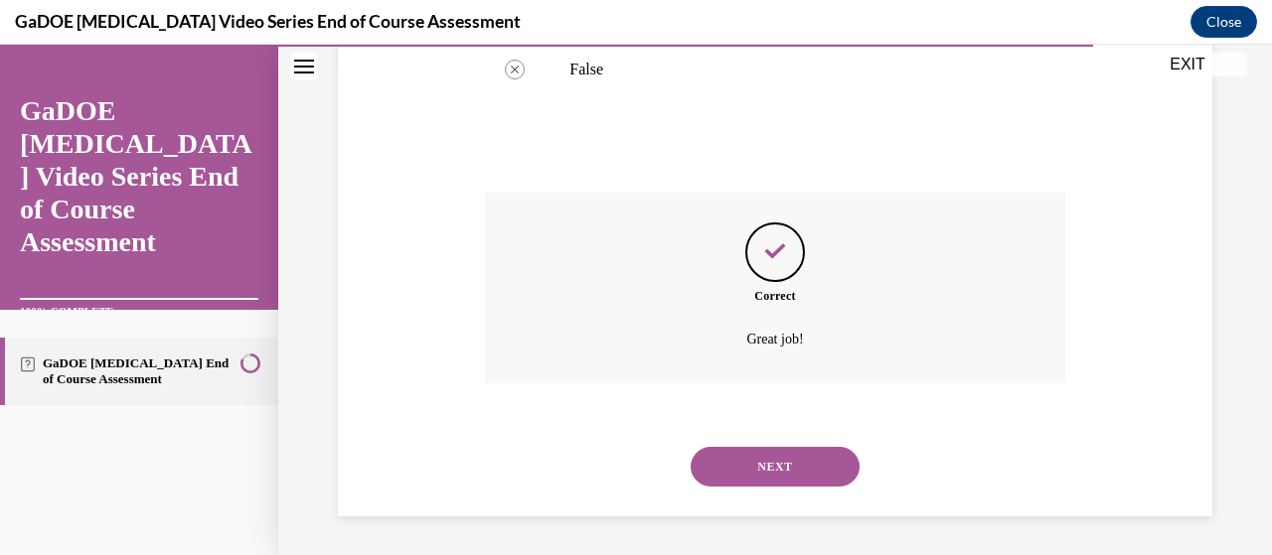
click at [697, 477] on button "NEXT" at bounding box center [775, 467] width 169 height 40
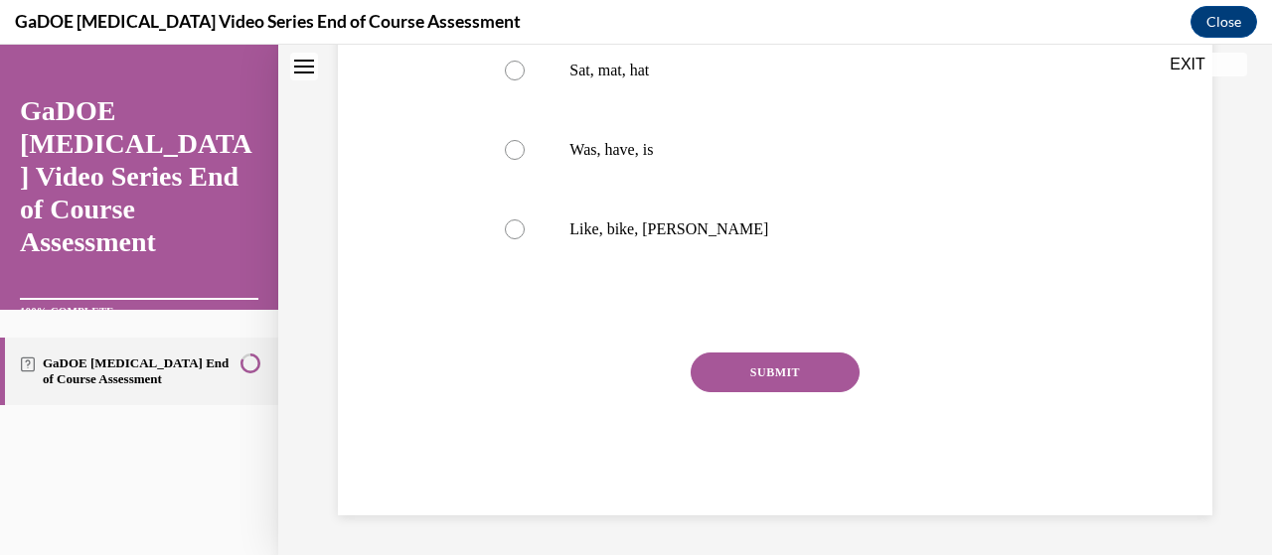
scroll to position [0, 0]
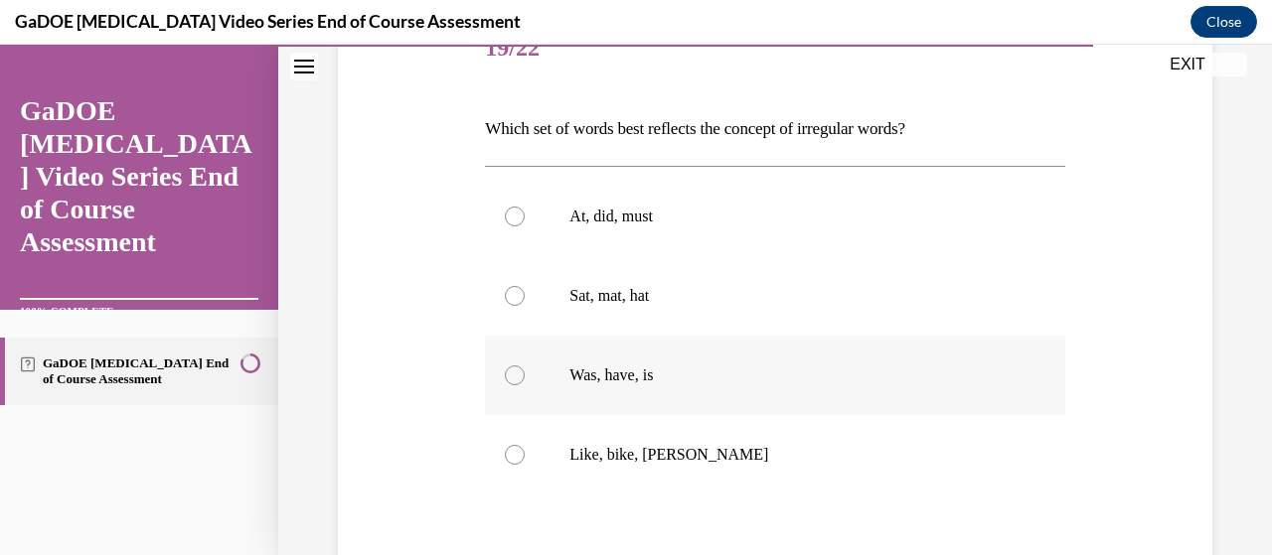
click at [507, 372] on div at bounding box center [515, 376] width 20 height 20
click at [507, 372] on input "Was, have, is" at bounding box center [515, 376] width 20 height 20
radio input "true"
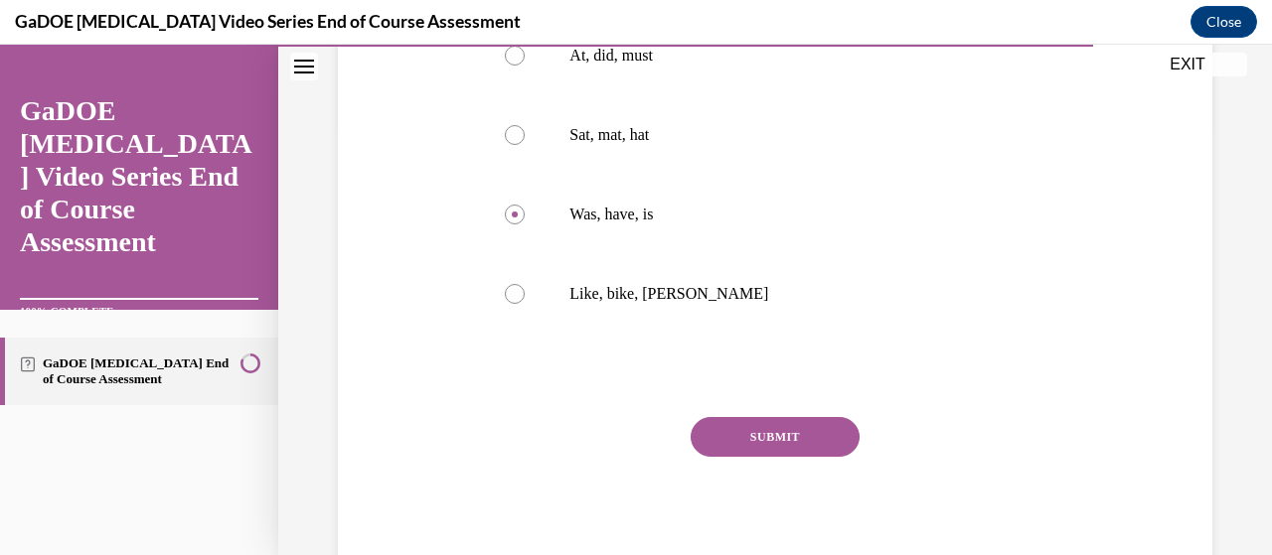
click at [727, 435] on button "SUBMIT" at bounding box center [775, 437] width 169 height 40
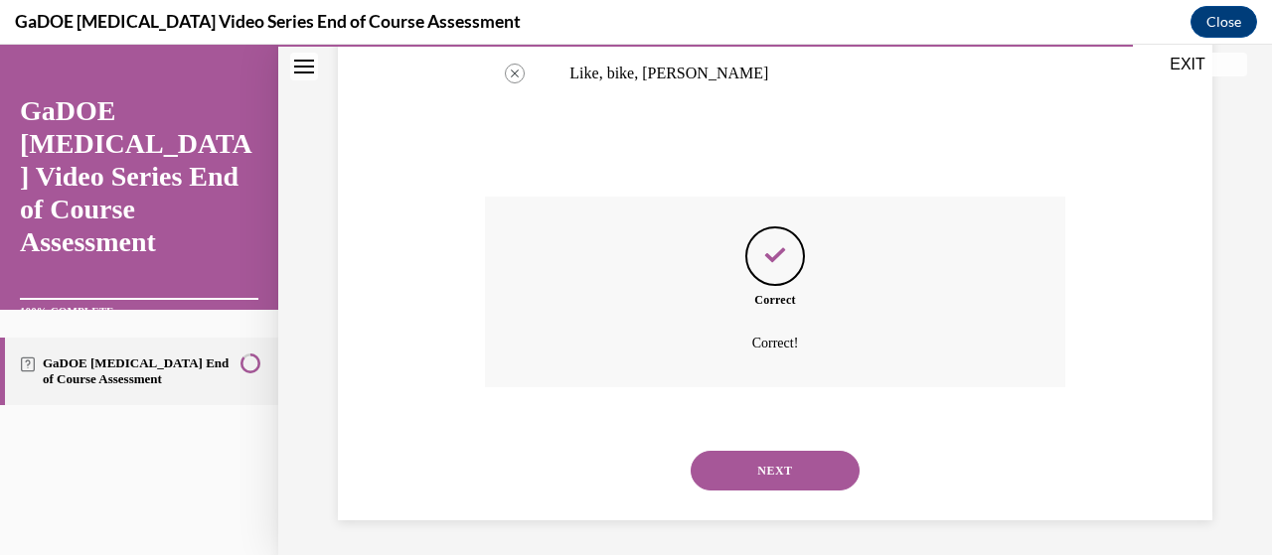
scroll to position [652, 0]
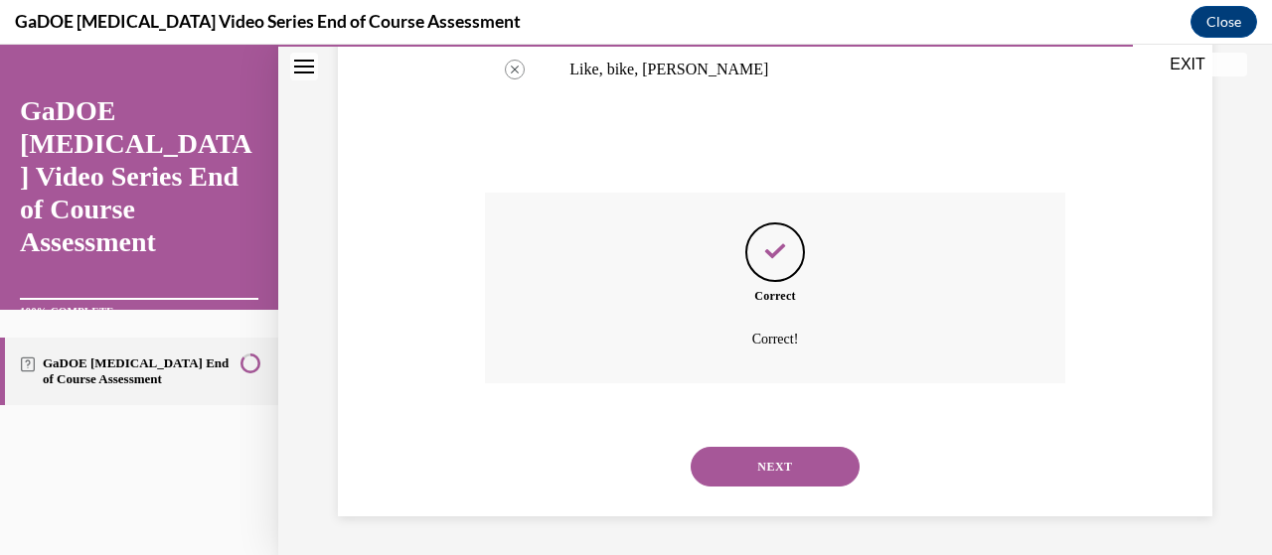
click at [723, 463] on button "NEXT" at bounding box center [775, 467] width 169 height 40
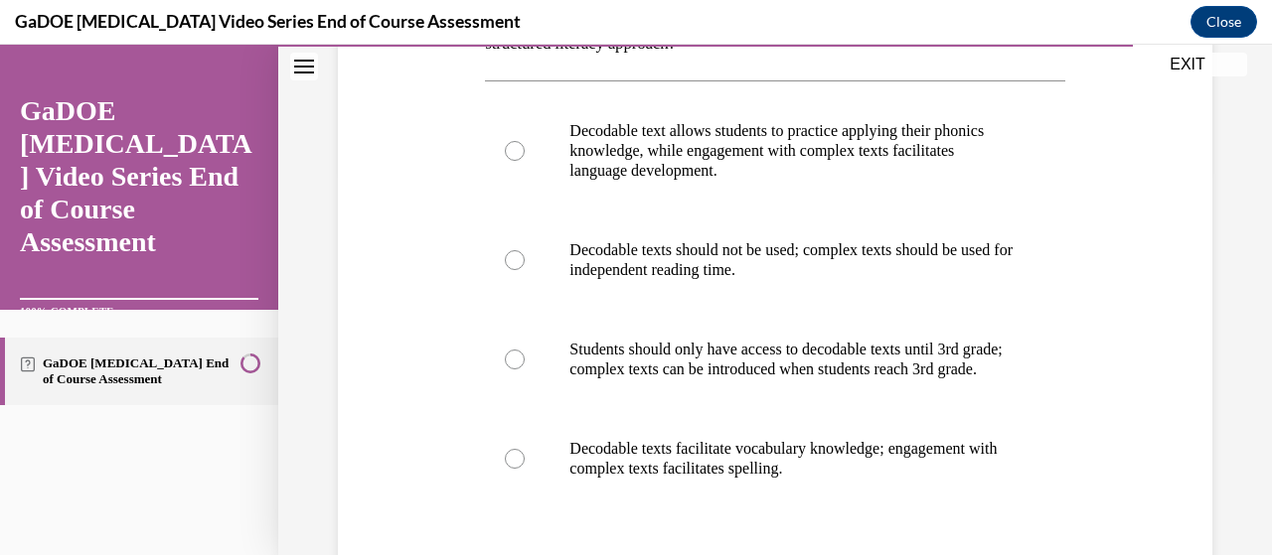
scroll to position [362, 0]
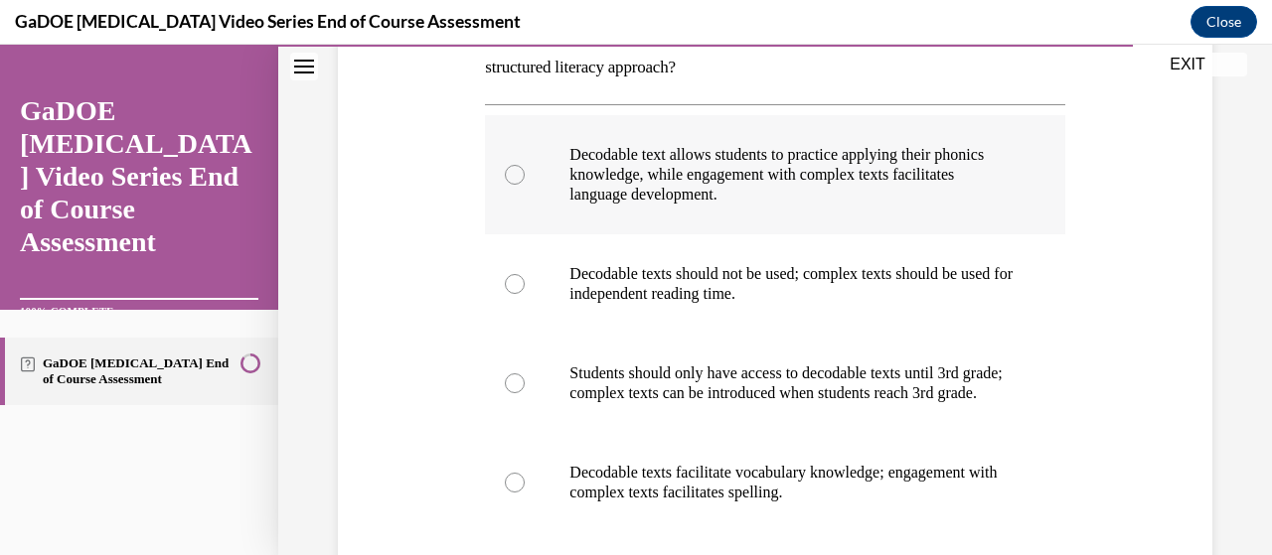
click at [524, 183] on label "Decodable text allows students to practice applying their phonics knowledge, wh…" at bounding box center [774, 174] width 579 height 119
click at [524, 183] on input "Decodable text allows students to practice applying their phonics knowledge, wh…" at bounding box center [515, 175] width 20 height 20
radio input "true"
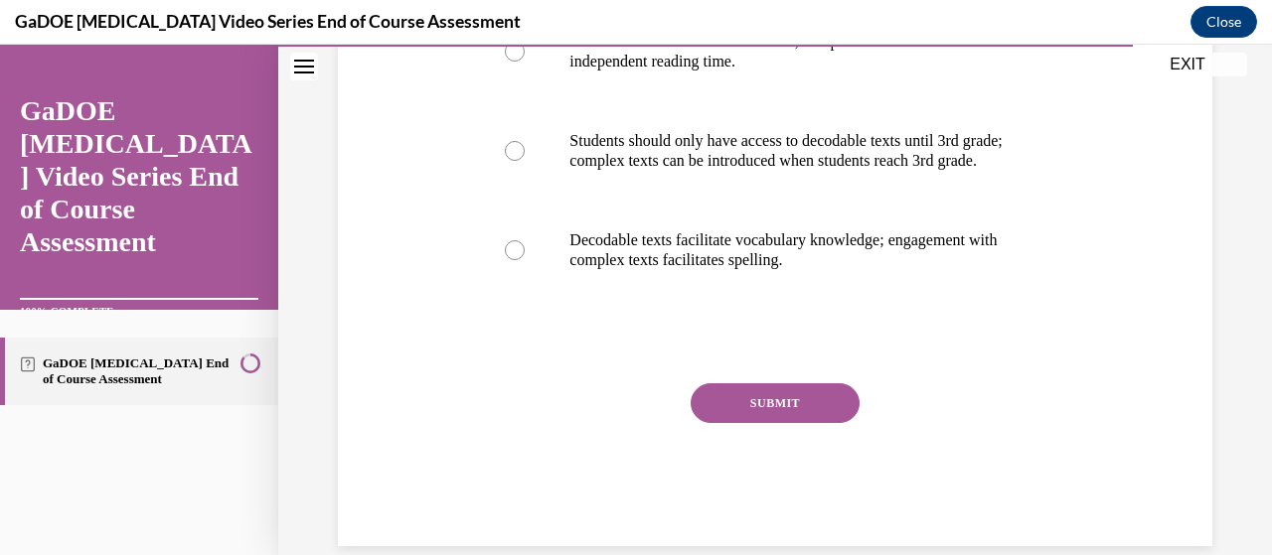
click at [740, 423] on button "SUBMIT" at bounding box center [775, 404] width 169 height 40
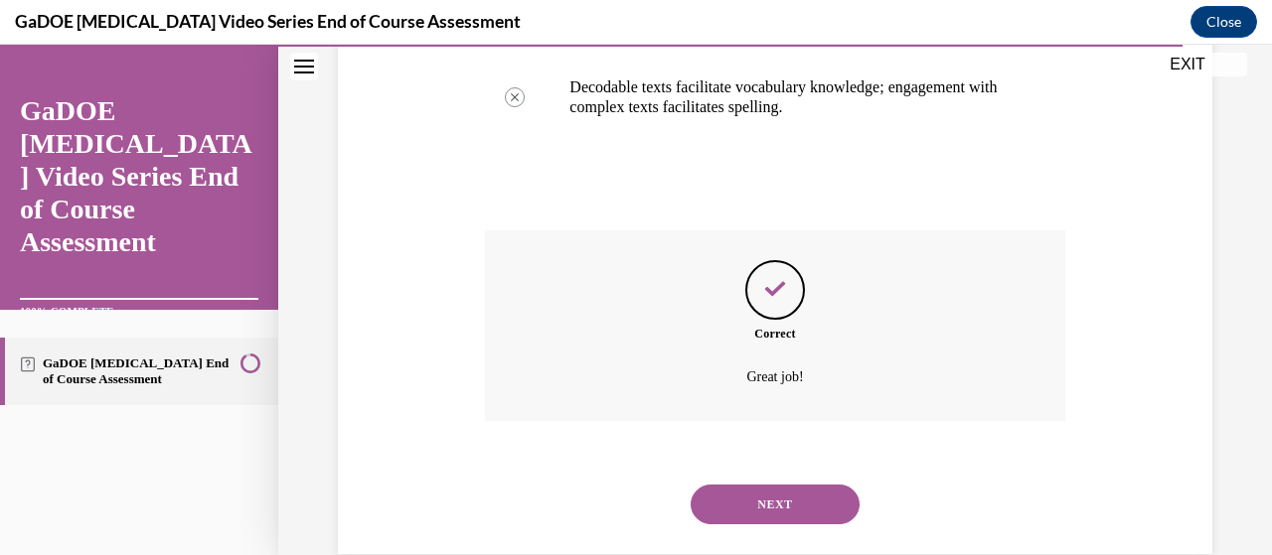
scroll to position [805, 0]
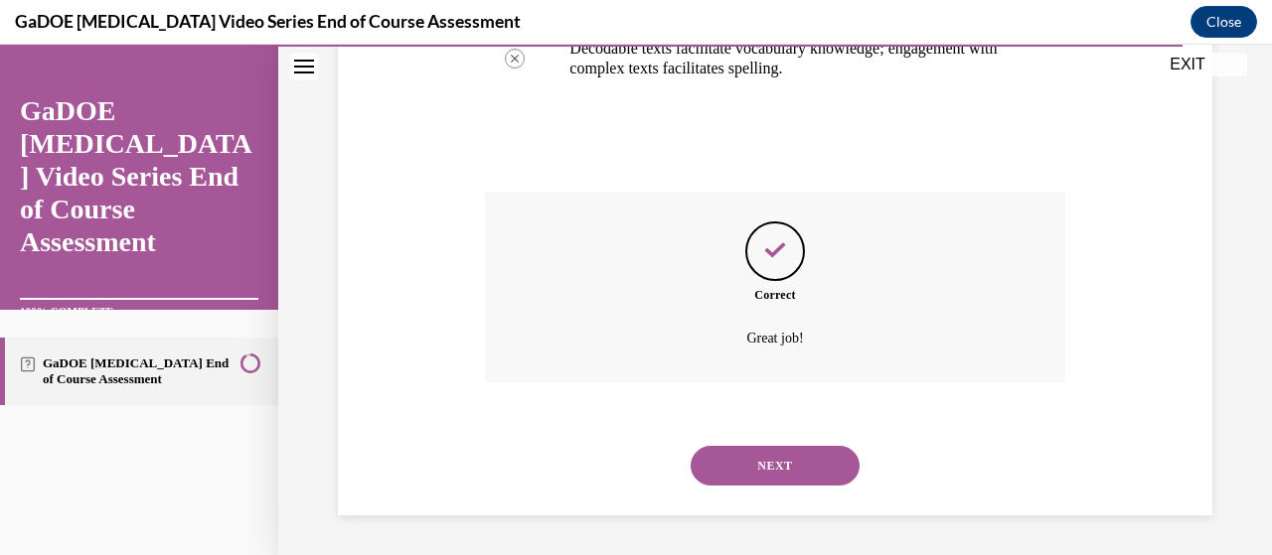
click at [708, 455] on button "NEXT" at bounding box center [775, 466] width 169 height 40
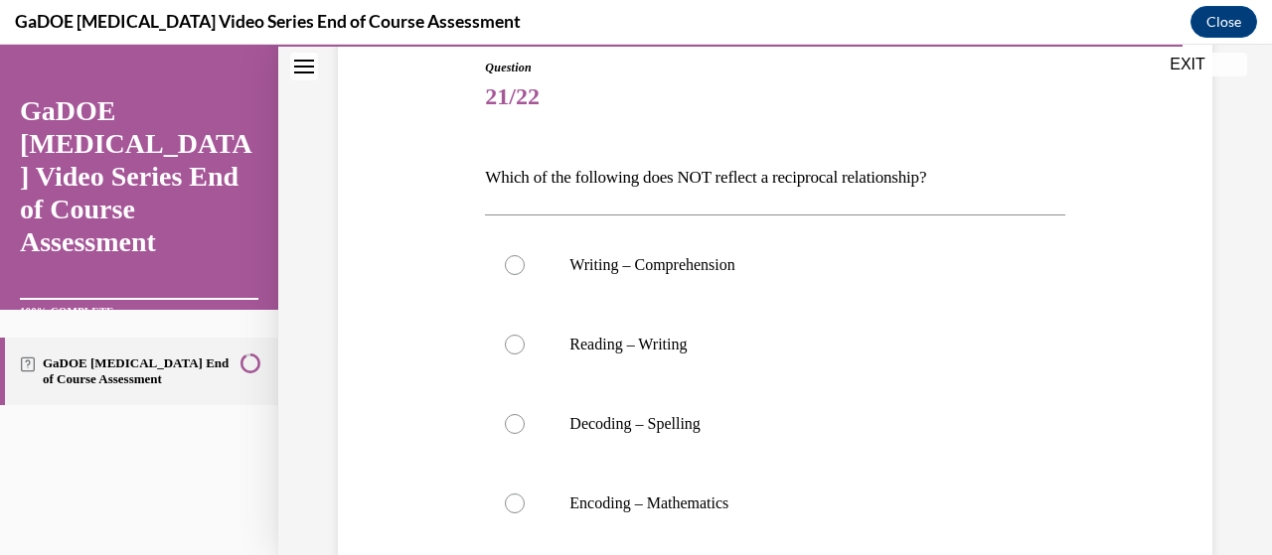
scroll to position [264, 0]
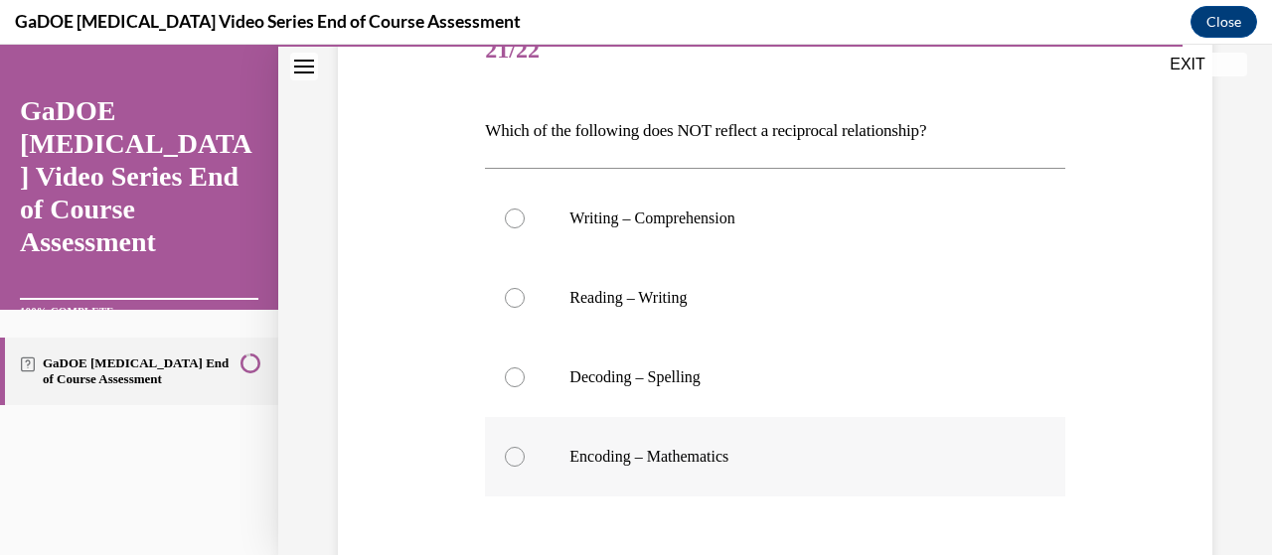
click at [517, 449] on div at bounding box center [515, 457] width 20 height 20
click at [517, 449] on input "Encoding – Mathematics" at bounding box center [515, 457] width 20 height 20
radio input "true"
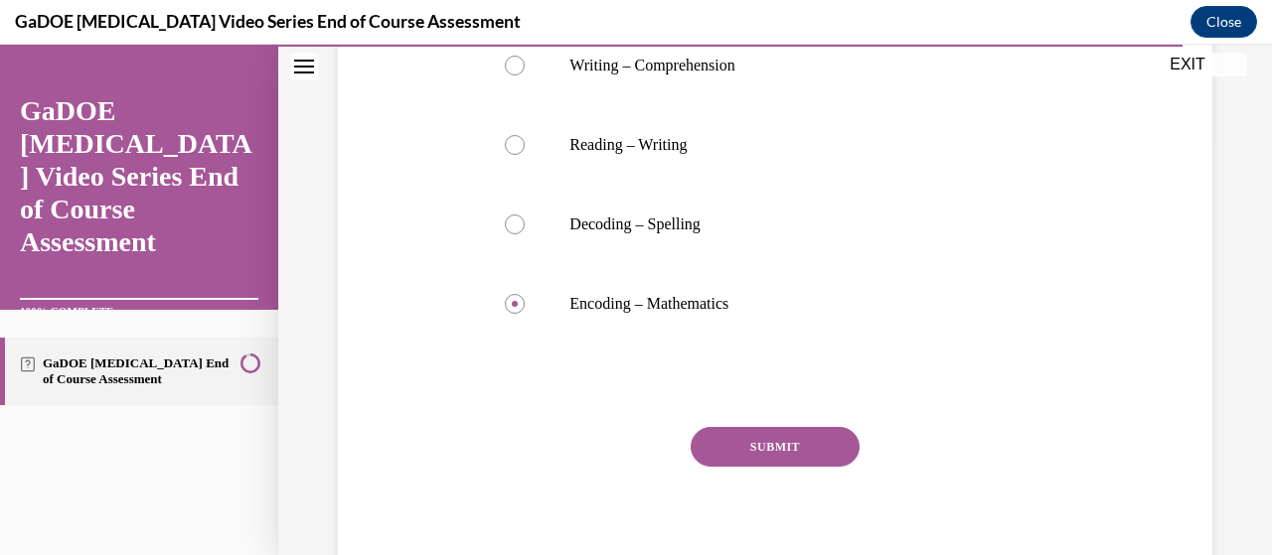
click at [753, 455] on button "SUBMIT" at bounding box center [775, 447] width 169 height 40
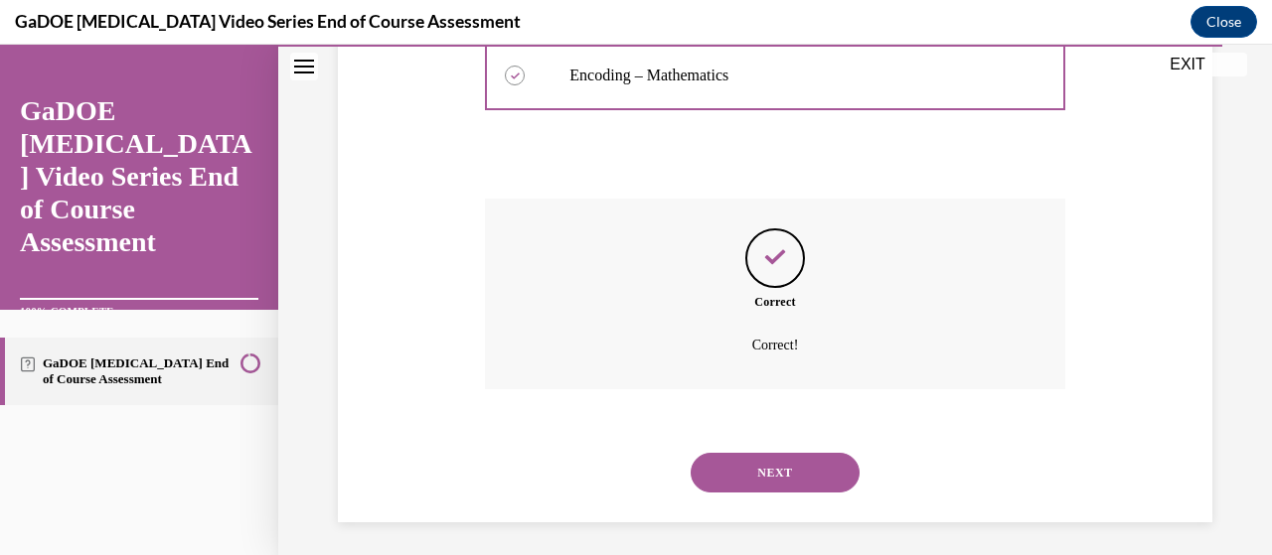
scroll to position [652, 0]
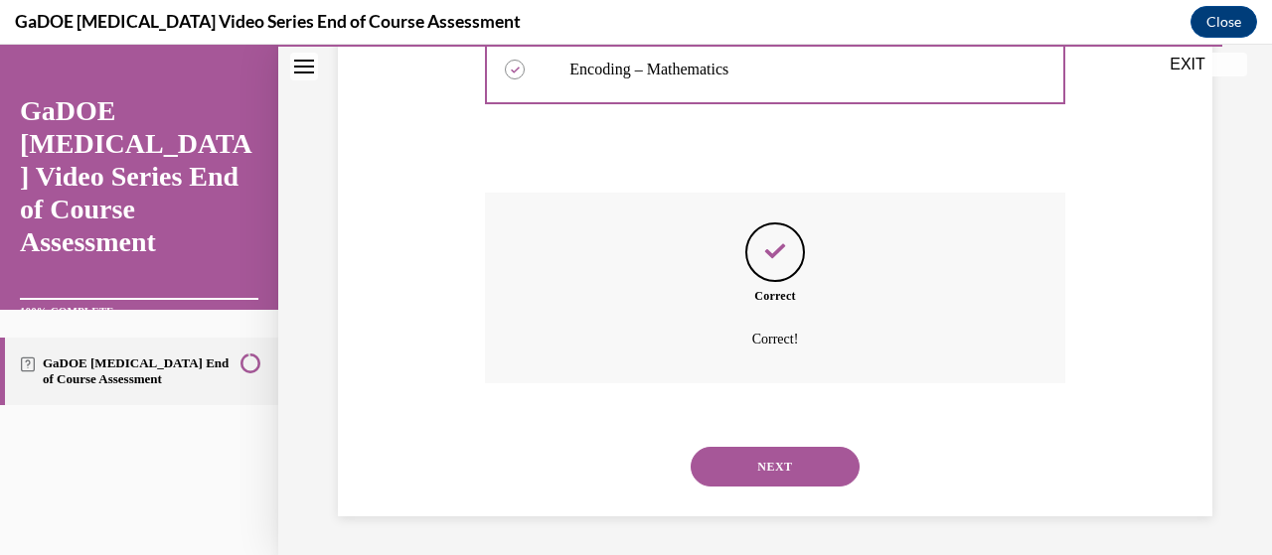
click at [729, 483] on button "NEXT" at bounding box center [775, 467] width 169 height 40
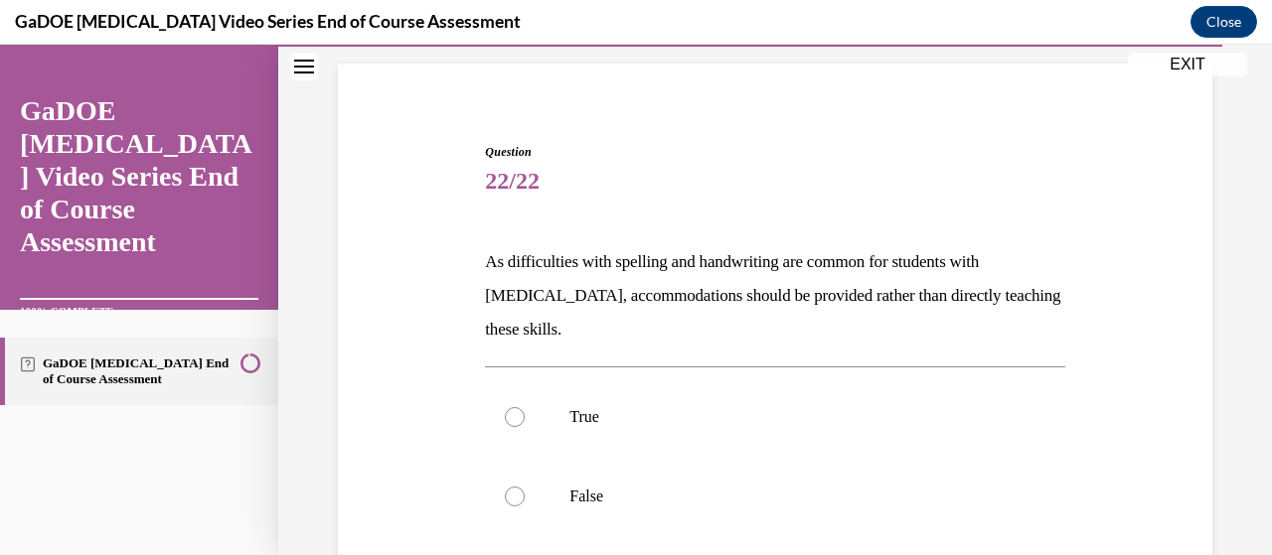
scroll to position [145, 0]
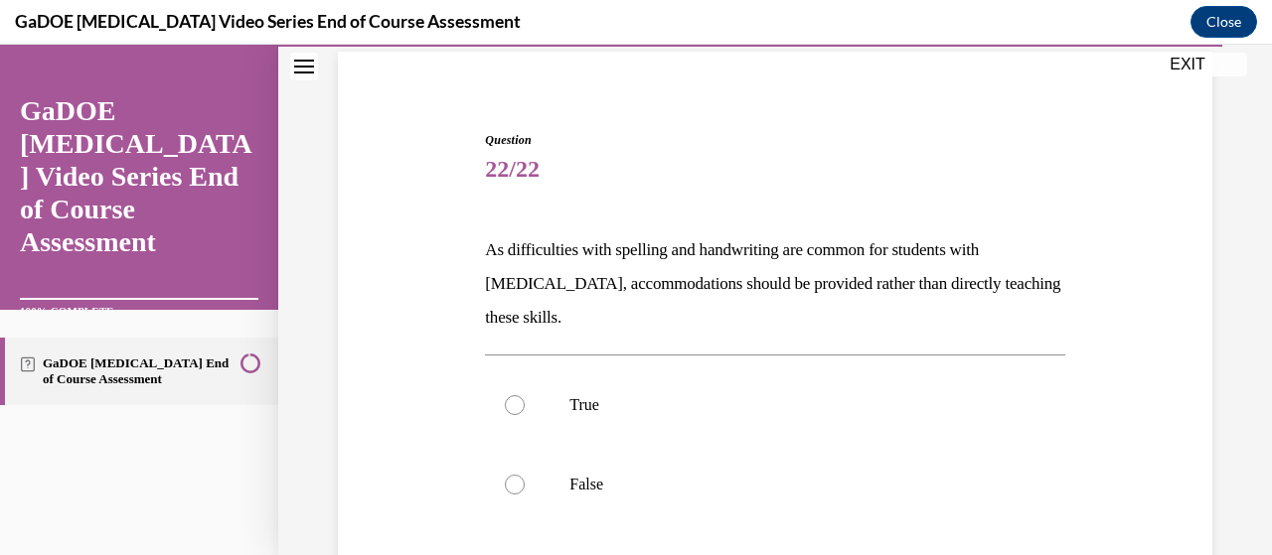
click at [431, 405] on div "Question 22/22 As difficulties with spelling and handwriting are common for stu…" at bounding box center [775, 422] width 884 height 700
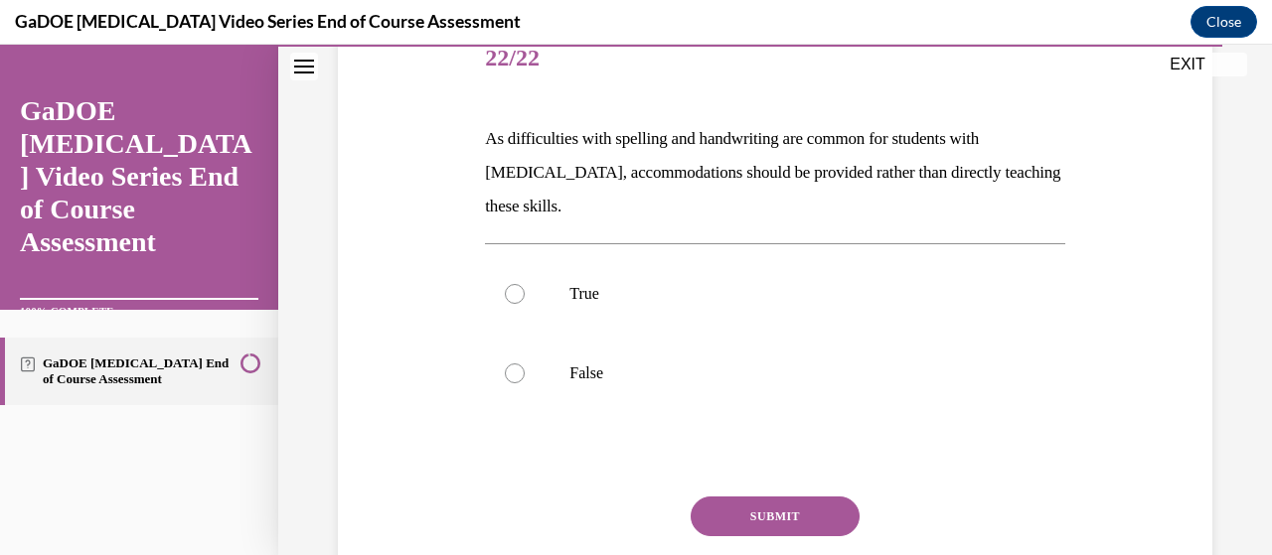
scroll to position [258, 0]
click at [507, 363] on div at bounding box center [515, 372] width 20 height 20
click at [507, 363] on input "False" at bounding box center [515, 372] width 20 height 20
radio input "true"
click at [737, 514] on button "SUBMIT" at bounding box center [775, 515] width 169 height 40
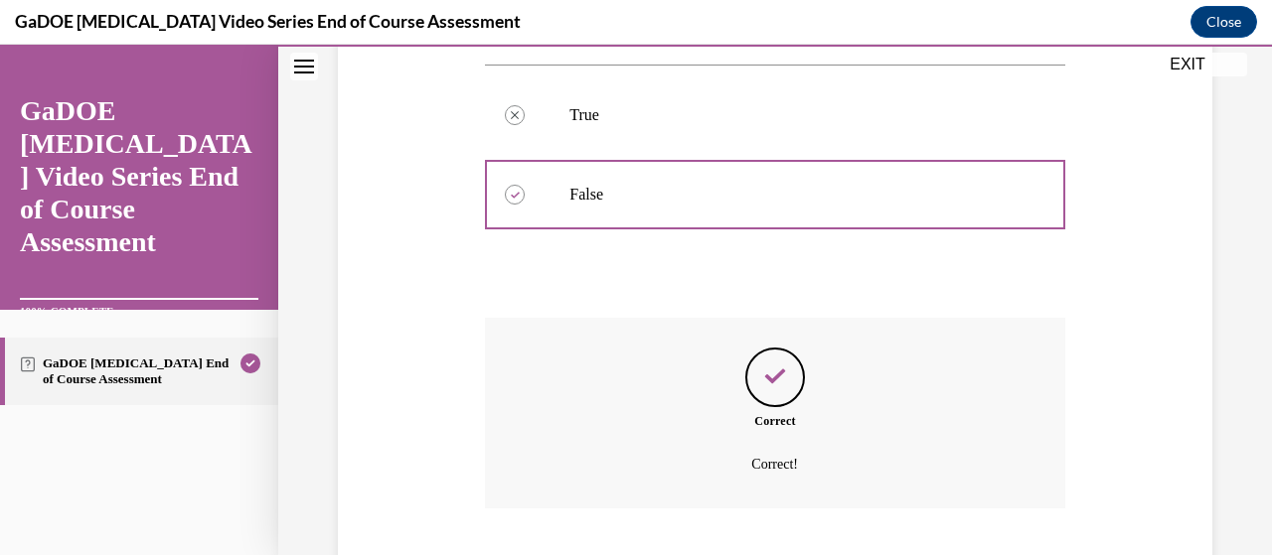
scroll to position [560, 0]
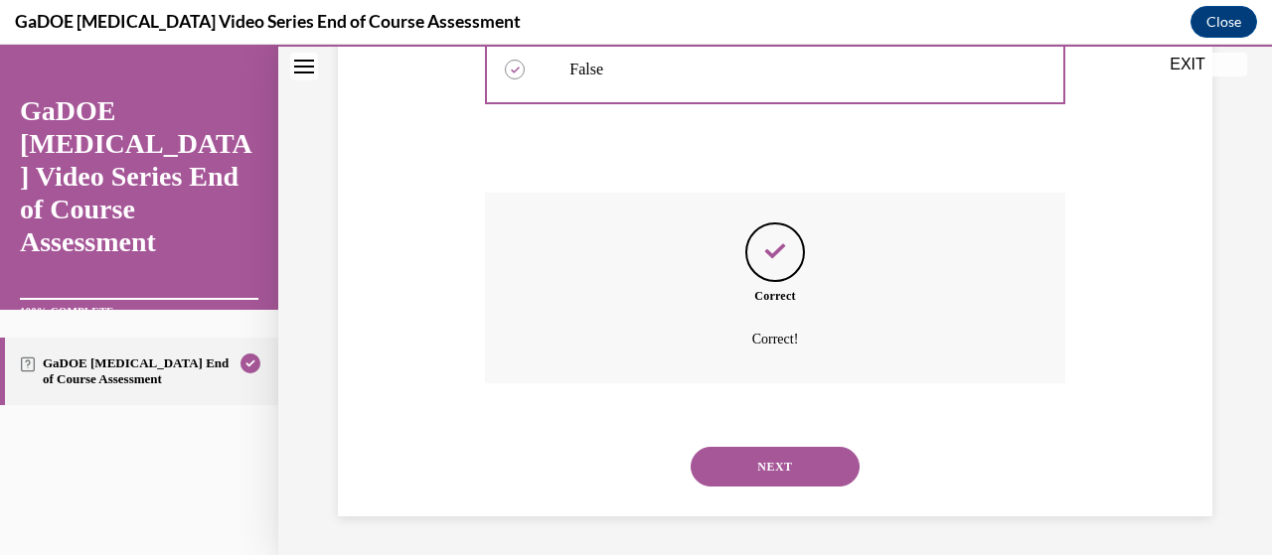
click at [709, 471] on button "NEXT" at bounding box center [775, 467] width 169 height 40
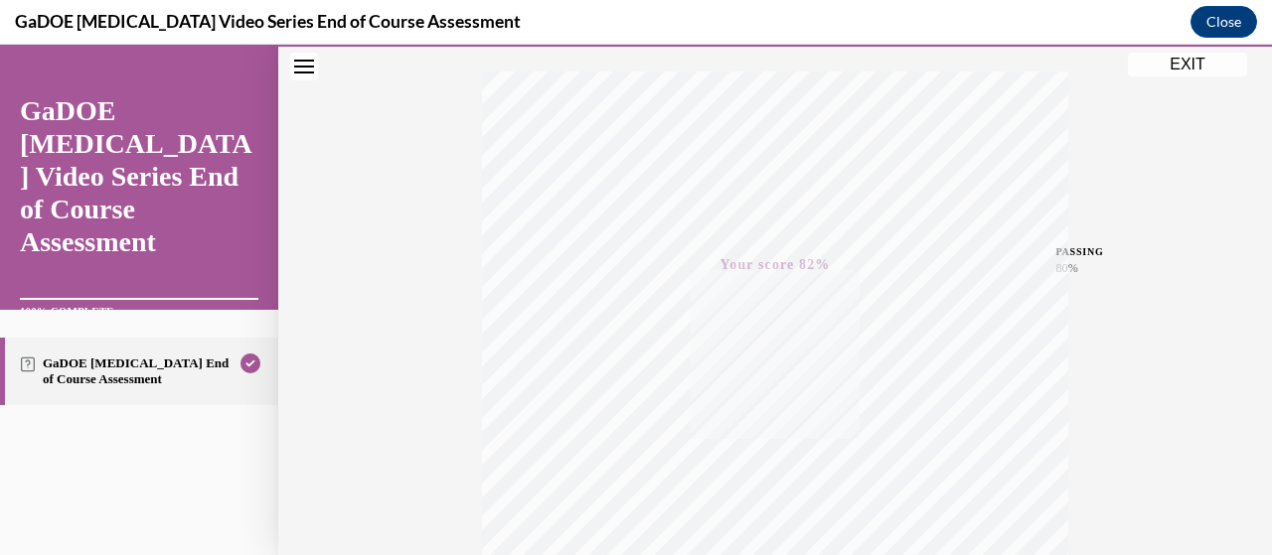
scroll to position [314, 0]
click at [1181, 67] on button "EXIT" at bounding box center [1187, 65] width 119 height 24
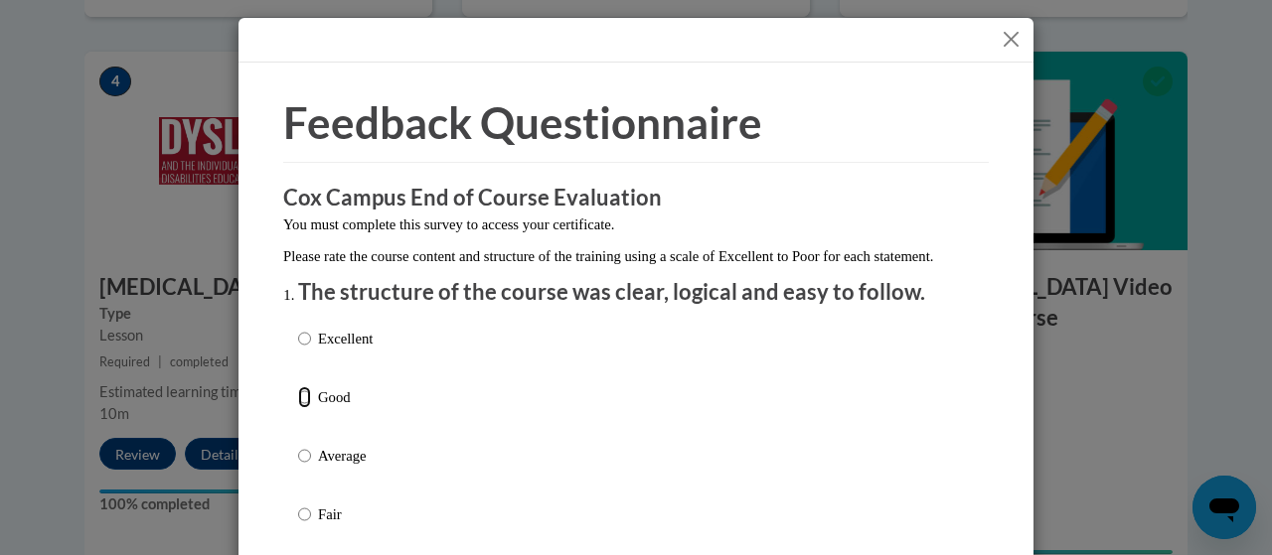
click at [298, 408] on input "Good" at bounding box center [304, 398] width 13 height 22
radio input "true"
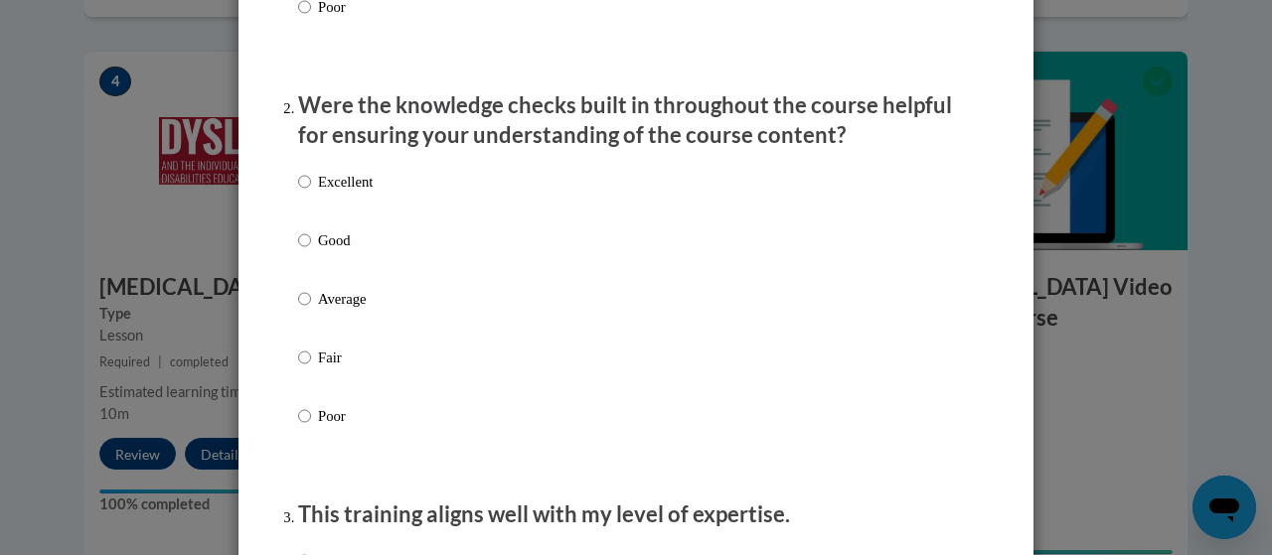
scroll to position [571, 0]
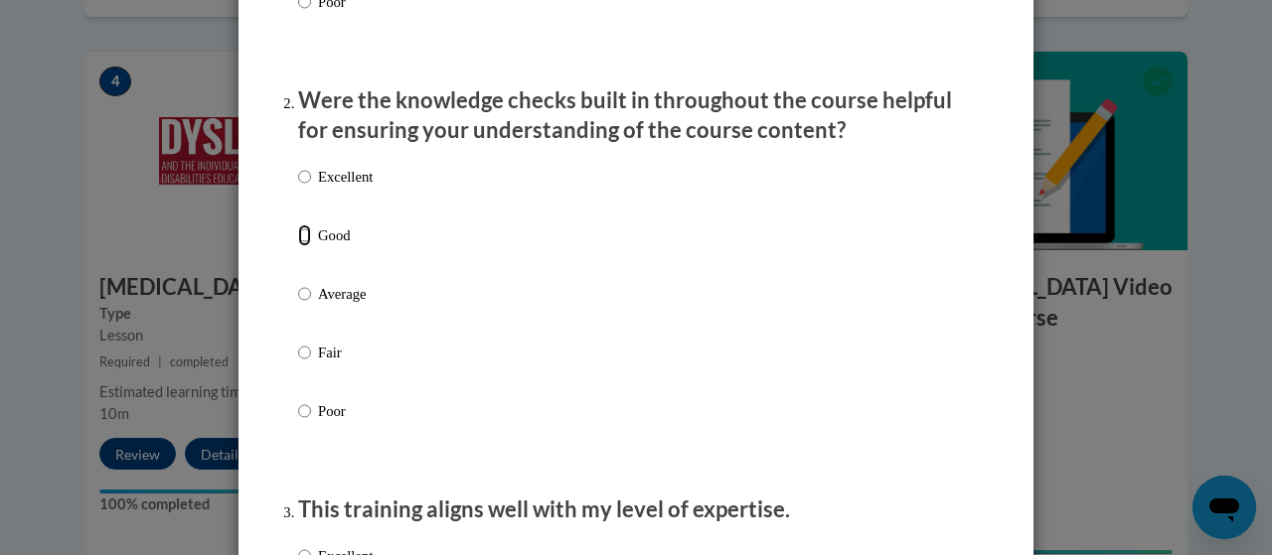
click at [298, 246] on input "Good" at bounding box center [304, 236] width 13 height 22
radio input "true"
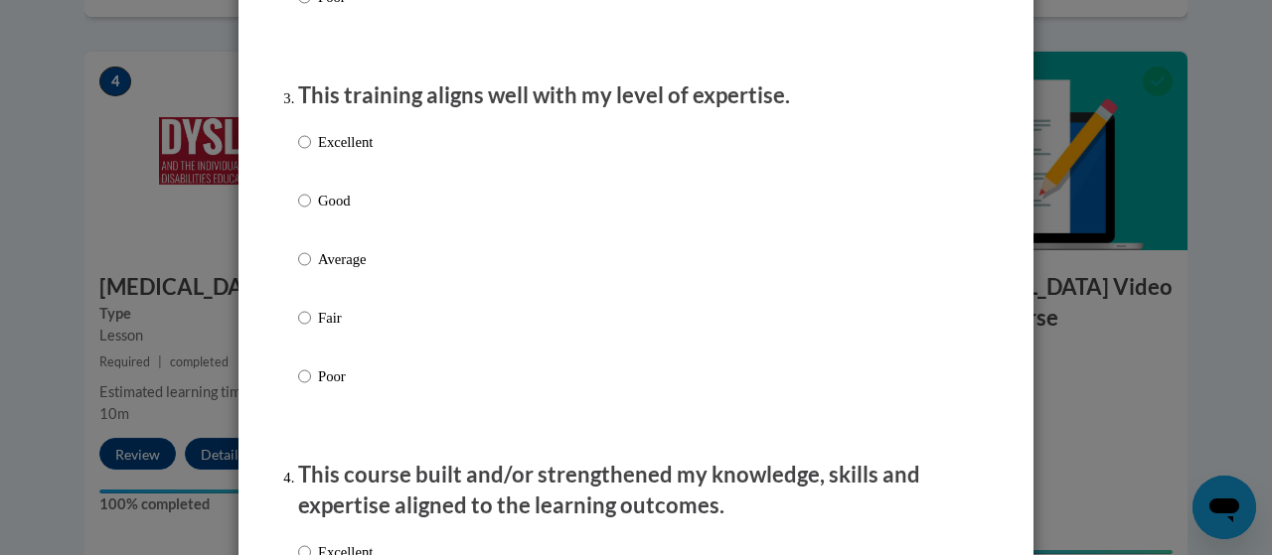
scroll to position [987, 0]
click at [298, 211] on input "Good" at bounding box center [304, 200] width 13 height 22
radio input "true"
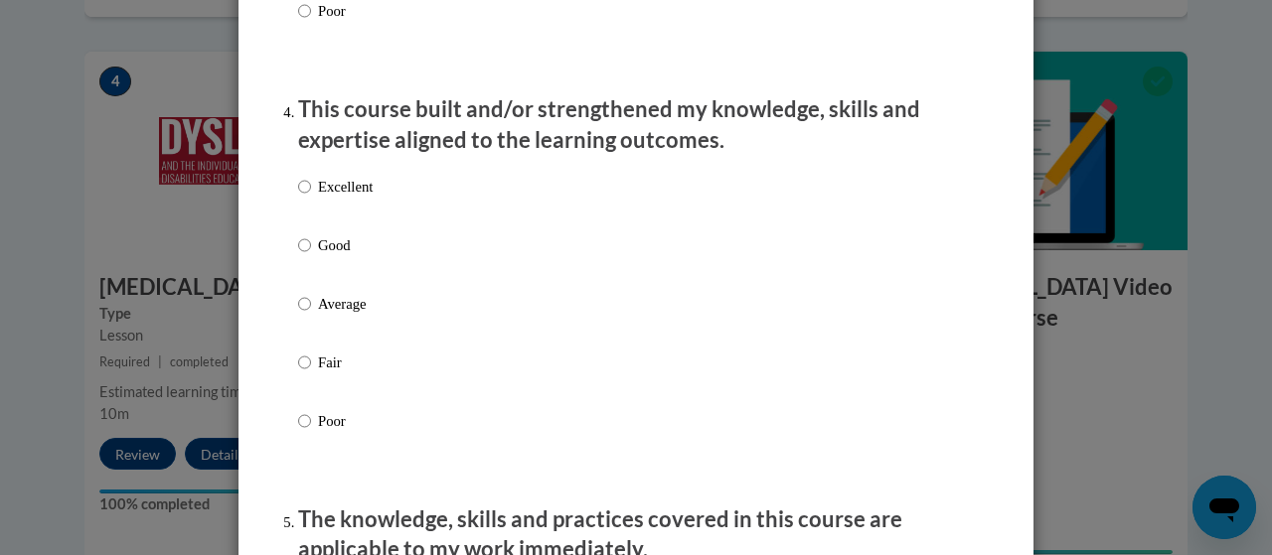
scroll to position [1359, 0]
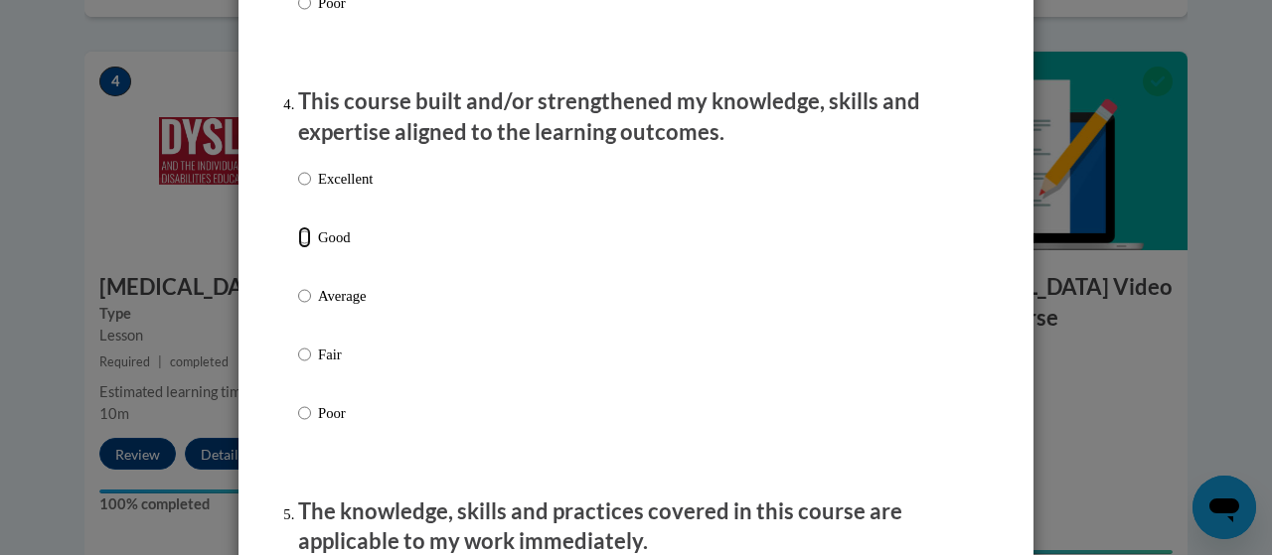
click at [298, 248] on input "Good" at bounding box center [304, 238] width 13 height 22
radio input "true"
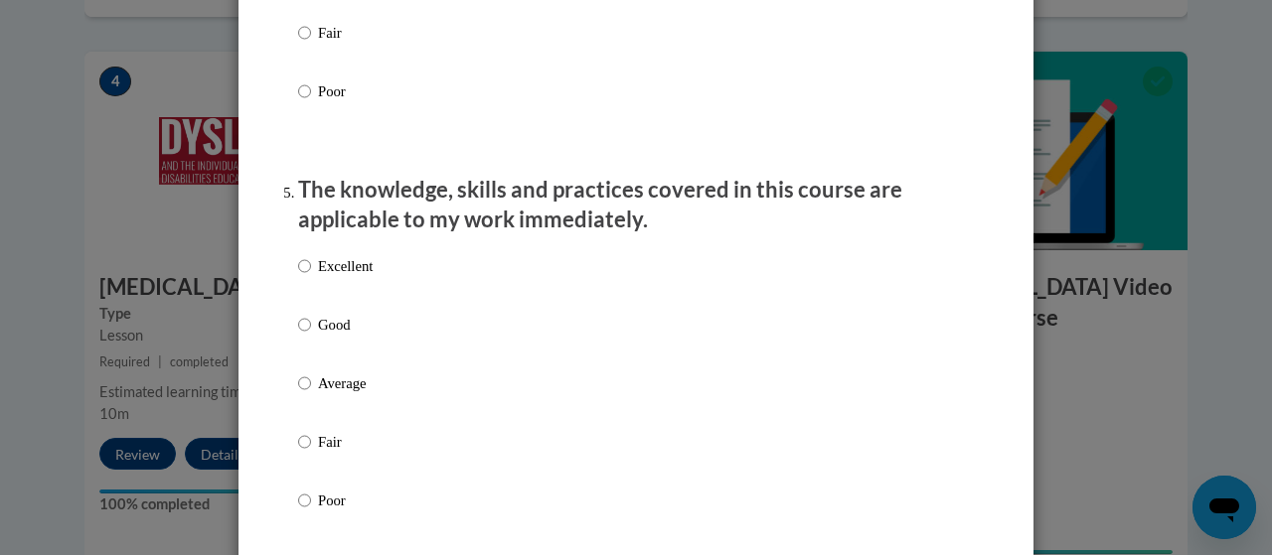
scroll to position [1692, 0]
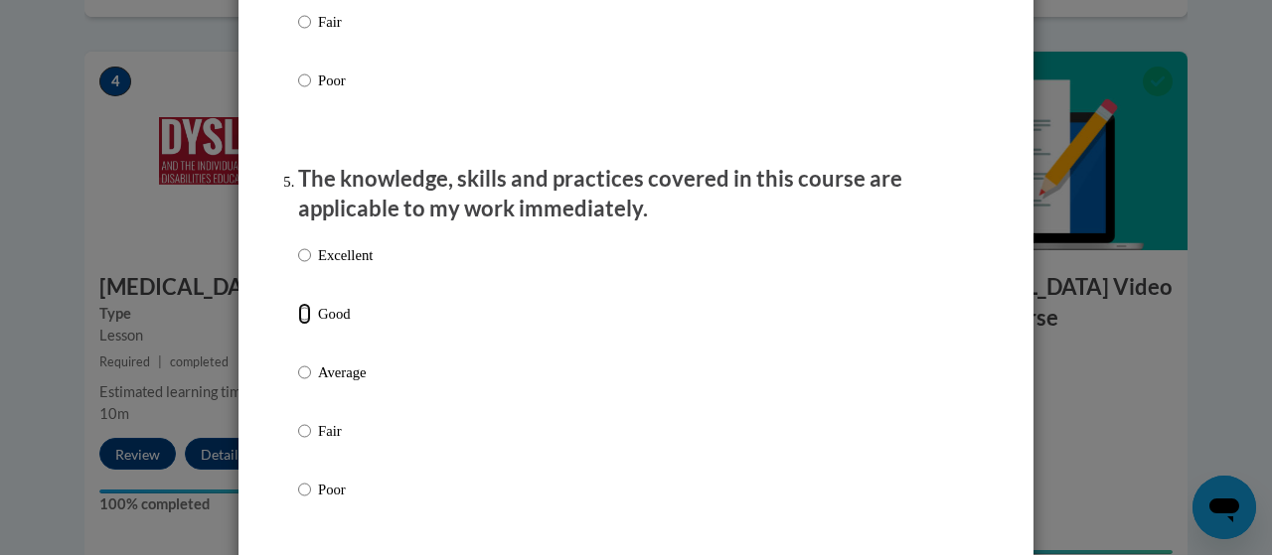
click at [298, 325] on input "Good" at bounding box center [304, 314] width 13 height 22
radio input "true"
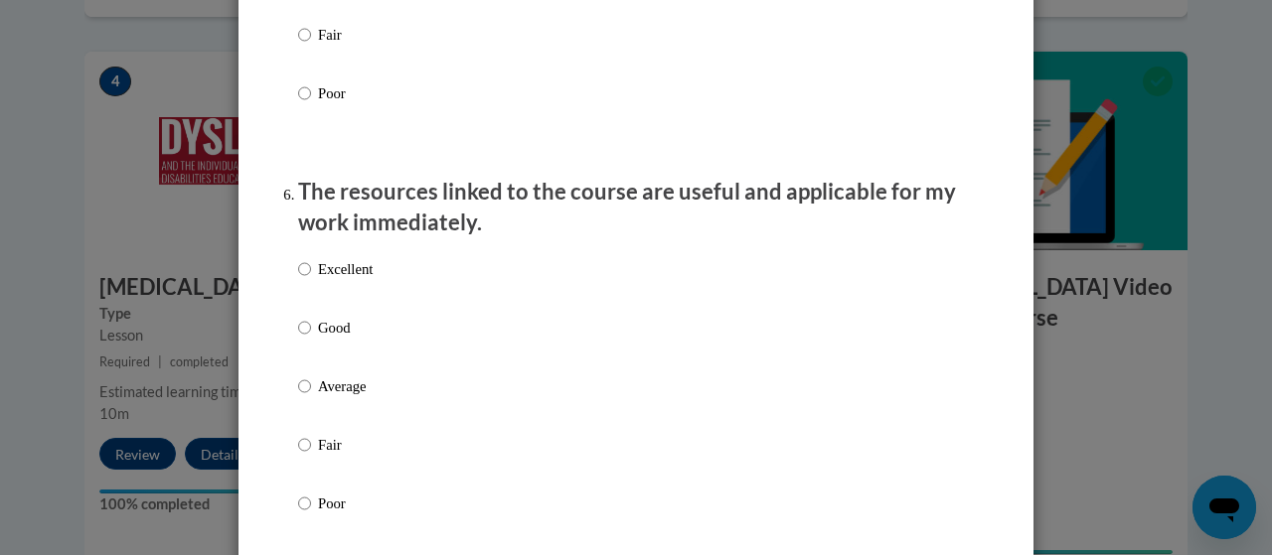
scroll to position [2091, 0]
click at [298, 337] on input "Good" at bounding box center [304, 326] width 13 height 22
radio input "true"
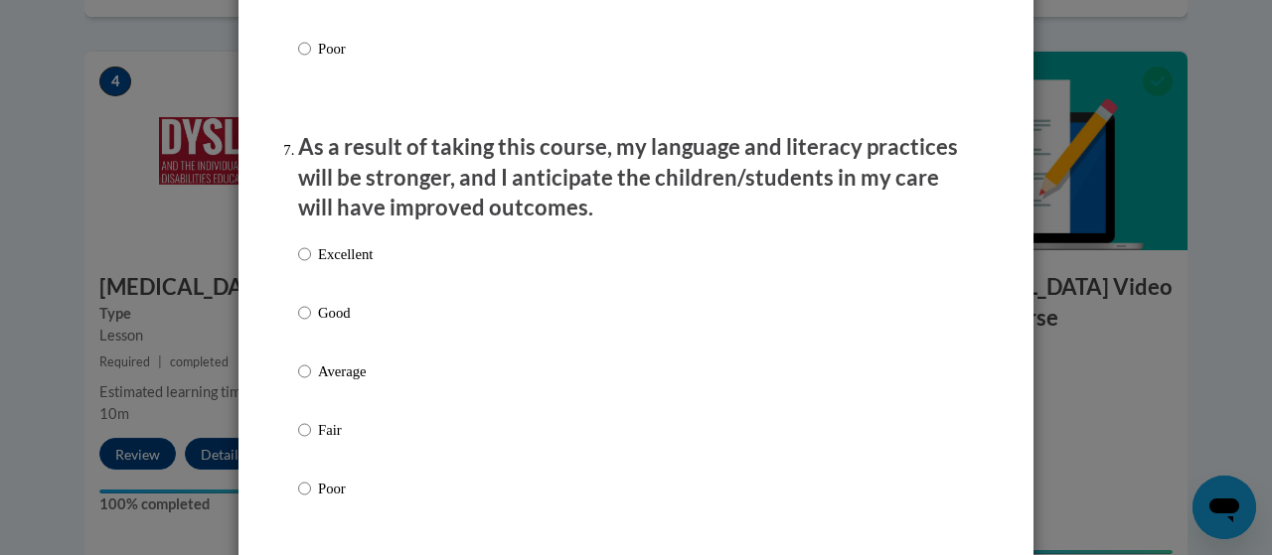
scroll to position [2550, 0]
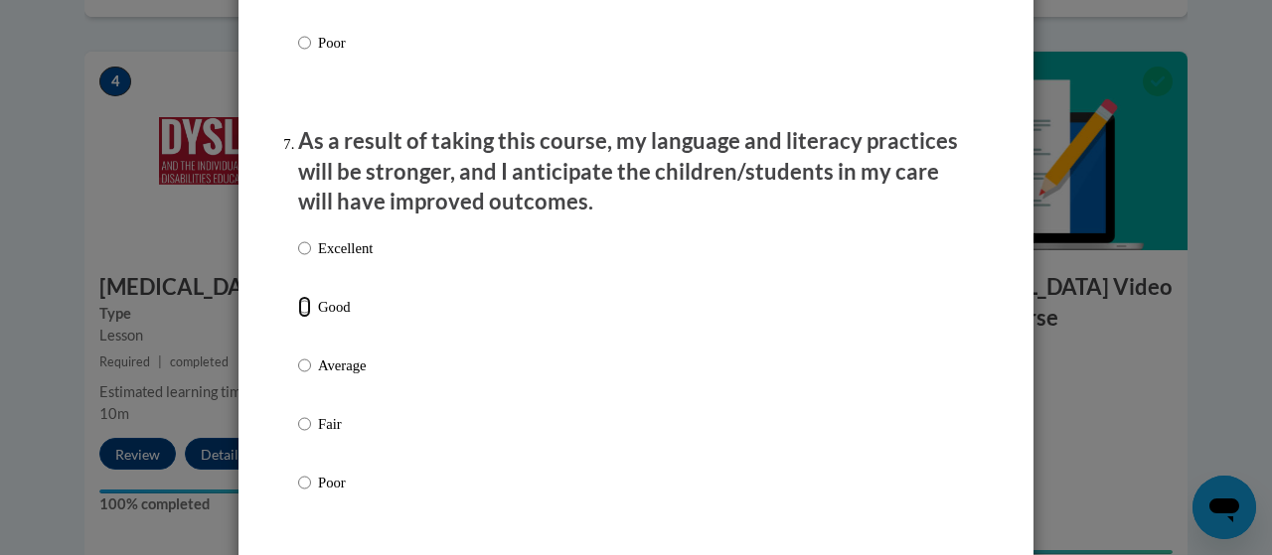
click at [298, 318] on input "Good" at bounding box center [304, 307] width 13 height 22
radio input "true"
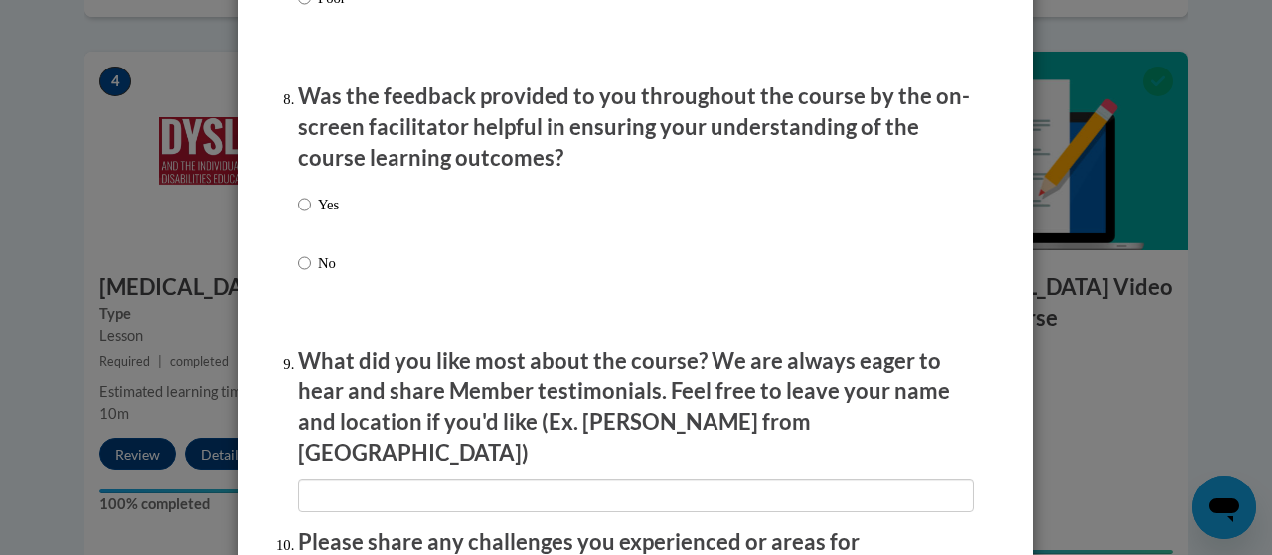
scroll to position [3068, 0]
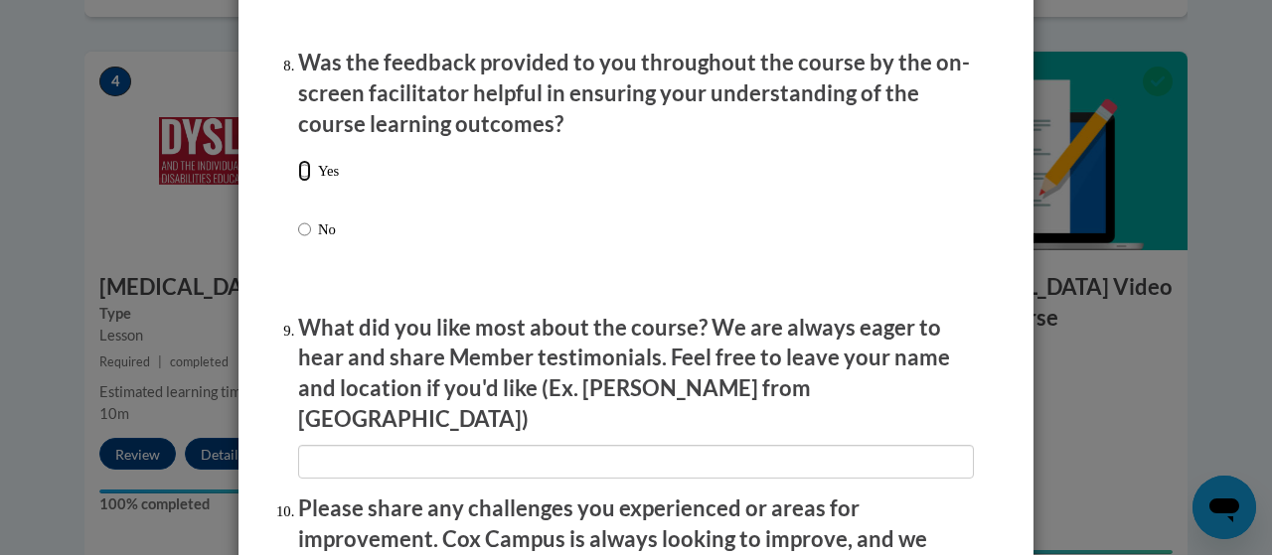
click at [298, 182] on input "Yes" at bounding box center [304, 171] width 13 height 22
radio input "true"
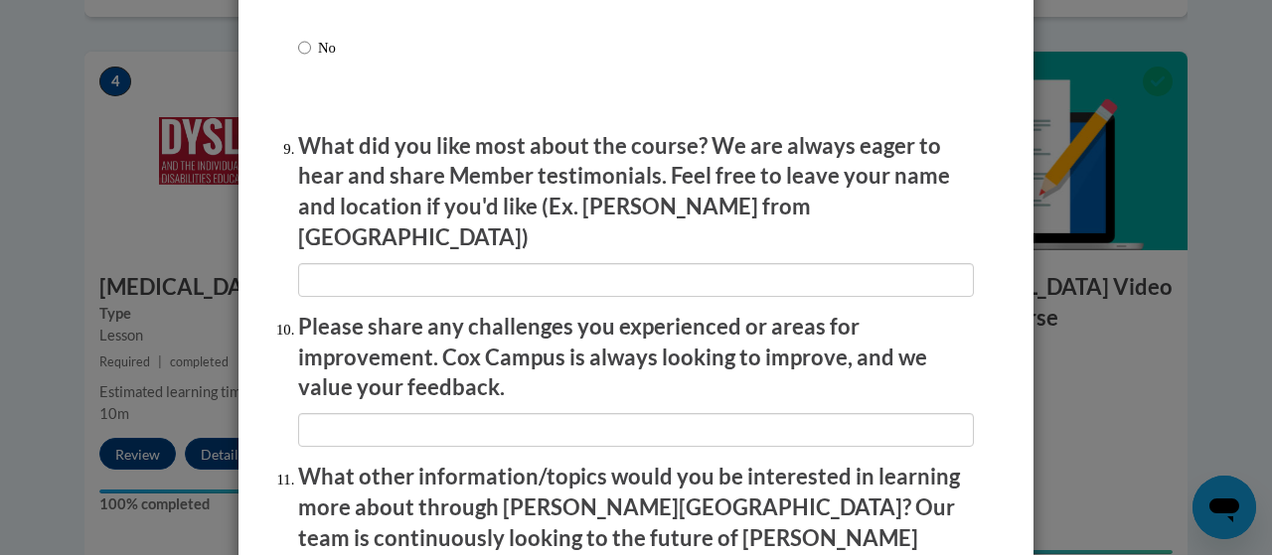
scroll to position [3254, 0]
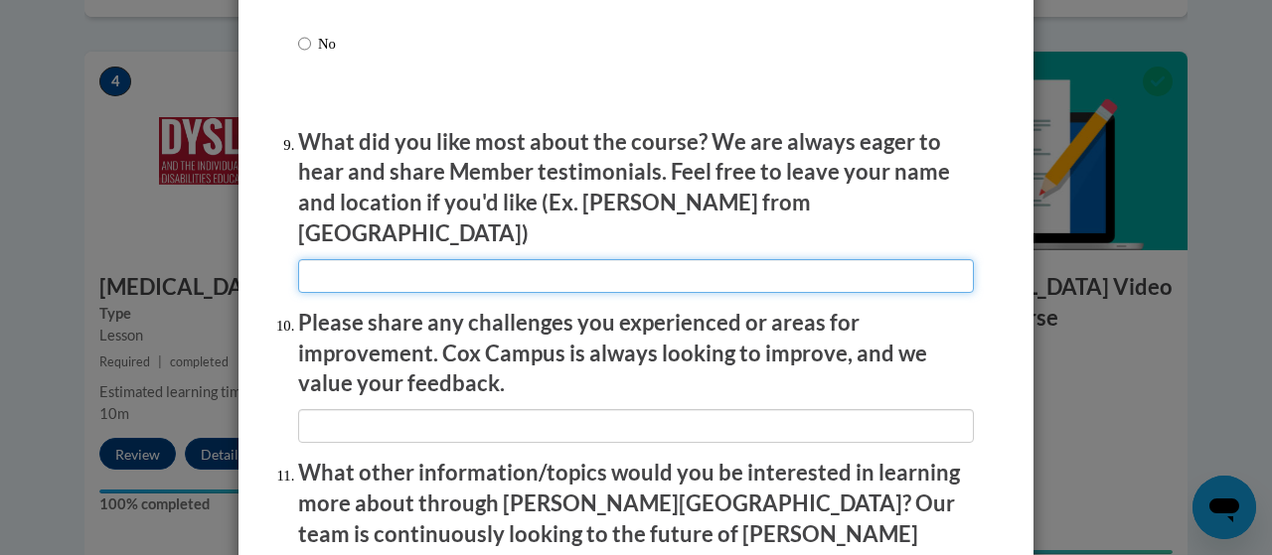
click at [653, 268] on input "textbox" at bounding box center [636, 276] width 676 height 34
type input "F"
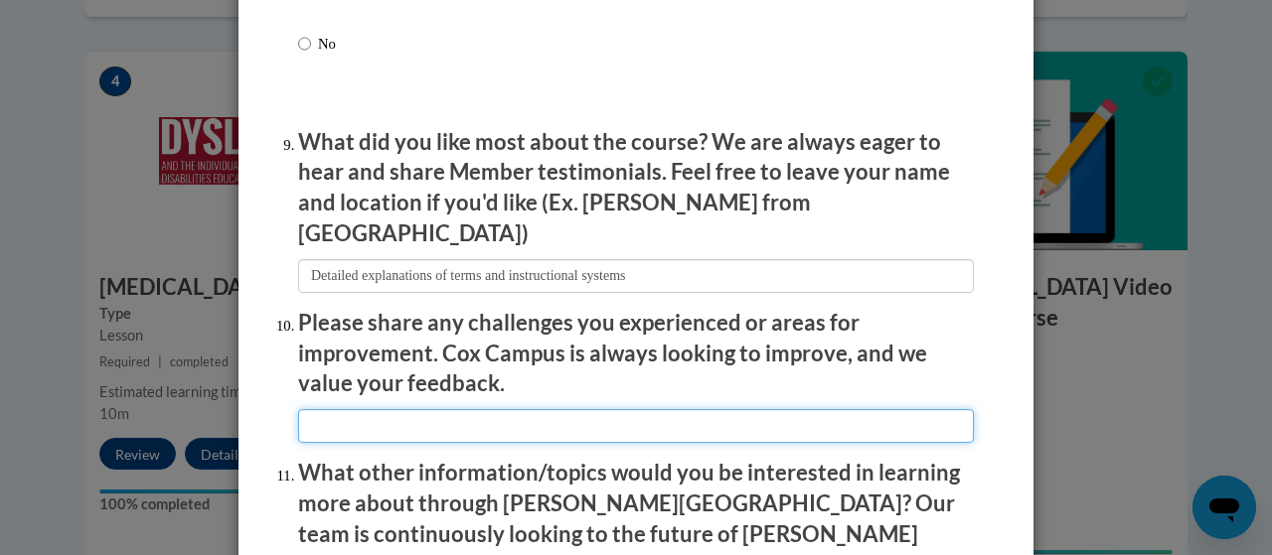
click at [556, 409] on input "textbox" at bounding box center [636, 426] width 676 height 34
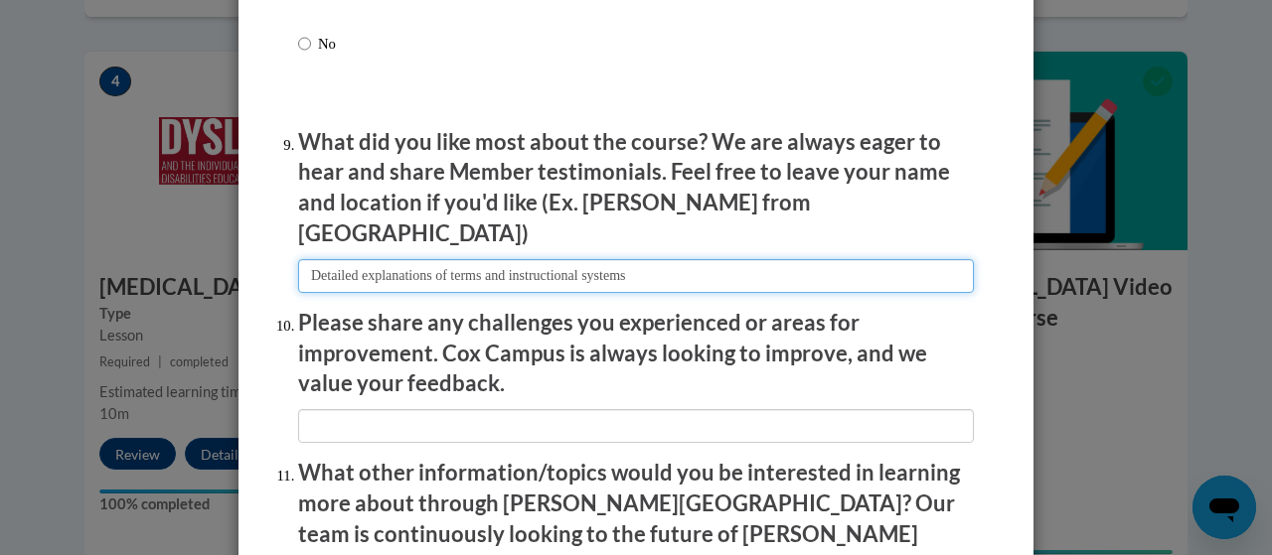
click at [659, 261] on input "textbox" at bounding box center [636, 276] width 676 height 34
type input "Detailed explanations of terms and instructional systems."
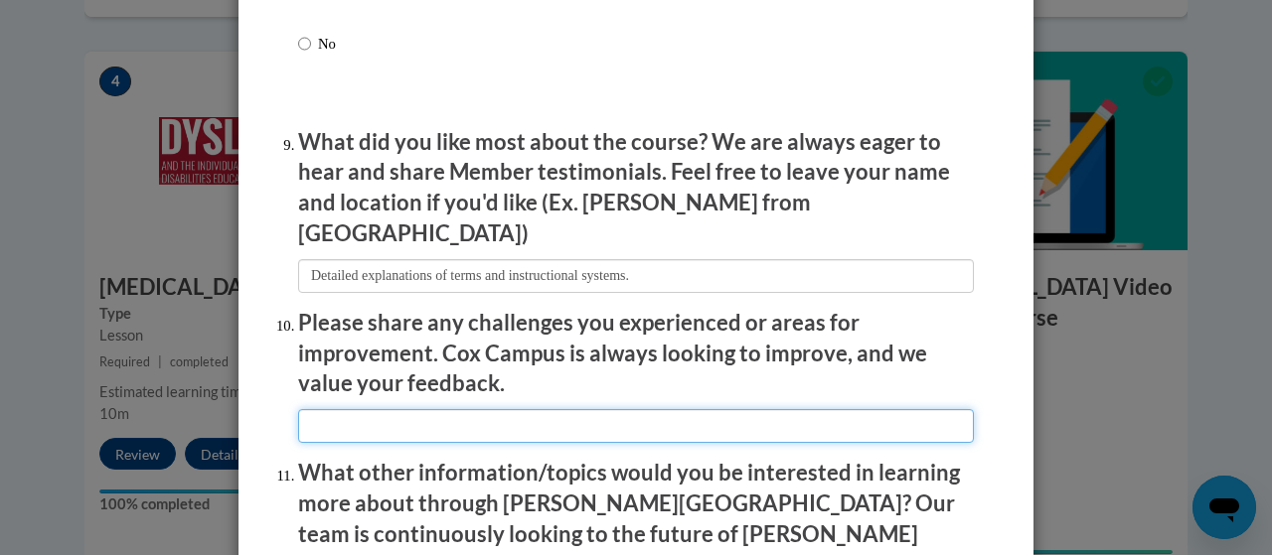
click at [497, 416] on input "textbox" at bounding box center [636, 426] width 676 height 34
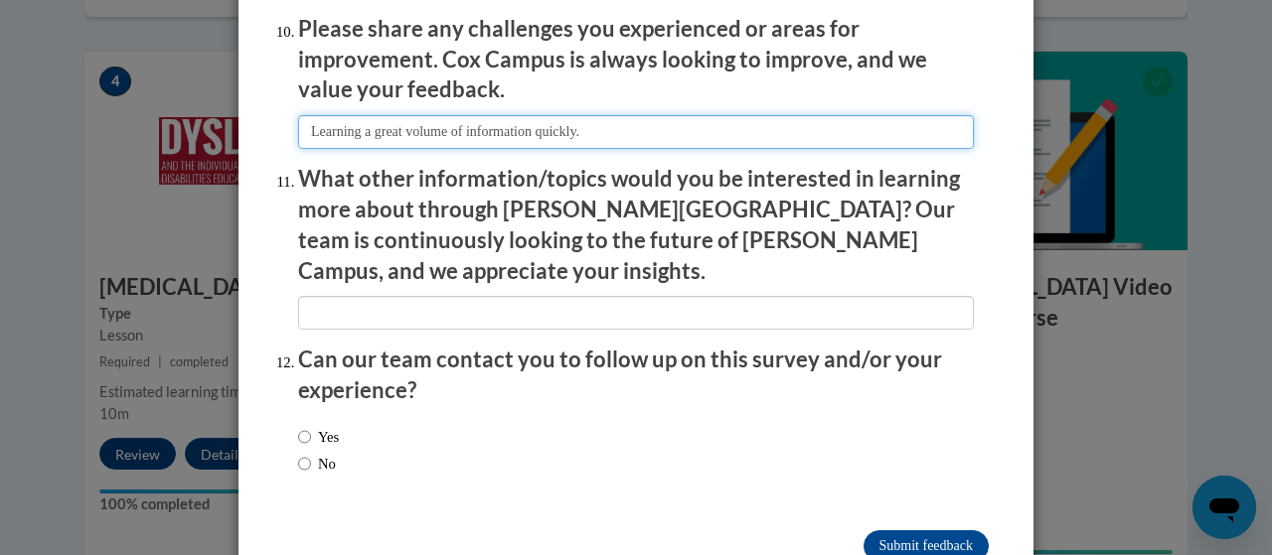
scroll to position [3549, 0]
type input "Learning a great volume of information quickly. Maybe their could be quizzes at…"
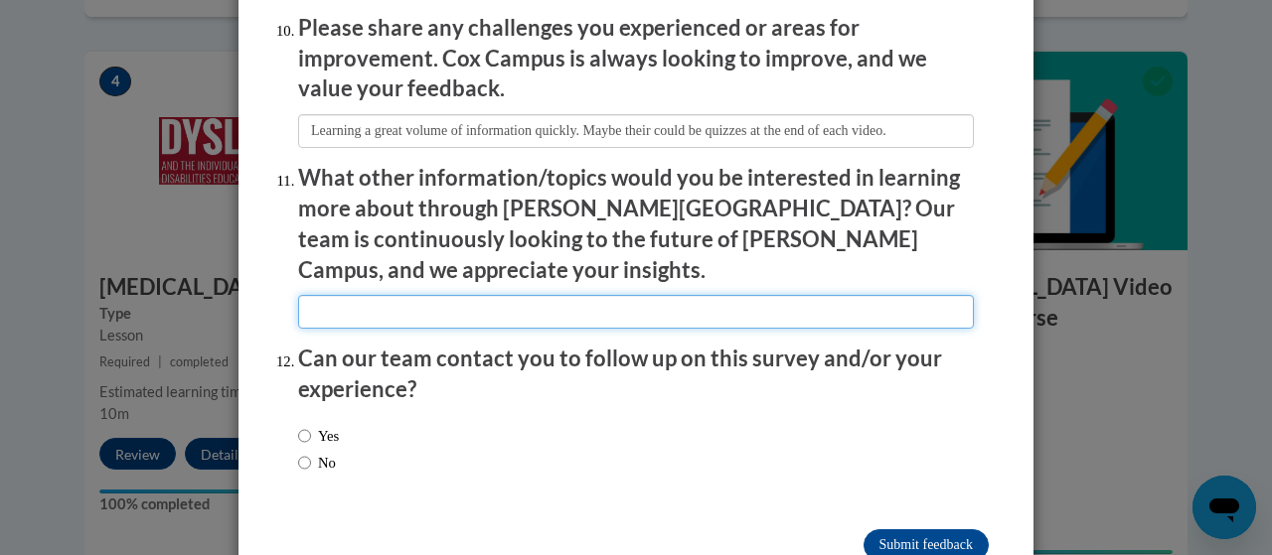
click at [413, 295] on input "textbox" at bounding box center [636, 312] width 676 height 34
type input "None that I can think of at the moment."
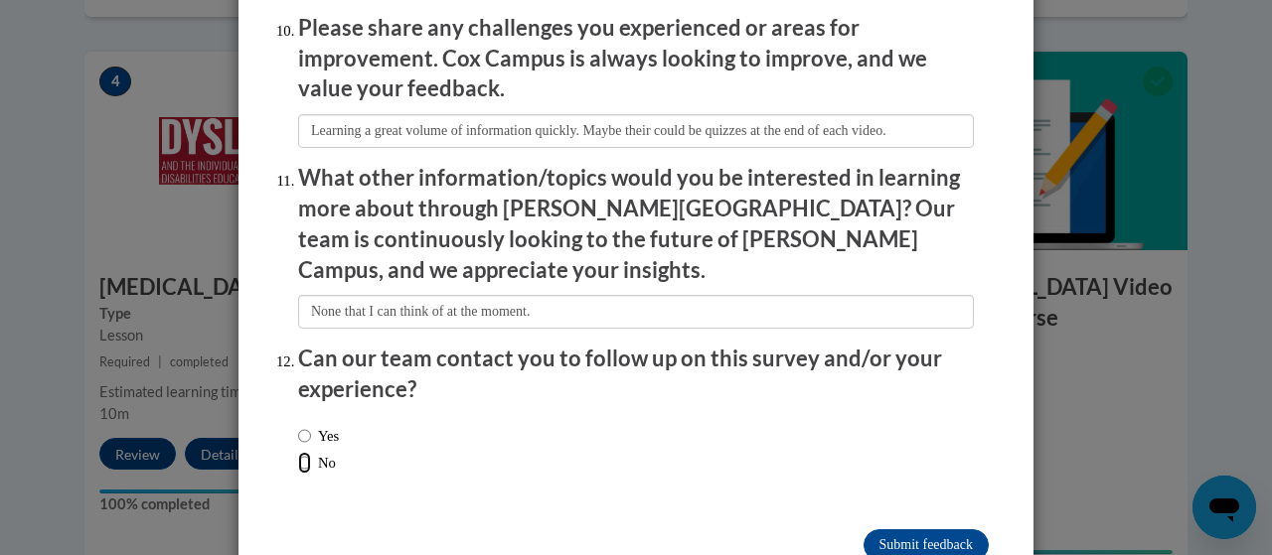
click at [298, 452] on input "No" at bounding box center [304, 463] width 13 height 22
radio input "true"
click at [889, 530] on input "Submit feedback" at bounding box center [925, 546] width 125 height 32
